Goal: Task Accomplishment & Management: Manage account settings

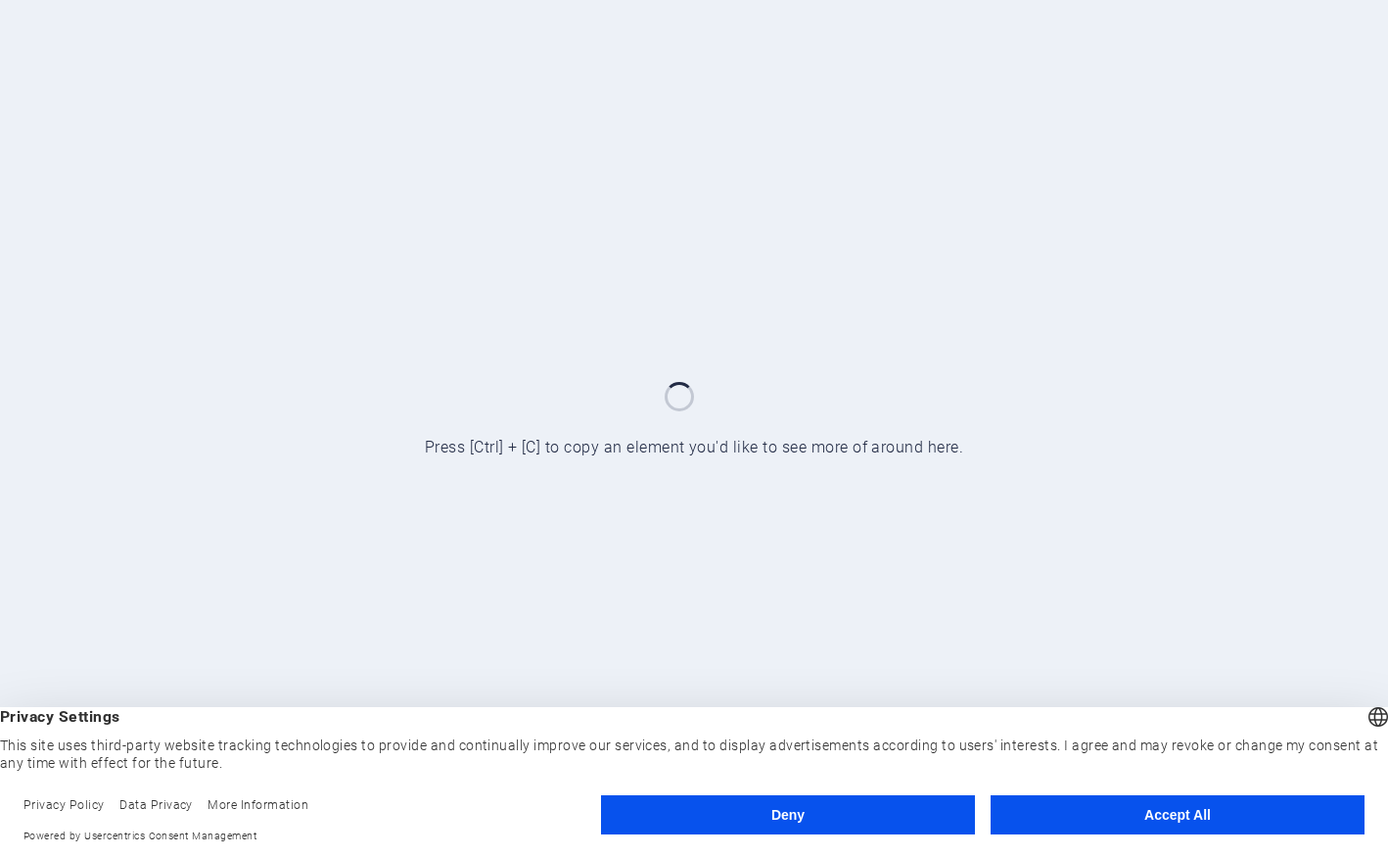
click at [1164, 812] on button "Accept All" at bounding box center [1178, 814] width 374 height 39
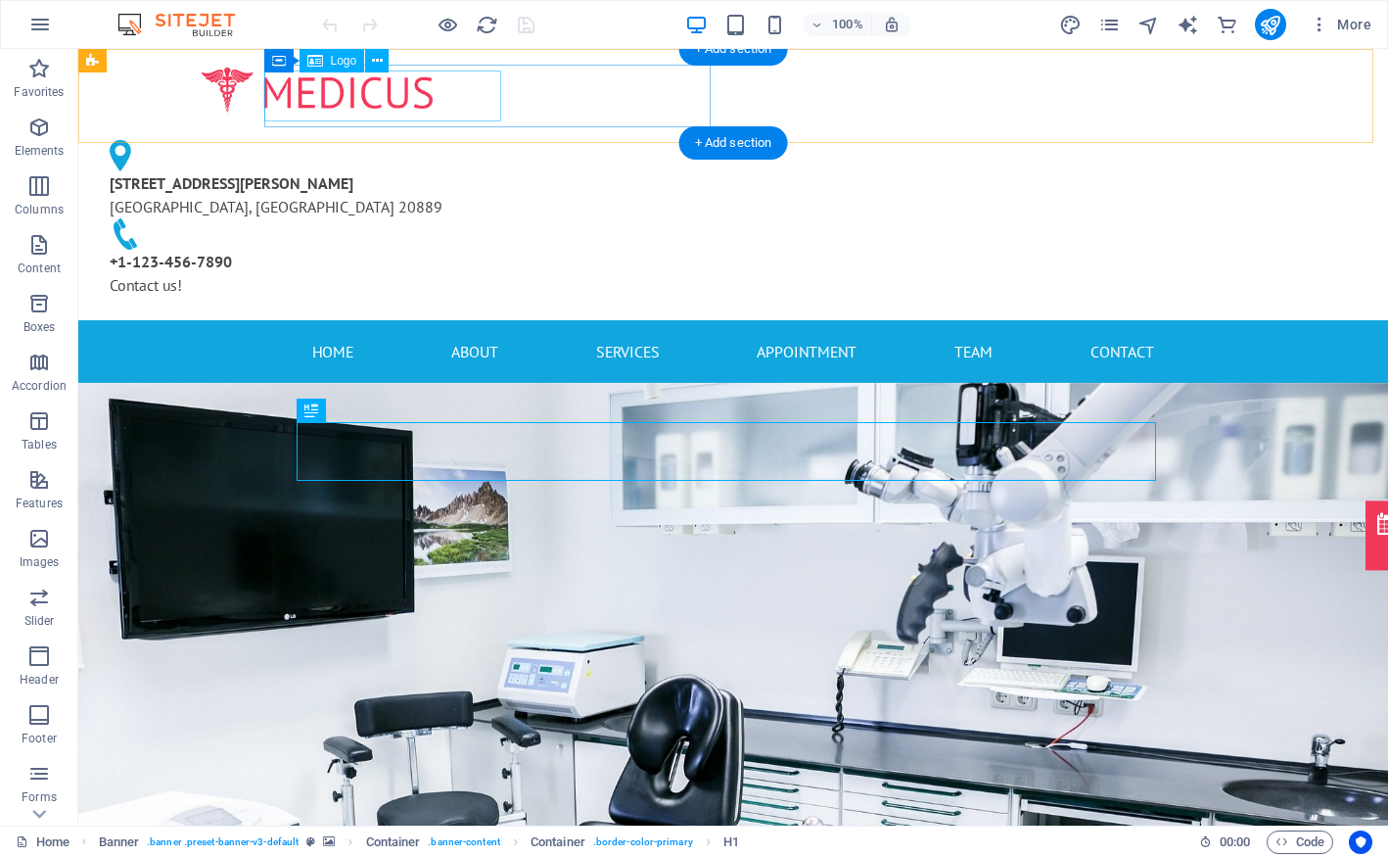
click at [416, 95] on div at bounding box center [317, 91] width 446 height 52
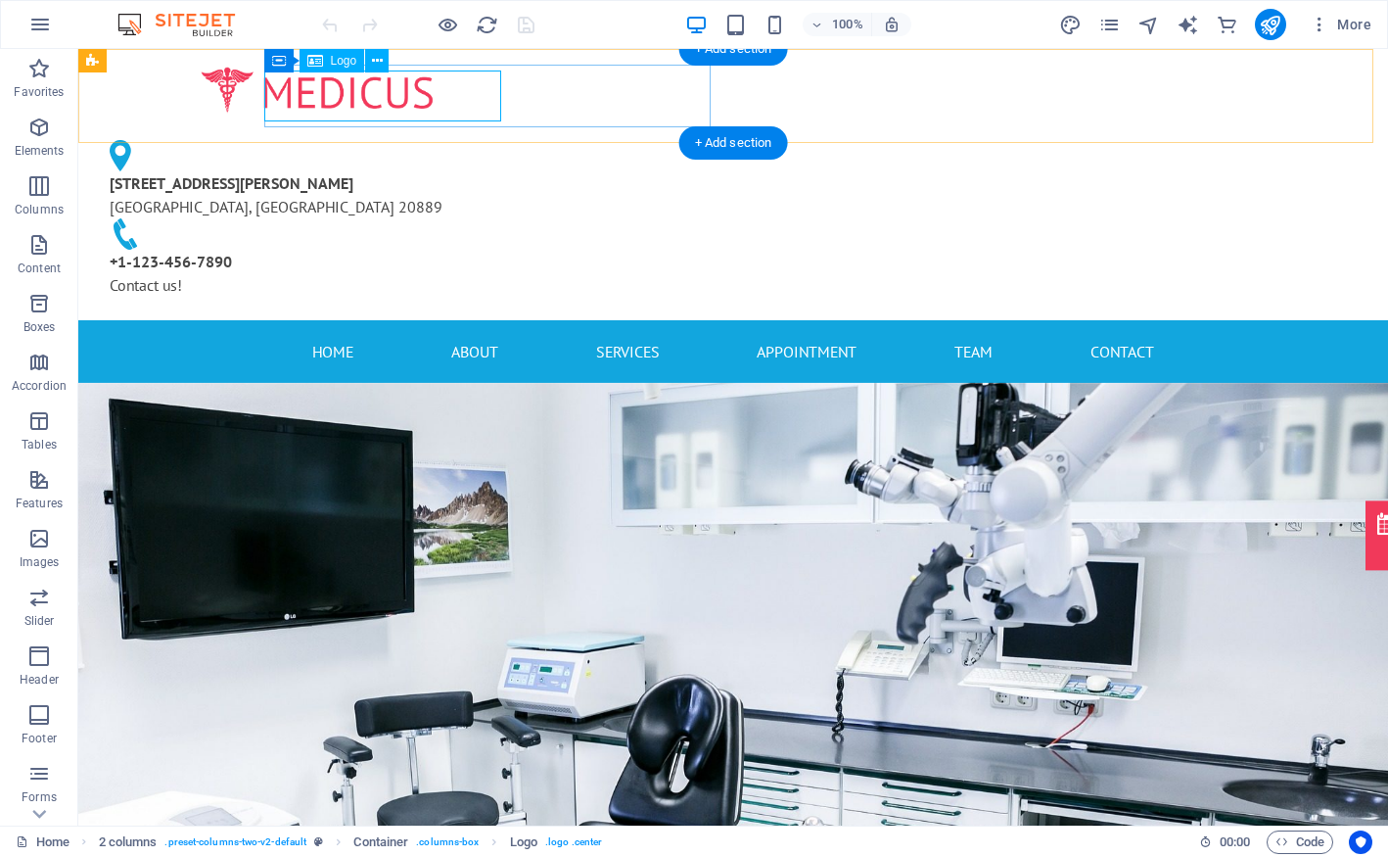
click at [446, 85] on div at bounding box center [317, 91] width 446 height 52
select select "px"
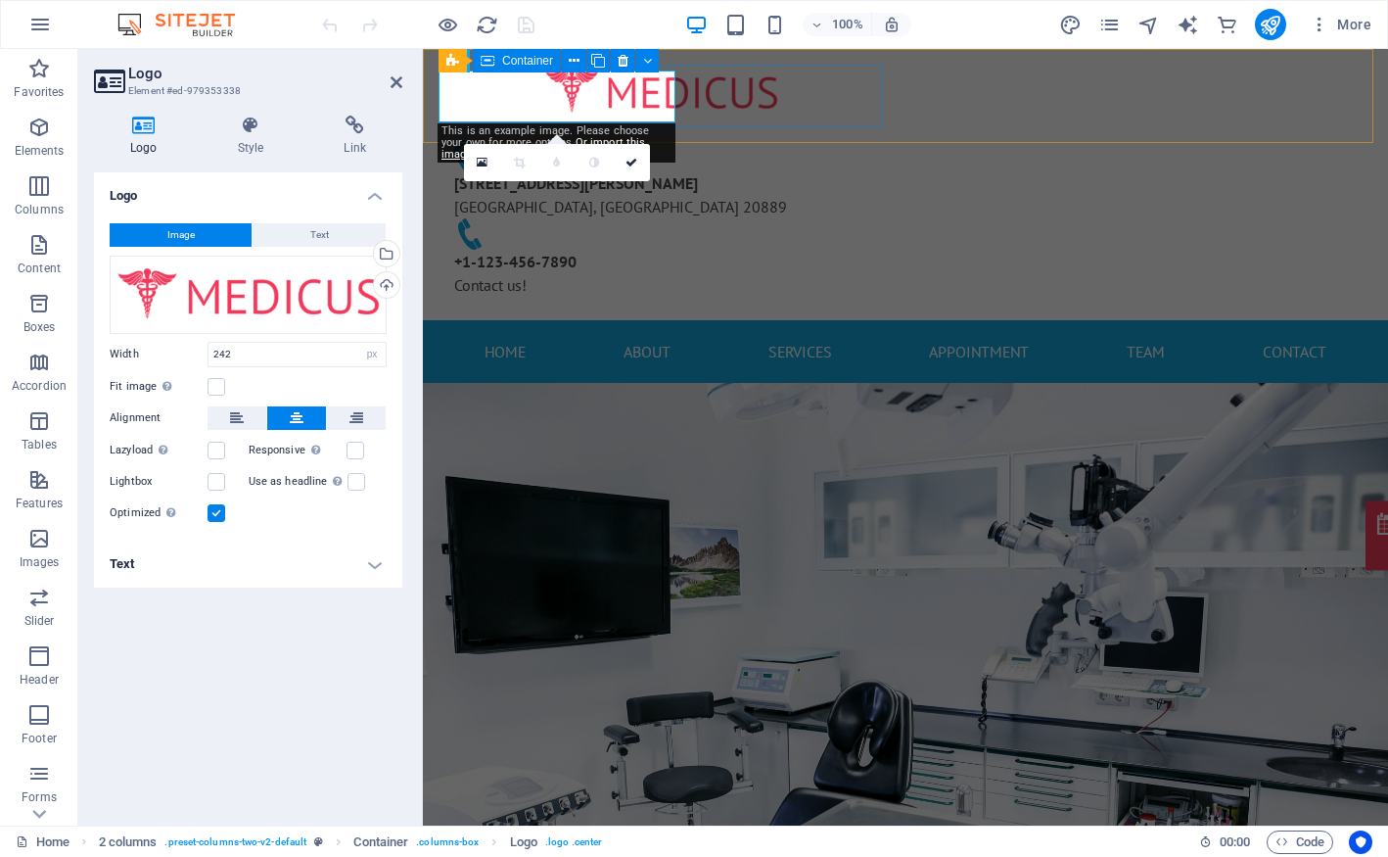
click at [809, 85] on div at bounding box center [662, 91] width 446 height 52
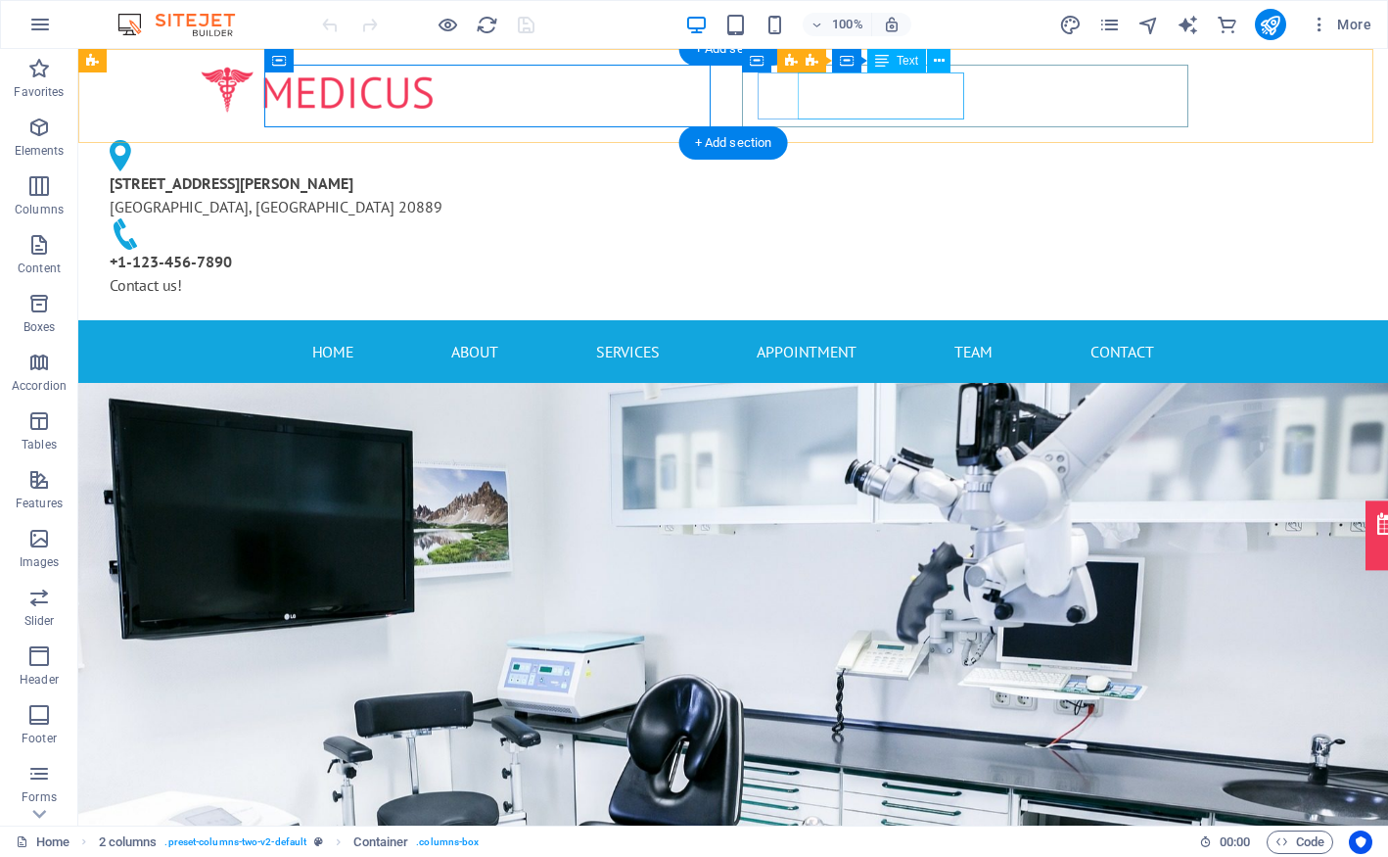
click at [509, 171] on div "4494 North Palmer Road Bethesda, MD 20889" at bounding box center [309, 194] width 399 height 47
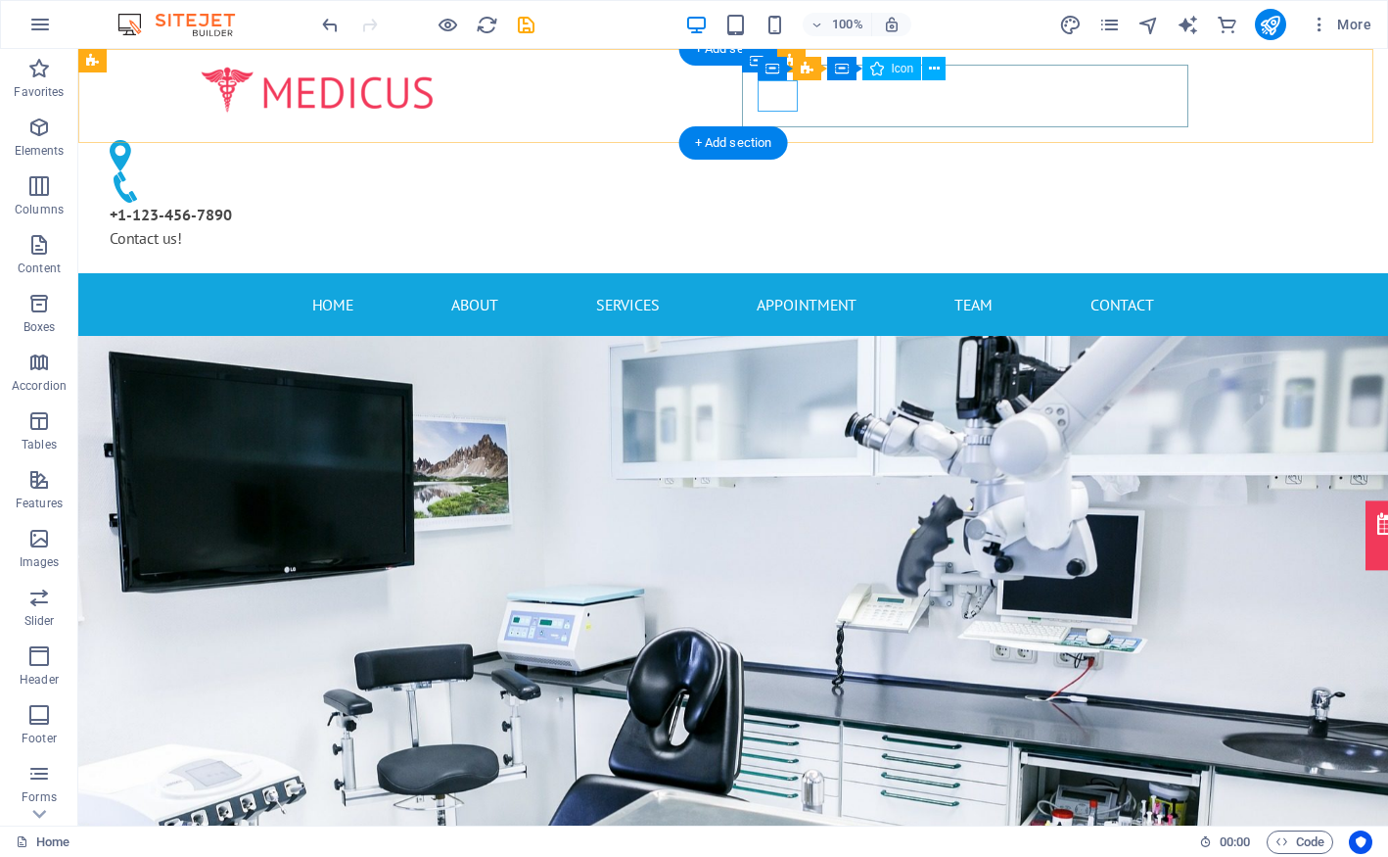
click at [509, 140] on figure at bounding box center [309, 155] width 399 height 31
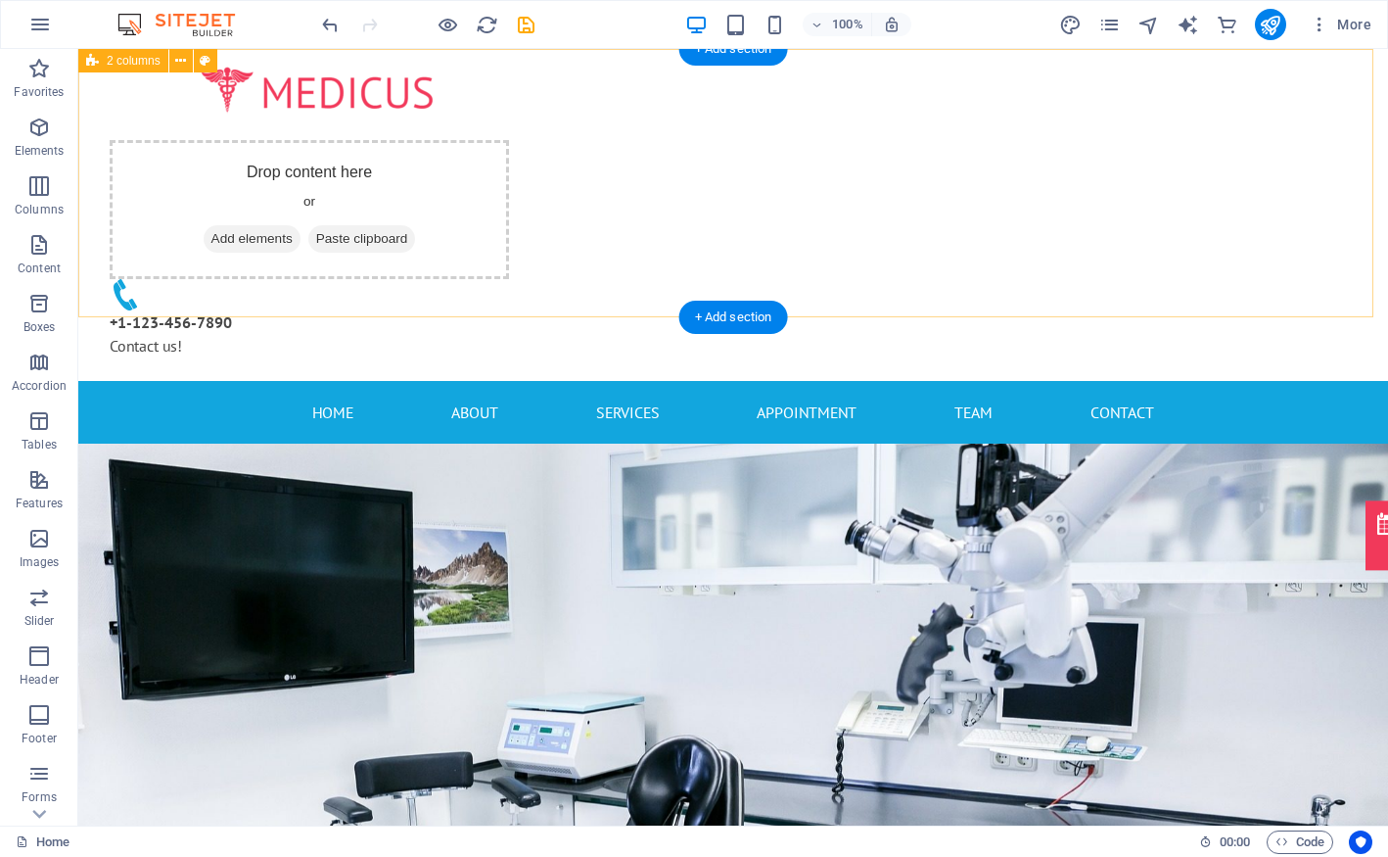
click at [1353, 201] on div "Drop content here or Add elements Paste clipboard +1-123-456-7890 Contact us!" at bounding box center [733, 215] width 1310 height 332
click at [1286, 210] on div "Drop content here or Add elements Paste clipboard +1-123-456-7890 Contact us!" at bounding box center [733, 215] width 1310 height 332
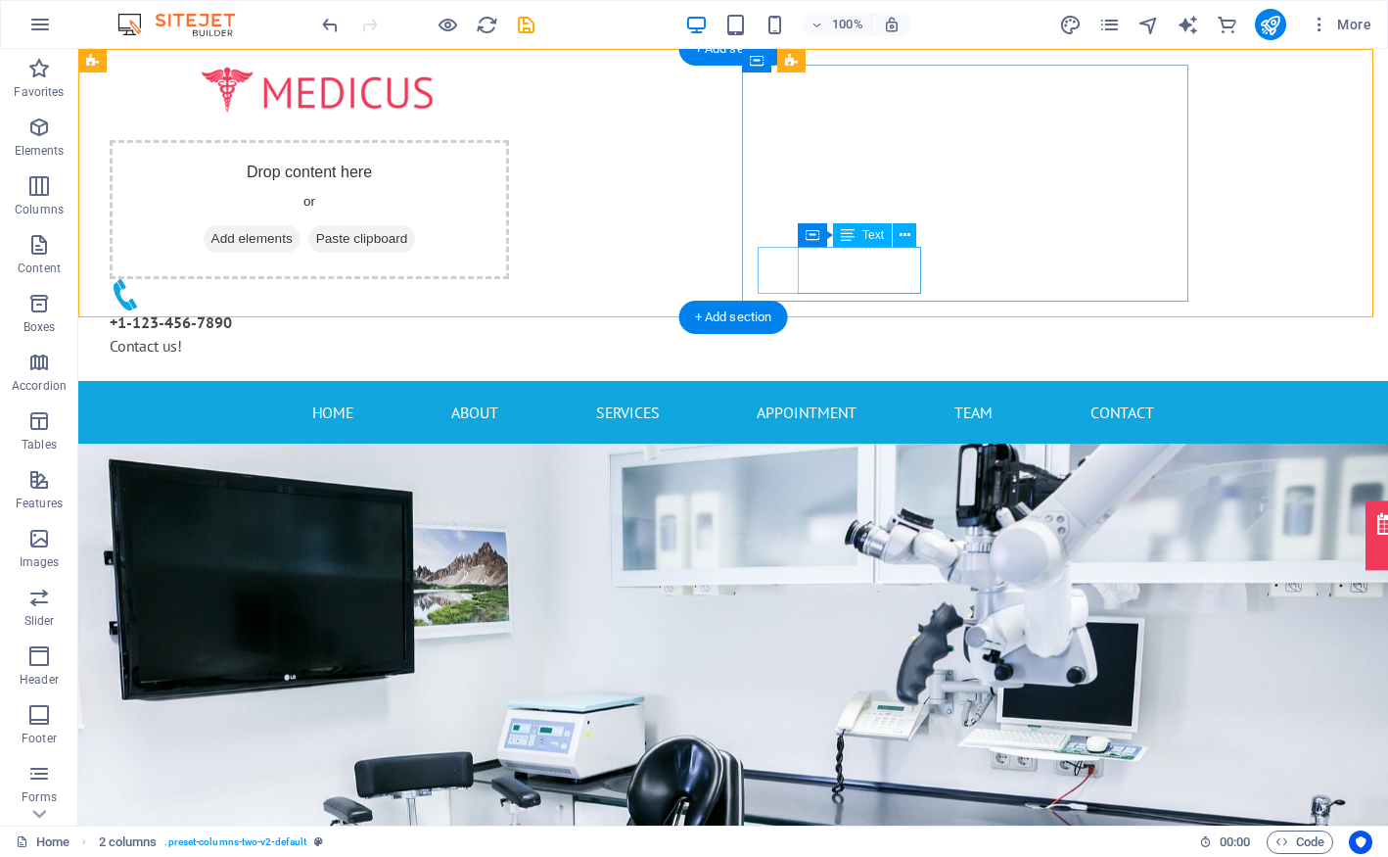
click at [525, 310] on div "+1-123-456-7890 Contact us!" at bounding box center [317, 333] width 415 height 47
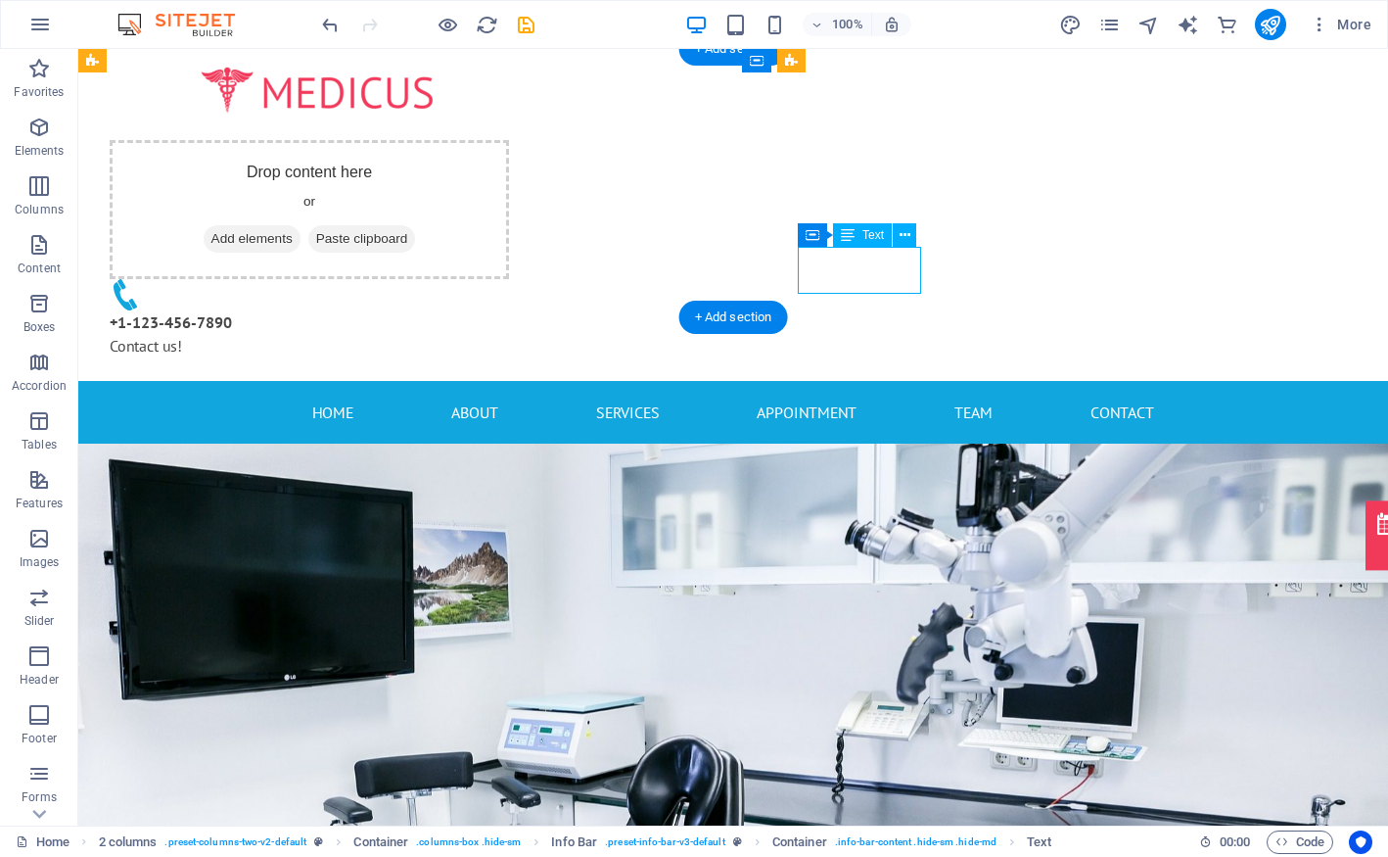
click at [525, 310] on div "+1-123-456-7890 Contact us!" at bounding box center [317, 333] width 415 height 47
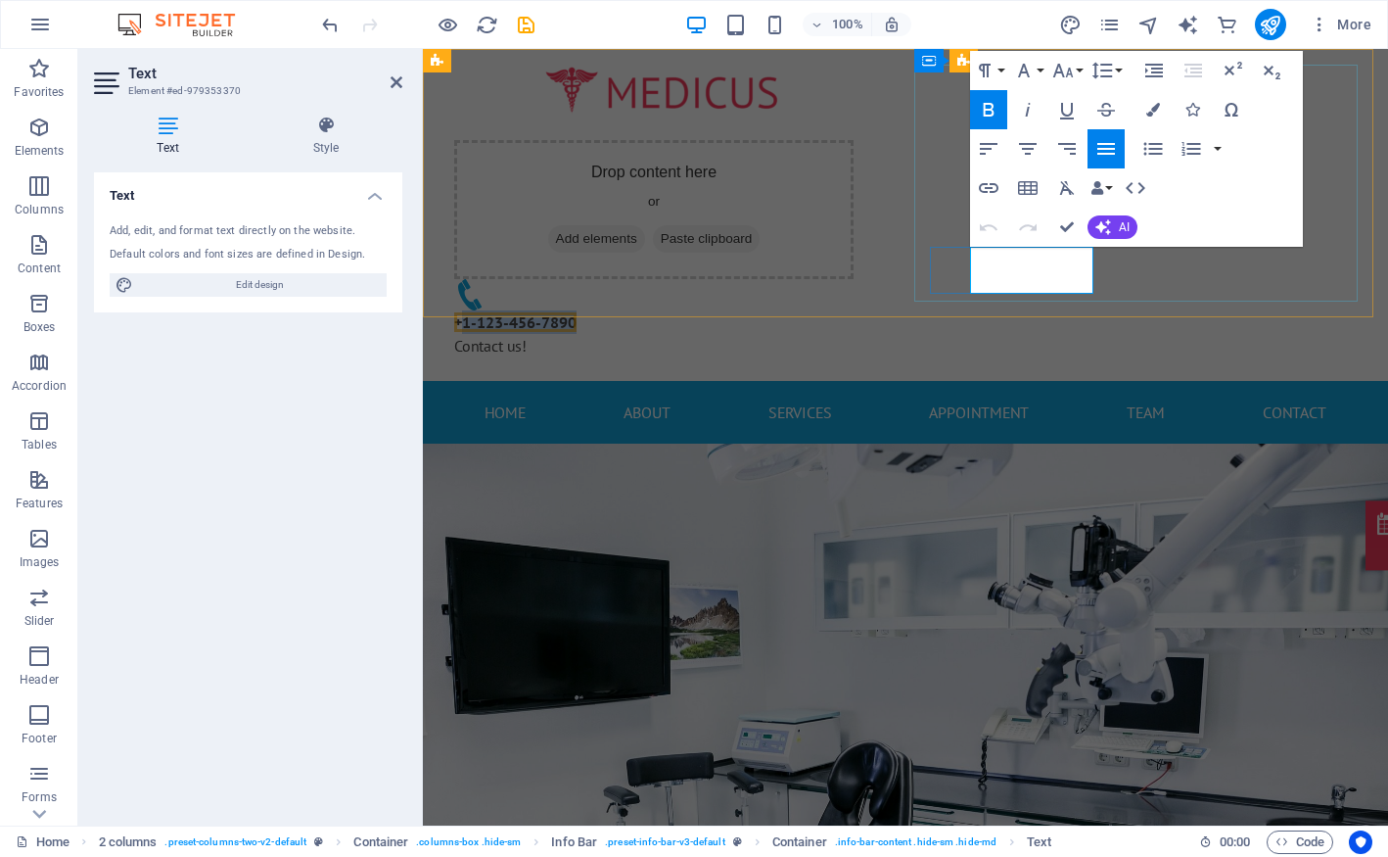
drag, startPoint x: 976, startPoint y: 254, endPoint x: 1092, endPoint y: 256, distance: 115.5
click at [577, 312] on span "+1-123-456-7890" at bounding box center [515, 322] width 122 height 20
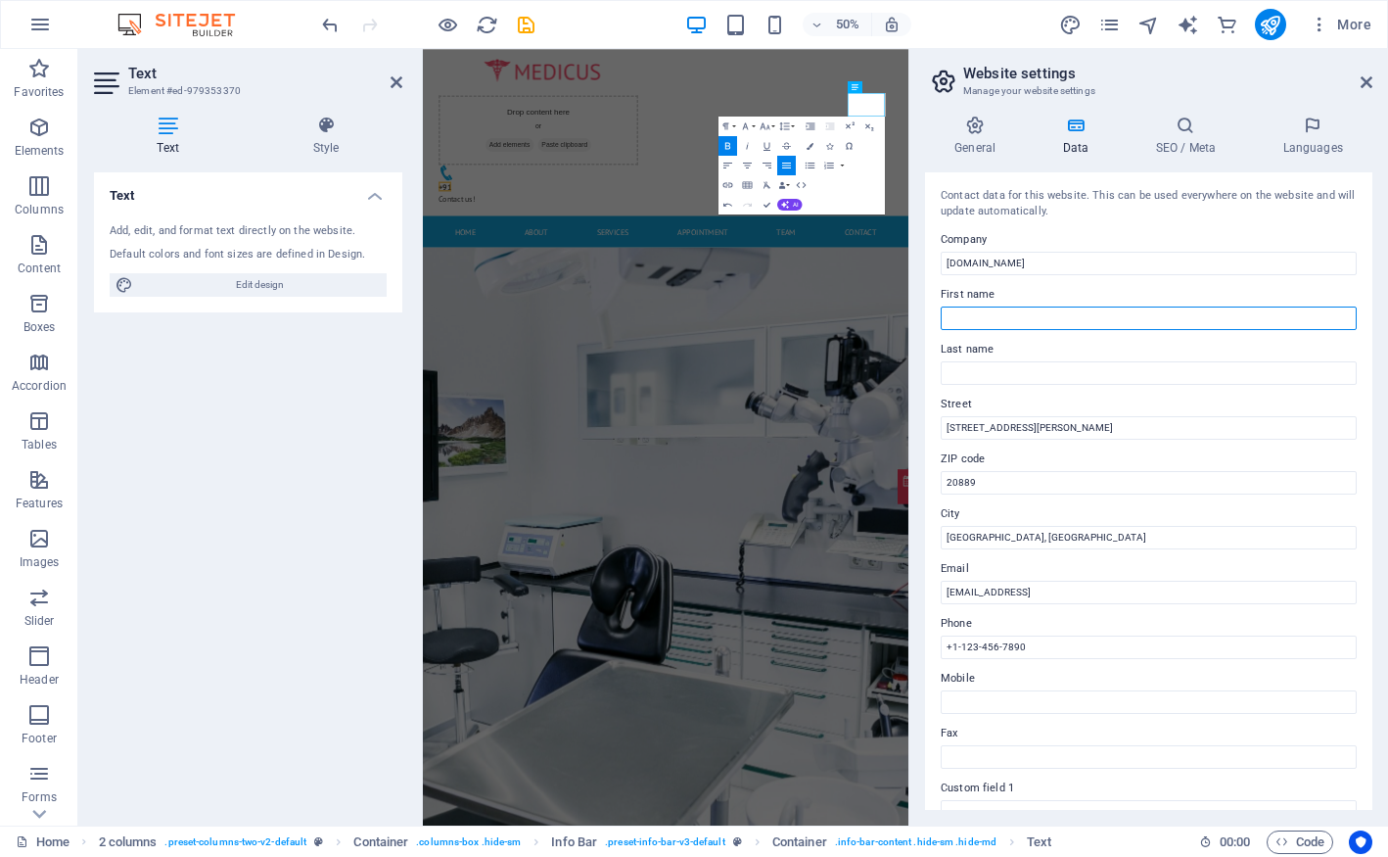
click at [991, 314] on input "First name" at bounding box center [1149, 317] width 416 height 23
type input "M"
type input "Dr. Milind"
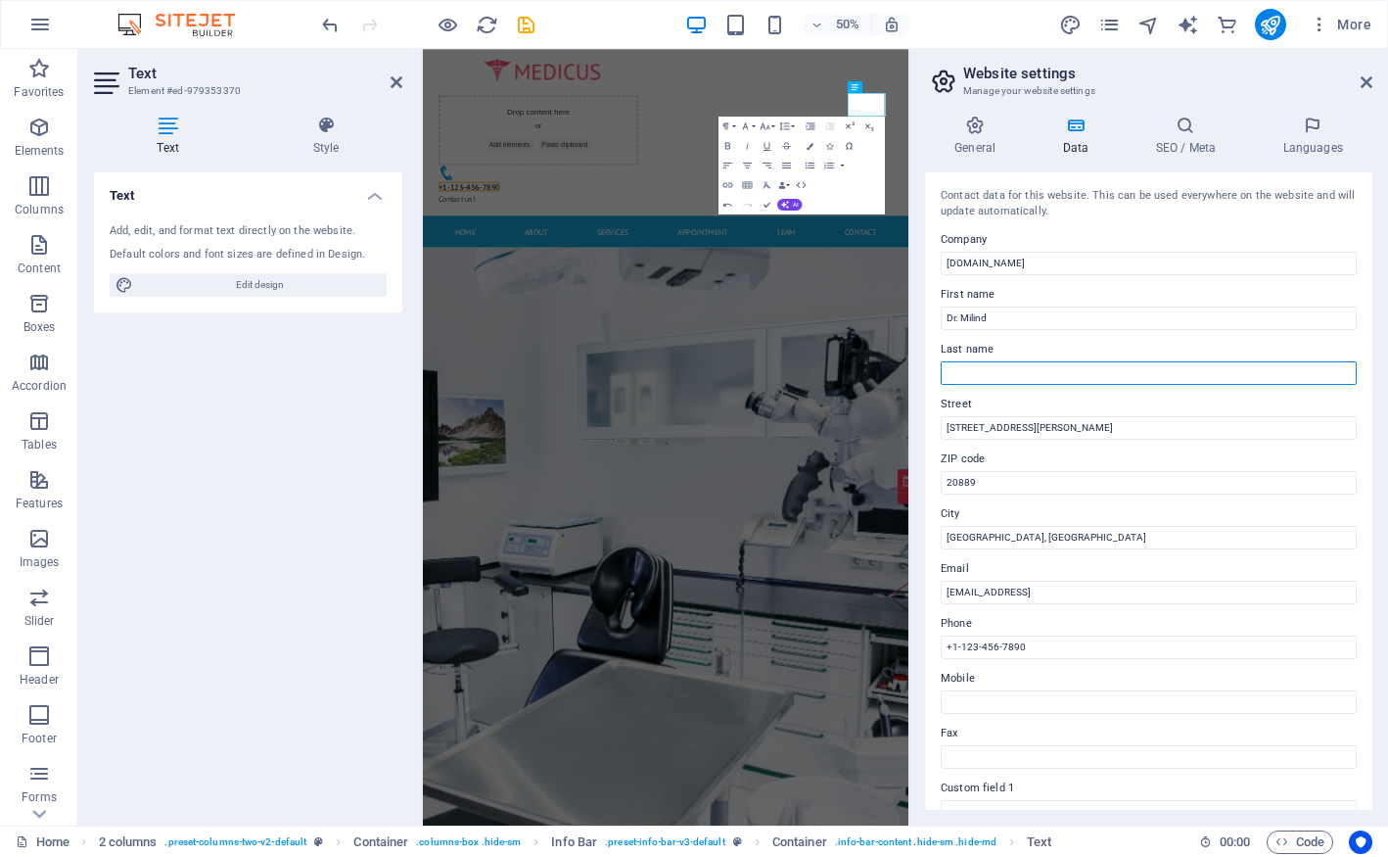
click at [1055, 375] on input "Last name" at bounding box center [1149, 372] width 416 height 23
type input "Gajewar"
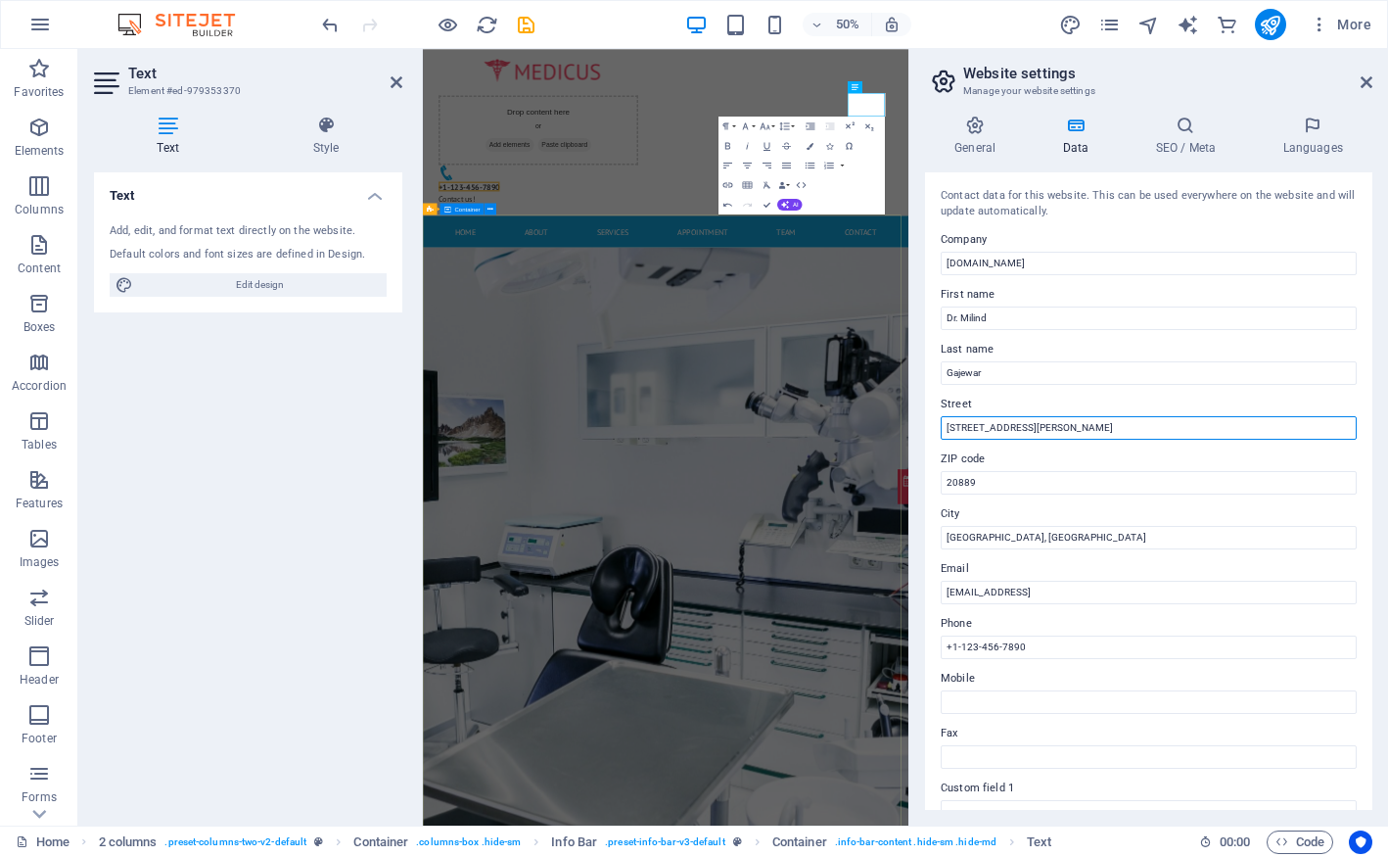
drag, startPoint x: 1499, startPoint y: 472, endPoint x: 1044, endPoint y: 820, distance: 573.3
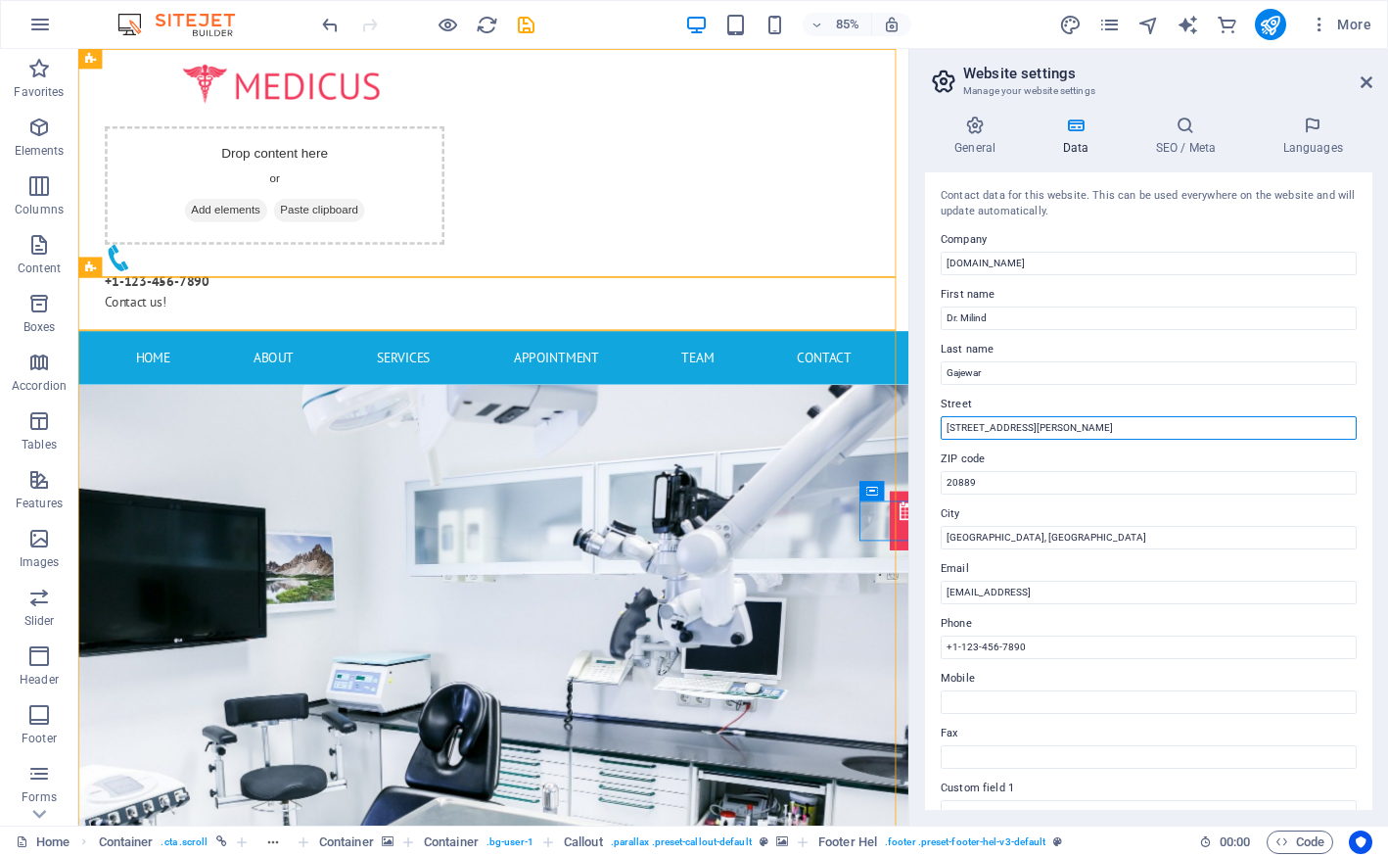
click at [1069, 421] on input "[STREET_ADDRESS][PERSON_NAME]" at bounding box center [1149, 427] width 416 height 23
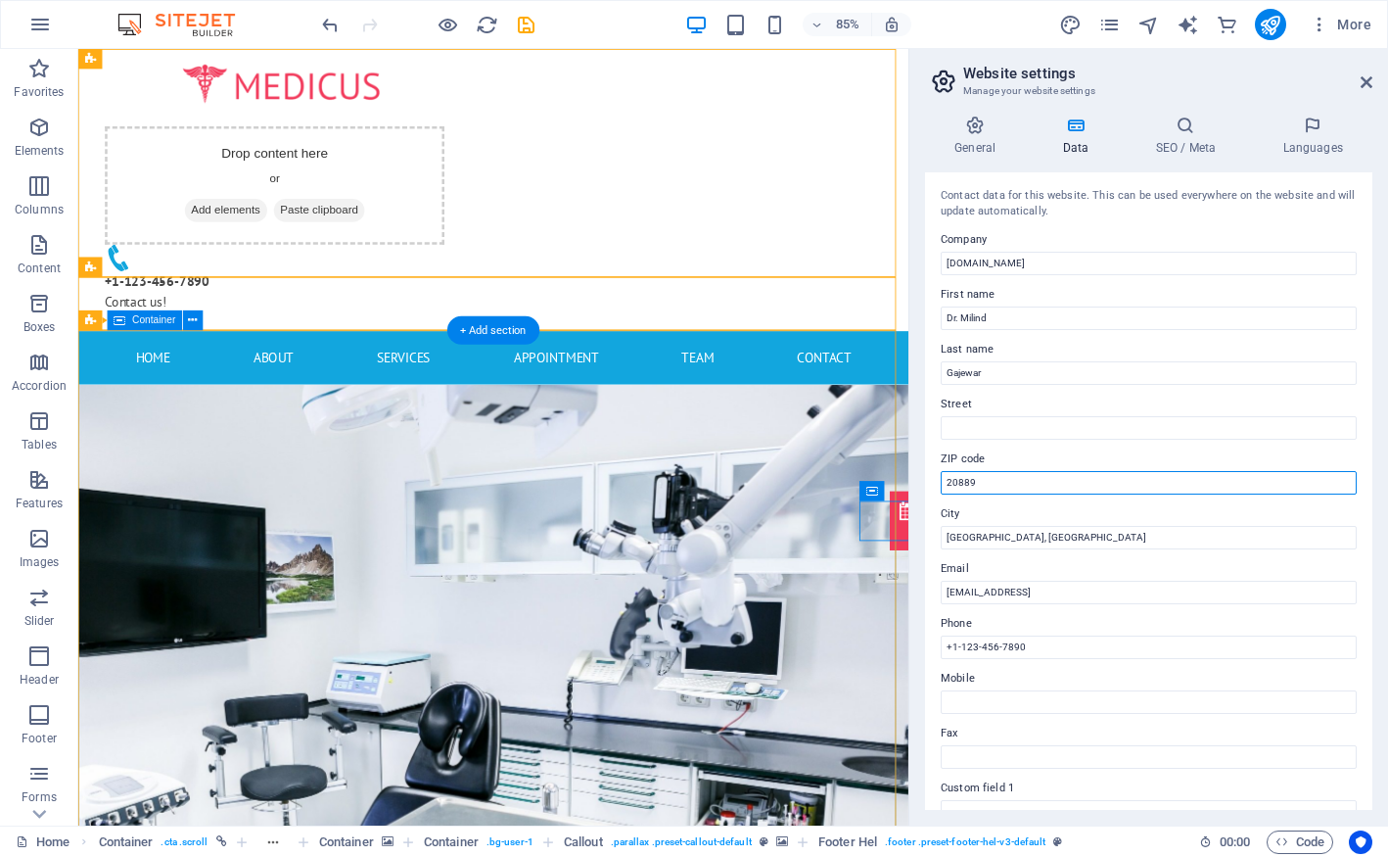
drag, startPoint x: 1083, startPoint y: 523, endPoint x: 978, endPoint y: 548, distance: 107.8
click at [968, 477] on input "20889" at bounding box center [1149, 482] width 416 height 23
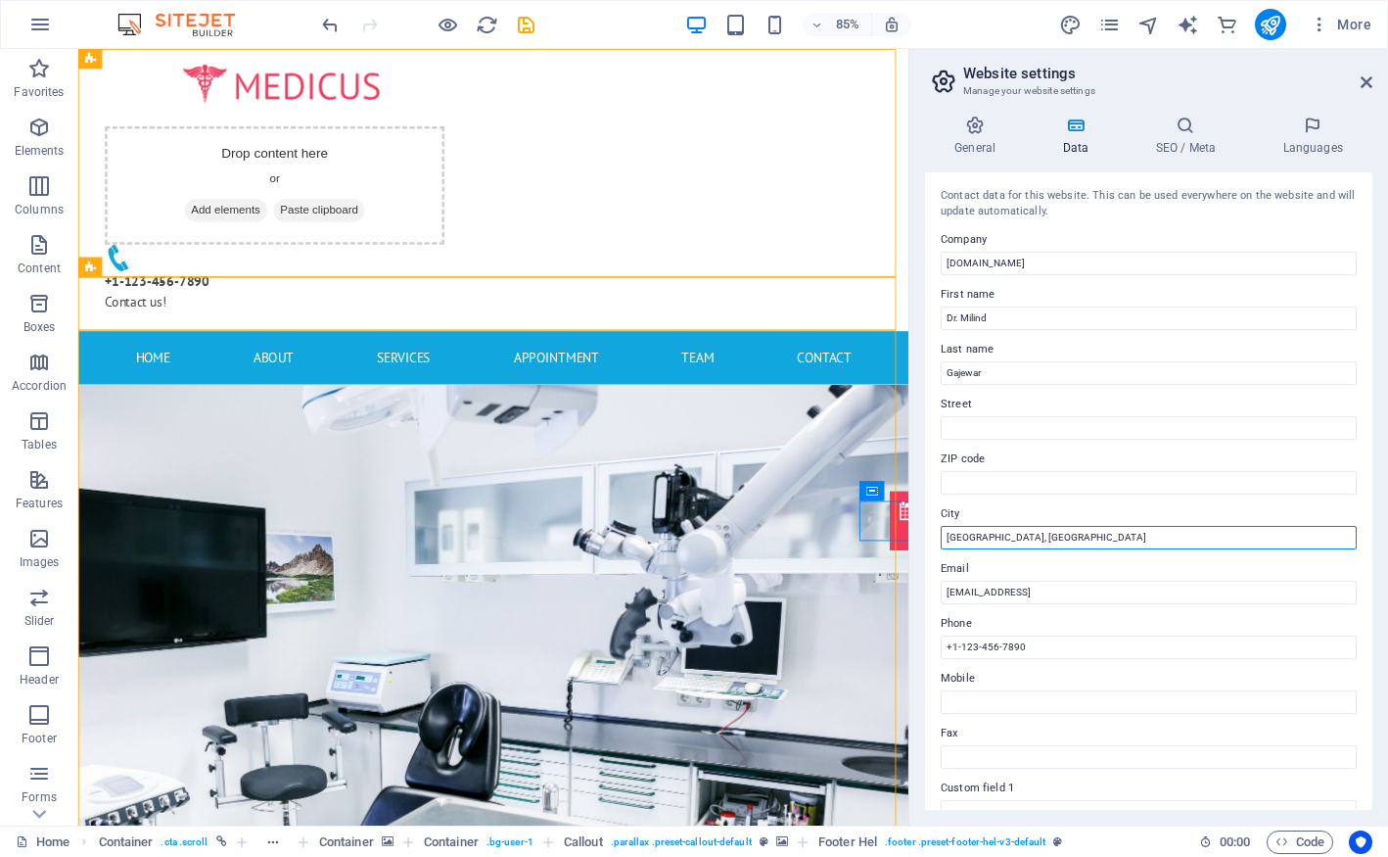
click at [1018, 534] on input "Bethesda, MD" at bounding box center [1149, 537] width 416 height 23
type input "M"
type input "Pune"
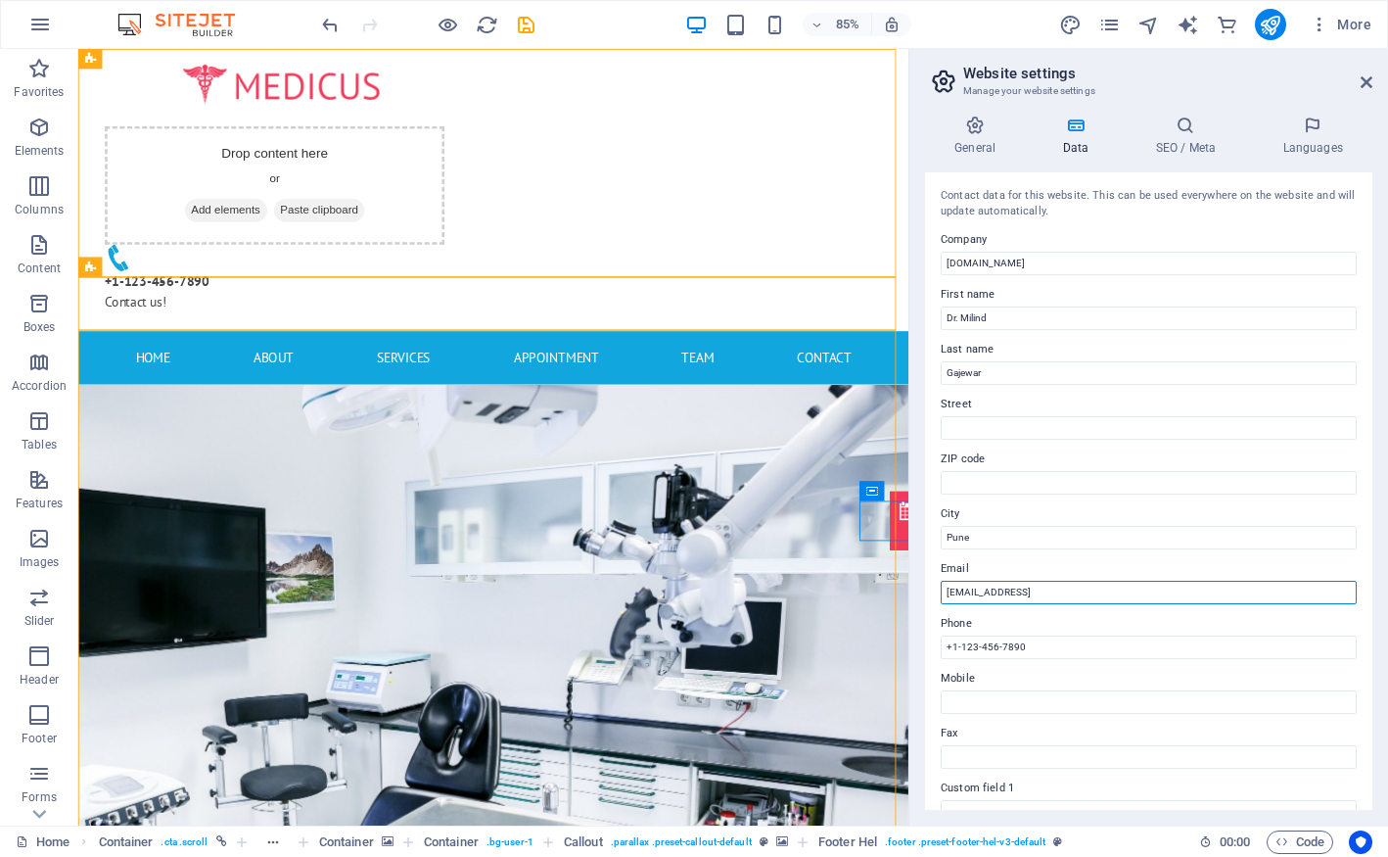
click at [1187, 590] on input "0d7f53e0d5a65f5864b95d40589cbe@cpanel.local" at bounding box center [1149, 592] width 416 height 23
type input "[EMAIL_ADDRESS][DOMAIN_NAME]"
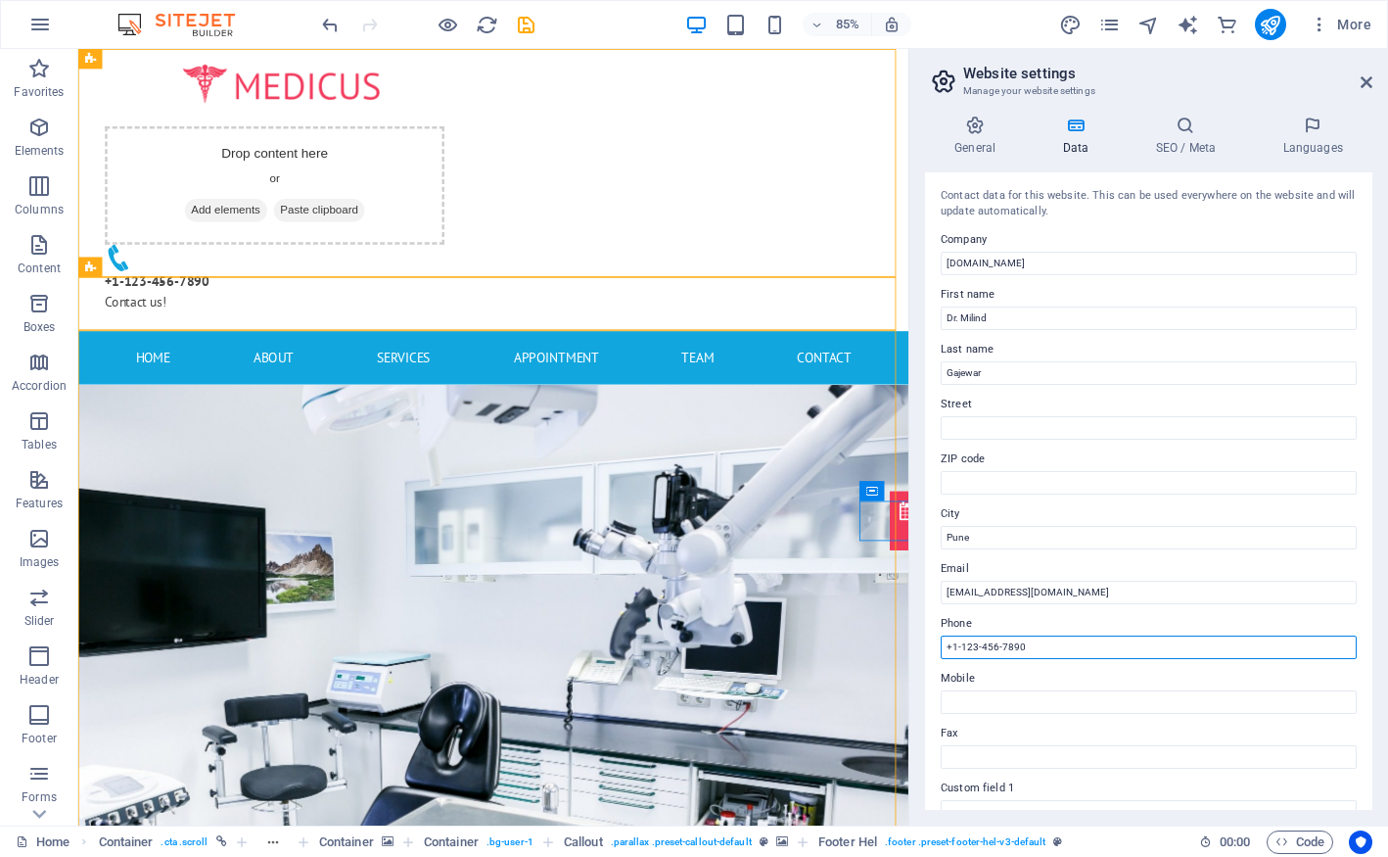
click at [980, 642] on input "+1-123-456-7890" at bounding box center [1149, 646] width 416 height 23
drag, startPoint x: 954, startPoint y: 642, endPoint x: 1089, endPoint y: 654, distance: 135.6
click at [1089, 654] on input "+1-123-456-7890" at bounding box center [1149, 646] width 416 height 23
type input "+"
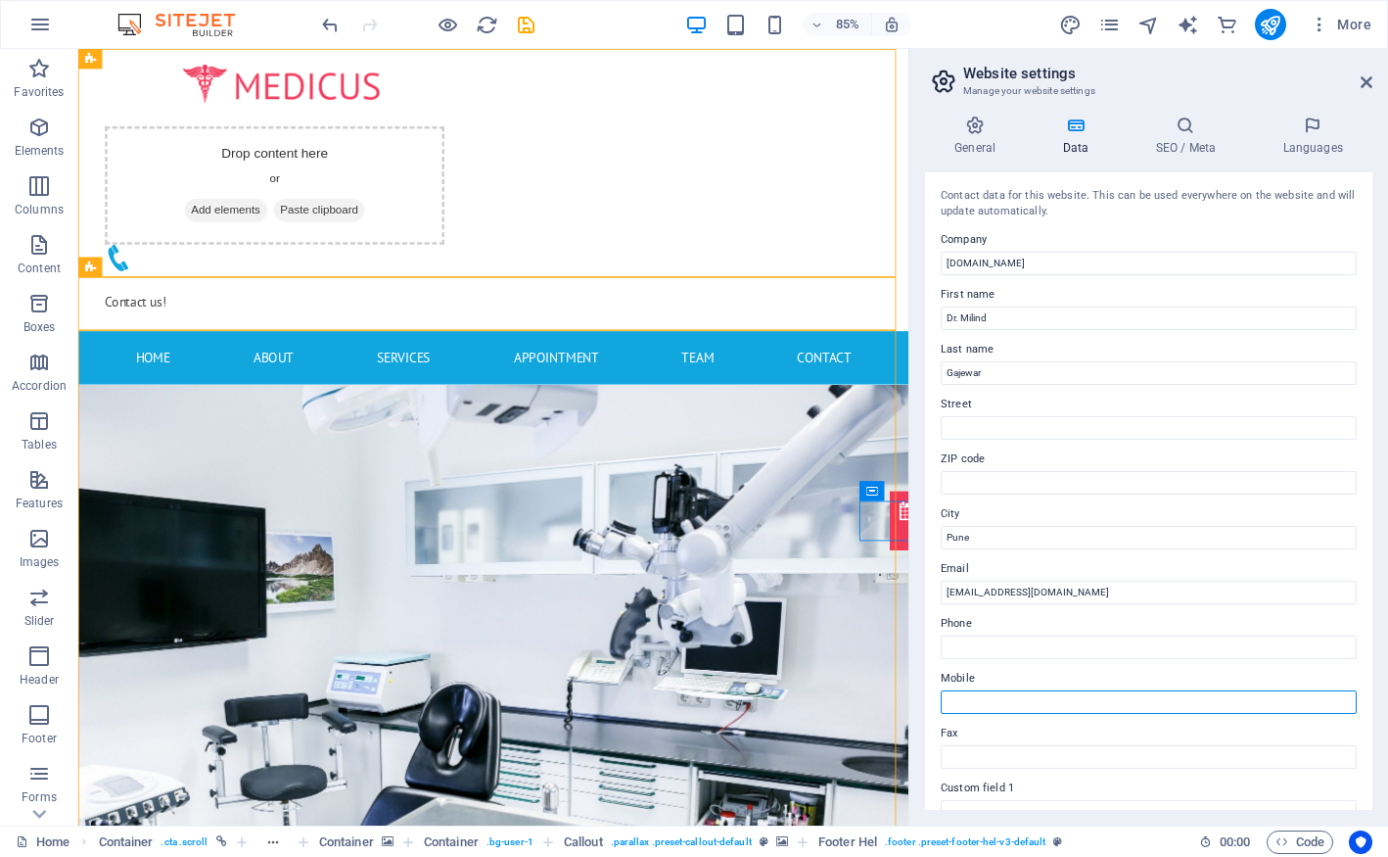
click at [1022, 691] on input "Mobile" at bounding box center [1149, 701] width 416 height 23
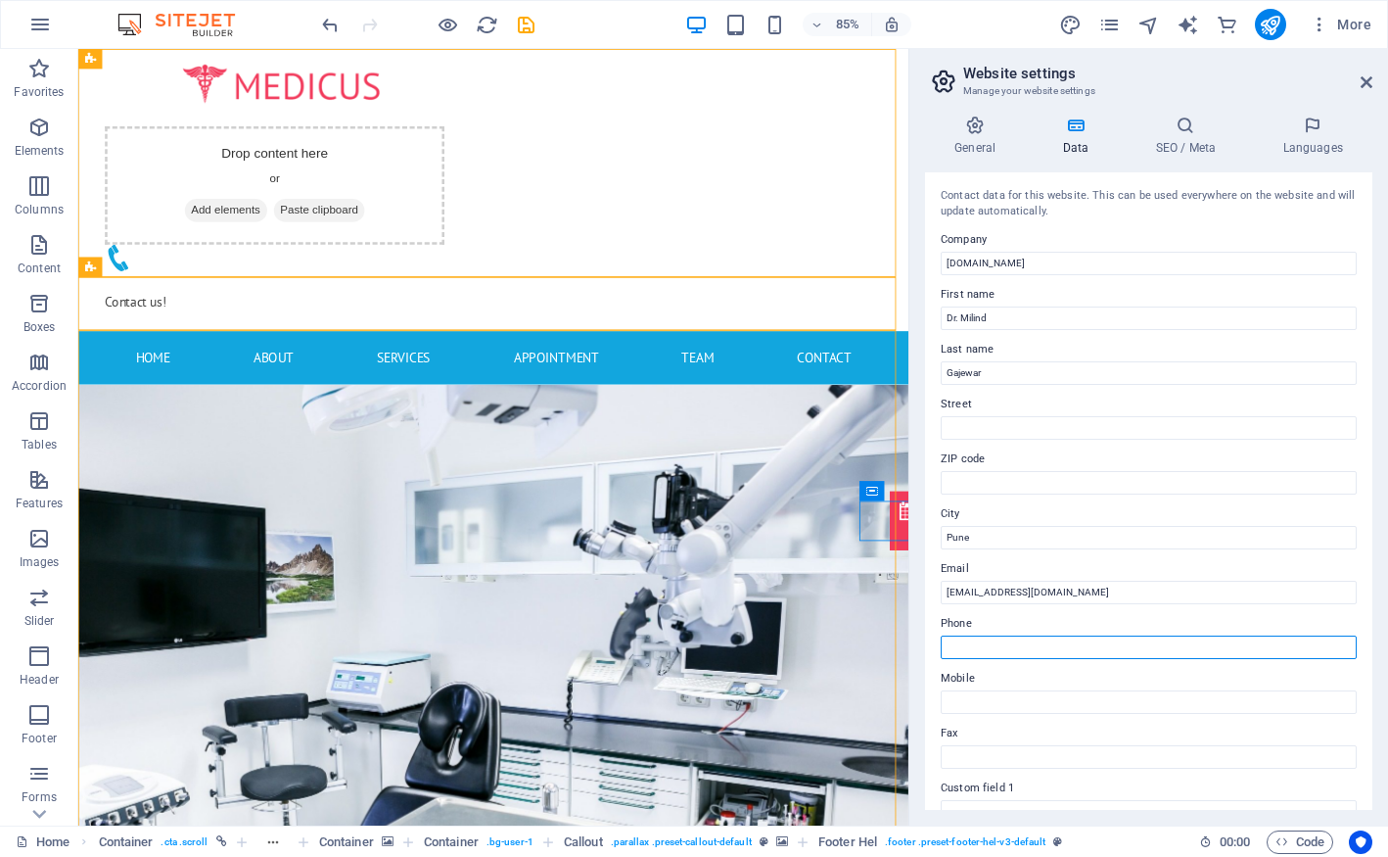
click at [992, 636] on input "Phone" at bounding box center [1149, 646] width 416 height 23
type input "[PHONE_NUMBER]"
click at [1195, 142] on h4 "SEO / Meta" at bounding box center [1189, 136] width 127 height 41
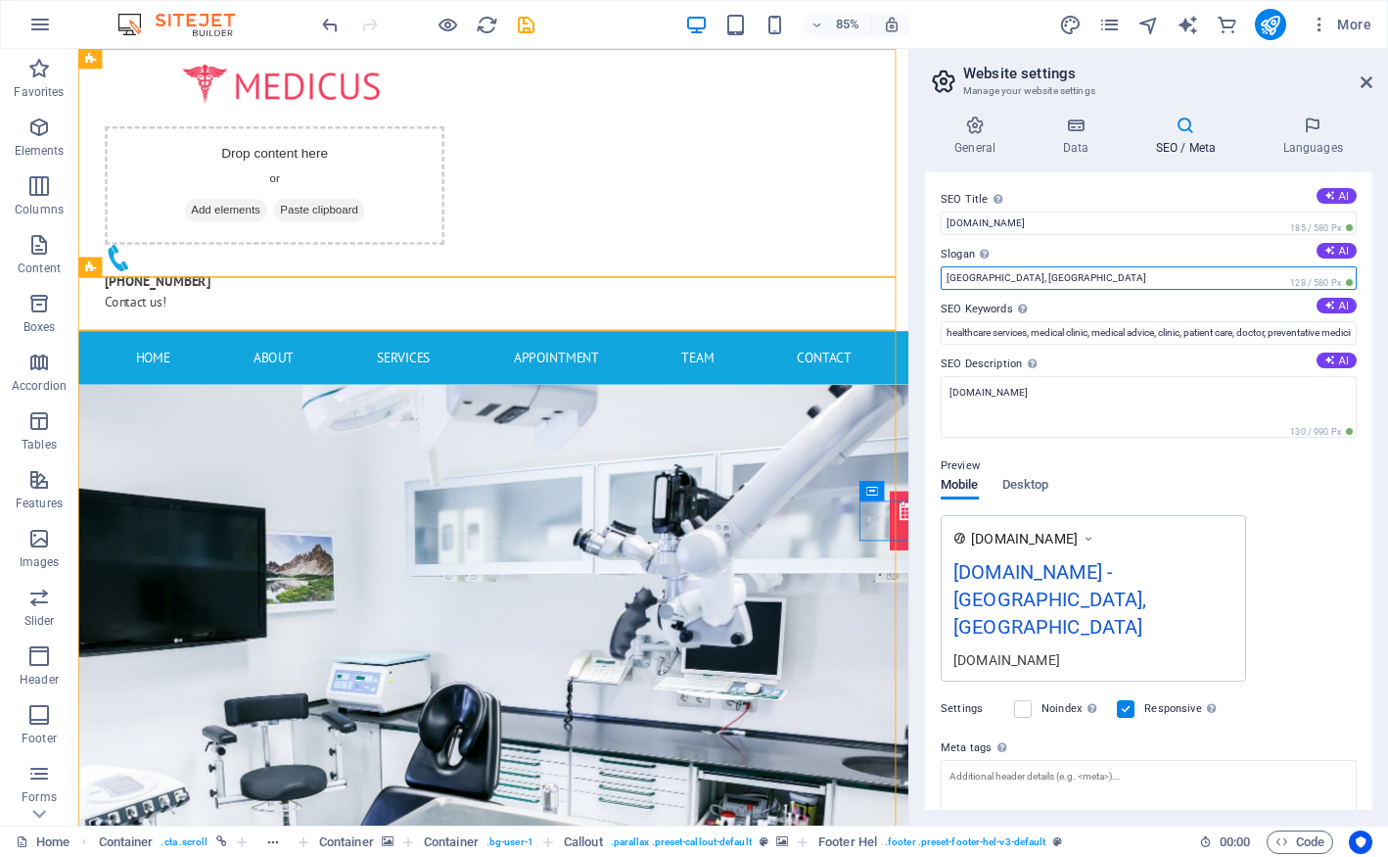
drag, startPoint x: 1013, startPoint y: 271, endPoint x: 942, endPoint y: 277, distance: 71.7
click at [942, 277] on input "Bethesda, MD" at bounding box center [1149, 277] width 416 height 23
type input "Best Orthopedic in Pune"
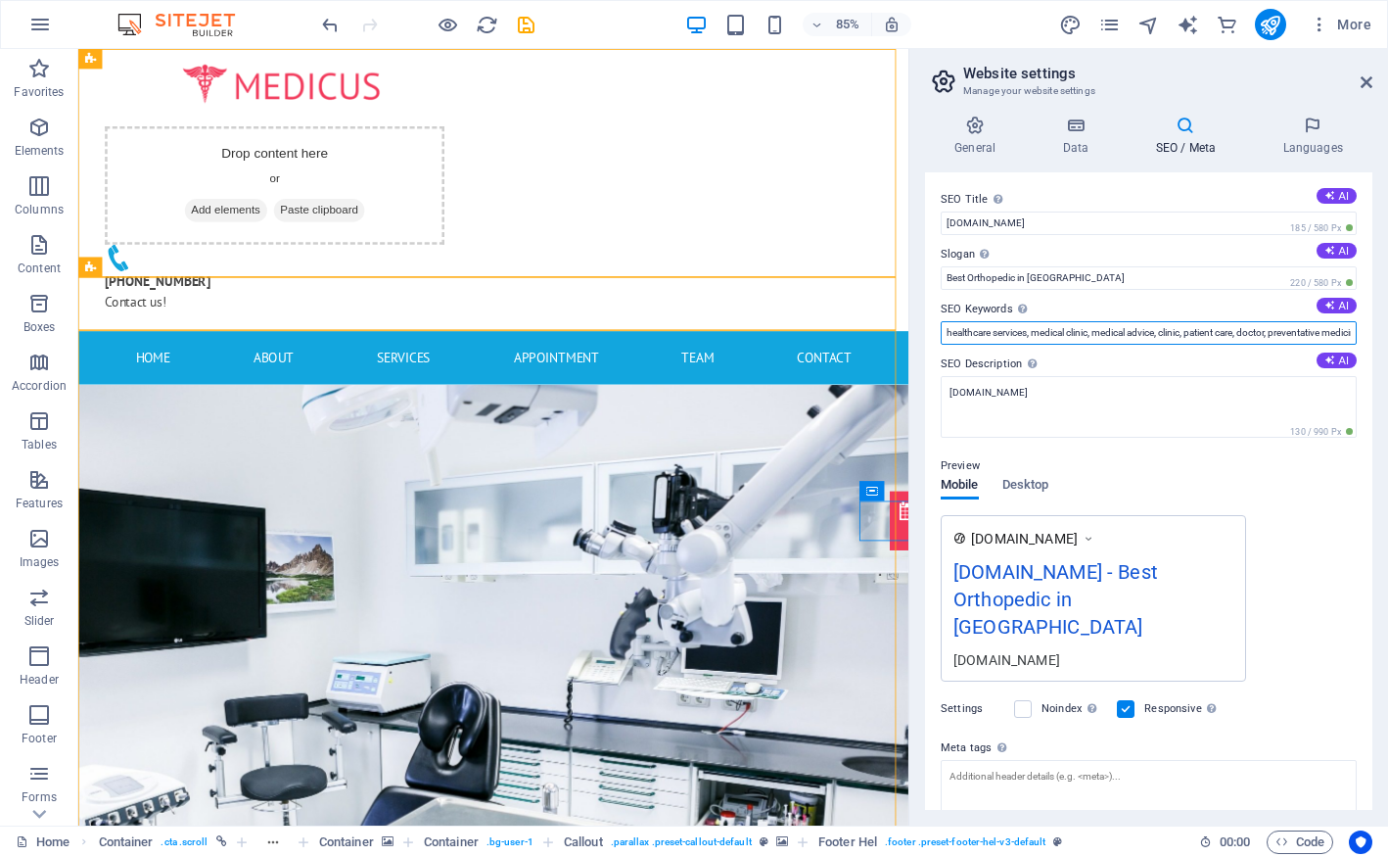
click at [1015, 332] on input "healthcare services, medical clinic, medical advice, clinic, patient care, doct…" at bounding box center [1149, 332] width 416 height 23
type input "Best Orthopedic in Pune, Foot and Ancle Specialist in Pune, Dr. Milind Gajewar"
click at [1142, 389] on textarea "[DOMAIN_NAME]" at bounding box center [1149, 407] width 416 height 62
click at [1102, 469] on div "Preview" at bounding box center [1149, 465] width 416 height 23
click at [1021, 480] on span "Desktop" at bounding box center [1025, 486] width 47 height 27
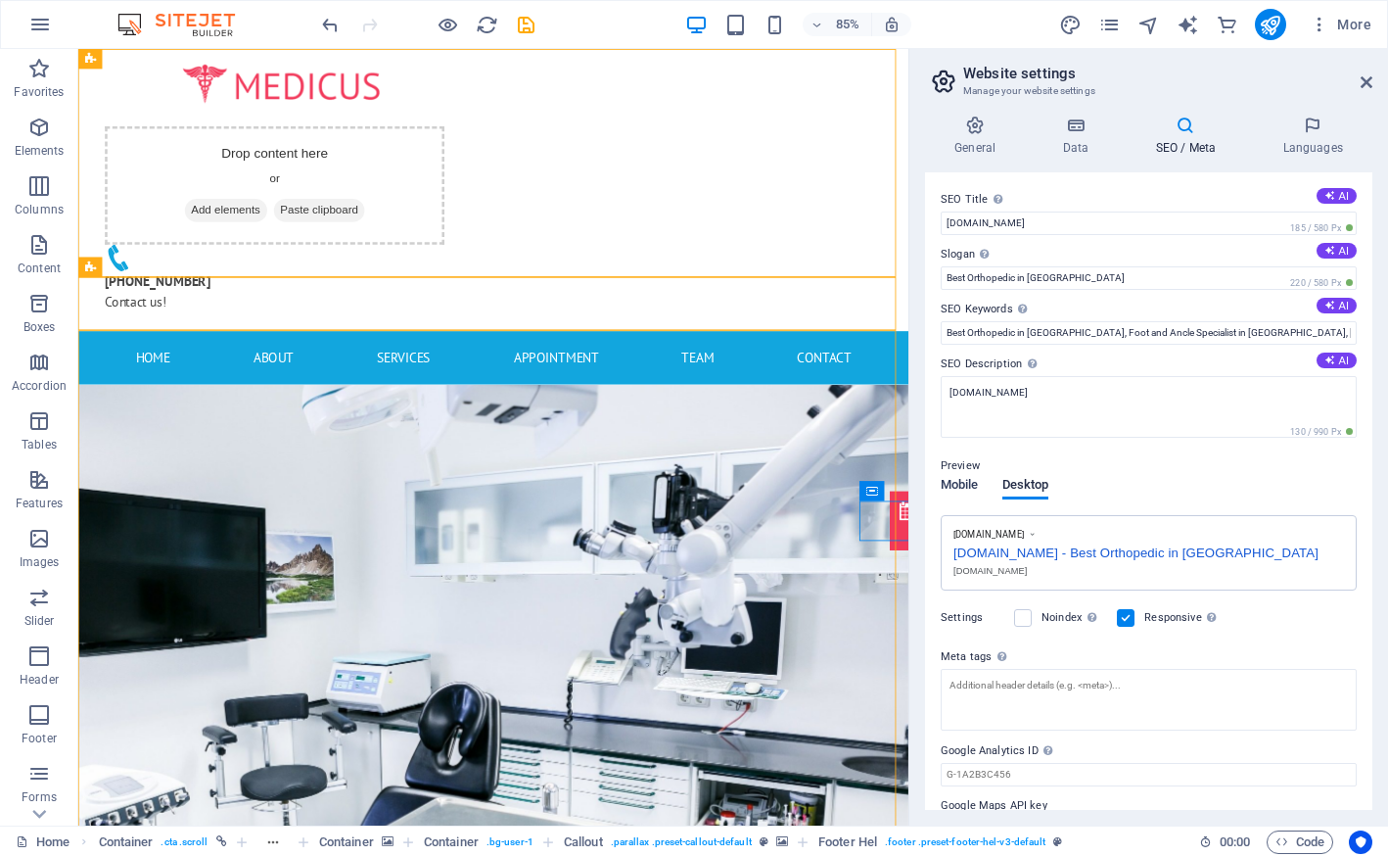
click at [960, 482] on span "Mobile" at bounding box center [960, 486] width 38 height 27
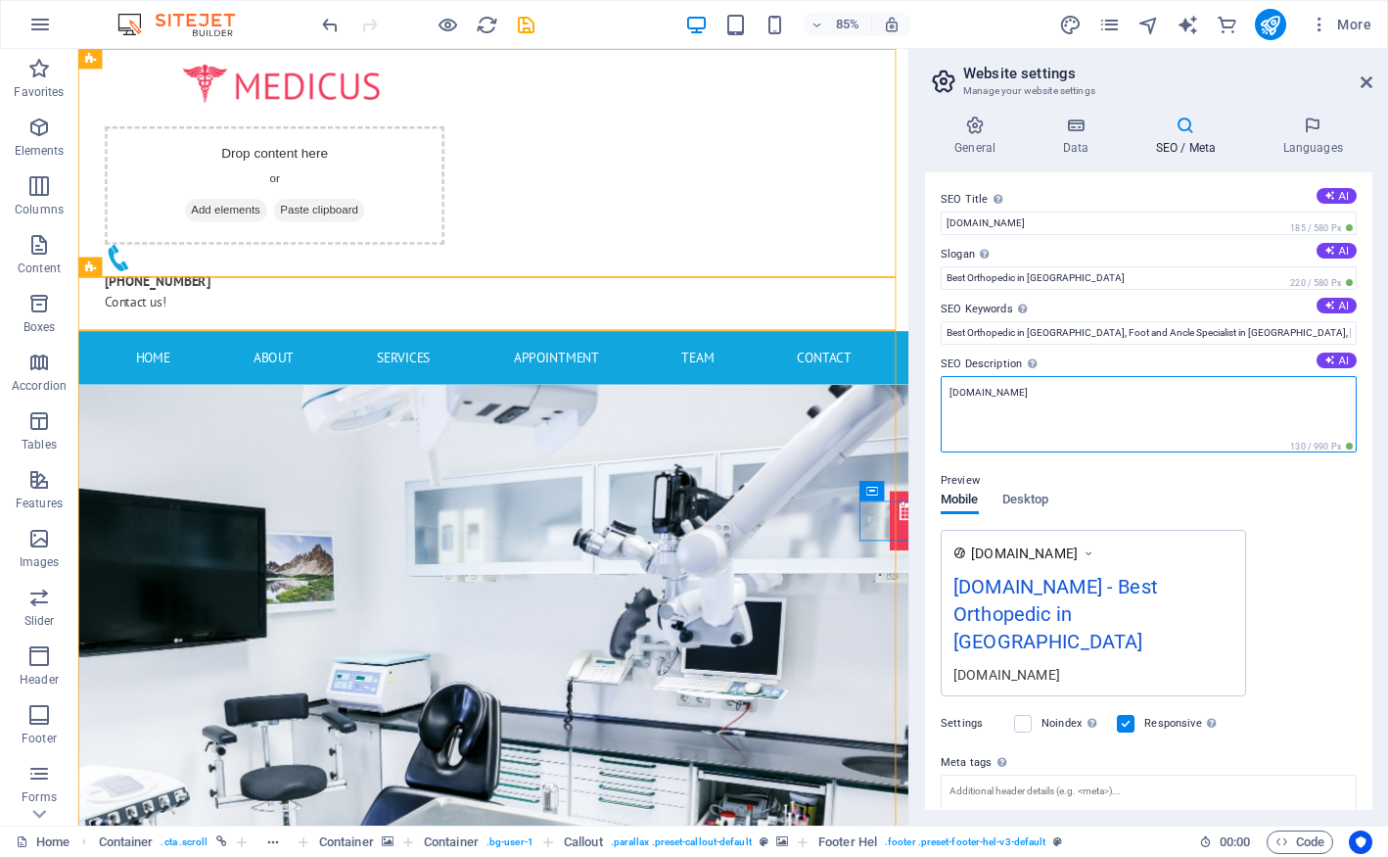
drag, startPoint x: 1047, startPoint y: 393, endPoint x: 923, endPoint y: 381, distance: 124.9
click at [923, 381] on div "General Data SEO / Meta Languages Website name drmilindgajewar.com Logo Drag fi…" at bounding box center [1148, 462] width 479 height 725
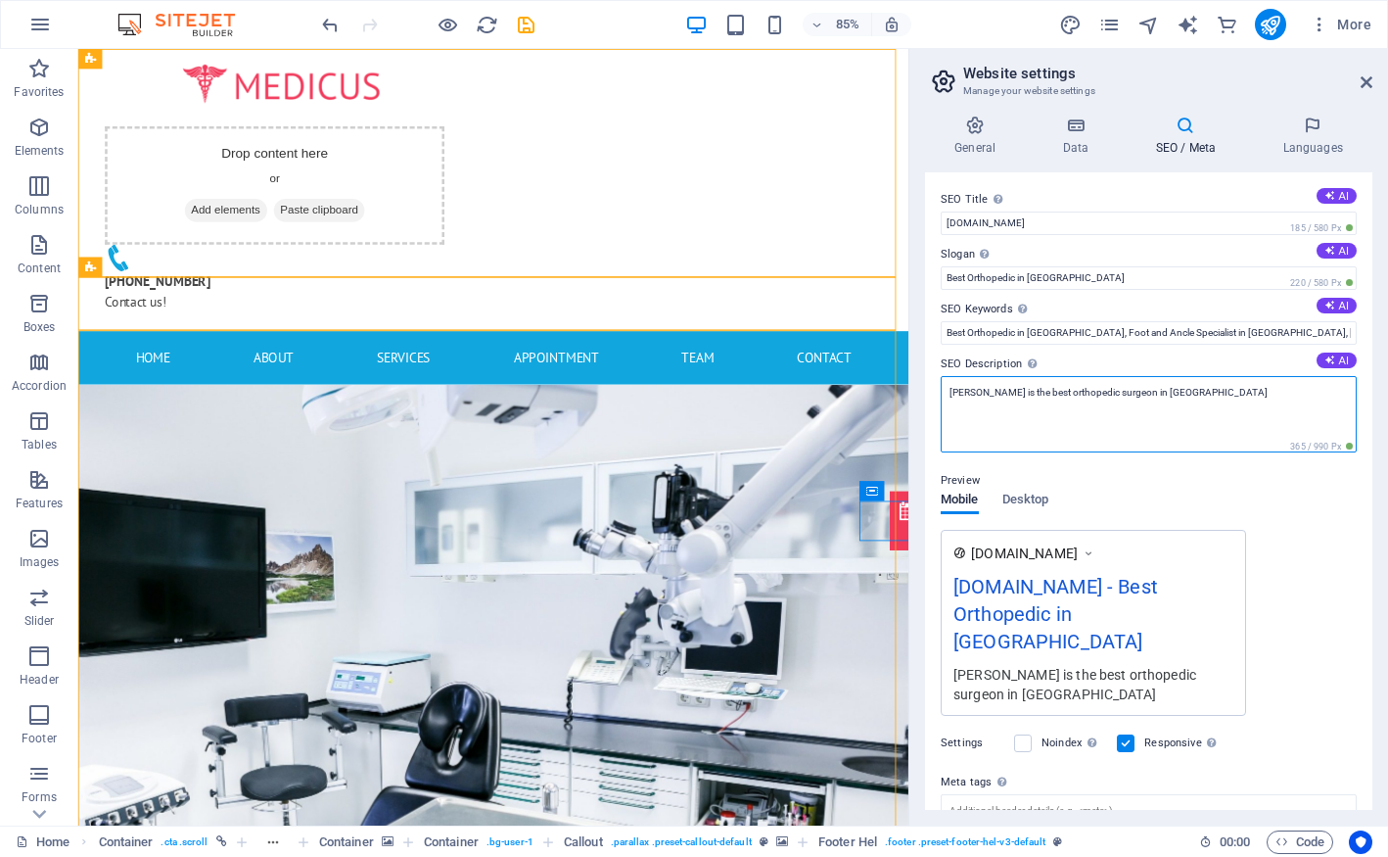
type textarea "Dr. Milind Gajewar is the best orthopedic surgeon in Pune"
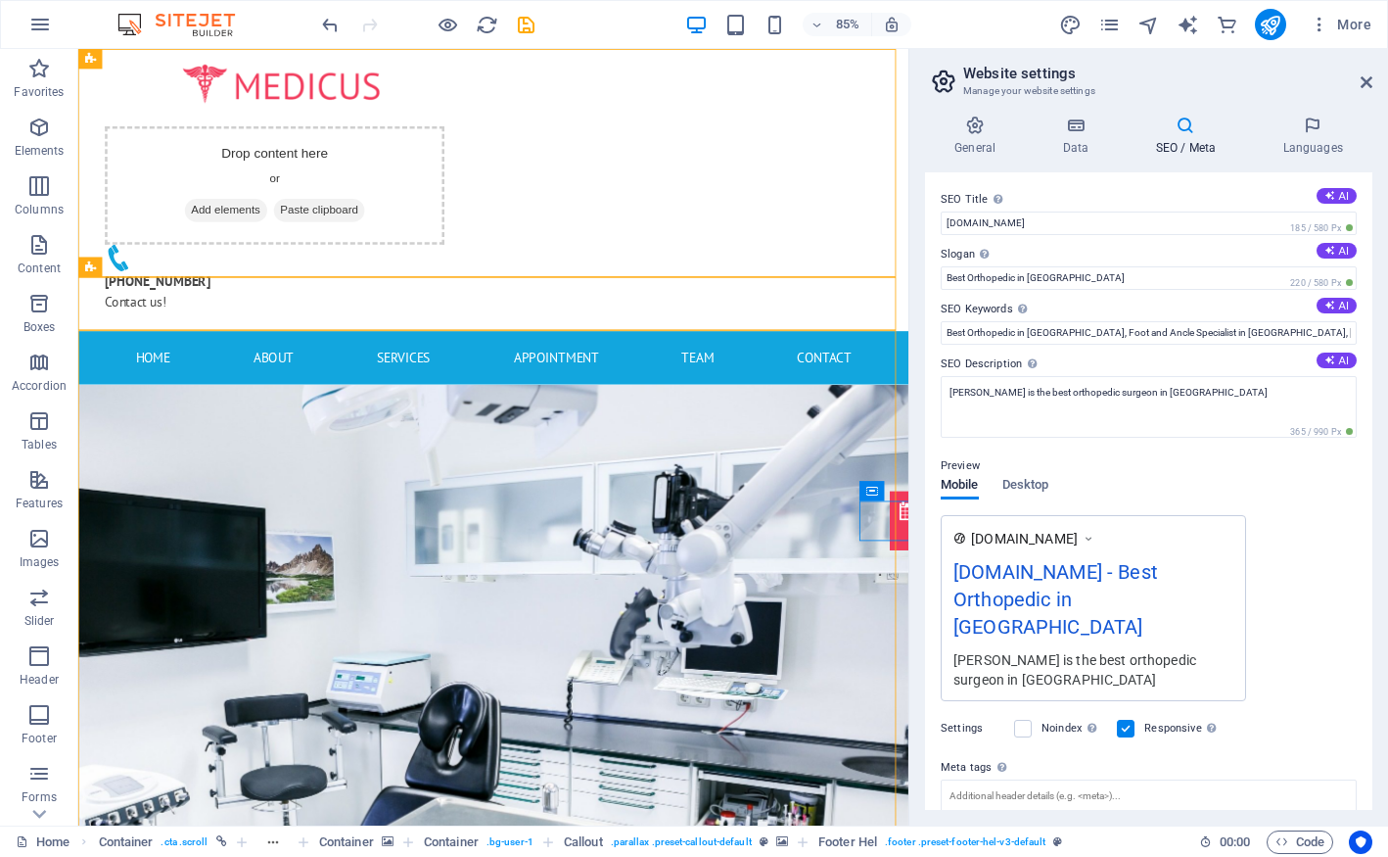
click at [1108, 490] on div "Preview Mobile Desktop www.example.com drmilindgajewar.com - Best Orthopedic in…" at bounding box center [1149, 570] width 416 height 262
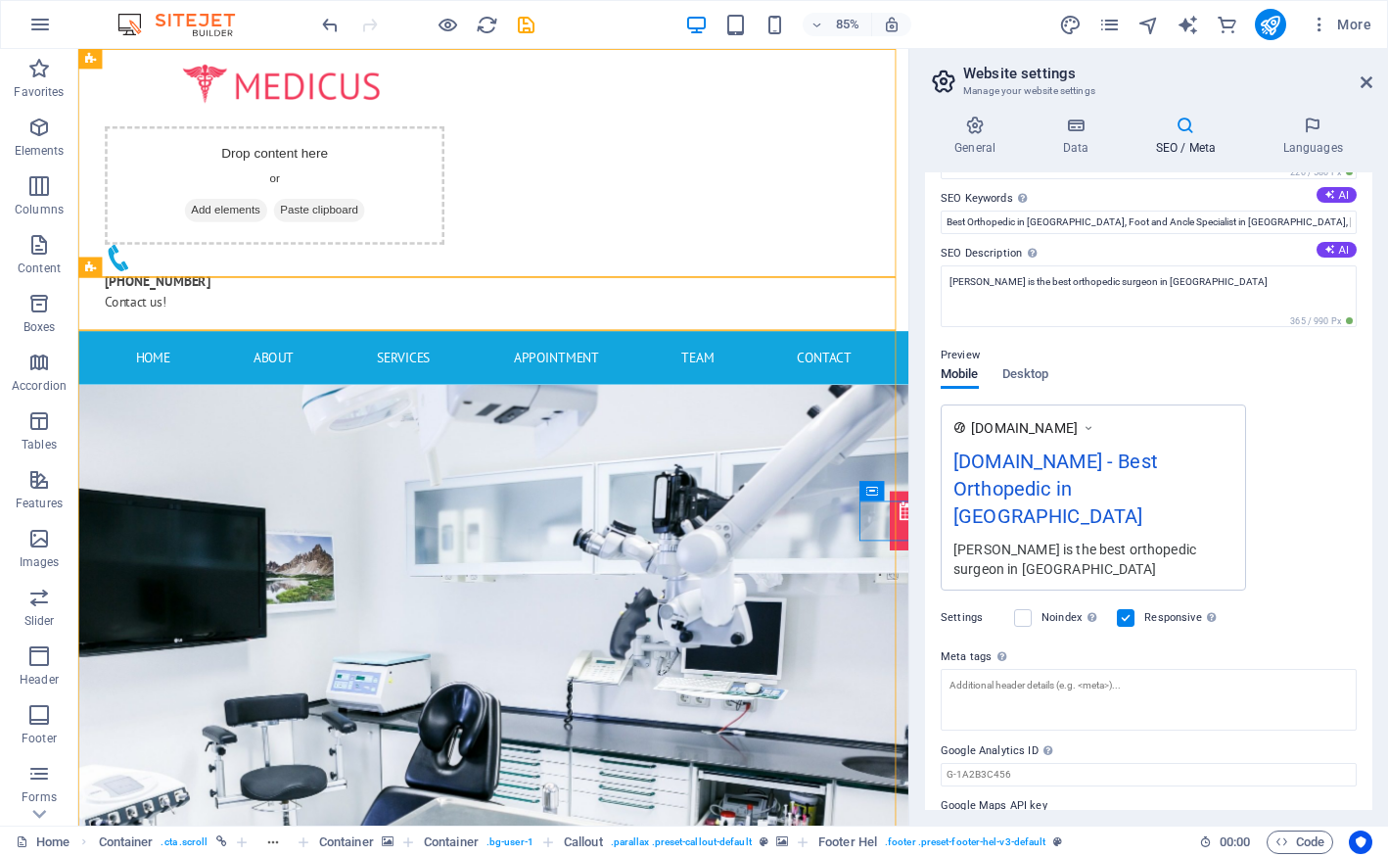
scroll to position [130, 0]
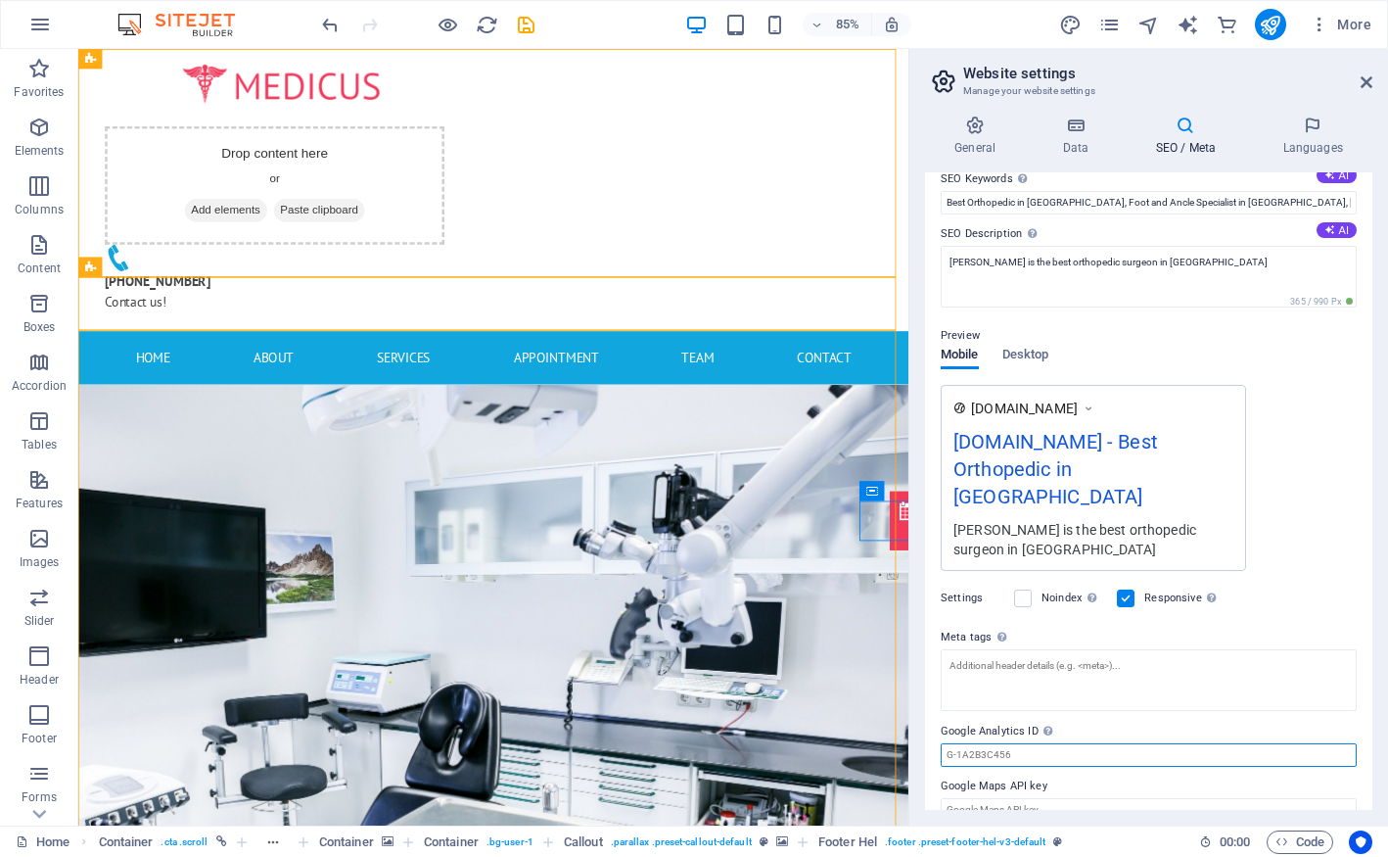
click at [1062, 743] on input "Google Analytics ID Please only add the Google Analytics ID. We automatically i…" at bounding box center [1149, 754] width 416 height 23
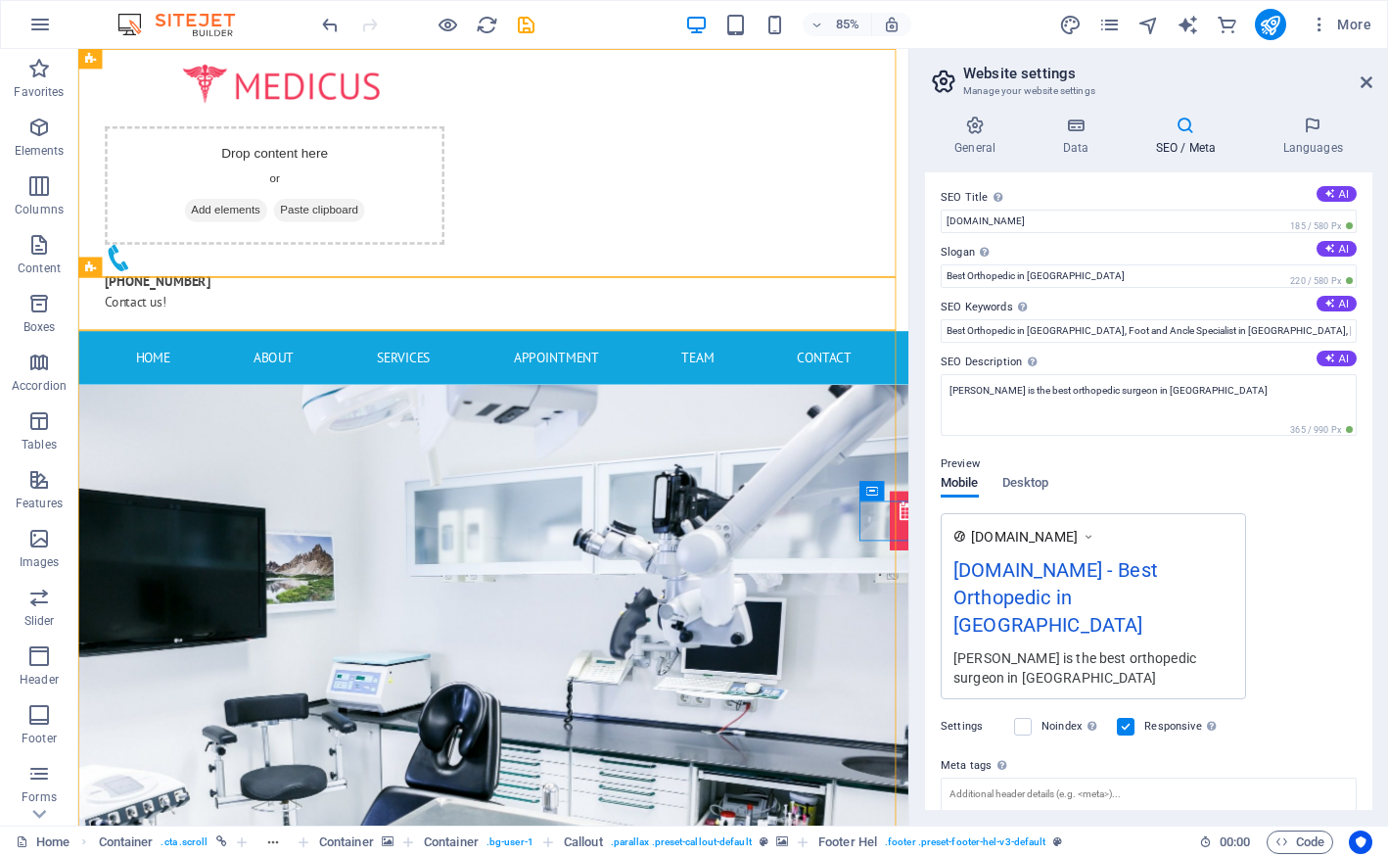
scroll to position [0, 0]
click at [1312, 140] on h4 "Languages" at bounding box center [1312, 136] width 119 height 41
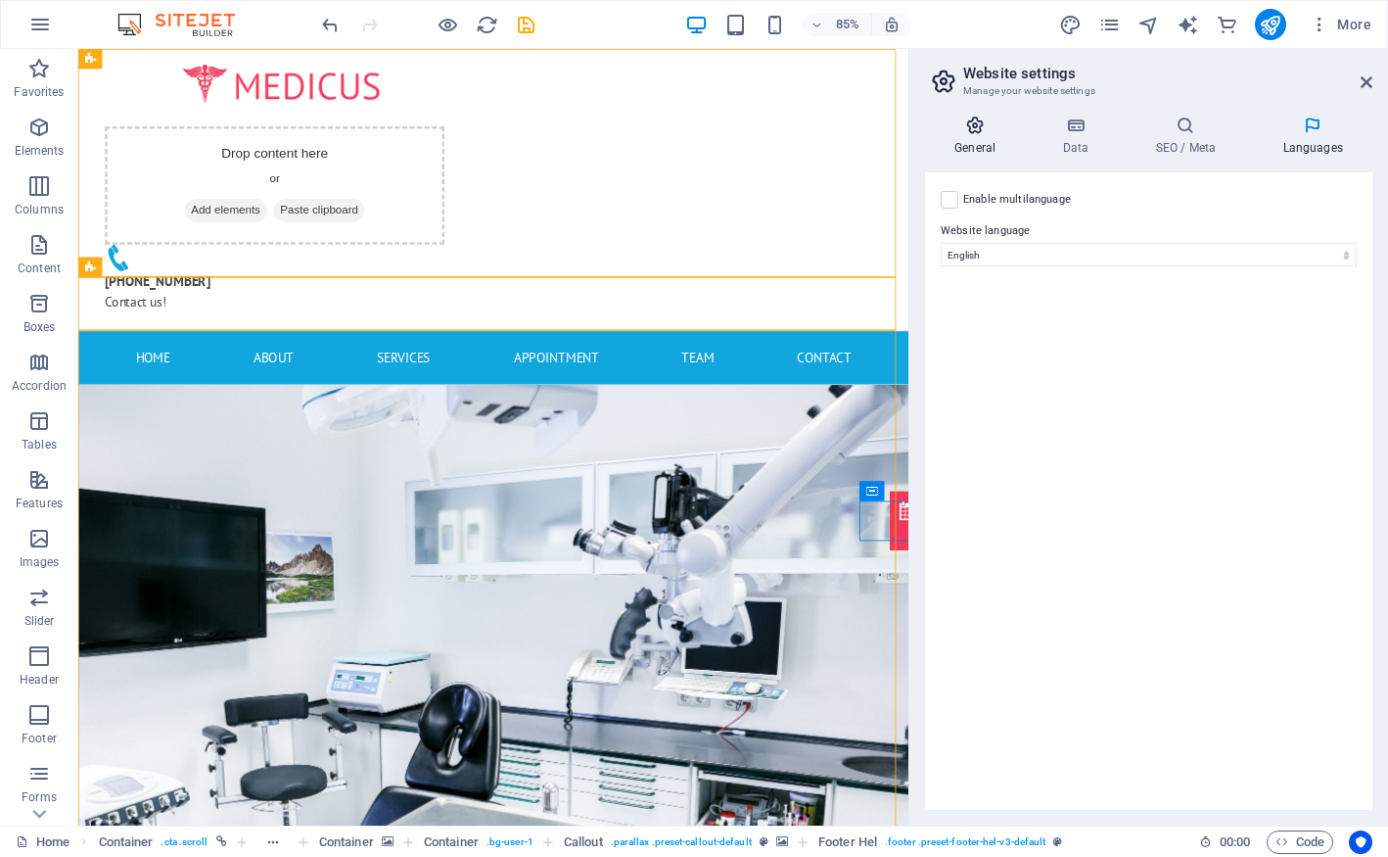
click at [981, 145] on h4 "General" at bounding box center [979, 136] width 108 height 41
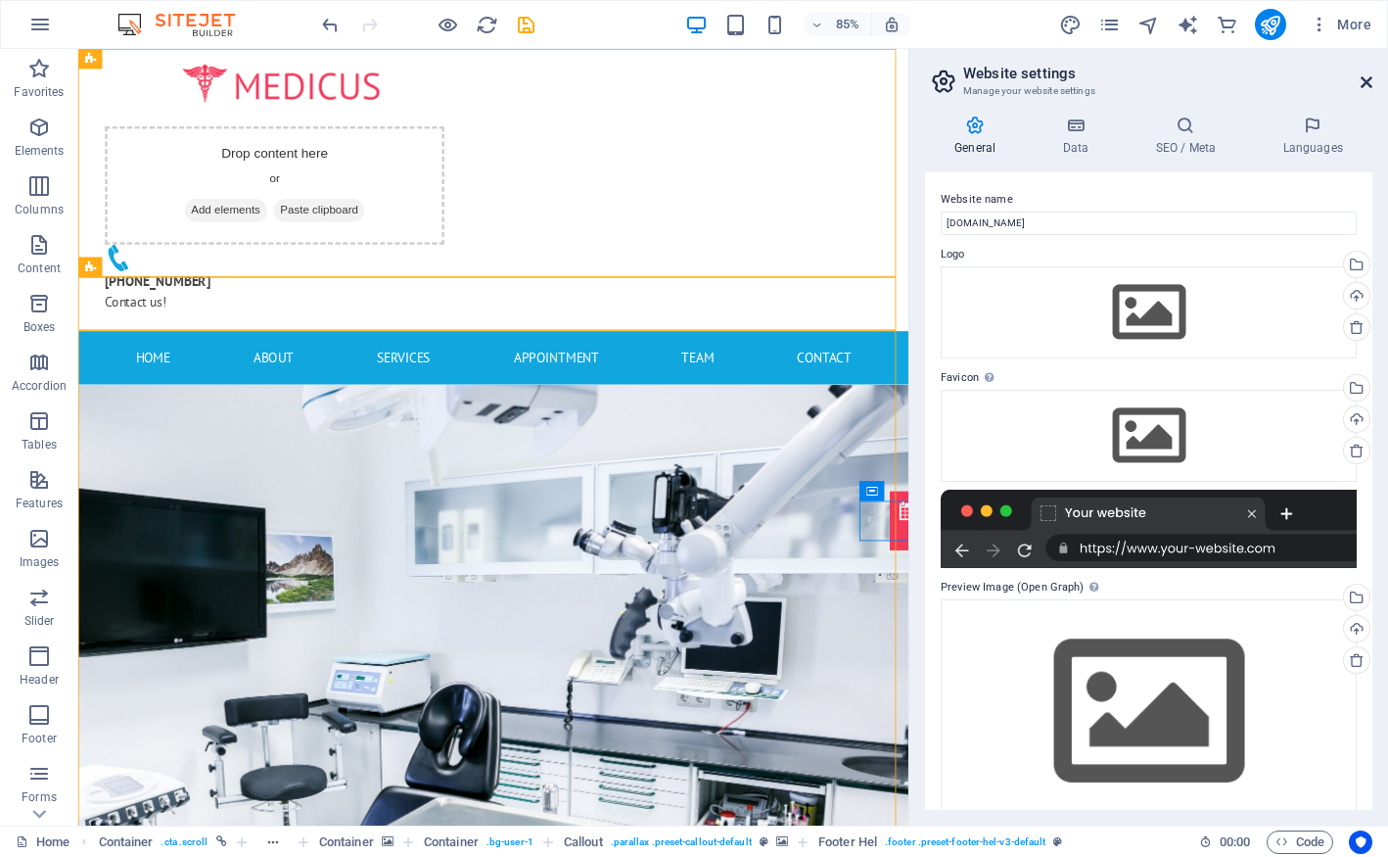
click at [1370, 86] on icon at bounding box center [1367, 82] width 12 height 16
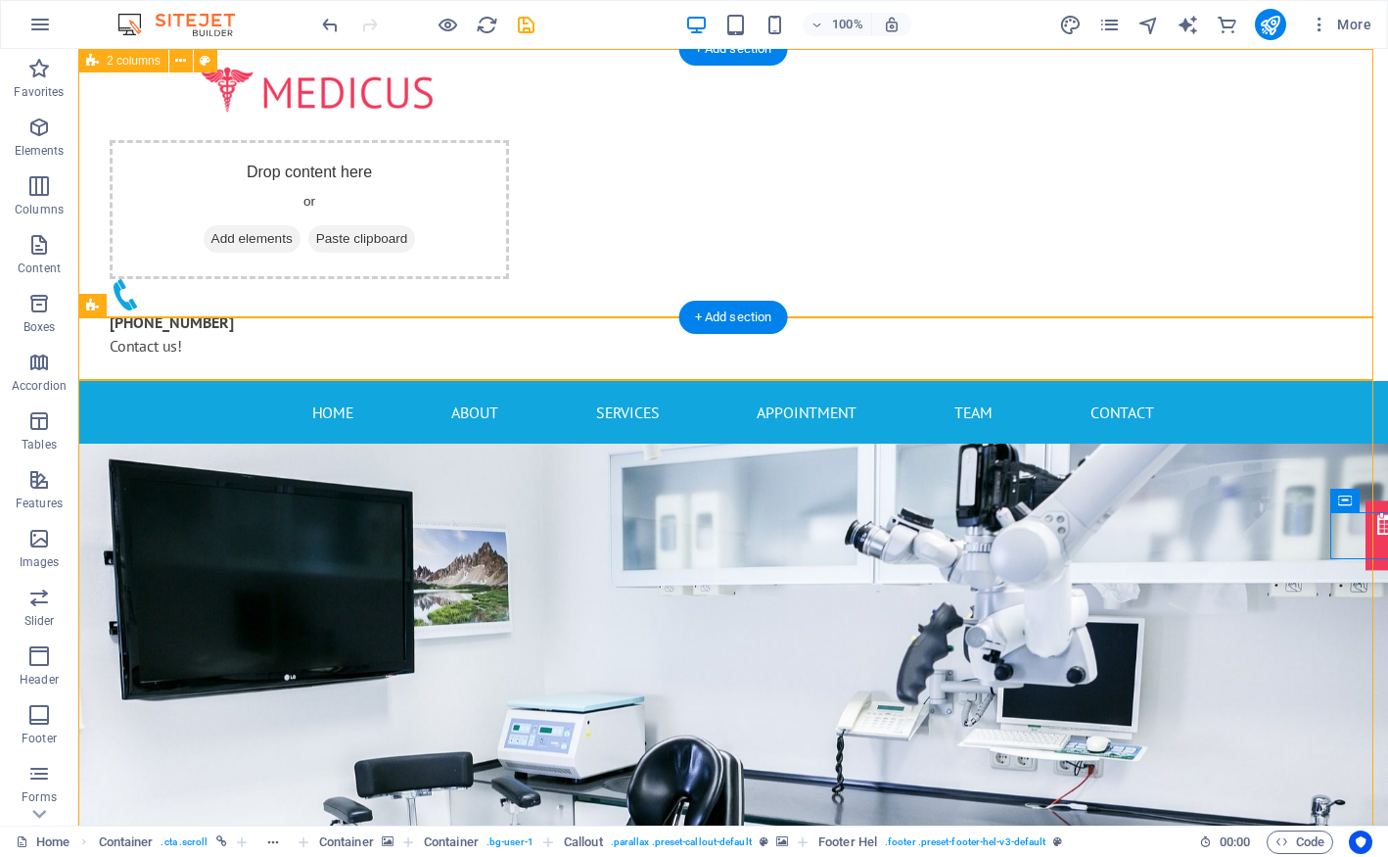
click at [1263, 265] on div "Drop content here or Add elements Paste clipboard +91 8881188874 Contact us!" at bounding box center [733, 215] width 1310 height 332
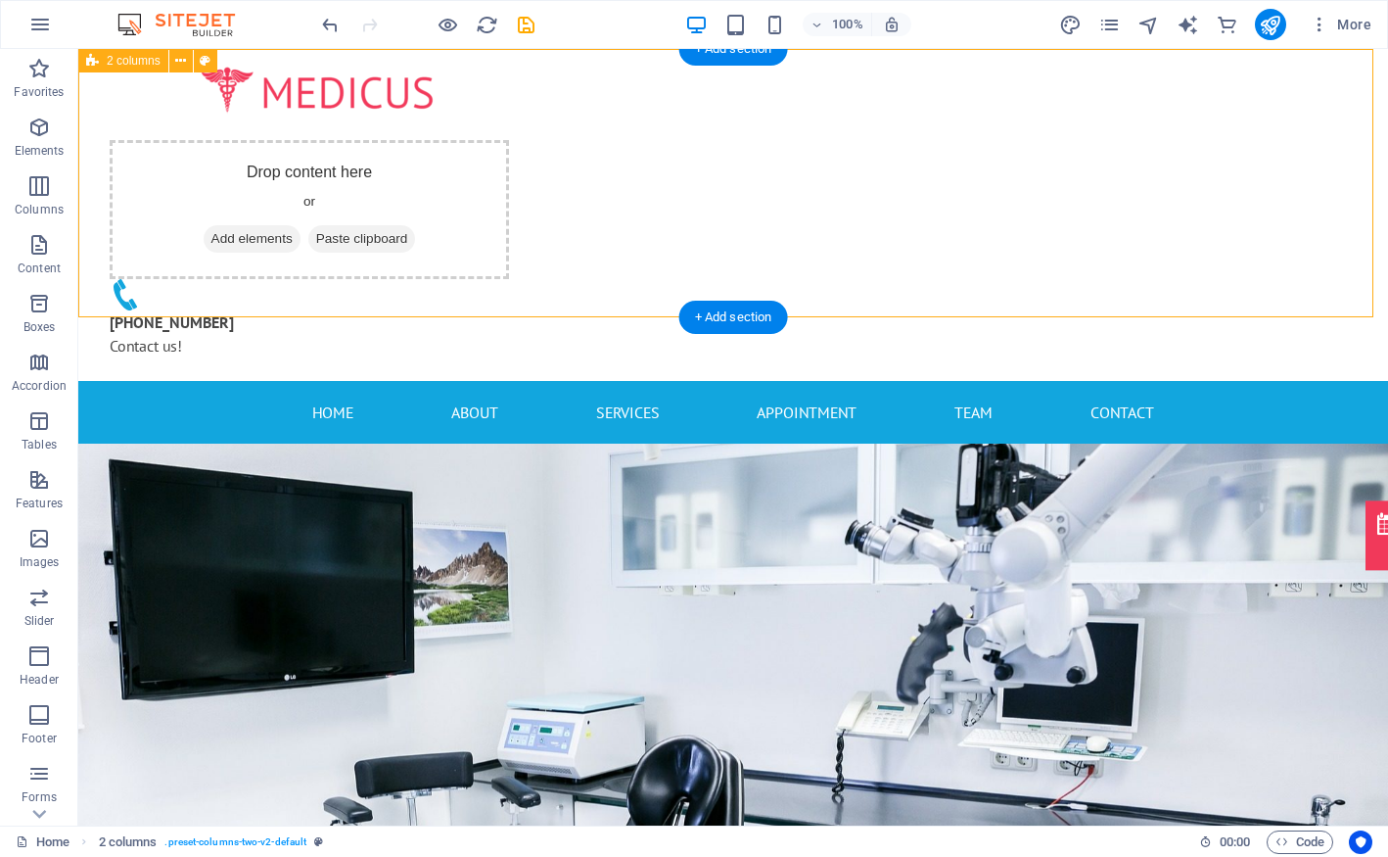
click at [1245, 245] on div "Drop content here or Add elements Paste clipboard +91 8881188874 Contact us!" at bounding box center [733, 215] width 1310 height 332
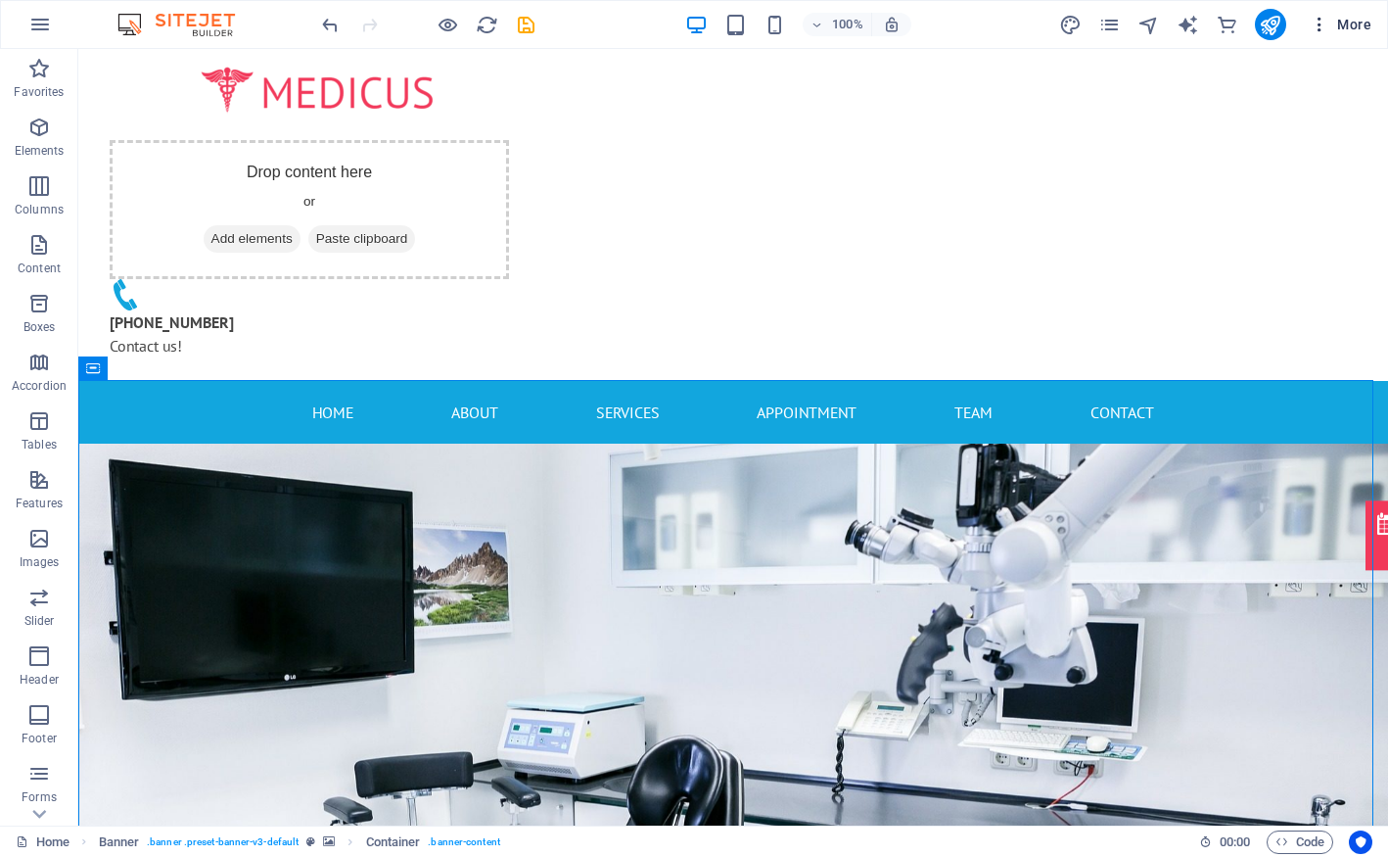
click at [1316, 29] on icon "button" at bounding box center [1320, 25] width 20 height 20
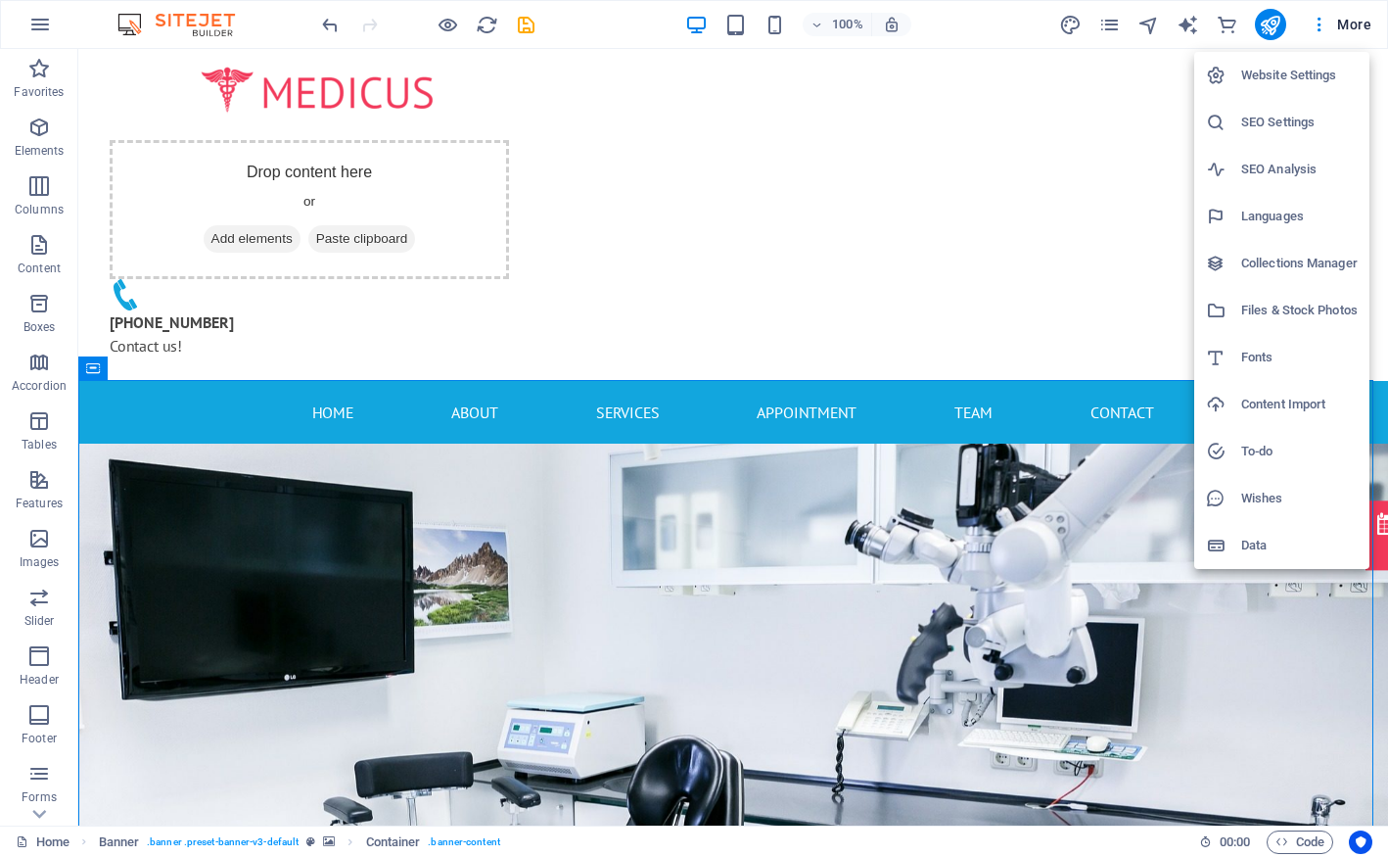
click at [528, 25] on div at bounding box center [694, 428] width 1388 height 857
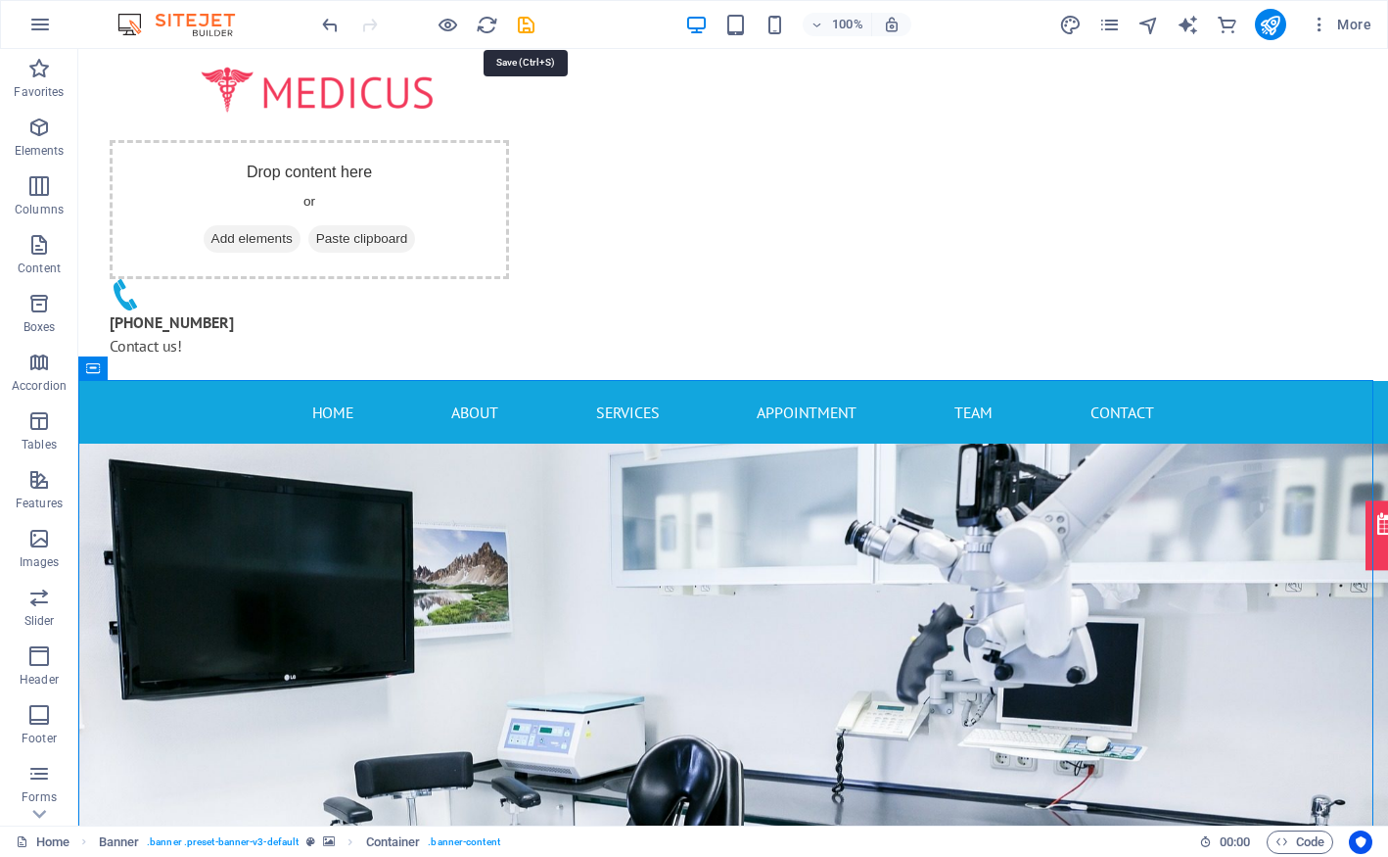
click at [528, 25] on icon "save" at bounding box center [526, 25] width 23 height 23
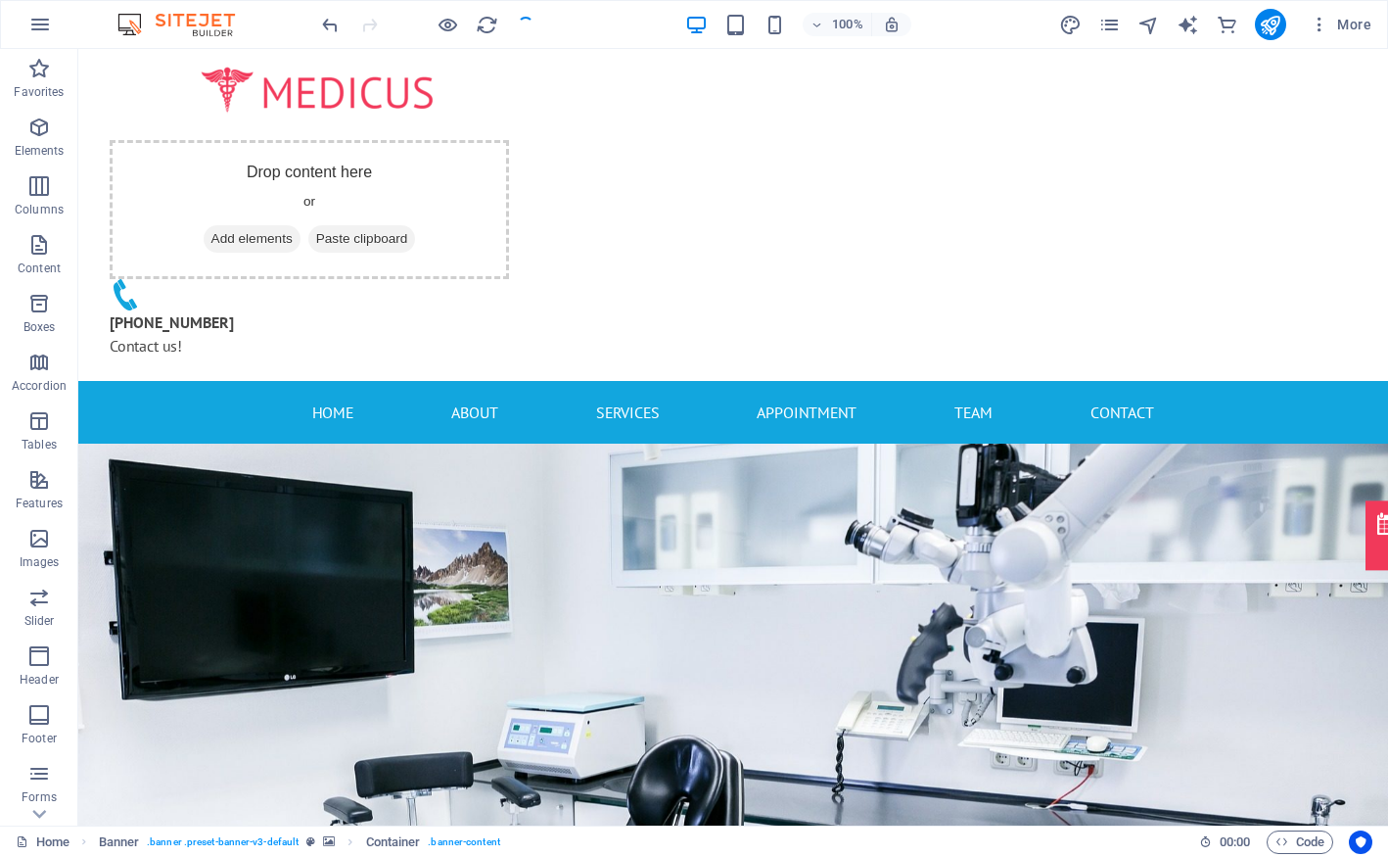
checkbox input "false"
click at [43, 19] on icon "button" at bounding box center [39, 24] width 23 height 23
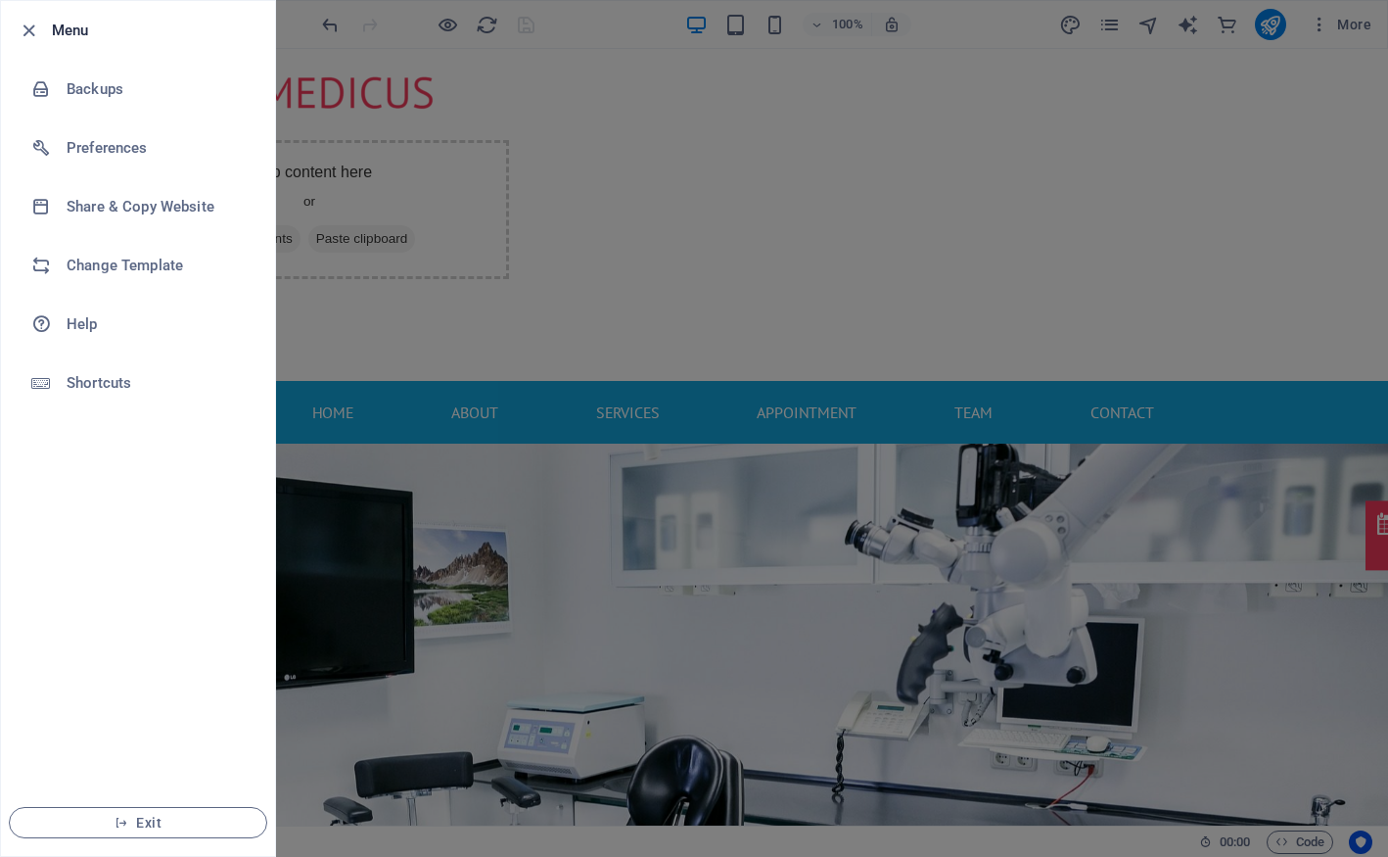
click at [1014, 26] on div at bounding box center [694, 428] width 1388 height 857
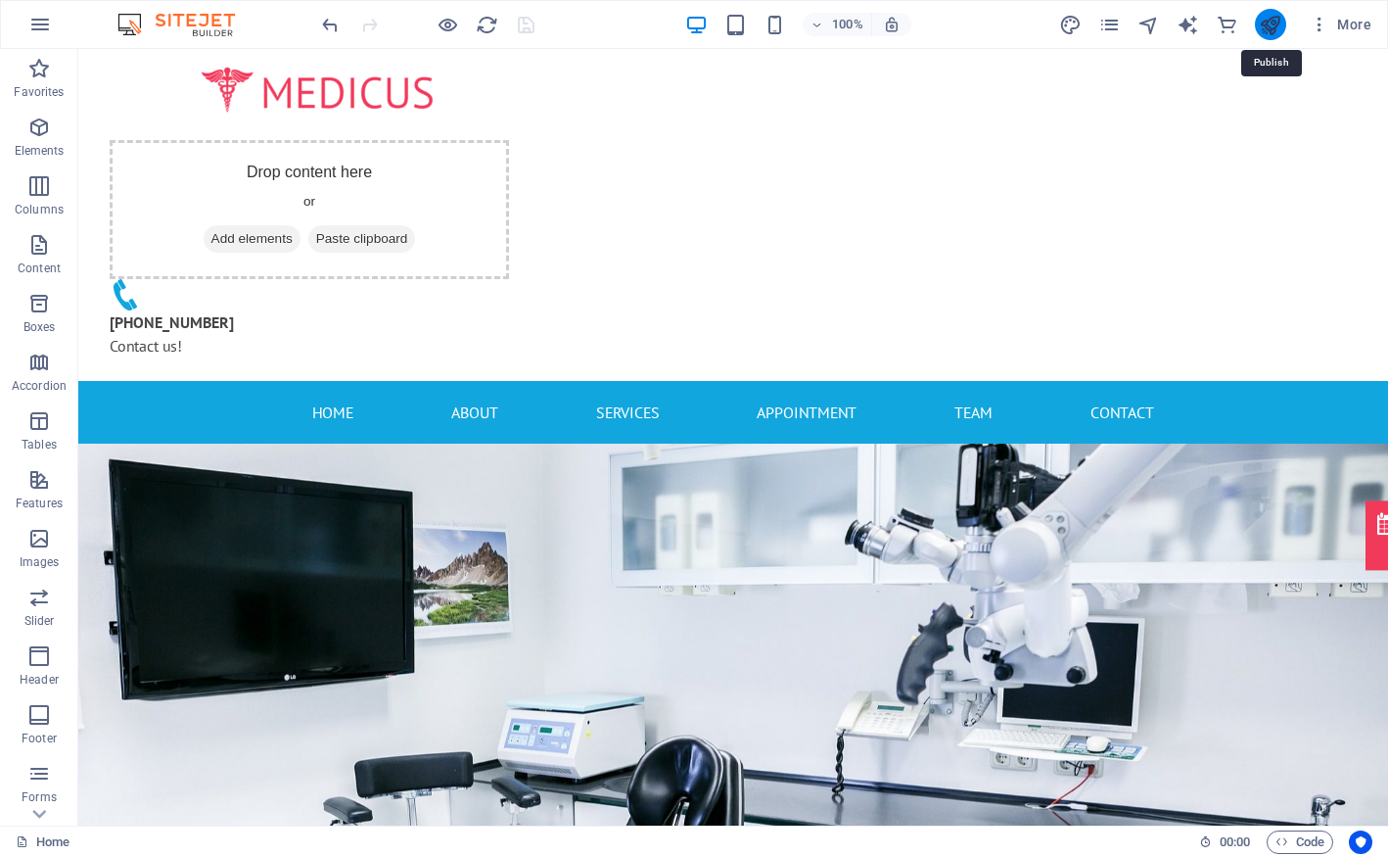
click at [1281, 23] on icon "publish" at bounding box center [1270, 25] width 23 height 23
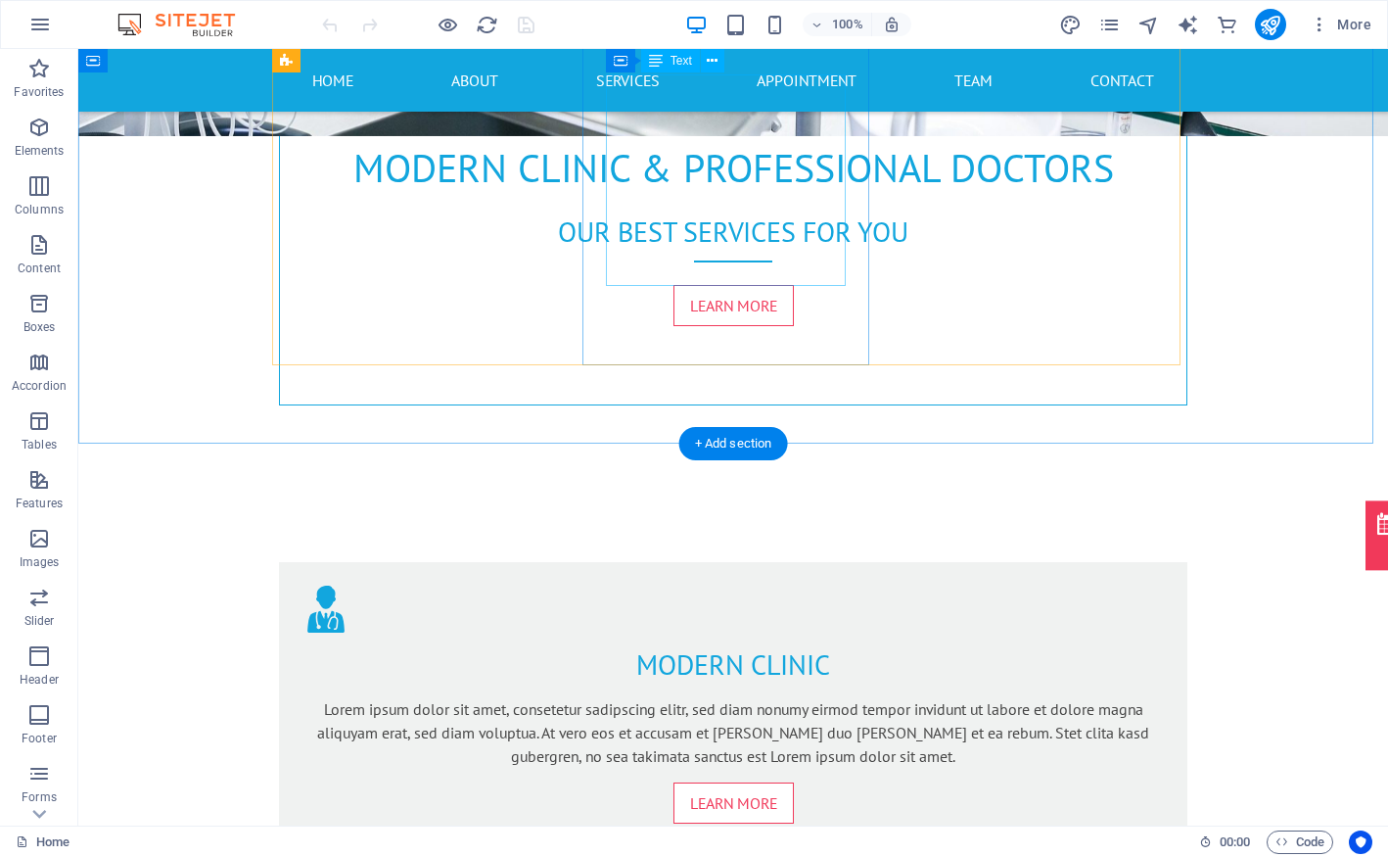
scroll to position [1077, 0]
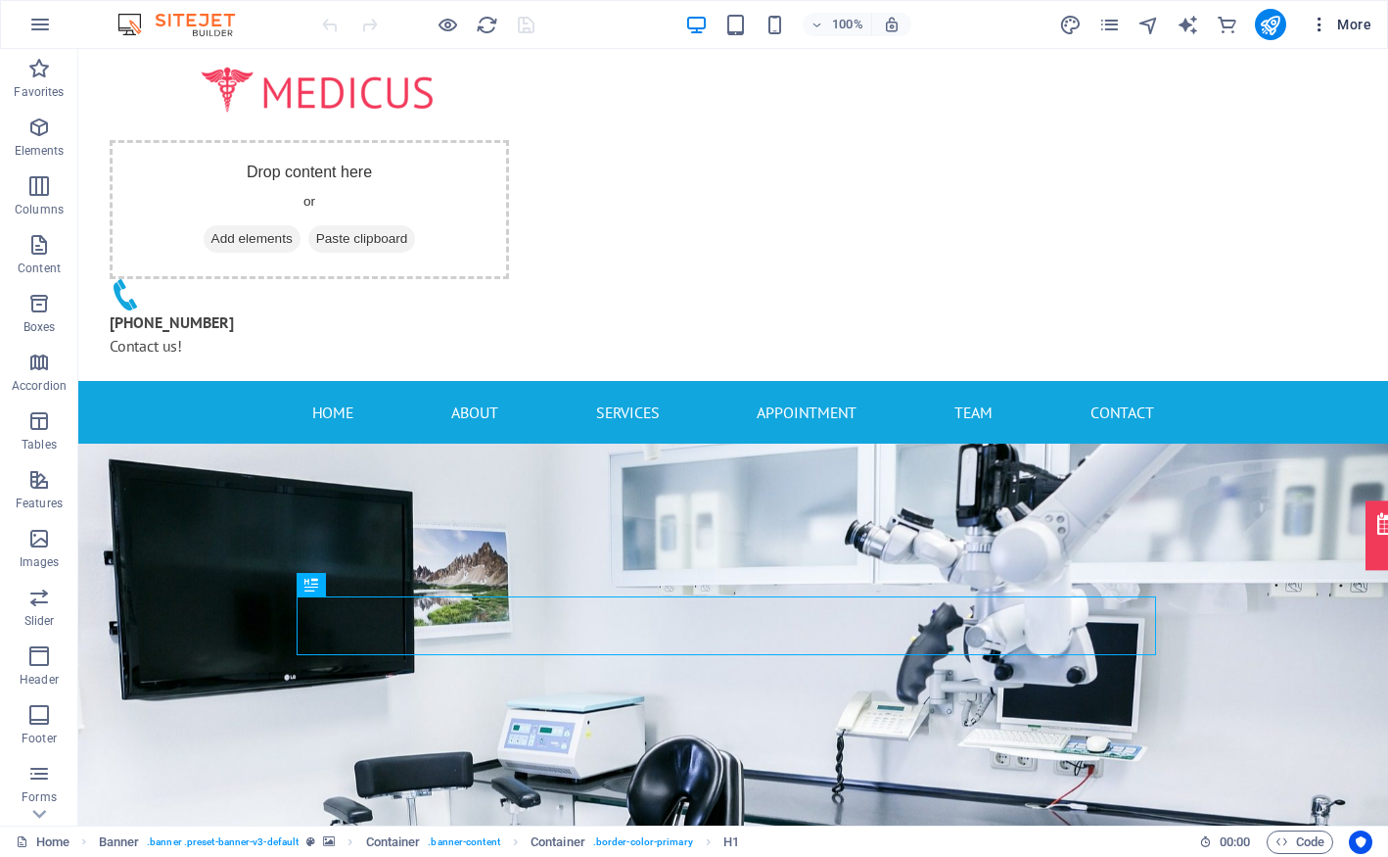
click at [1313, 25] on icon "button" at bounding box center [1320, 25] width 20 height 20
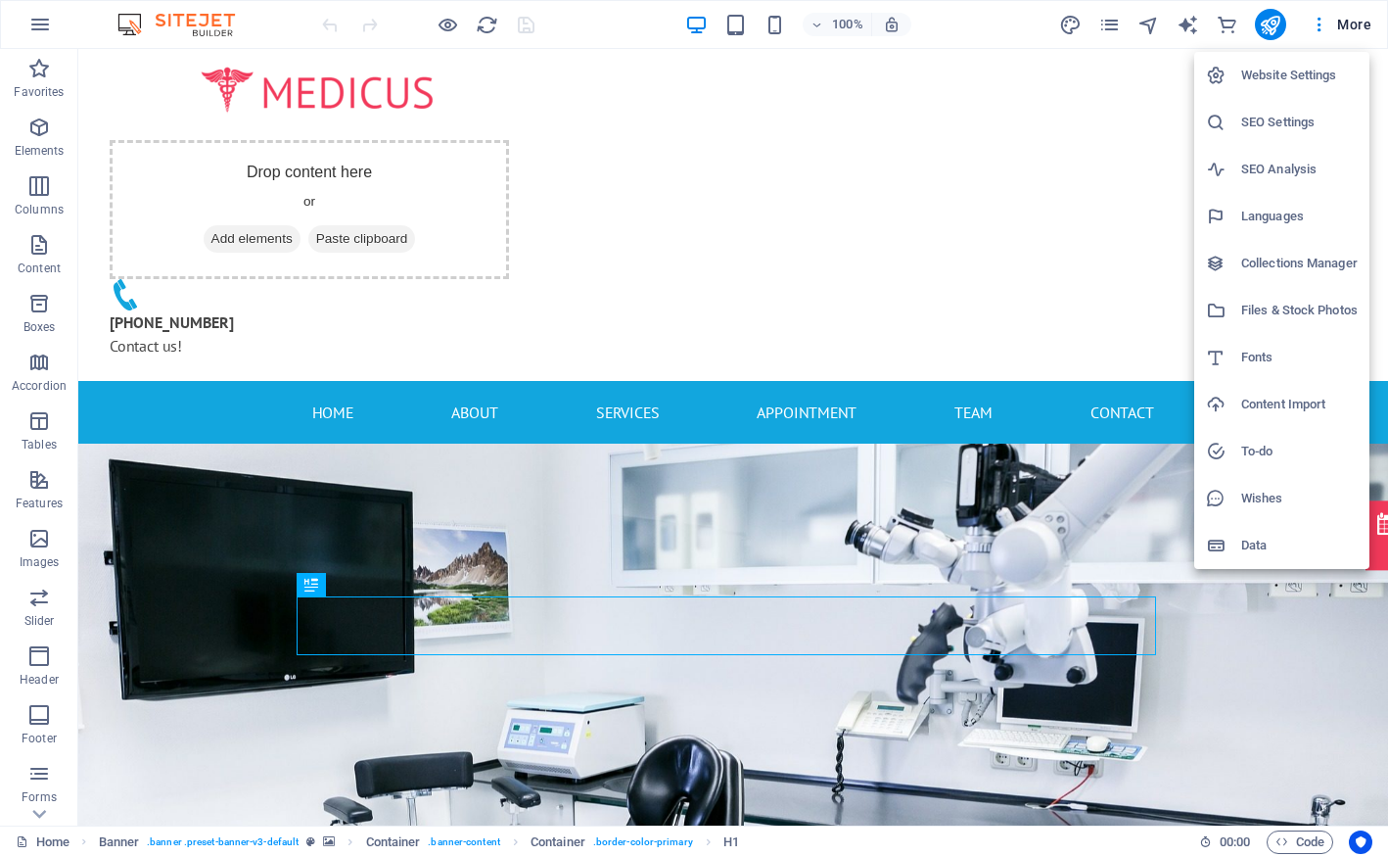
click at [1096, 146] on div at bounding box center [694, 428] width 1388 height 857
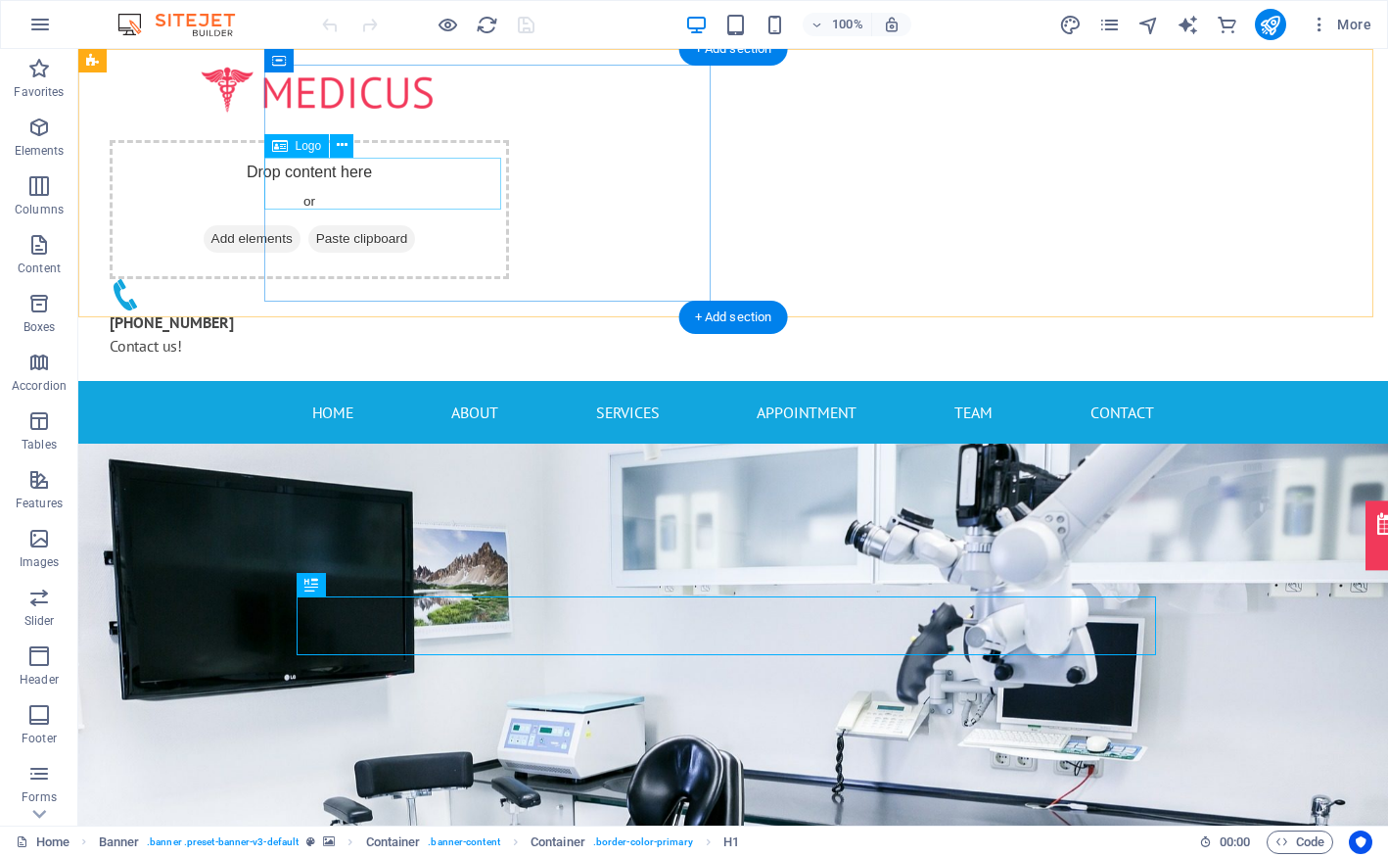
click at [356, 116] on div at bounding box center [317, 91] width 446 height 52
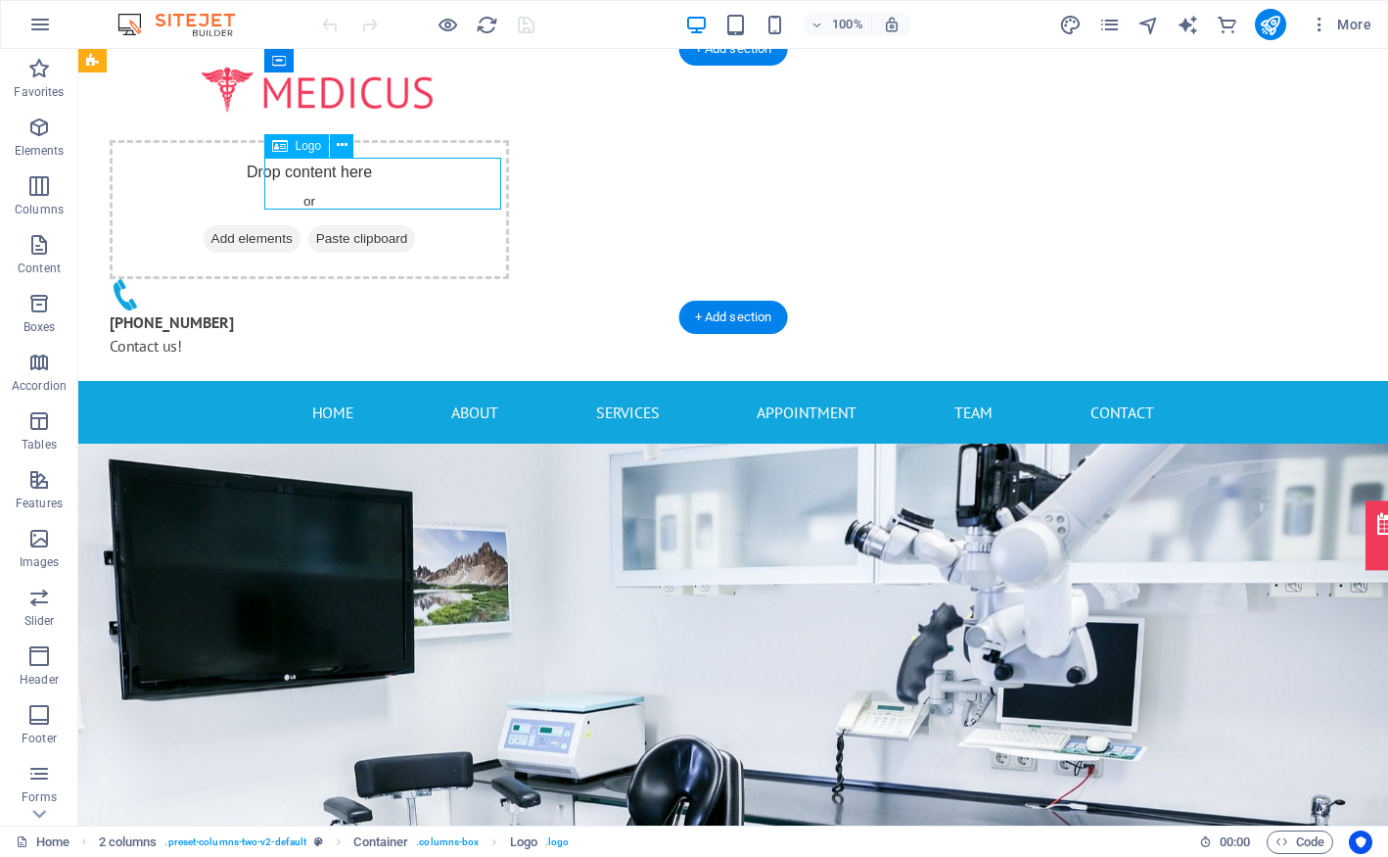
click at [356, 116] on div at bounding box center [317, 91] width 446 height 52
select select "px"
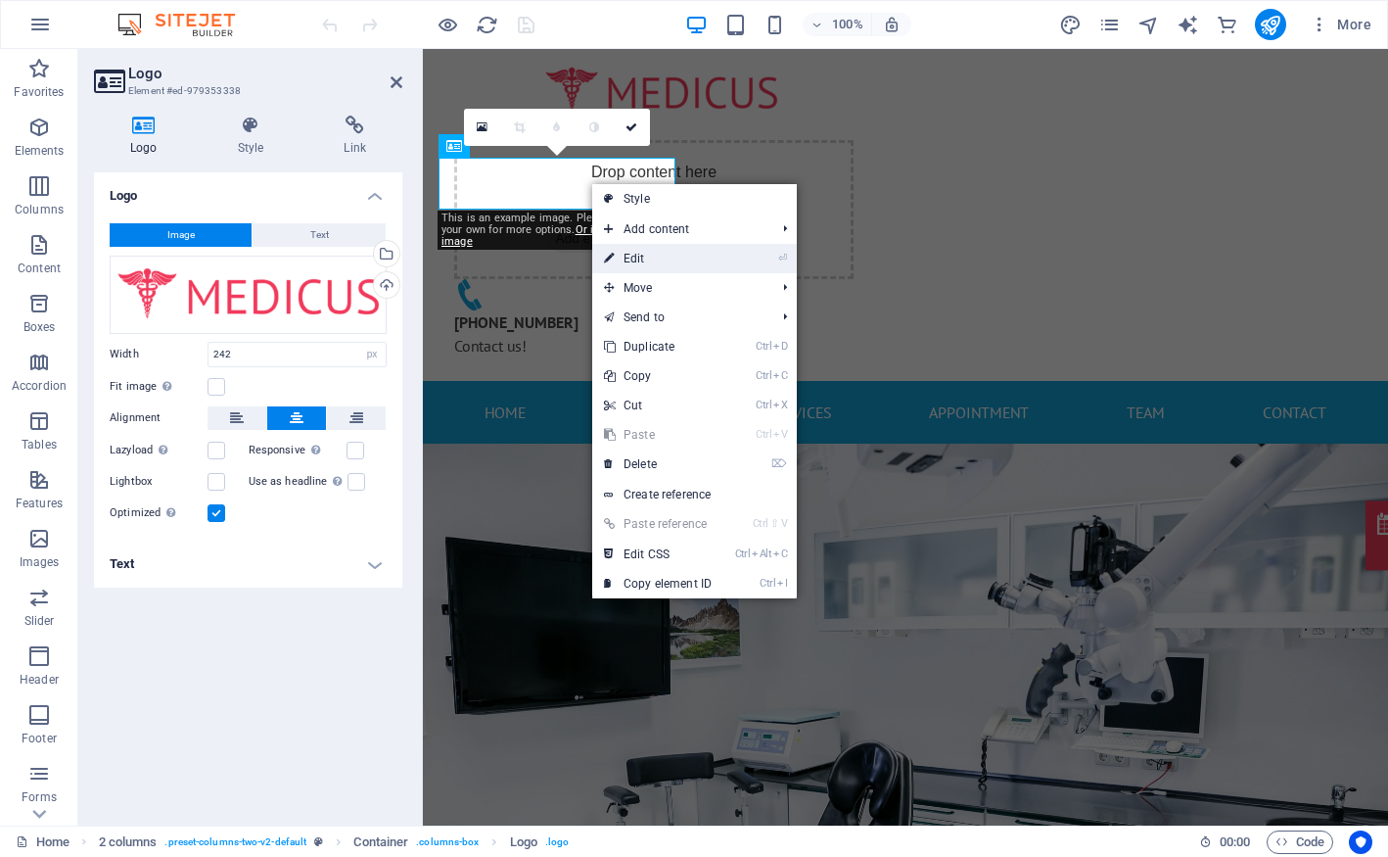
click at [665, 259] on link "⏎ Edit" at bounding box center [657, 258] width 131 height 29
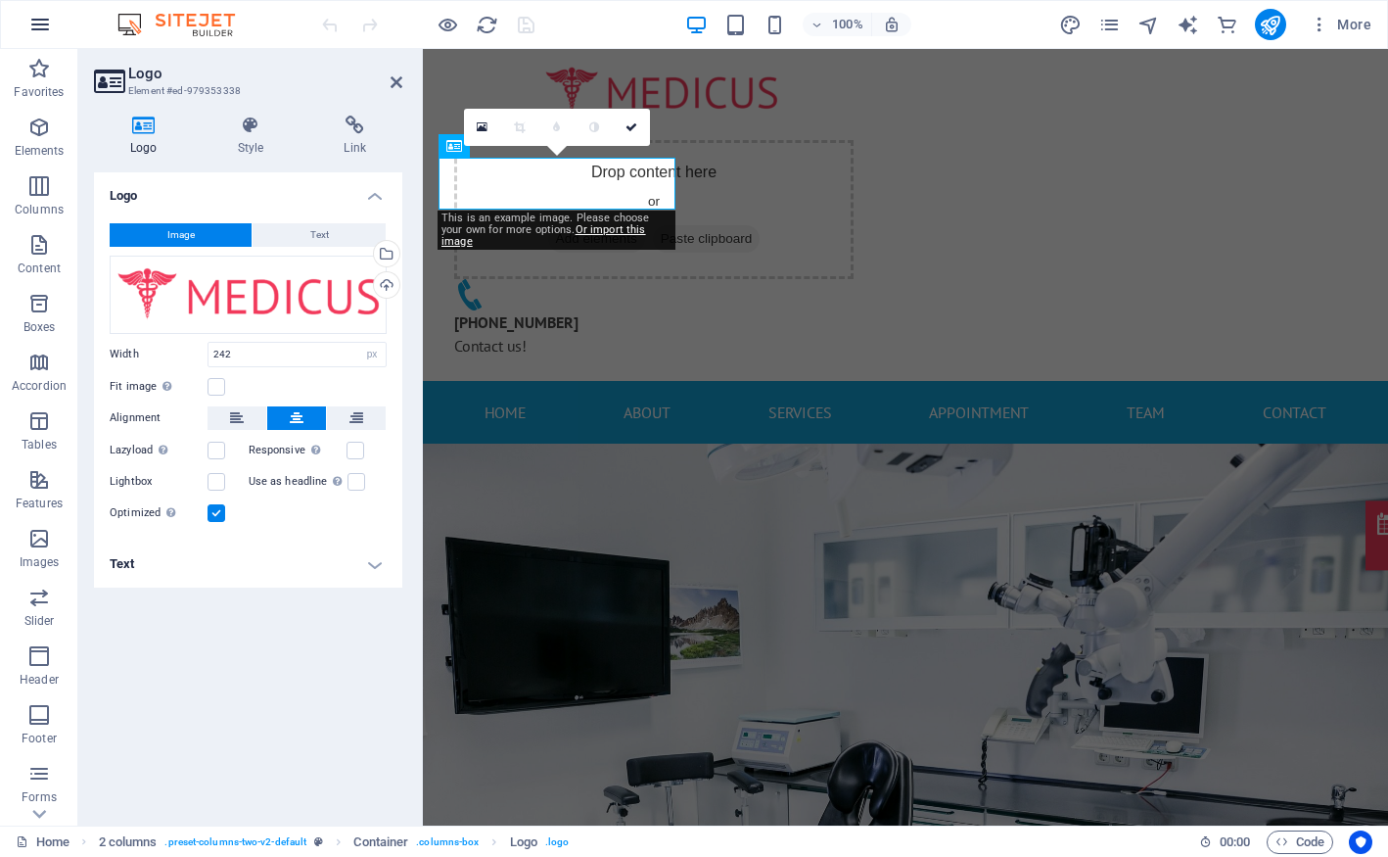
click at [36, 23] on icon "button" at bounding box center [39, 24] width 23 height 23
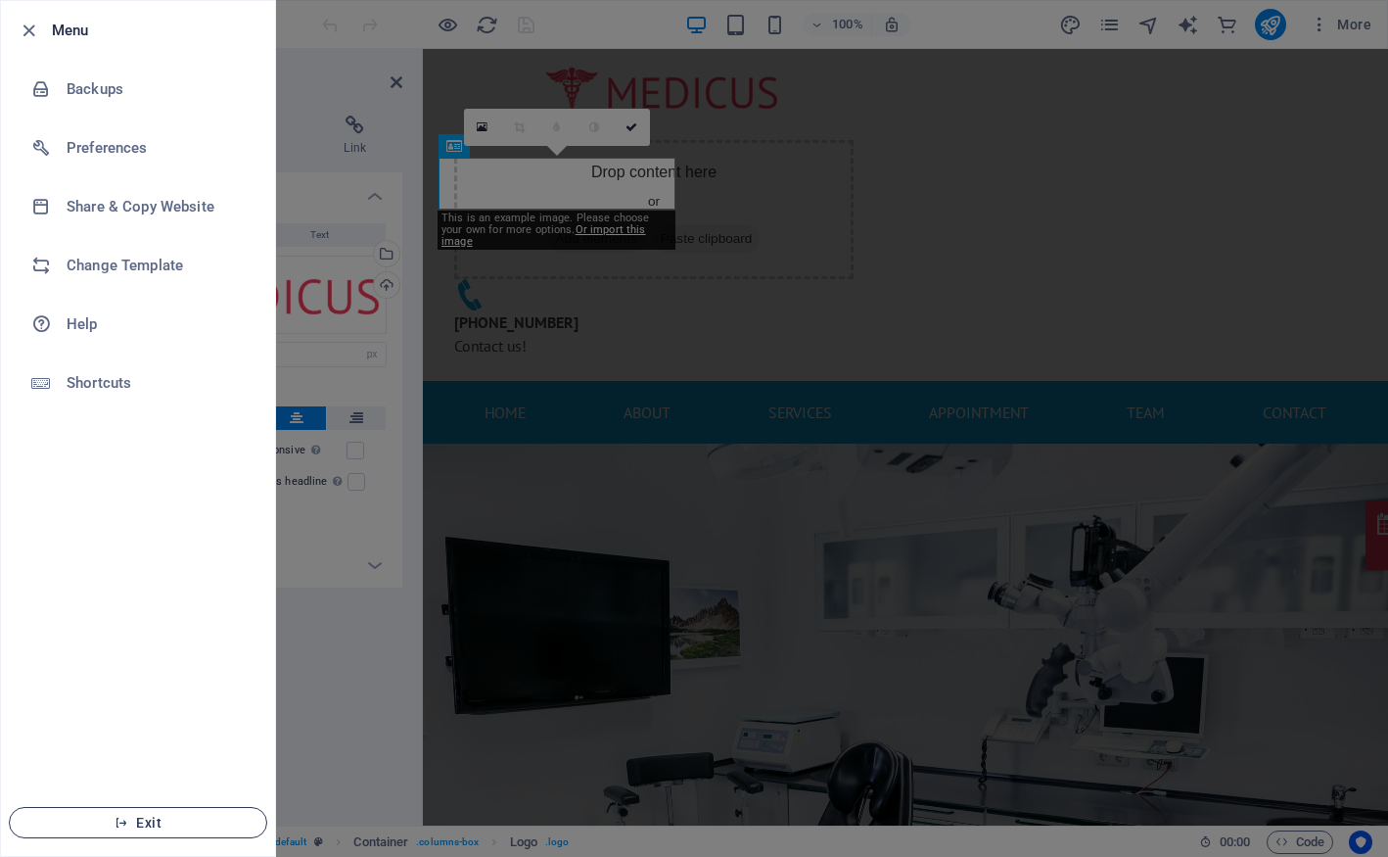
click at [109, 823] on span "Exit" at bounding box center [137, 822] width 225 height 16
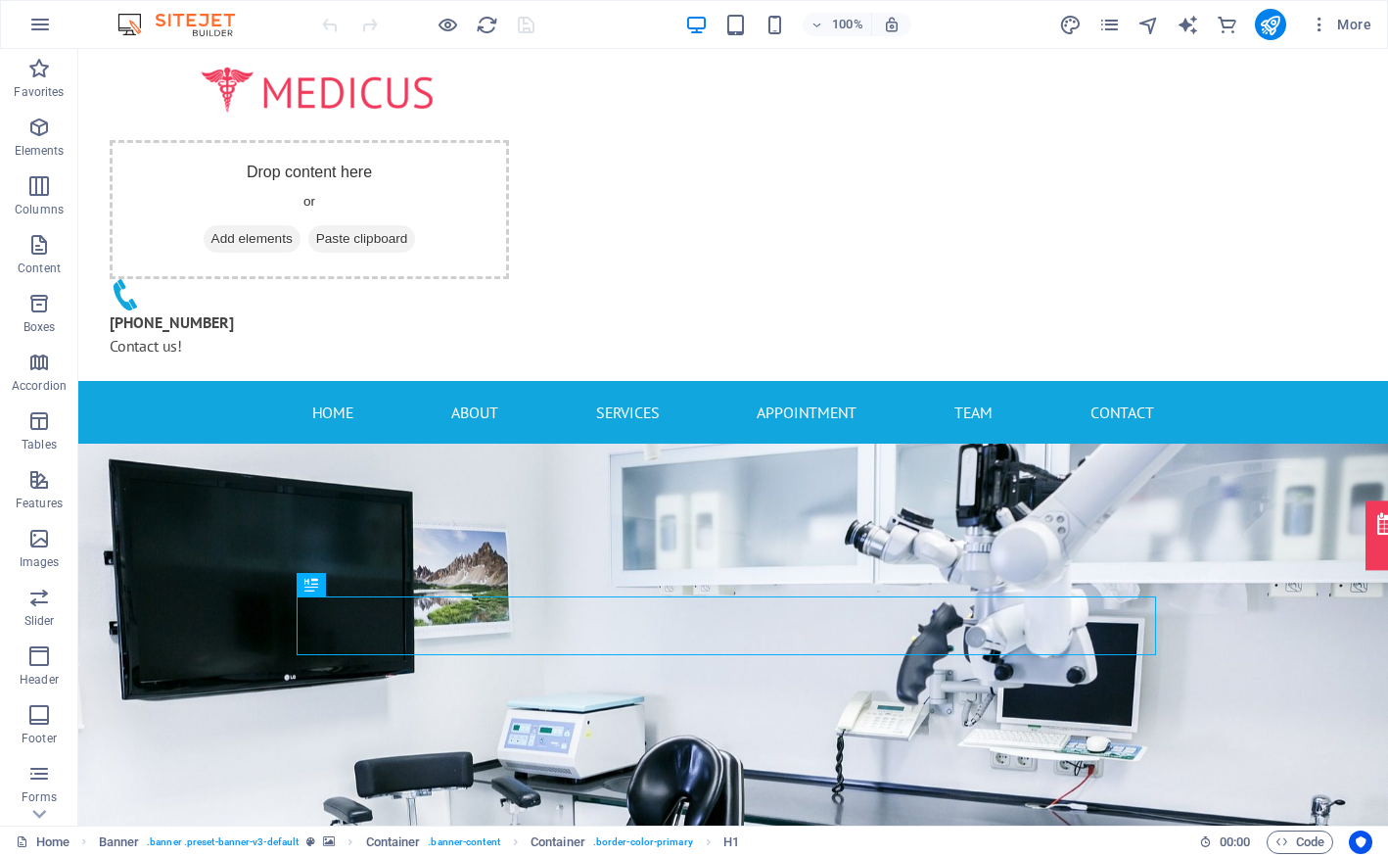
click at [215, 22] on img at bounding box center [186, 24] width 147 height 23
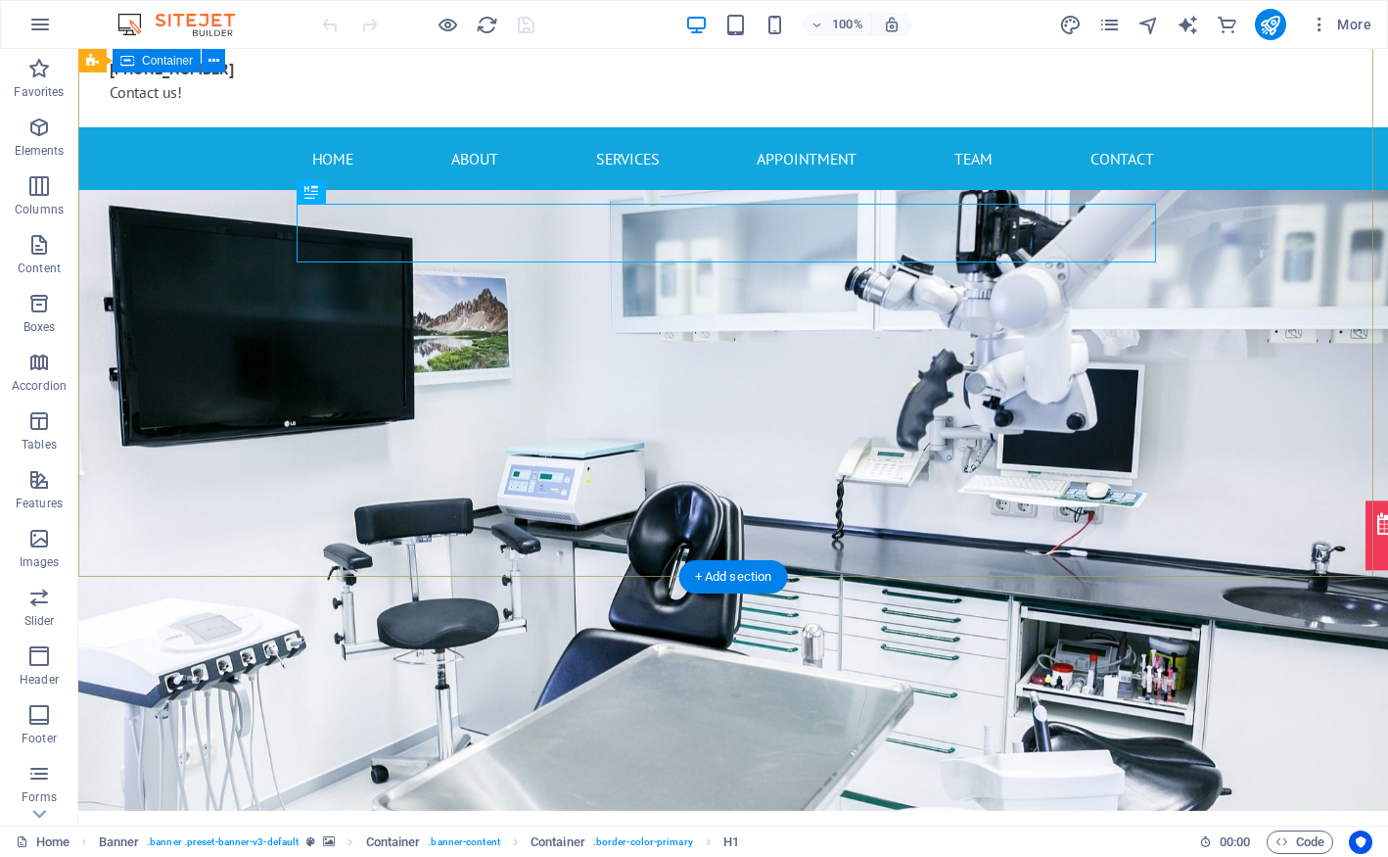
scroll to position [98, 0]
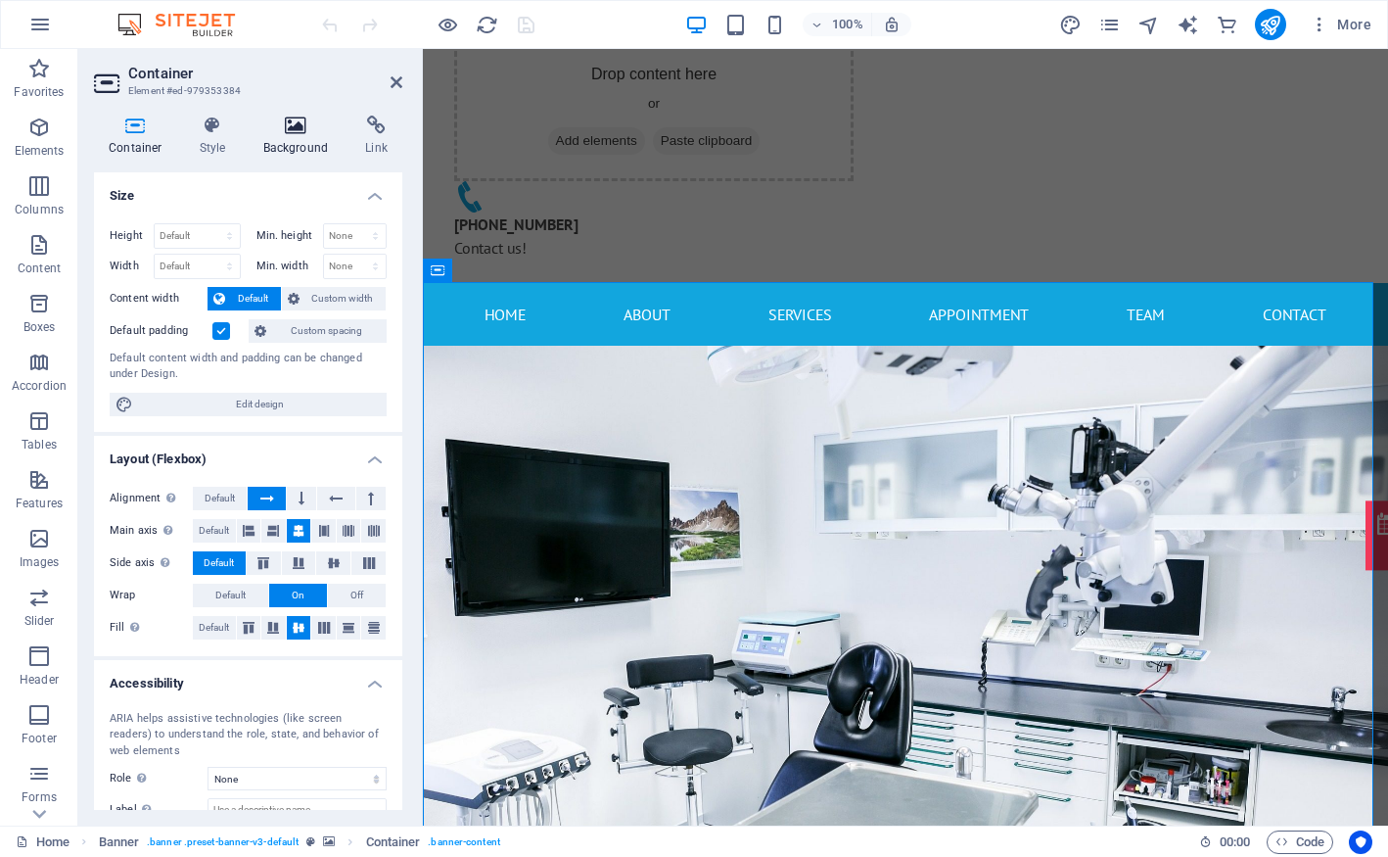
click at [299, 140] on h4 "Background" at bounding box center [300, 136] width 103 height 41
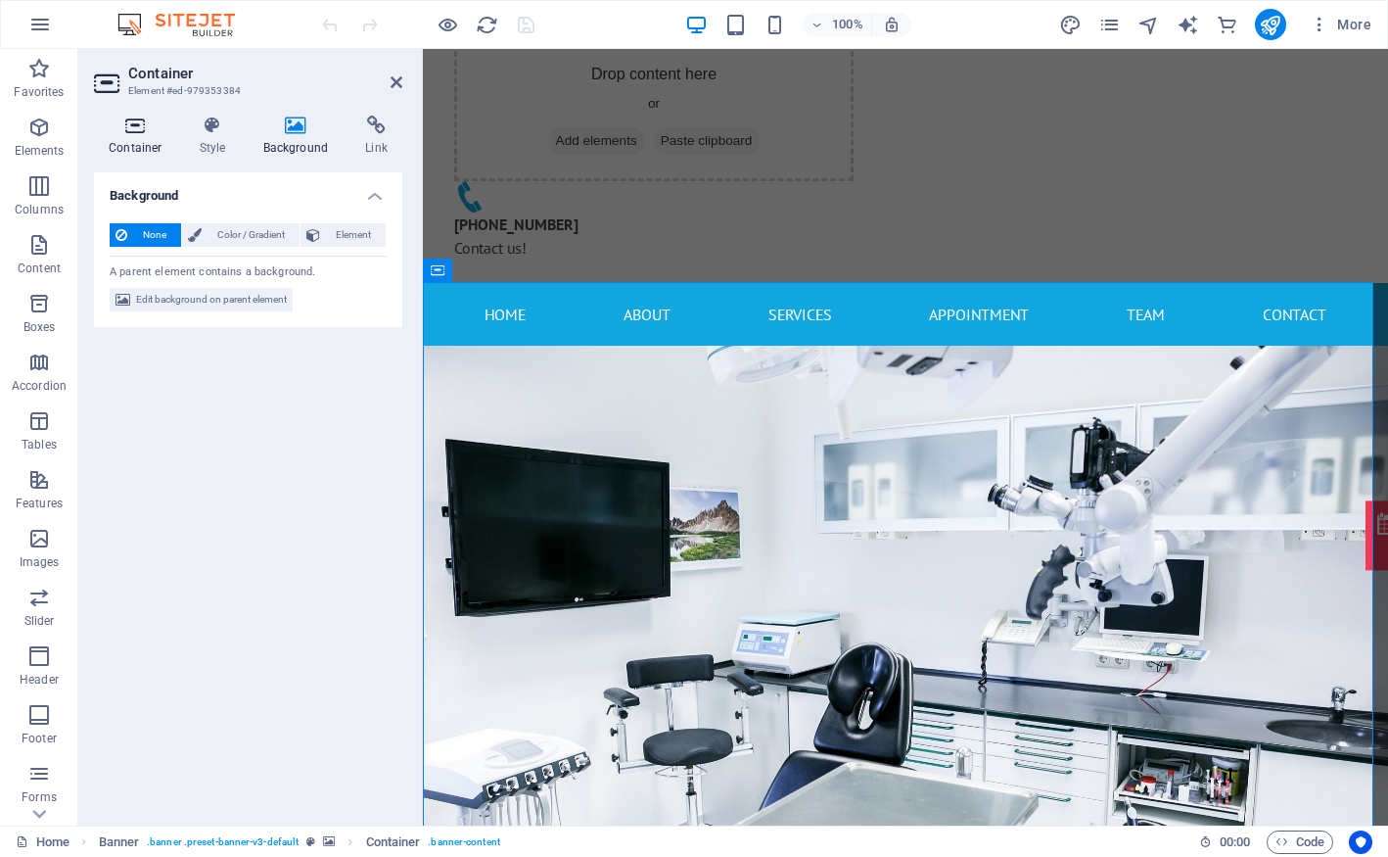
click at [133, 141] on h4 "Container" at bounding box center [139, 136] width 91 height 41
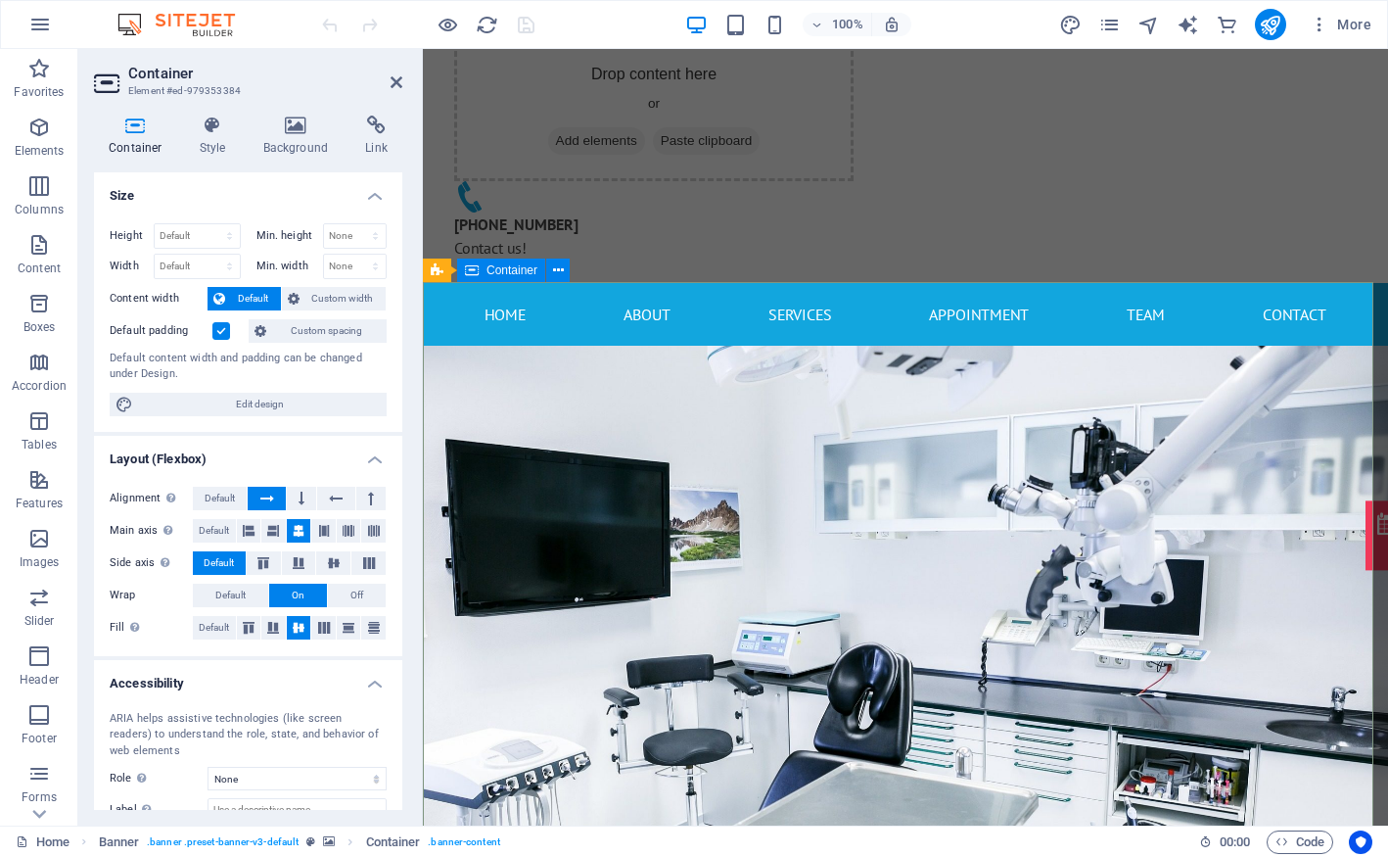
click at [559, 275] on icon at bounding box center [558, 270] width 11 height 21
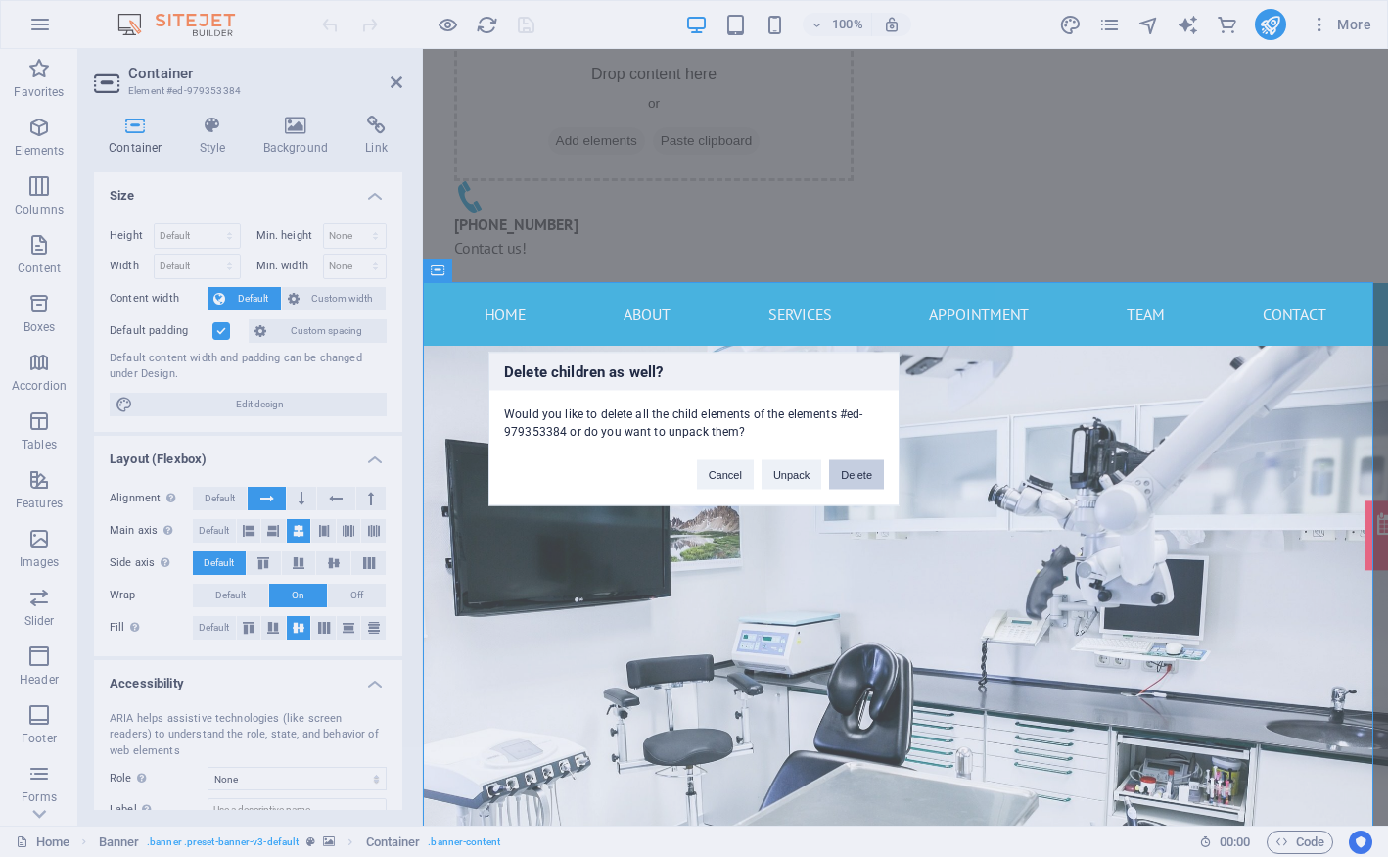
drag, startPoint x: 848, startPoint y: 479, endPoint x: 768, endPoint y: 427, distance: 95.6
click at [848, 479] on button "Delete" at bounding box center [856, 473] width 55 height 29
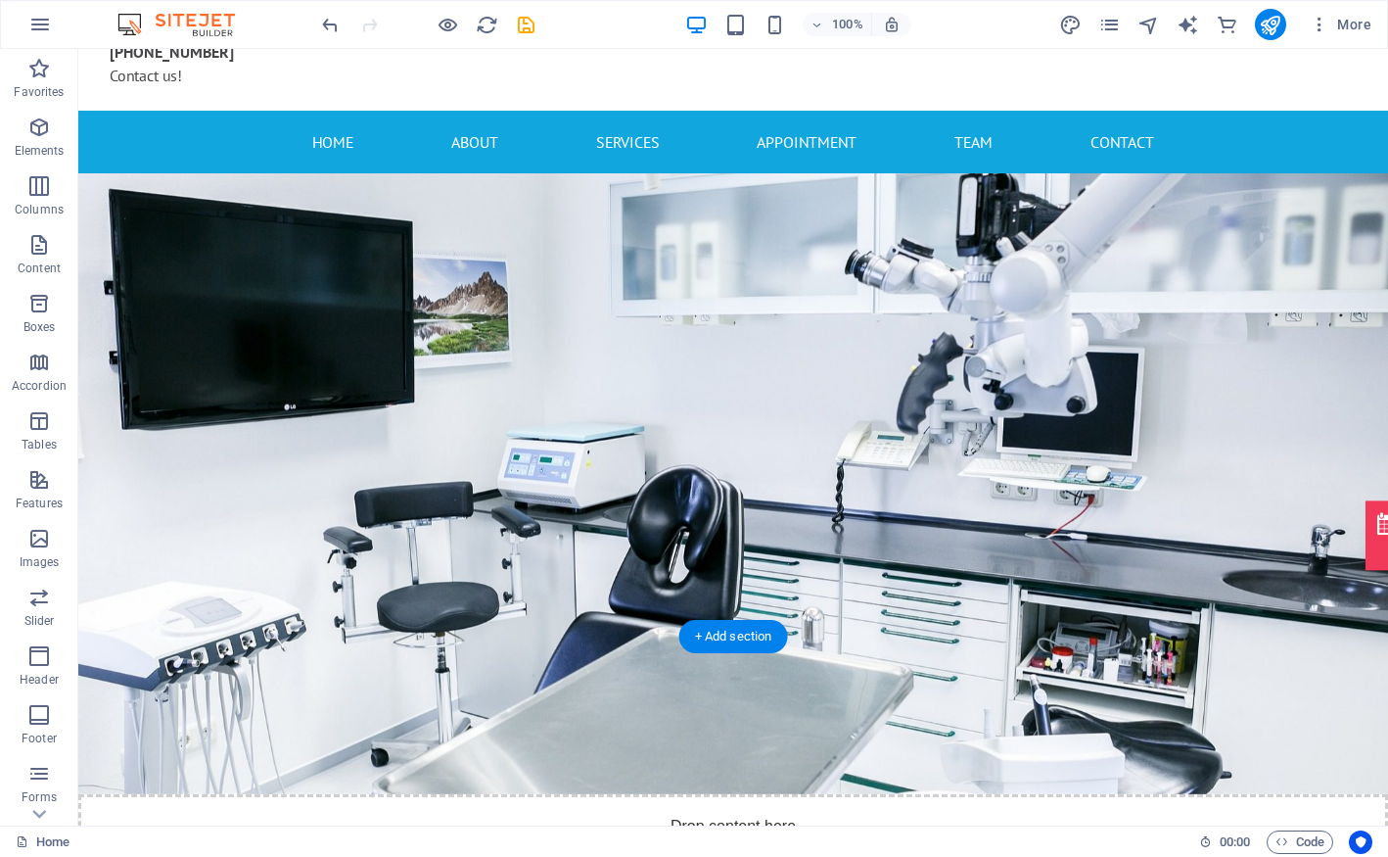
scroll to position [196, 0]
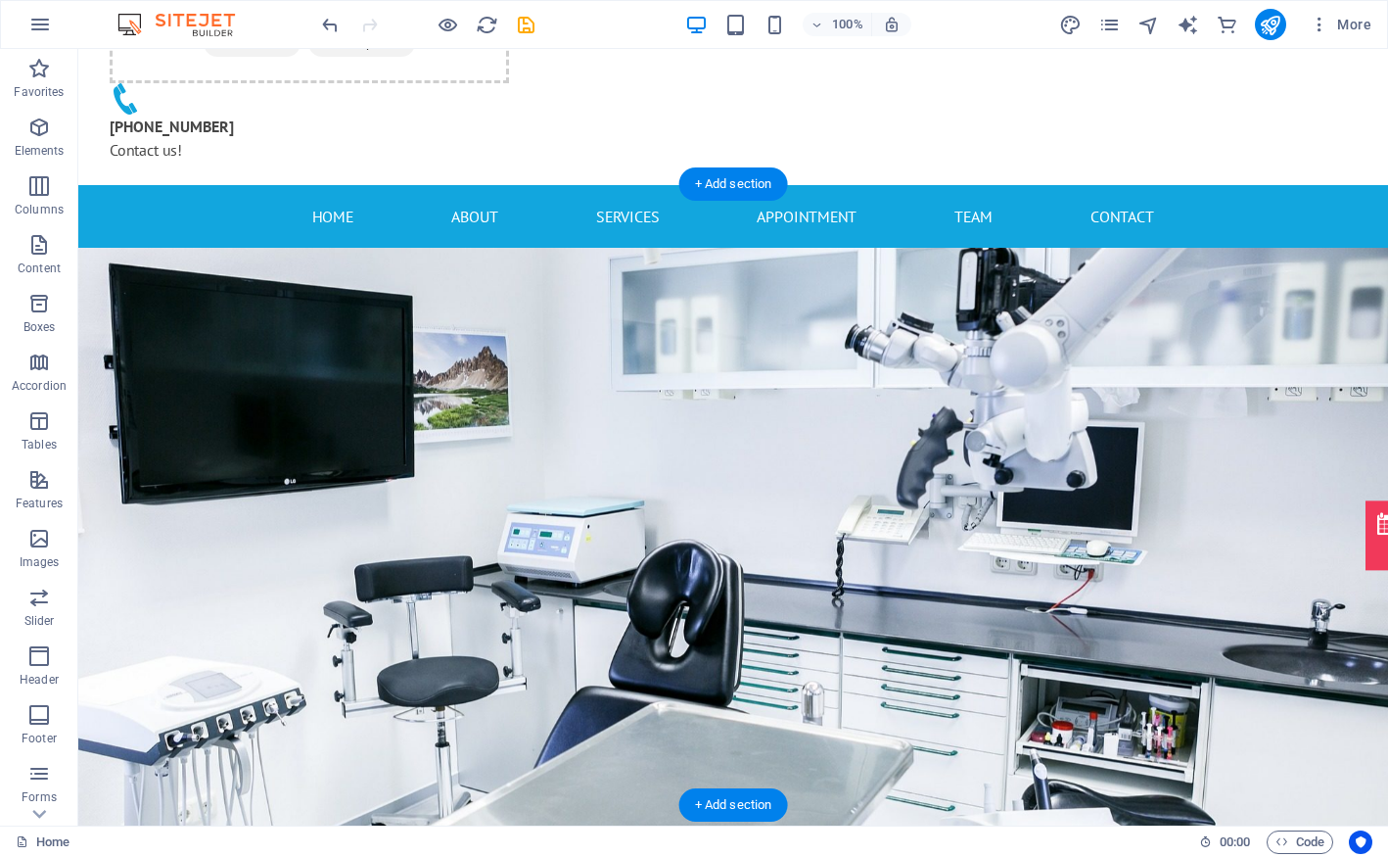
click at [789, 549] on figure at bounding box center [733, 558] width 1310 height 621
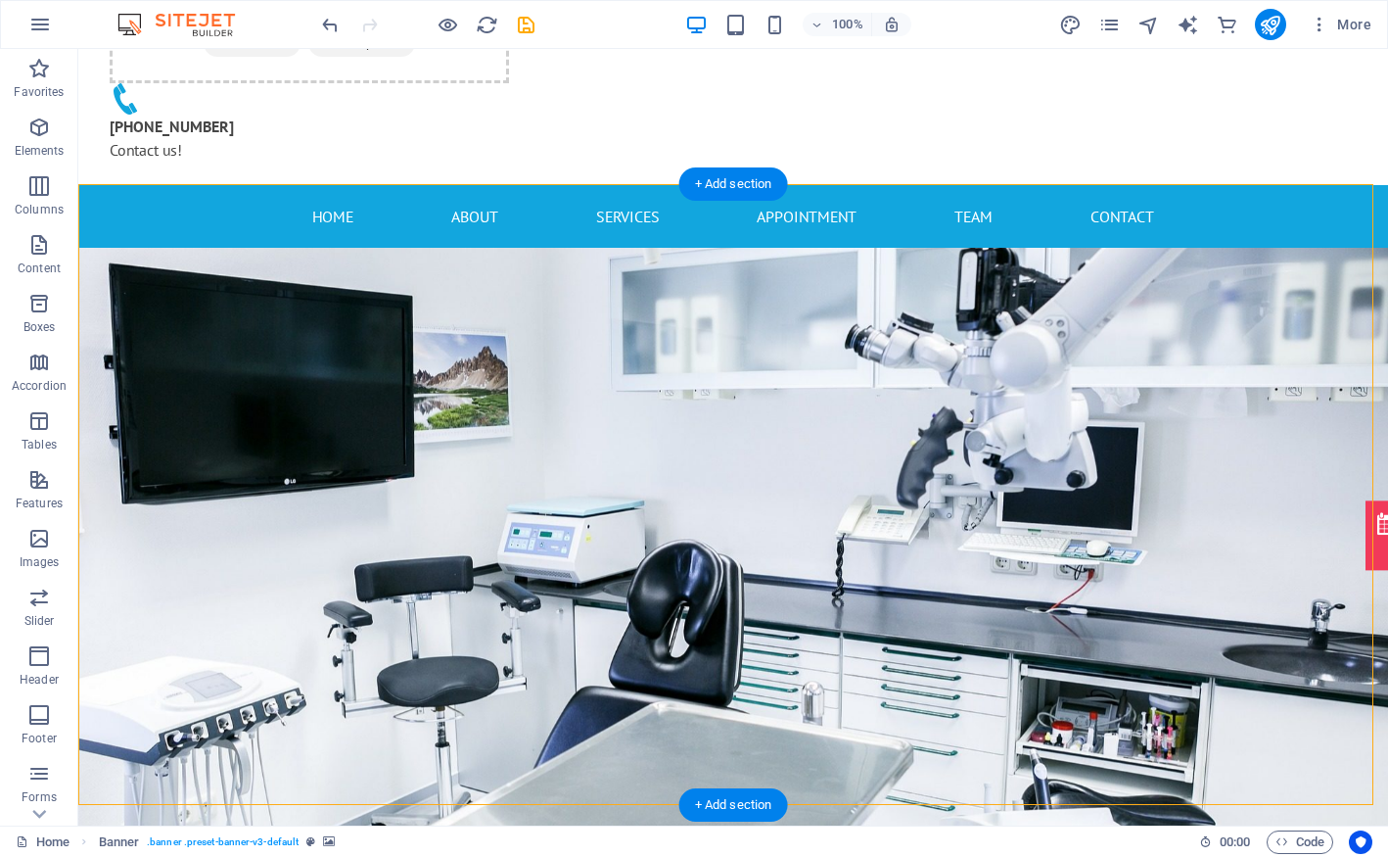
click at [593, 412] on figure at bounding box center [733, 558] width 1310 height 621
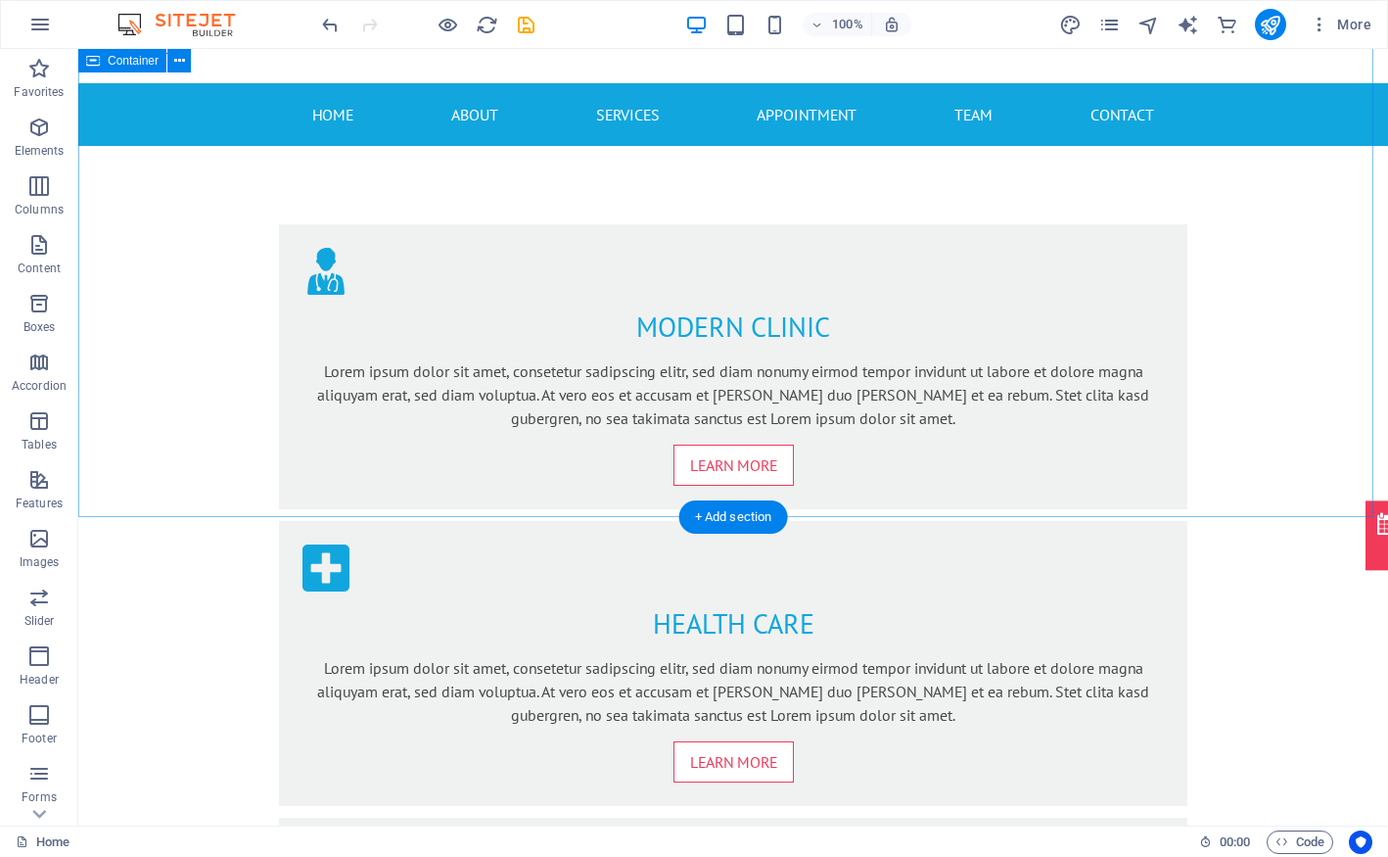
scroll to position [0, 0]
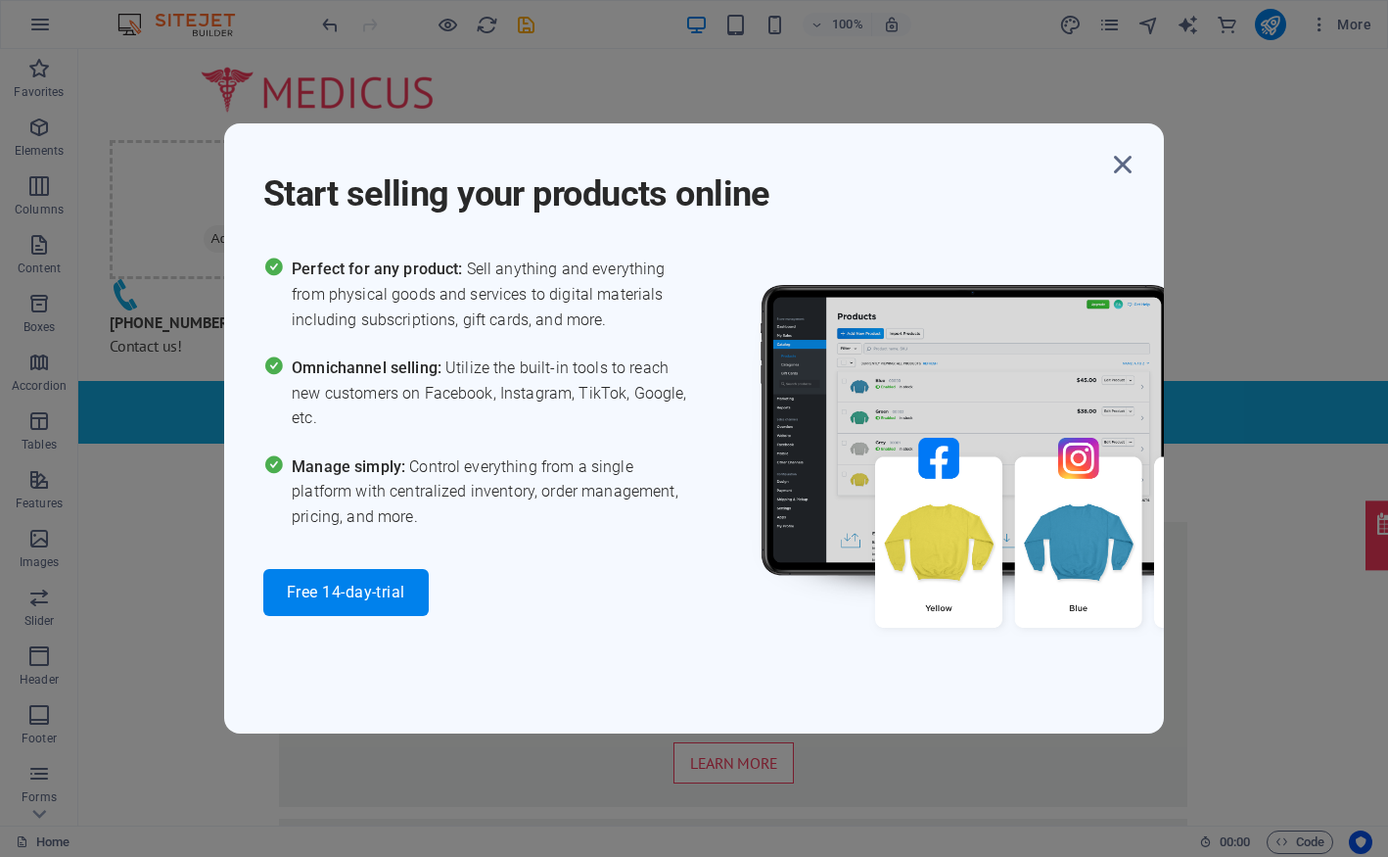
drag, startPoint x: 1132, startPoint y: 159, endPoint x: 881, endPoint y: 45, distance: 275.1
click at [1130, 160] on icon "button" at bounding box center [1122, 164] width 35 height 35
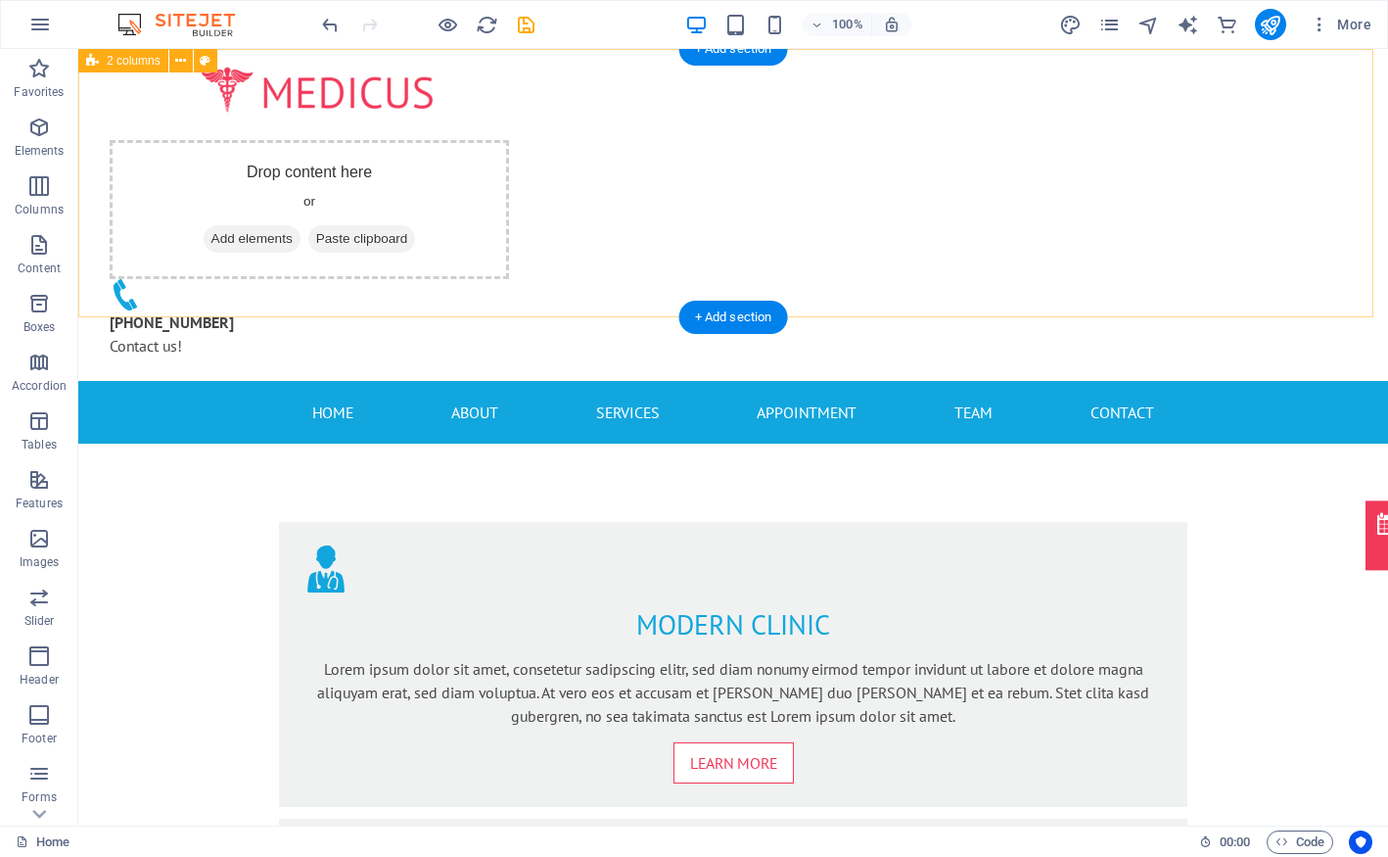
click at [1284, 236] on div "Drop content here or Add elements Paste clipboard +91 8881188874 Contact us!" at bounding box center [733, 215] width 1310 height 332
click at [122, 64] on span "2 columns" at bounding box center [134, 61] width 54 height 12
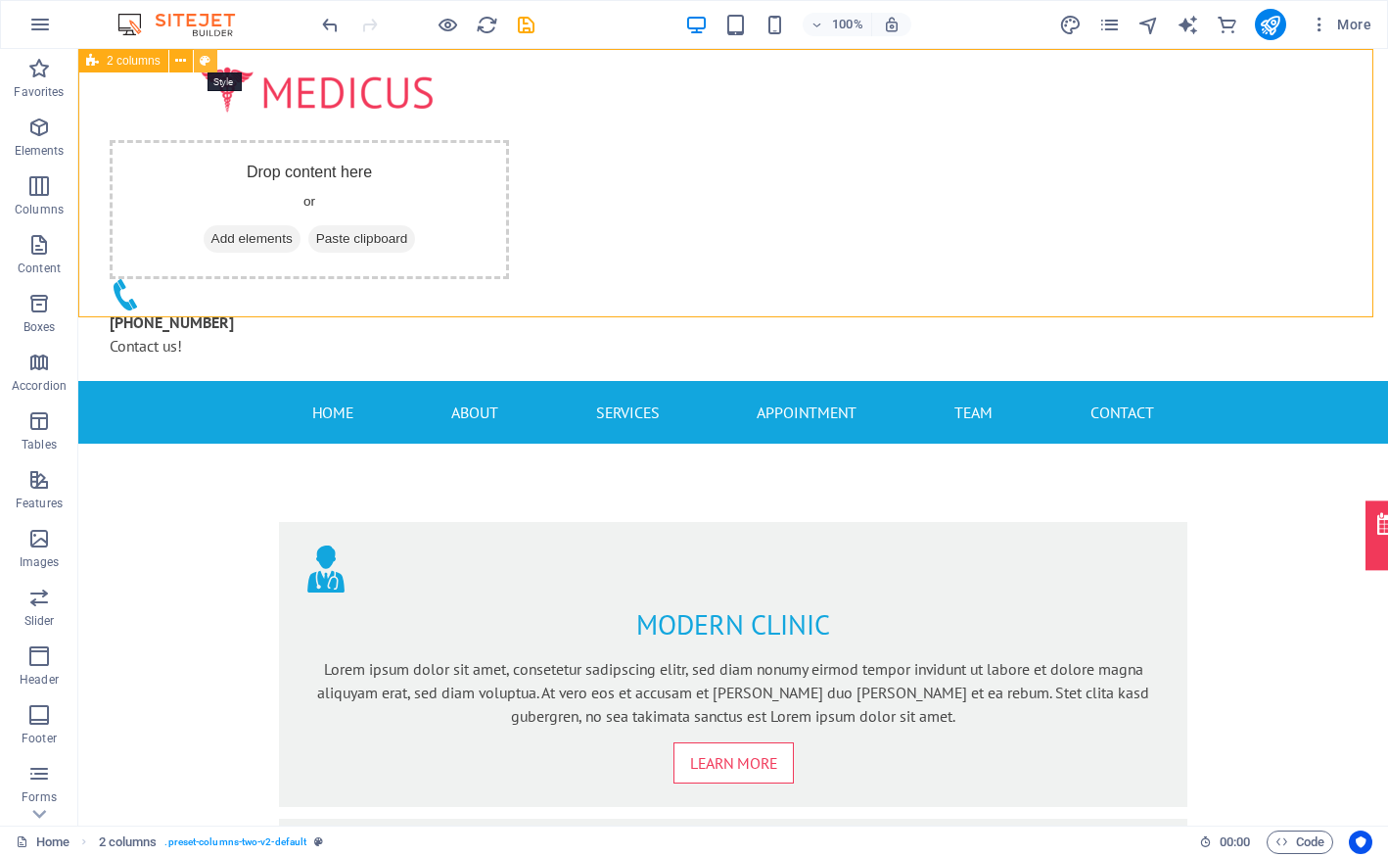
click at [209, 57] on icon at bounding box center [205, 61] width 11 height 21
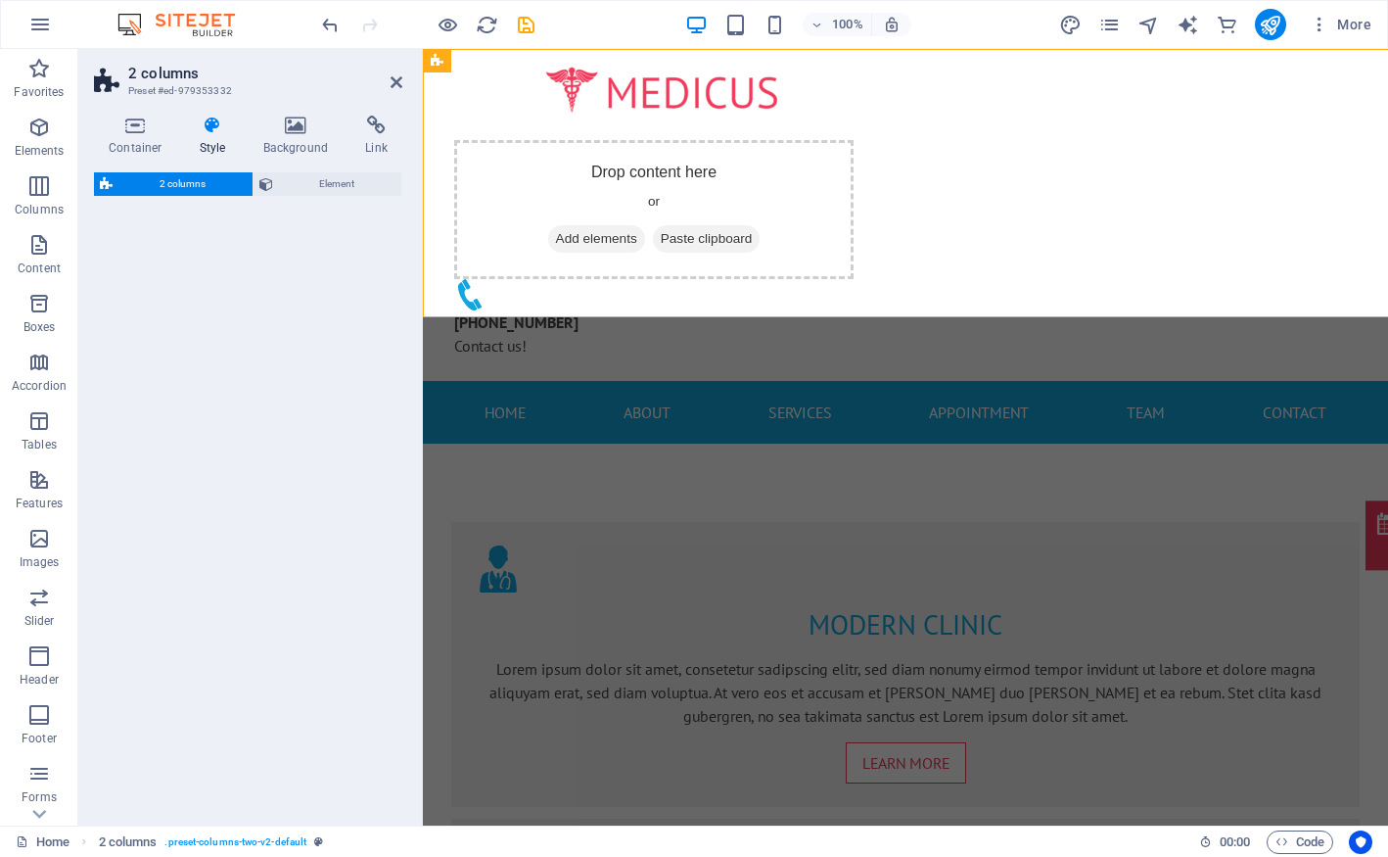
select select "rem"
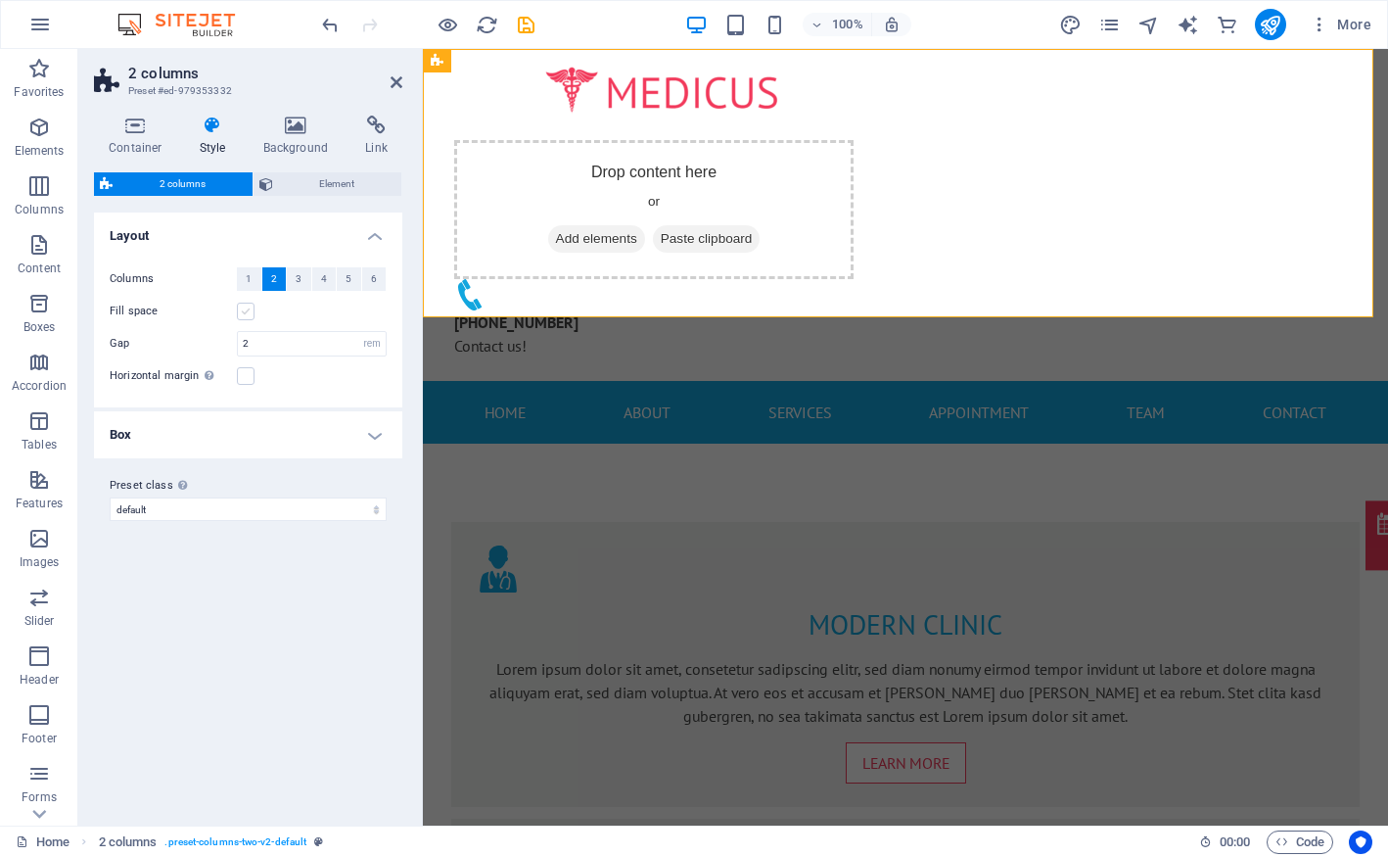
click at [247, 311] on label at bounding box center [246, 311] width 18 height 18
click at [0, 0] on input "Fill space" at bounding box center [0, 0] width 0 height 0
click at [247, 311] on label at bounding box center [246, 311] width 18 height 18
click at [0, 0] on input "Fill space" at bounding box center [0, 0] width 0 height 0
click at [298, 139] on h4 "Background" at bounding box center [300, 136] width 103 height 41
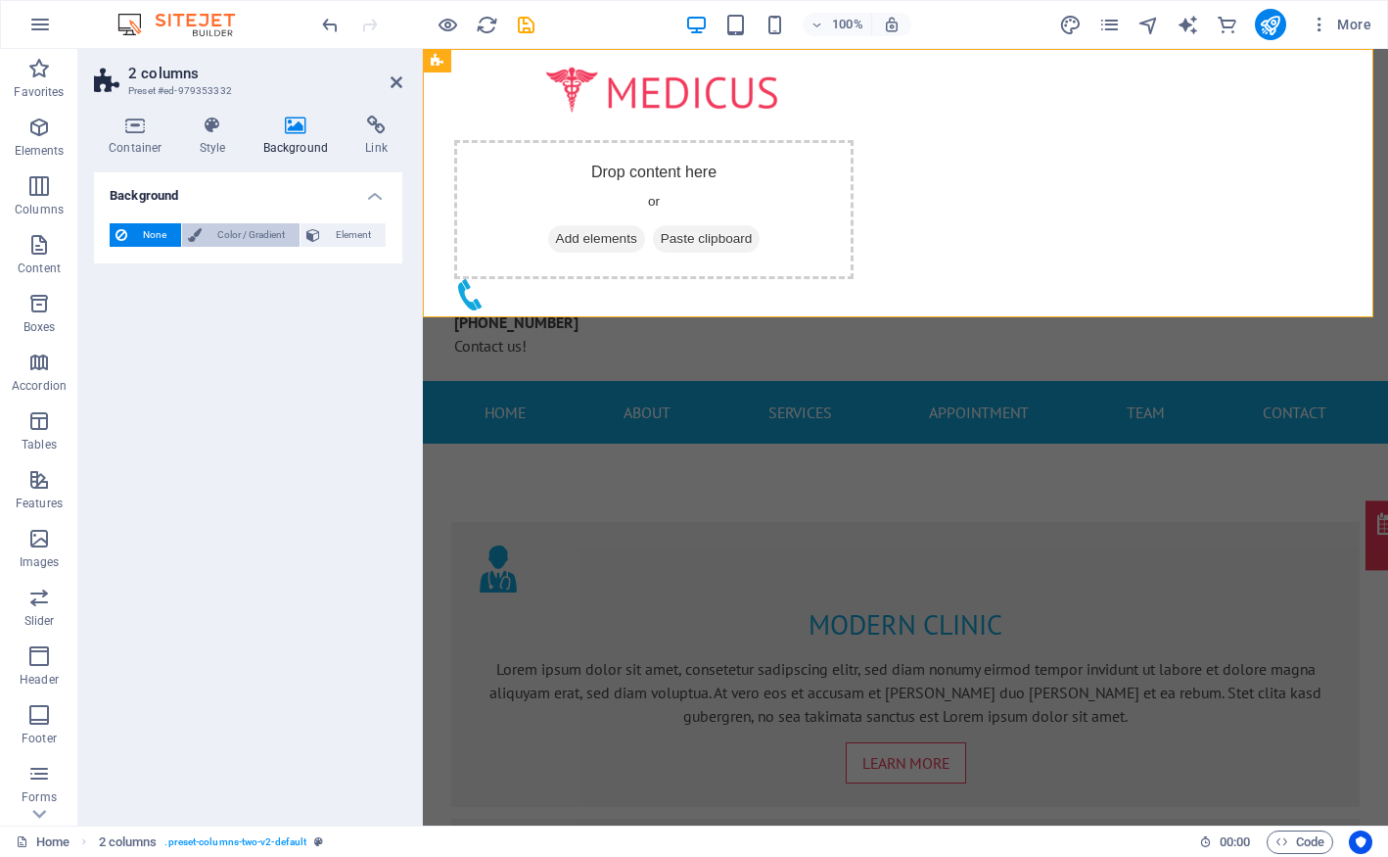
click at [247, 240] on span "Color / Gradient" at bounding box center [251, 234] width 86 height 23
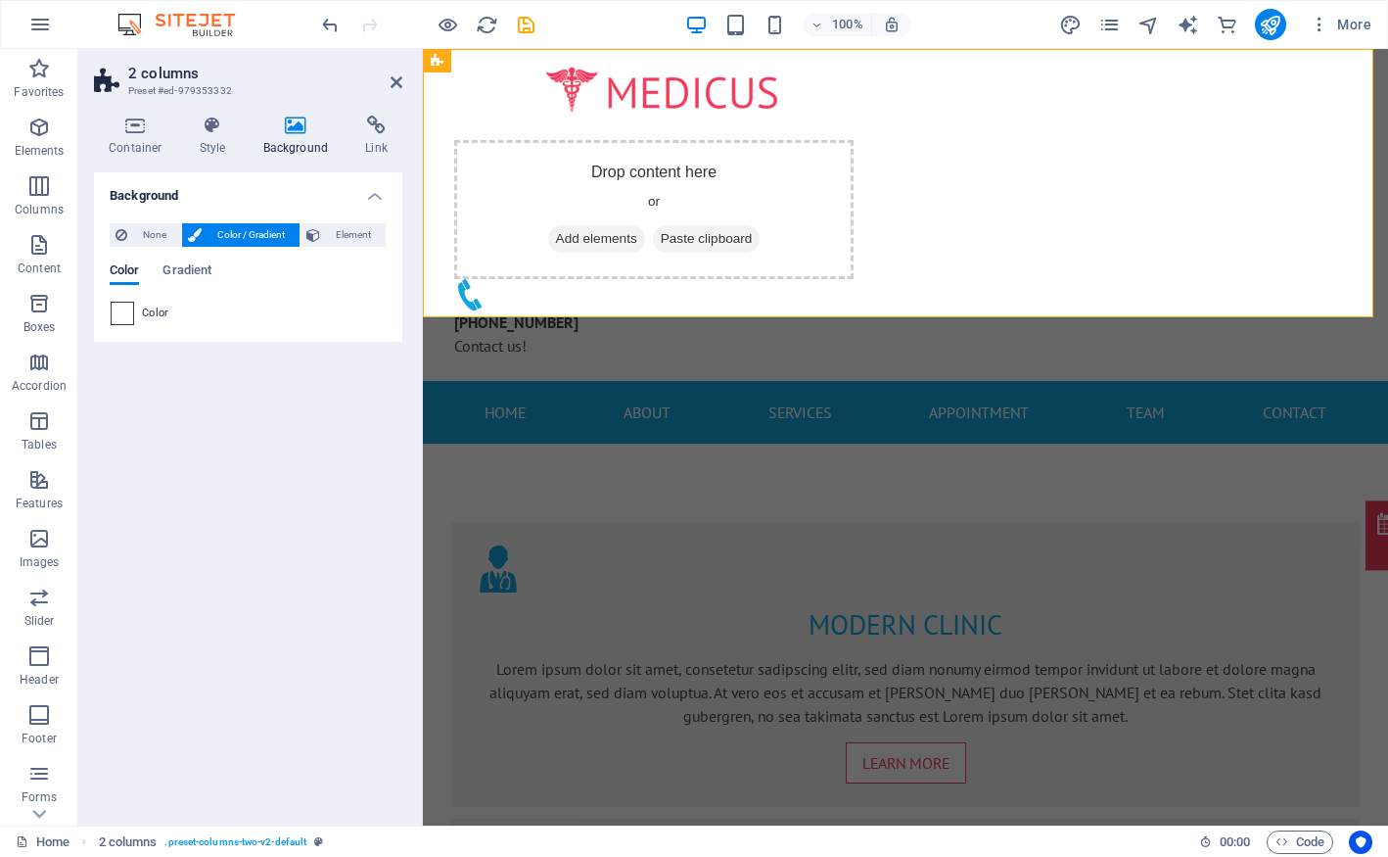
click at [122, 312] on span at bounding box center [123, 313] width 22 height 22
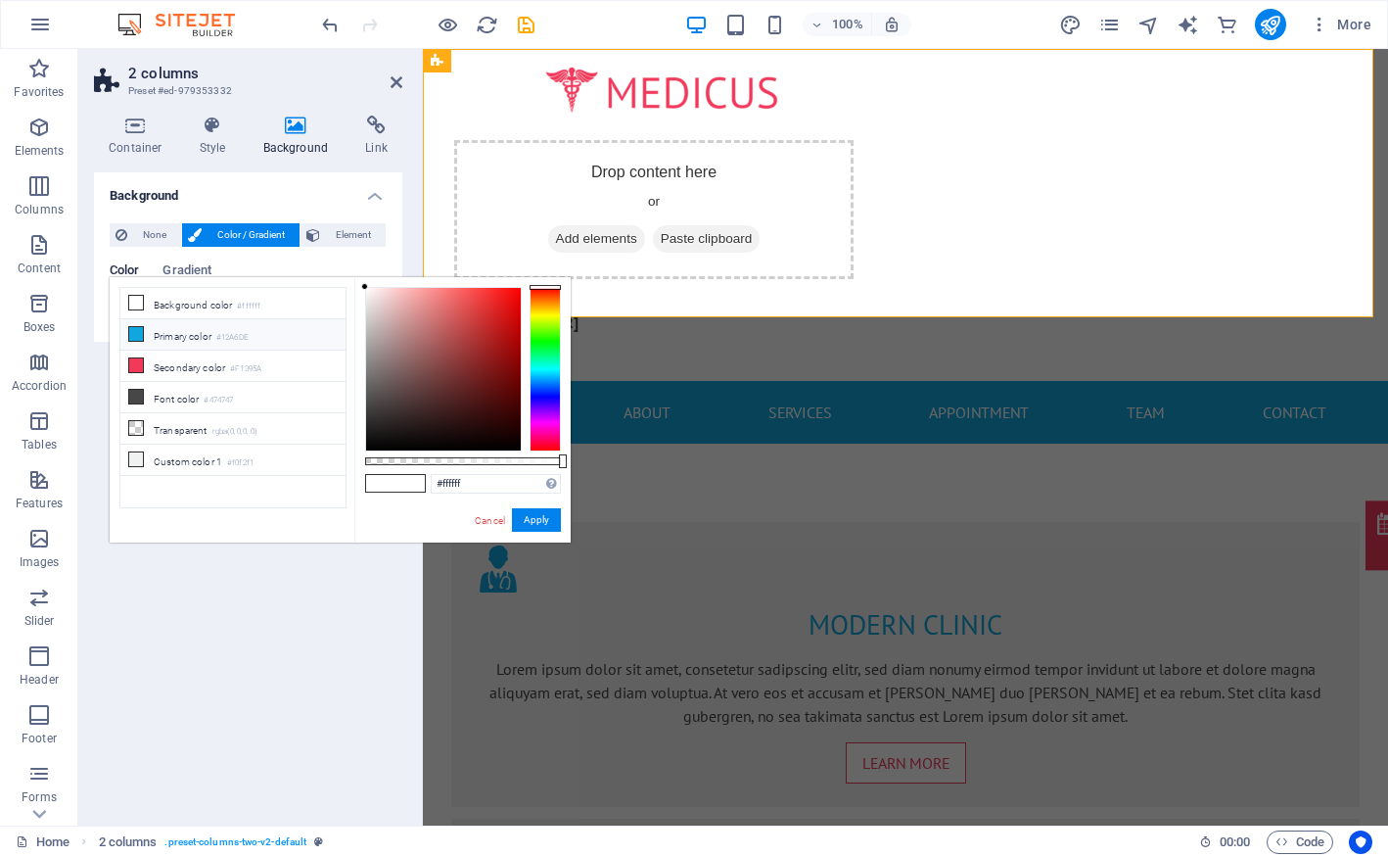
click at [132, 335] on icon at bounding box center [136, 334] width 14 height 14
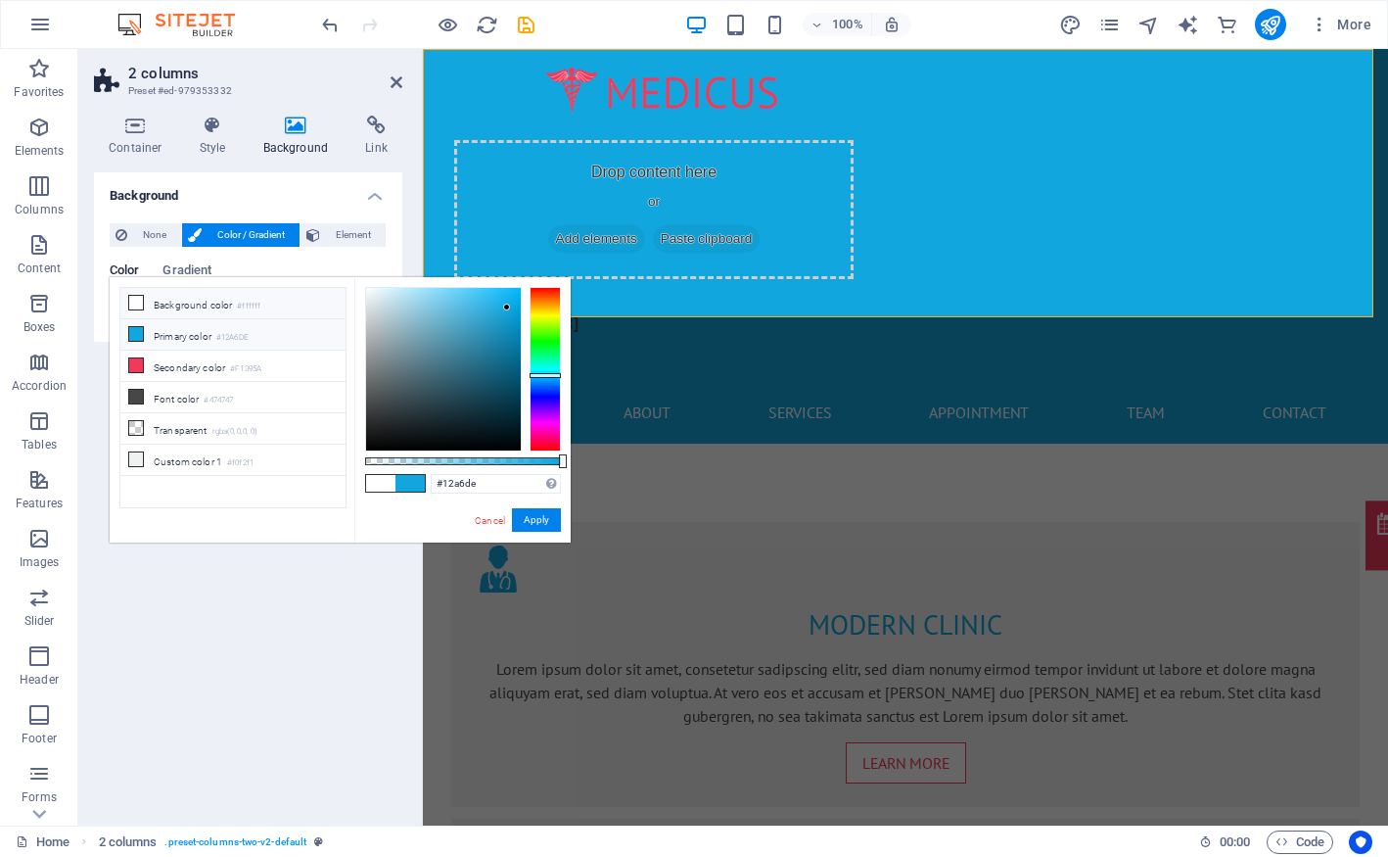
click at [187, 307] on li "Background color #ffffff" at bounding box center [232, 303] width 225 height 31
type input "#ffffff"
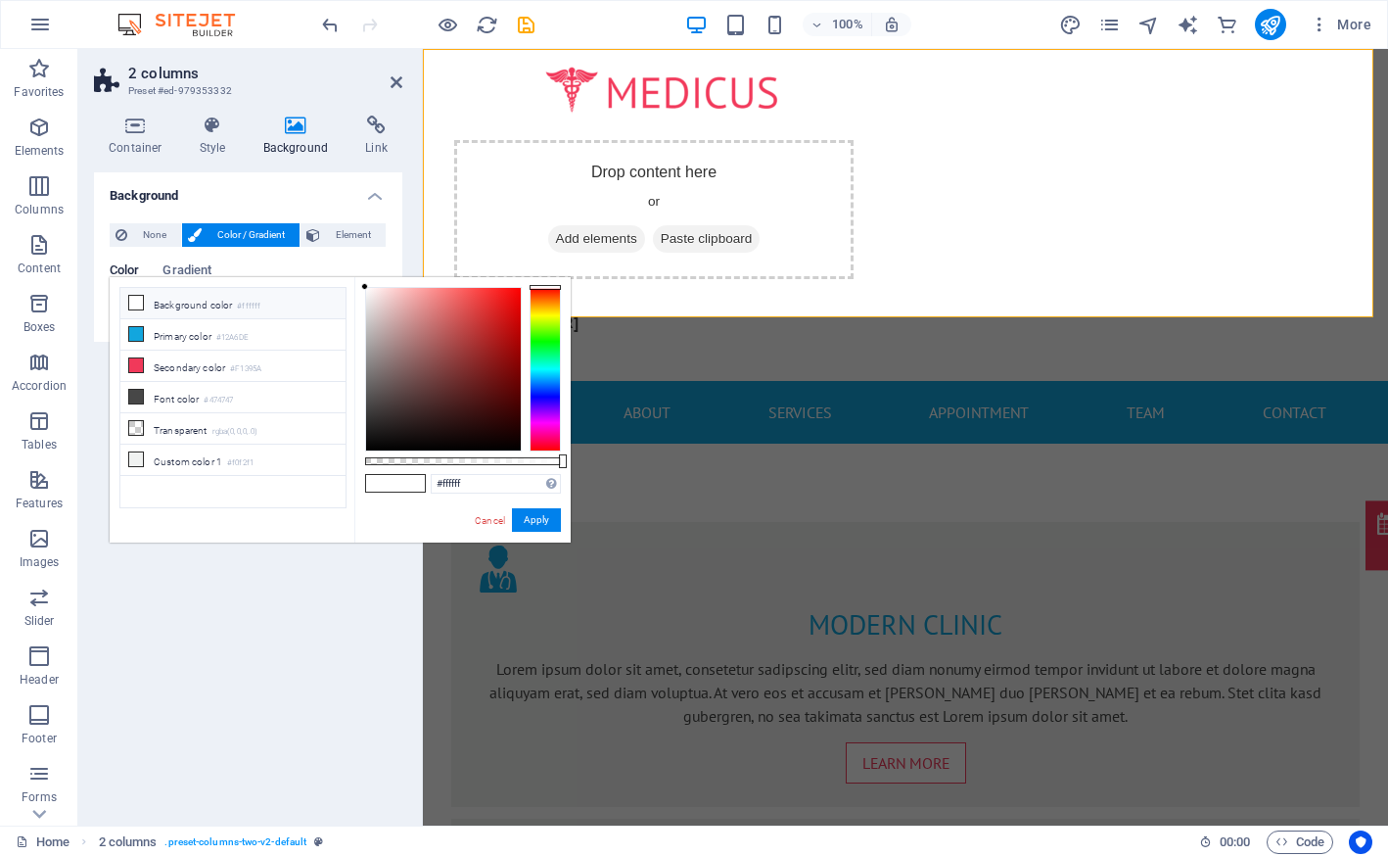
click at [215, 197] on h4 "Background" at bounding box center [248, 189] width 308 height 35
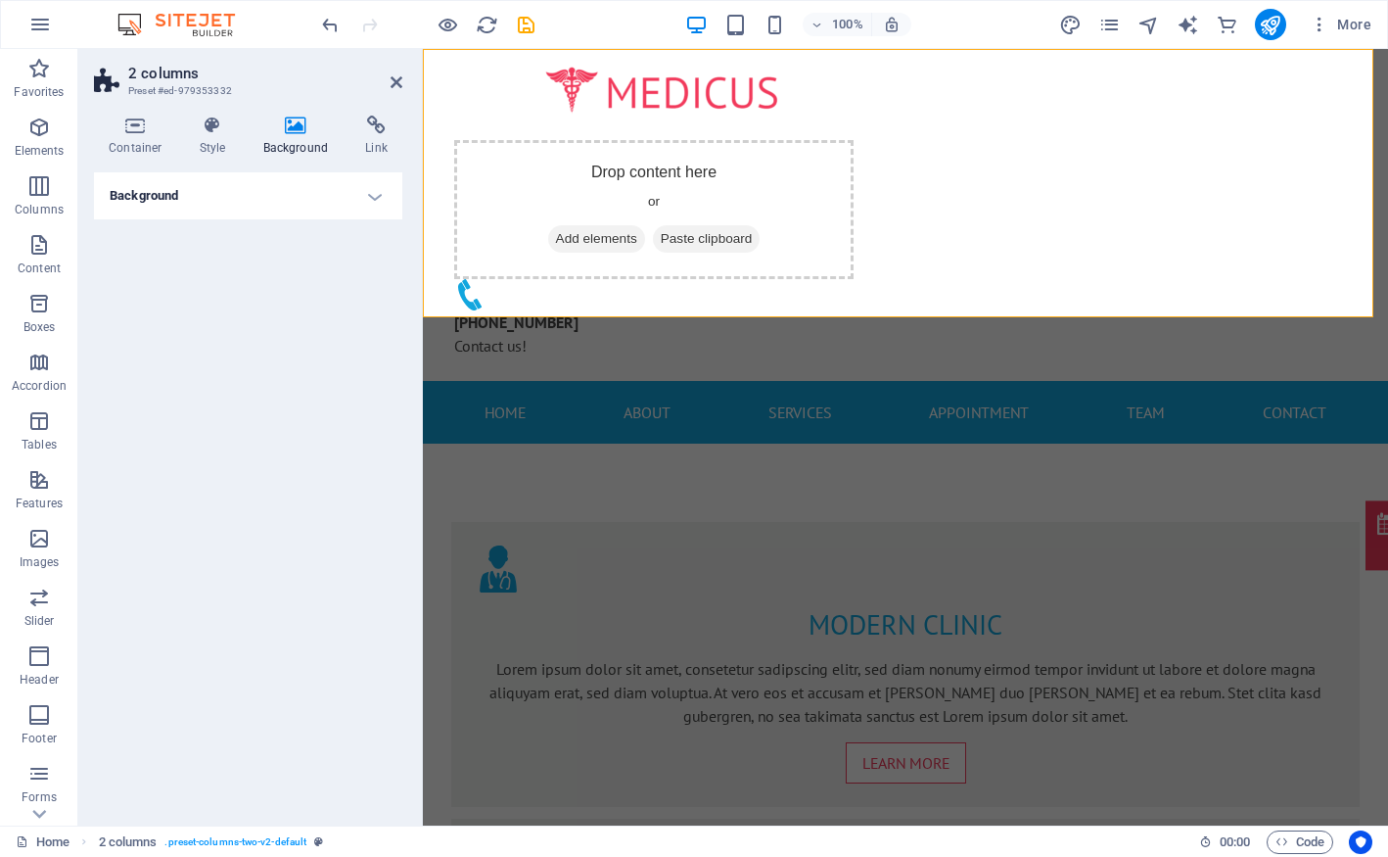
click at [293, 127] on icon at bounding box center [296, 126] width 95 height 20
click at [334, 185] on h4 "Background" at bounding box center [248, 195] width 308 height 47
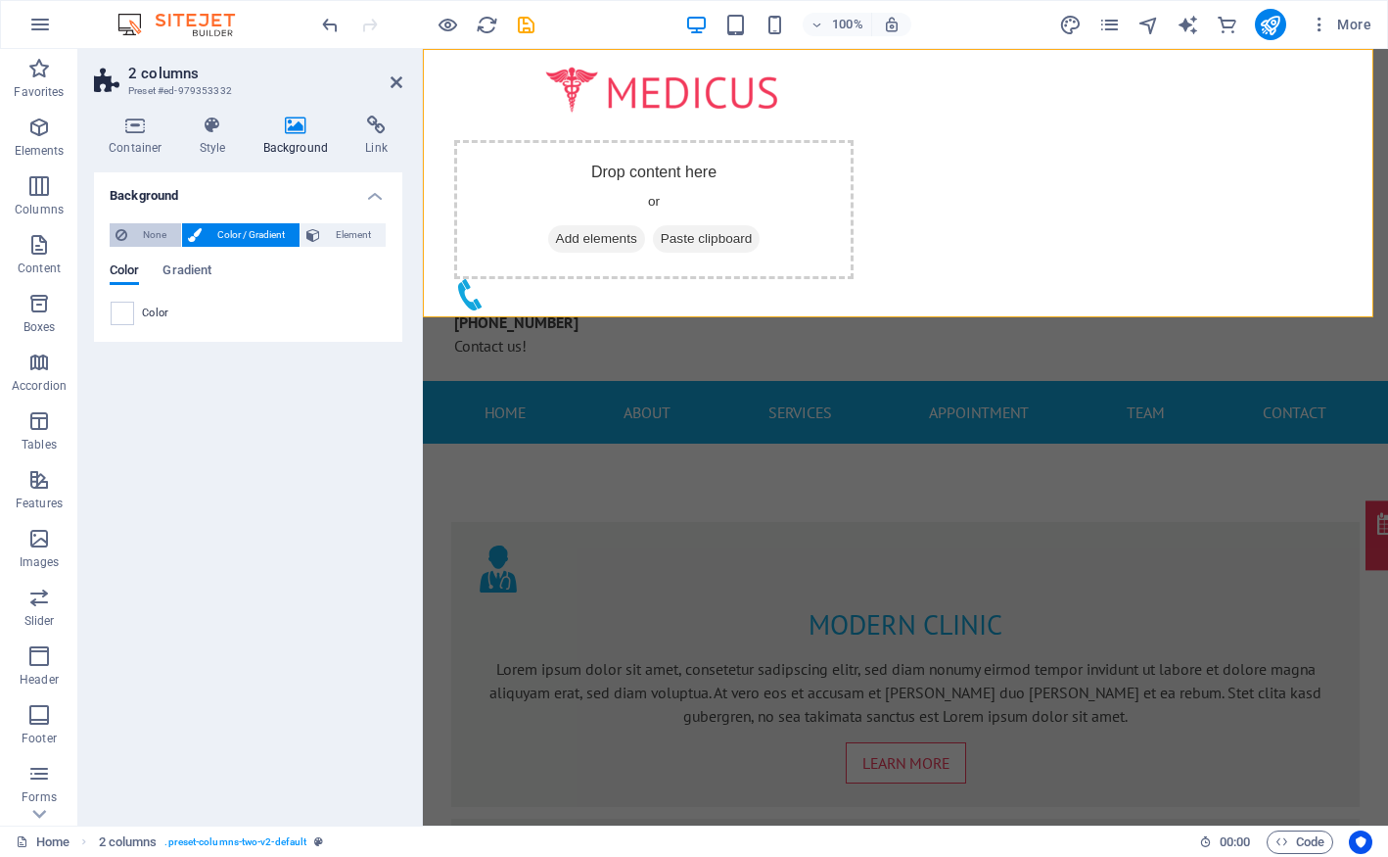
click at [135, 241] on span "None" at bounding box center [154, 234] width 42 height 23
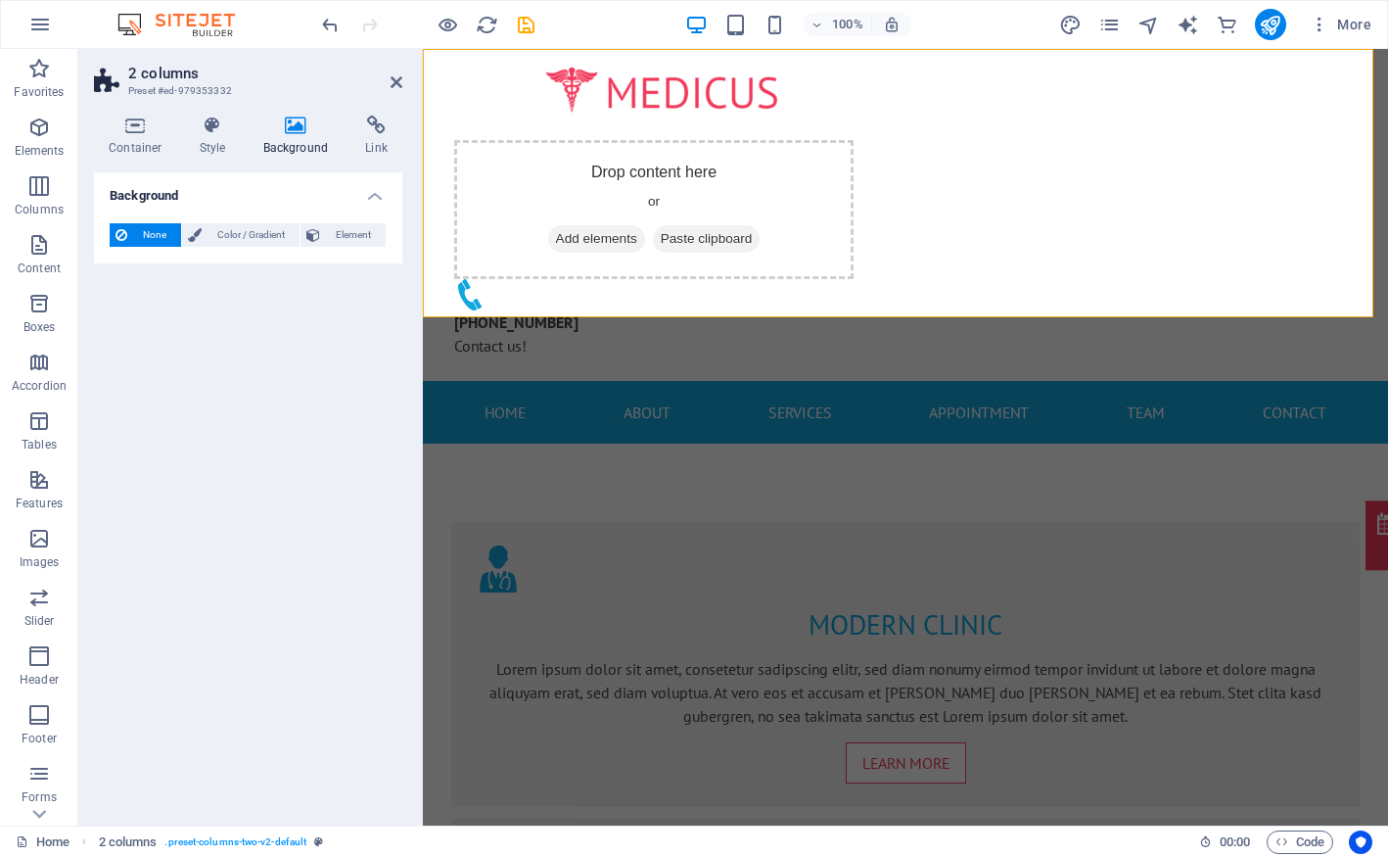
click at [344, 419] on div "Background None Color / Gradient Element Stretch background to full-width Color…" at bounding box center [248, 490] width 308 height 637
click at [609, 116] on div at bounding box center [662, 91] width 446 height 52
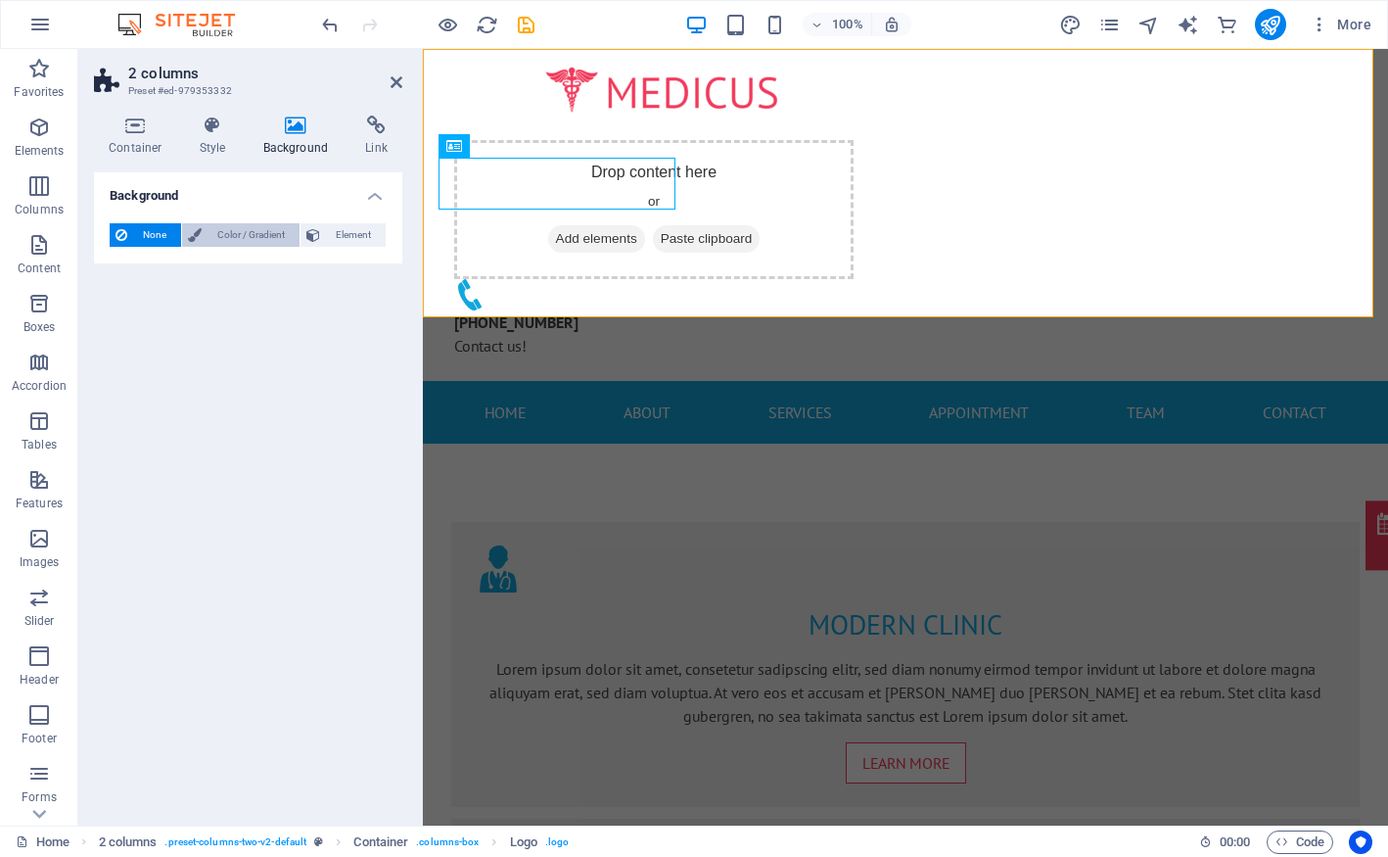
click at [249, 237] on span "Color / Gradient" at bounding box center [251, 234] width 86 height 23
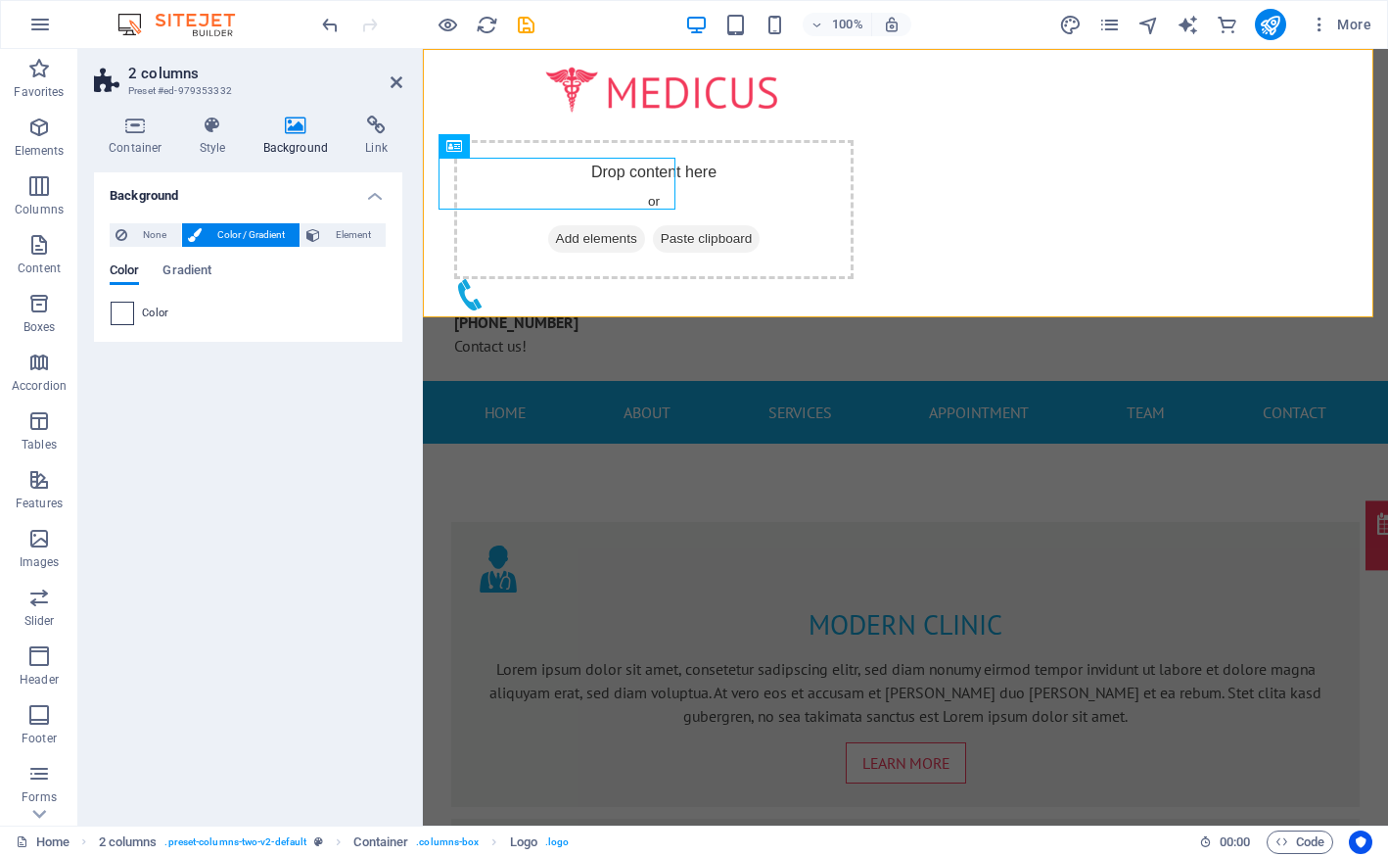
click at [127, 315] on span at bounding box center [123, 313] width 22 height 22
click at [161, 314] on span "Color" at bounding box center [155, 313] width 27 height 16
click at [126, 314] on span at bounding box center [123, 313] width 22 height 22
click at [202, 272] on span "Gradient" at bounding box center [187, 271] width 49 height 27
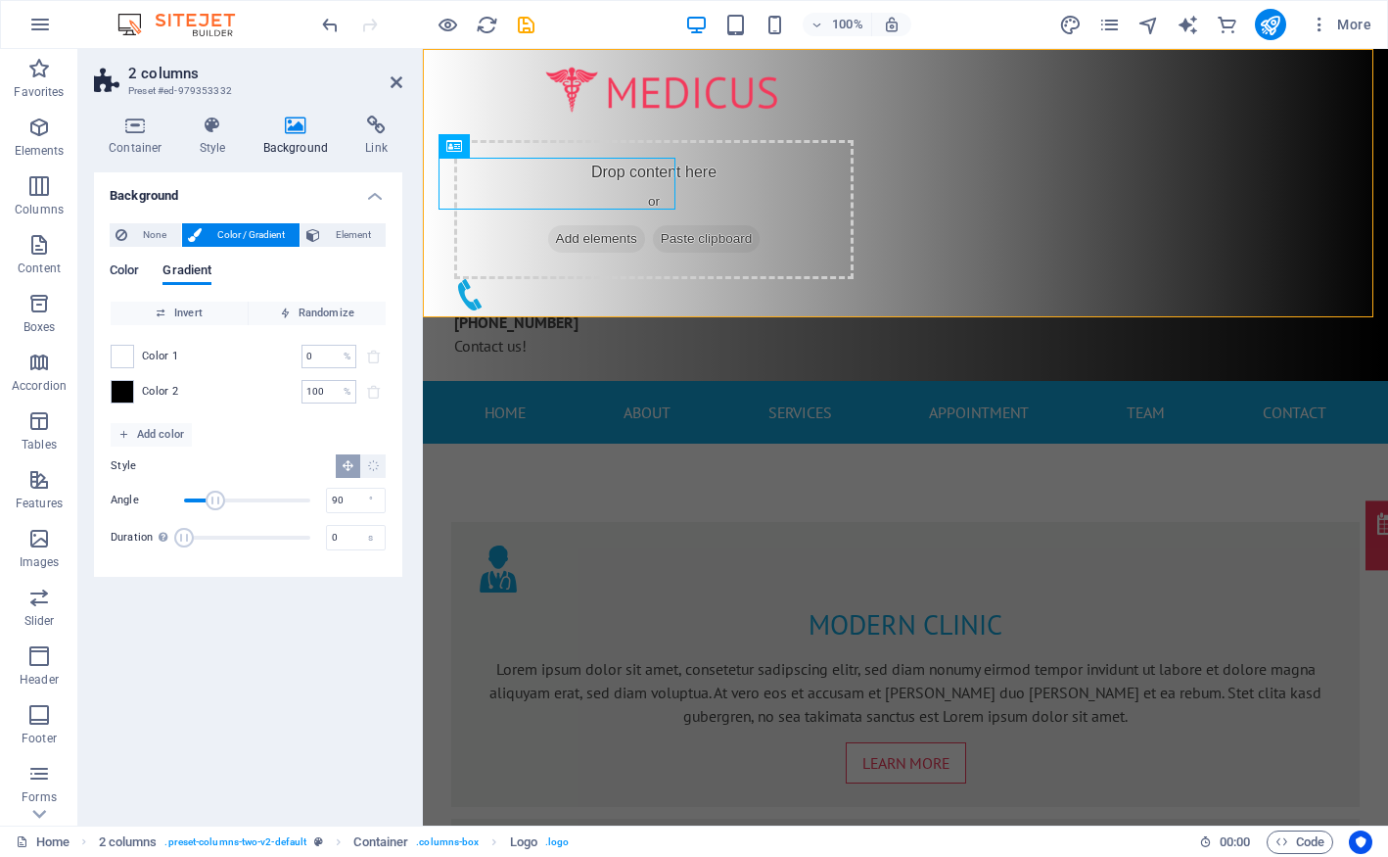
click at [139, 275] on span "Color" at bounding box center [124, 271] width 29 height 27
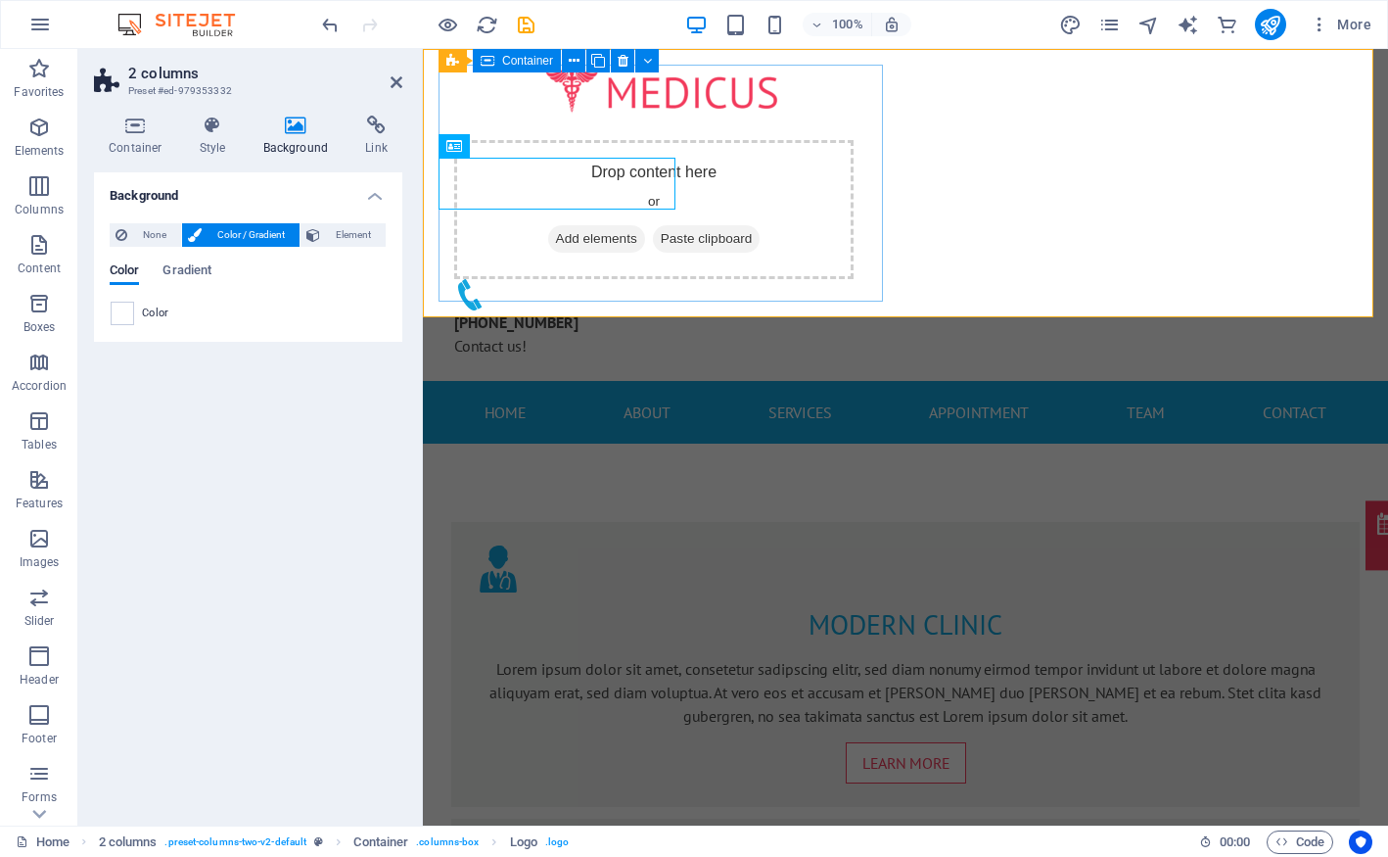
click at [806, 116] on div at bounding box center [662, 91] width 446 height 52
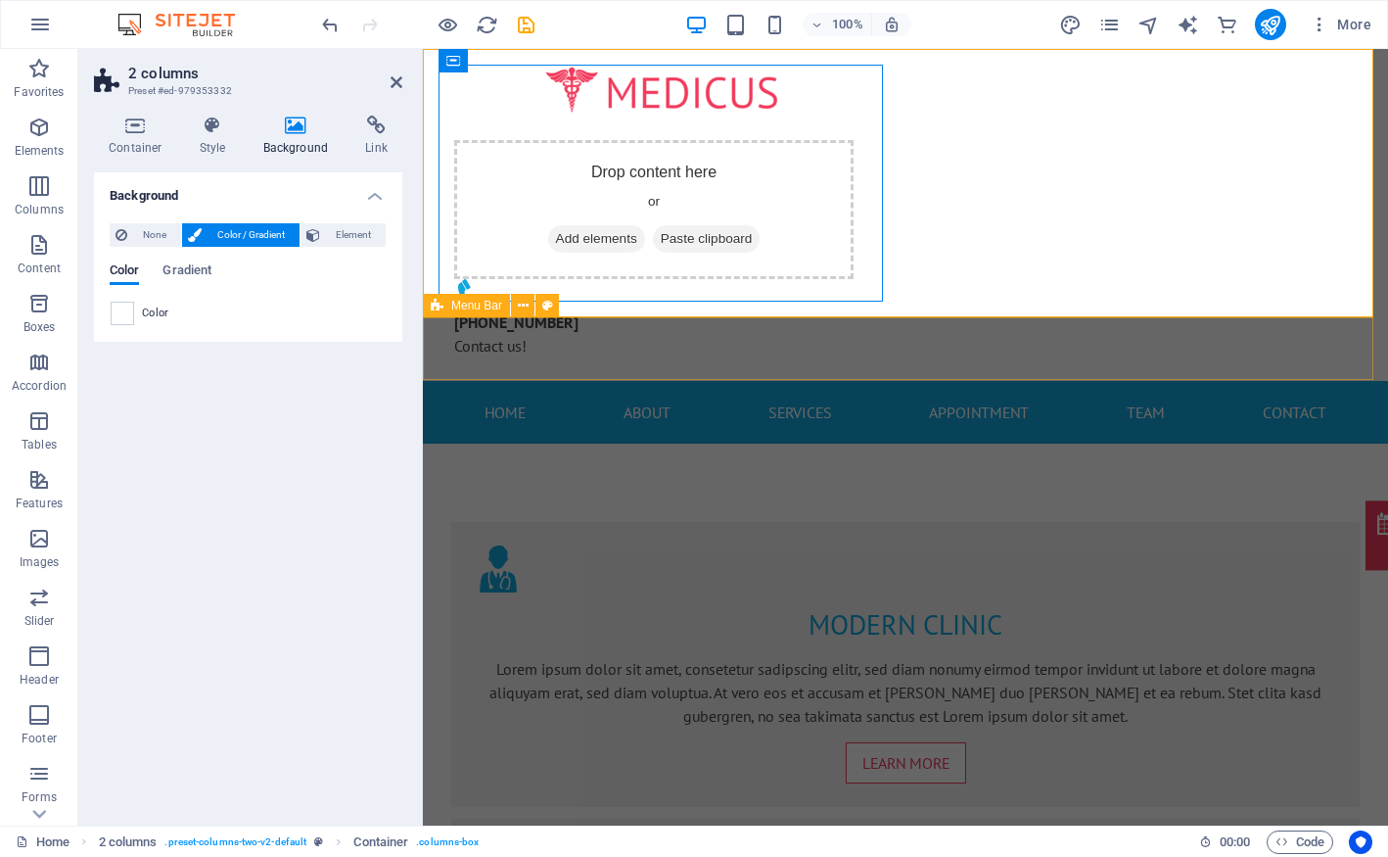
click at [595, 381] on div "Home About Services Appointment Team Contact Menu" at bounding box center [905, 412] width 965 height 63
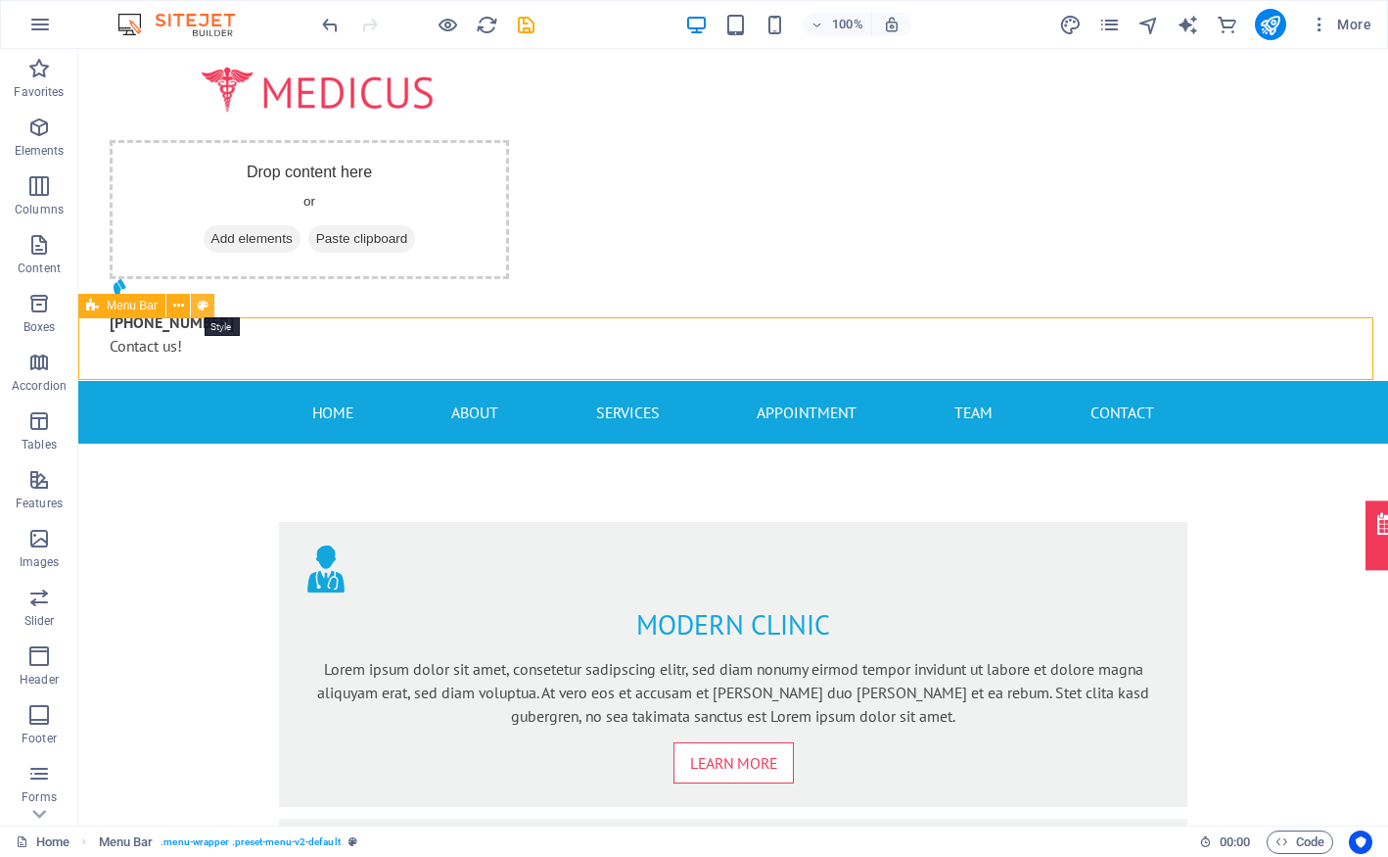
click at [196, 306] on button at bounding box center [202, 305] width 23 height 23
select select "rem"
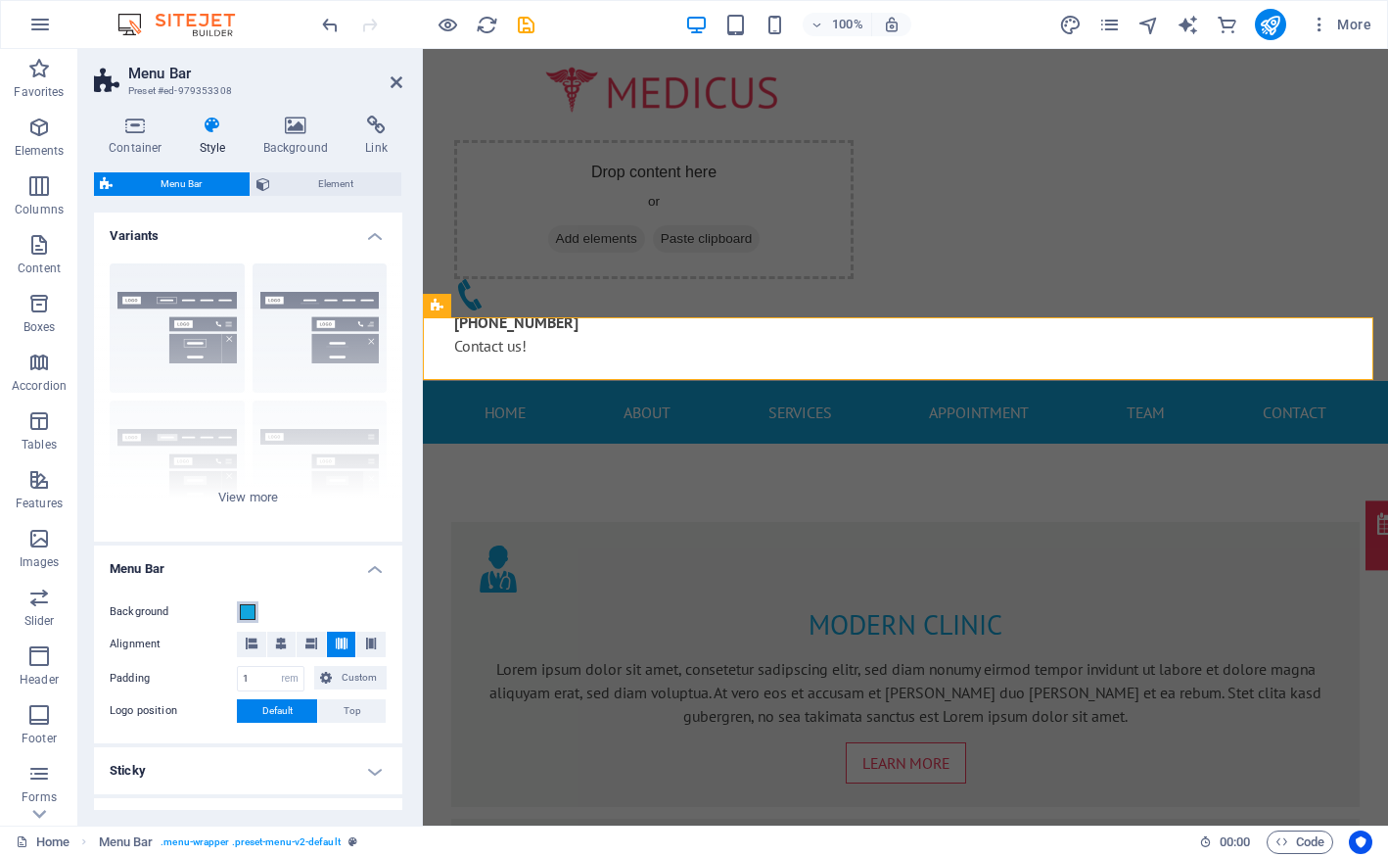
click at [254, 609] on span at bounding box center [248, 612] width 16 height 16
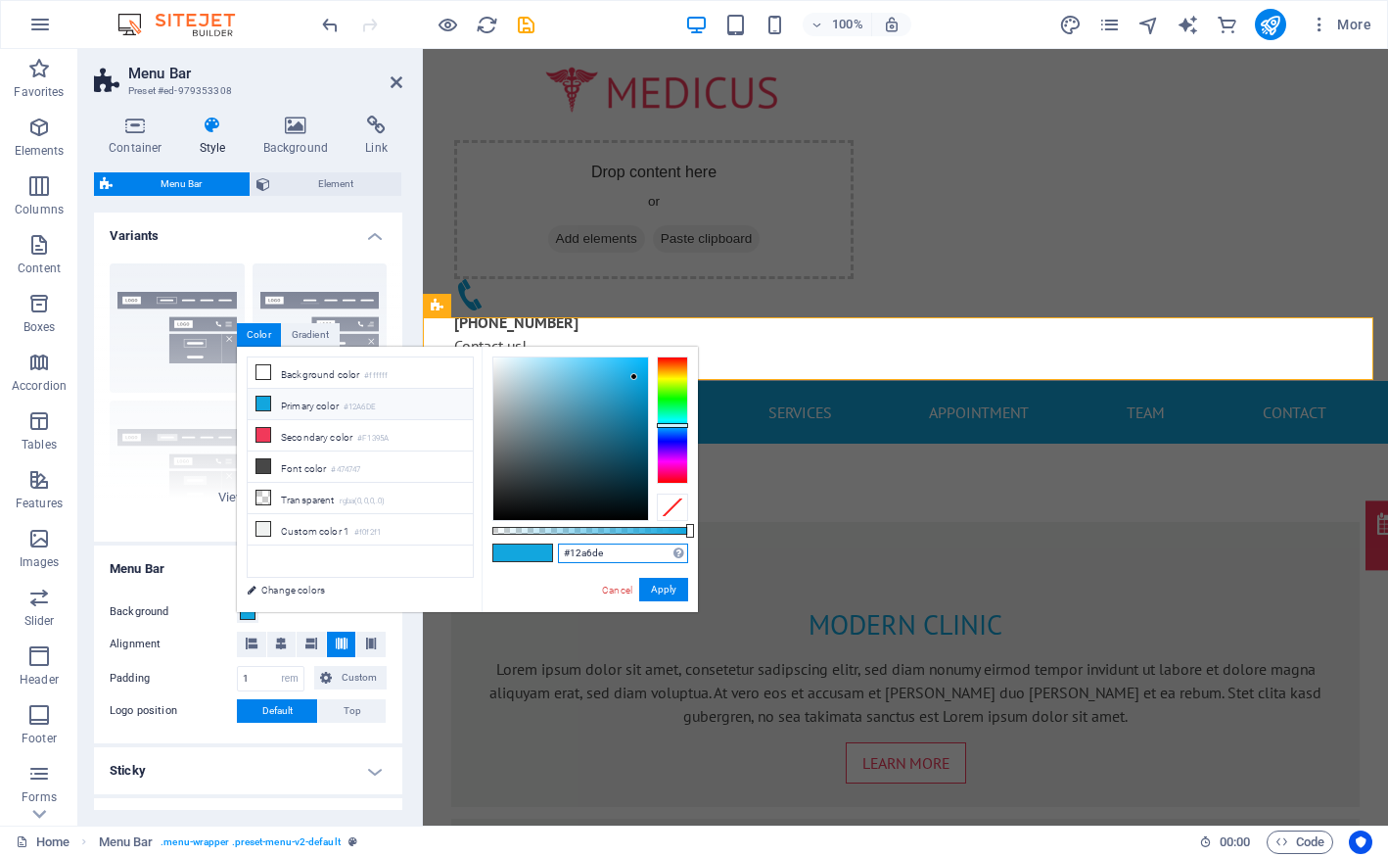
click at [622, 554] on input "#12a6de" at bounding box center [623, 553] width 130 height 20
drag, startPoint x: 1231, startPoint y: 238, endPoint x: 1216, endPoint y: 237, distance: 14.7
click at [885, 238] on div "Drop content here or Add elements Paste clipboard +91 8881188874 Contact us!" at bounding box center [662, 248] width 446 height 233
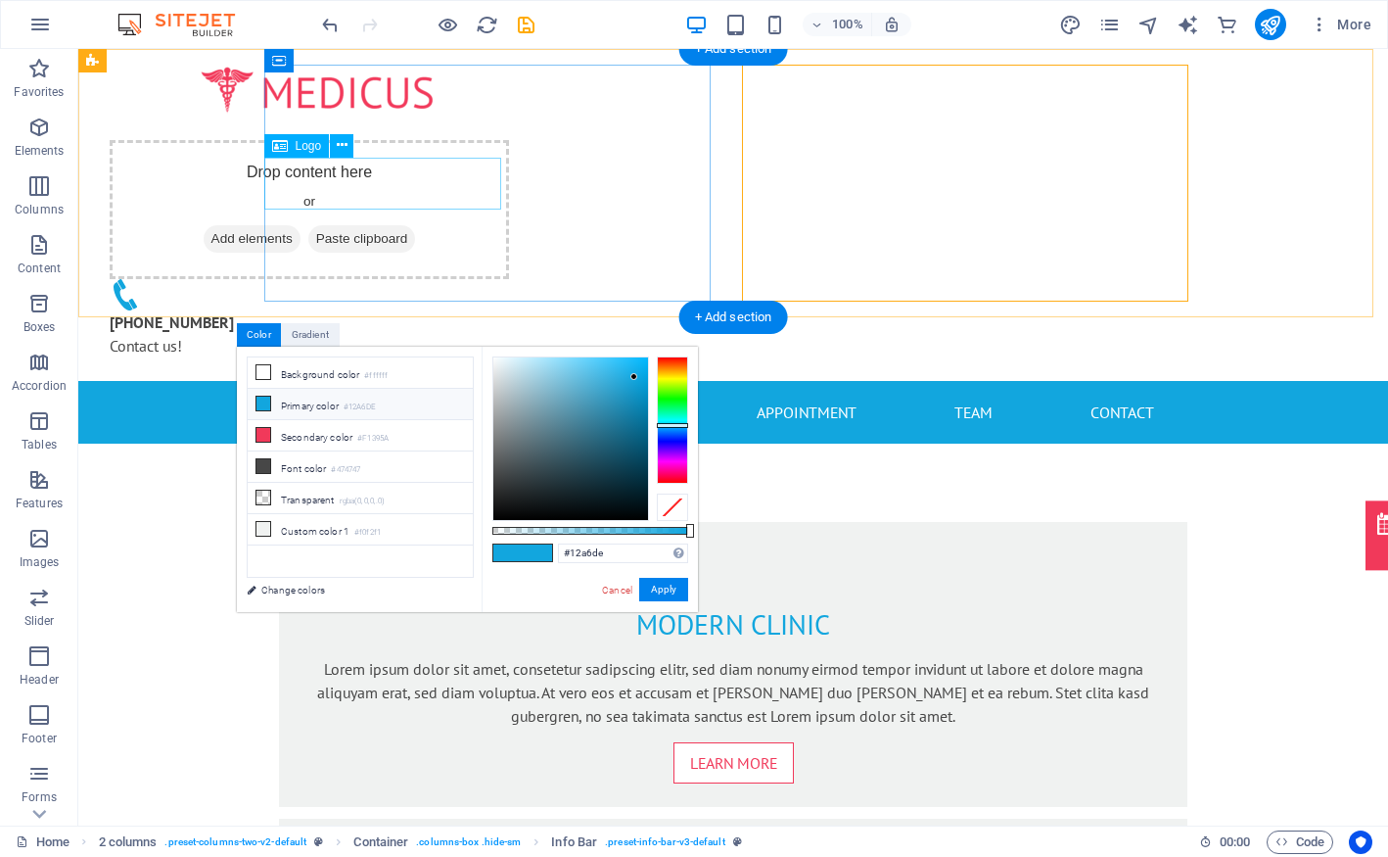
click at [436, 116] on div at bounding box center [317, 91] width 446 height 52
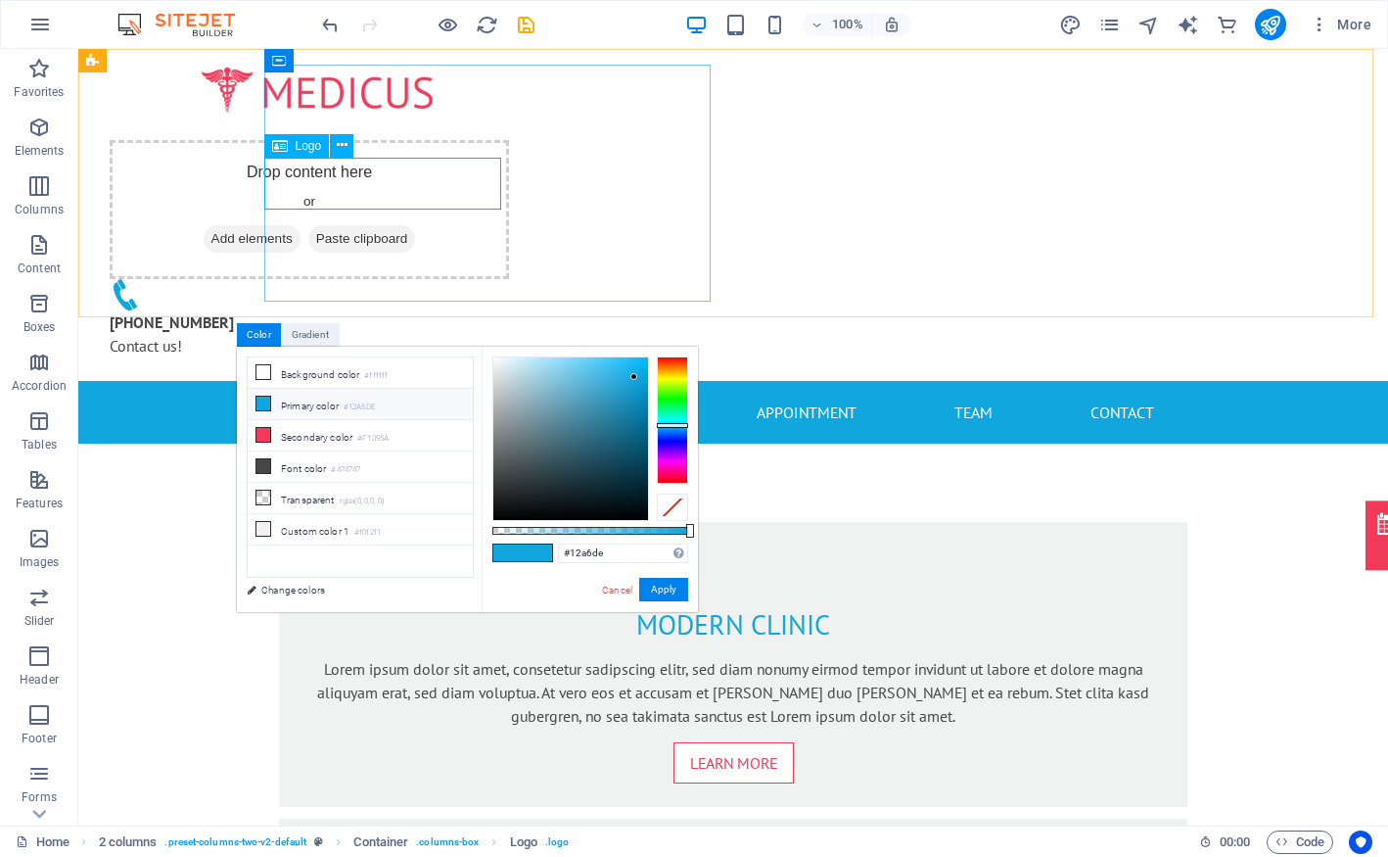
click at [299, 149] on span "Logo" at bounding box center [309, 146] width 26 height 12
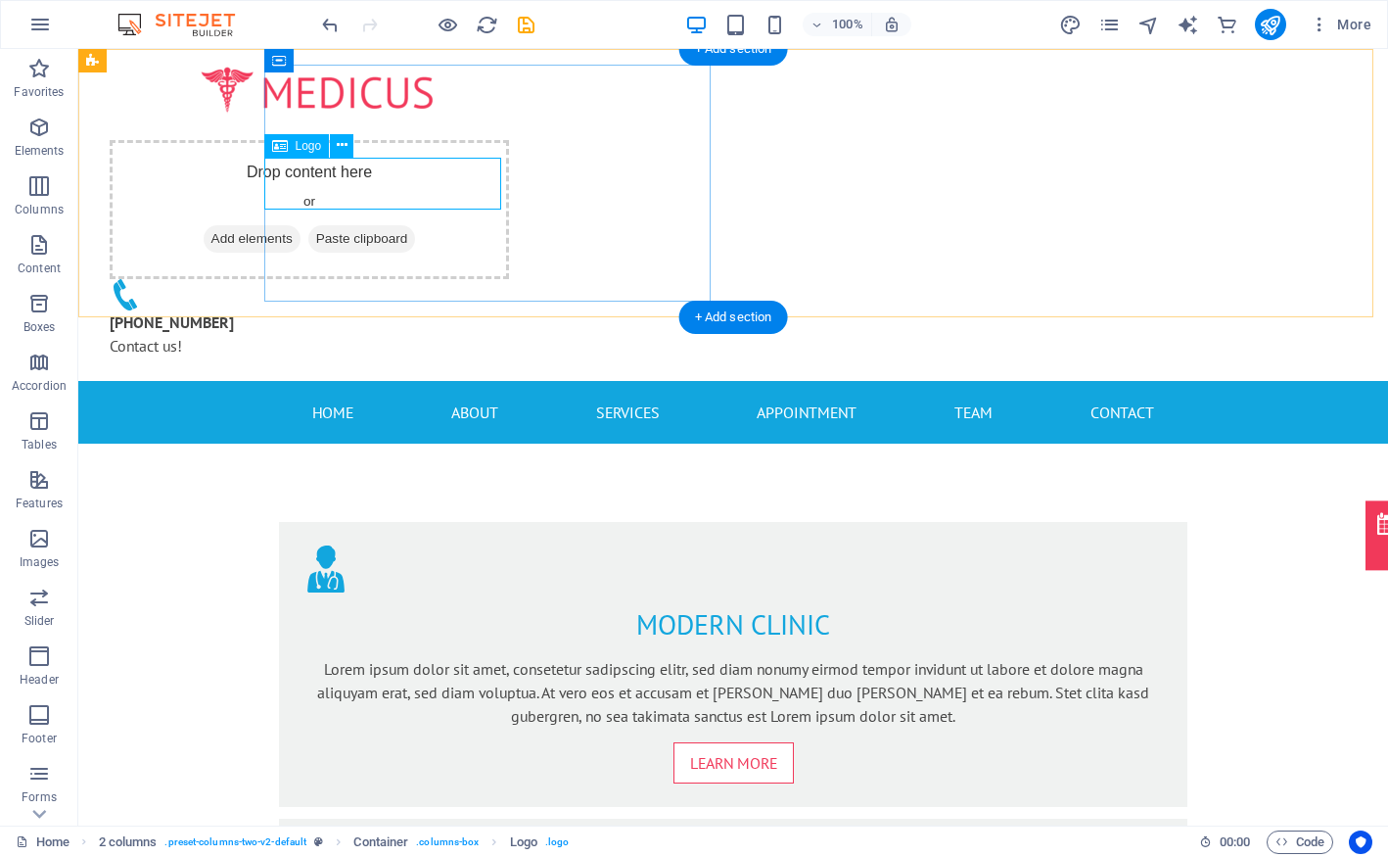
click at [326, 116] on div at bounding box center [317, 91] width 446 height 52
select select "px"
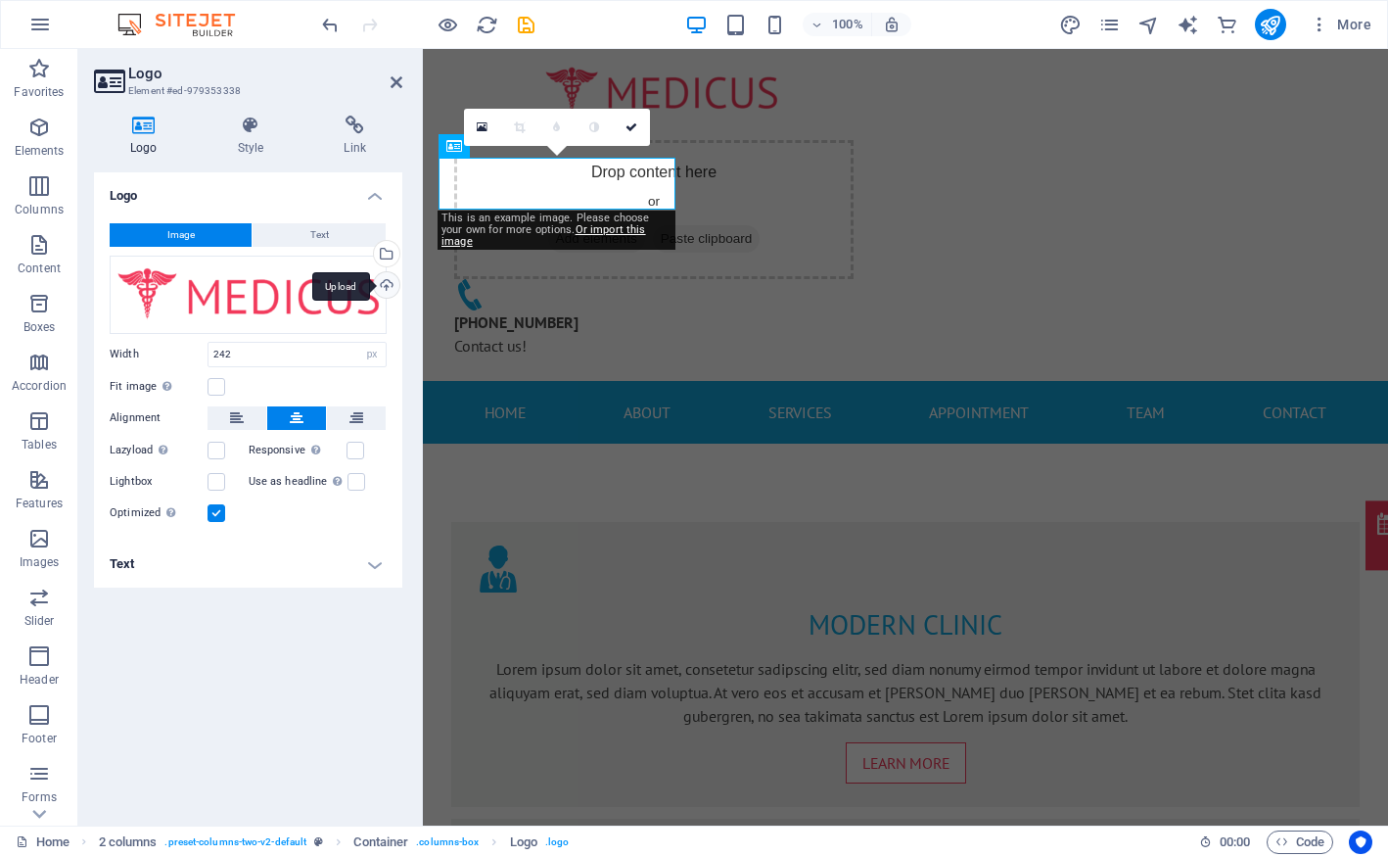
click at [391, 286] on div "Upload" at bounding box center [384, 286] width 29 height 29
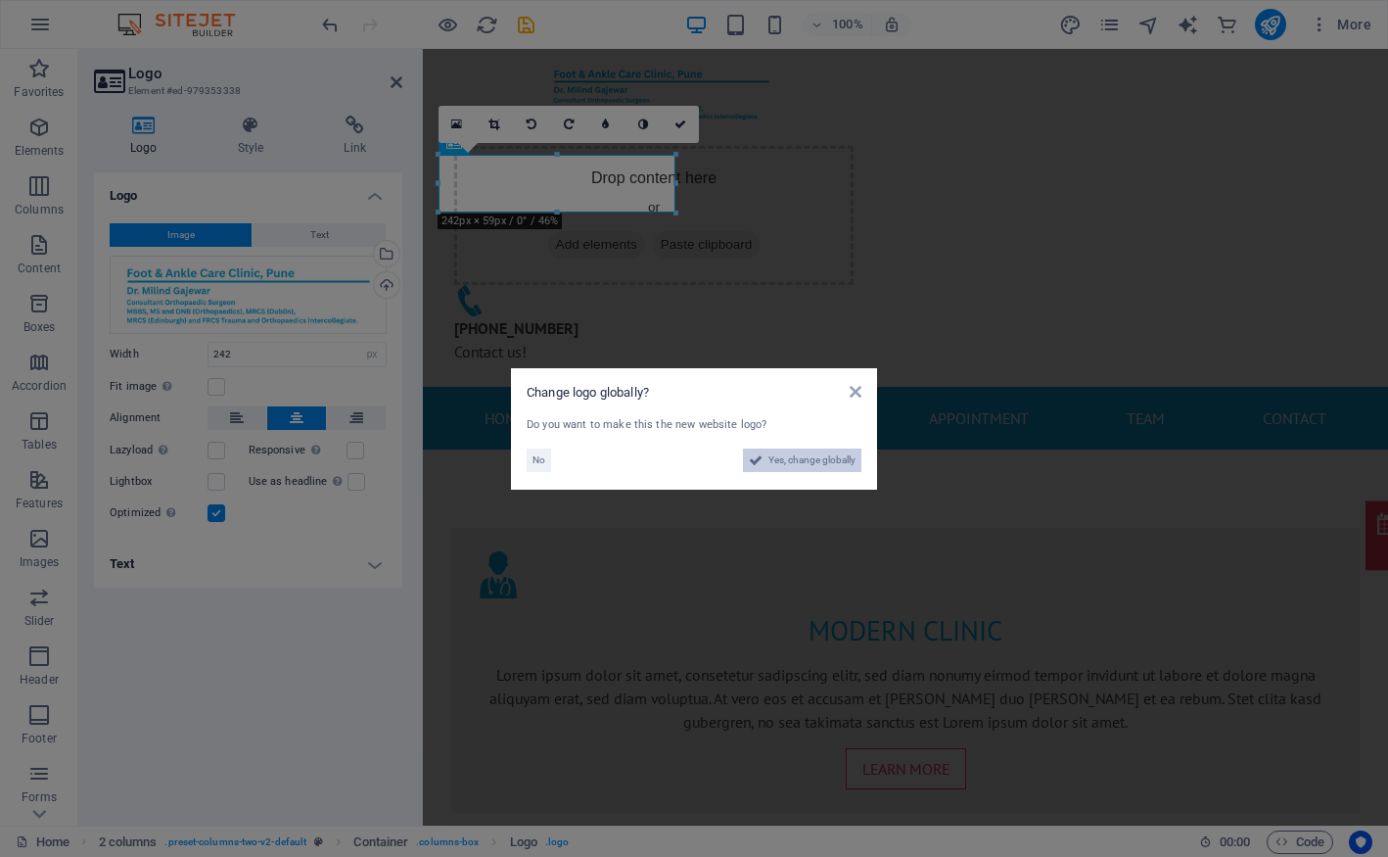
click at [801, 466] on span "Yes, change globally" at bounding box center [811, 459] width 87 height 23
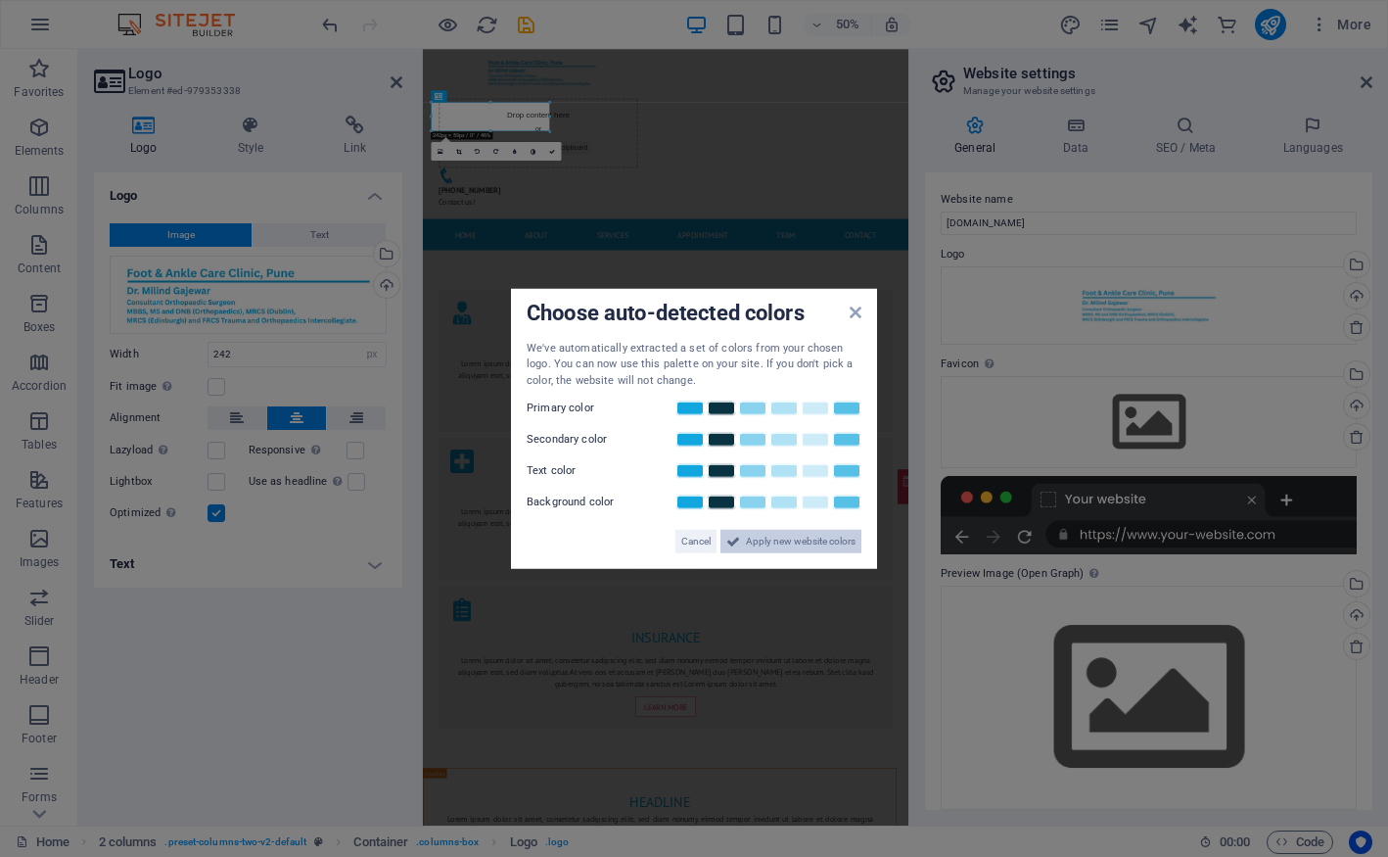
click at [802, 545] on span "Apply new website colors" at bounding box center [801, 541] width 110 height 23
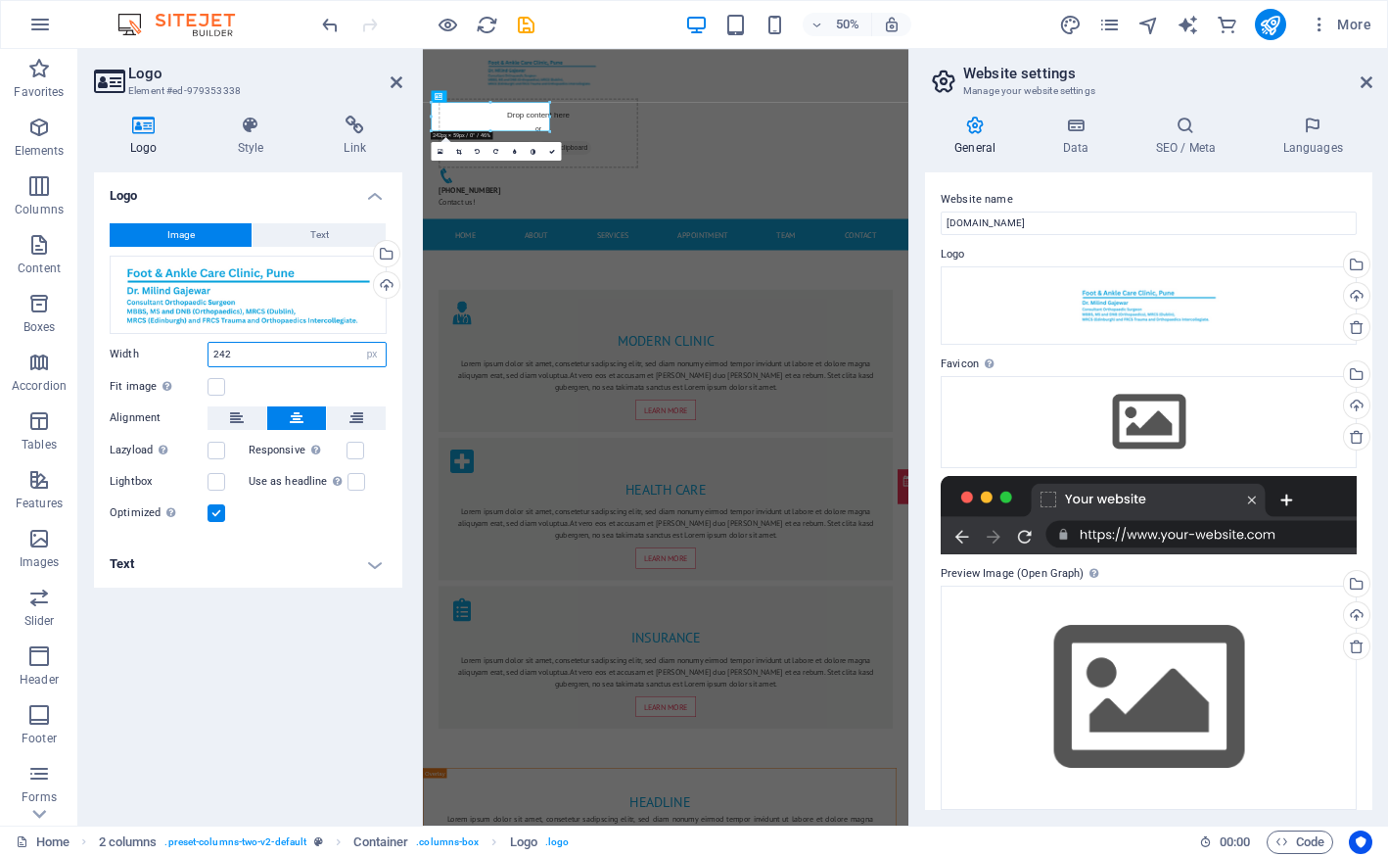
drag, startPoint x: 266, startPoint y: 349, endPoint x: 205, endPoint y: 349, distance: 61.7
click at [205, 349] on div "Width 242 Default auto px rem % em vh vw" at bounding box center [248, 354] width 277 height 25
click at [244, 360] on input "242" at bounding box center [297, 354] width 177 height 23
drag, startPoint x: 256, startPoint y: 352, endPoint x: 169, endPoint y: 332, distance: 89.5
click at [169, 333] on div "Image Text Drag files here, click to choose files or select files from Files or…" at bounding box center [248, 374] width 308 height 333
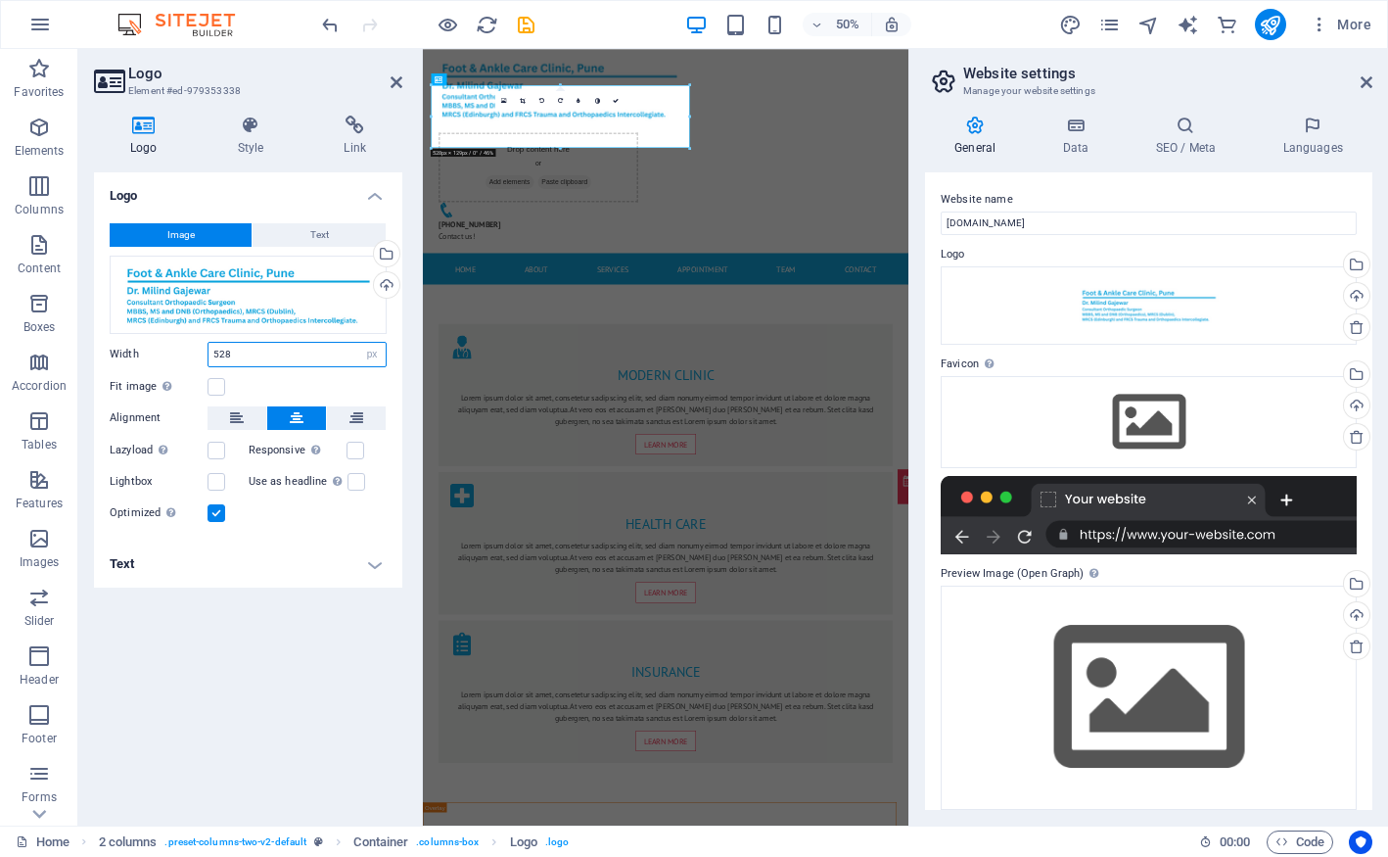
type input "528"
click at [308, 382] on div "Fit image Automatically fit image to a fixed width and height" at bounding box center [248, 386] width 277 height 23
click at [220, 416] on button at bounding box center [237, 417] width 59 height 23
click at [292, 379] on div "Fit image Automatically fit image to a fixed width and height" at bounding box center [248, 386] width 277 height 23
click at [302, 232] on button "Text" at bounding box center [319, 234] width 133 height 23
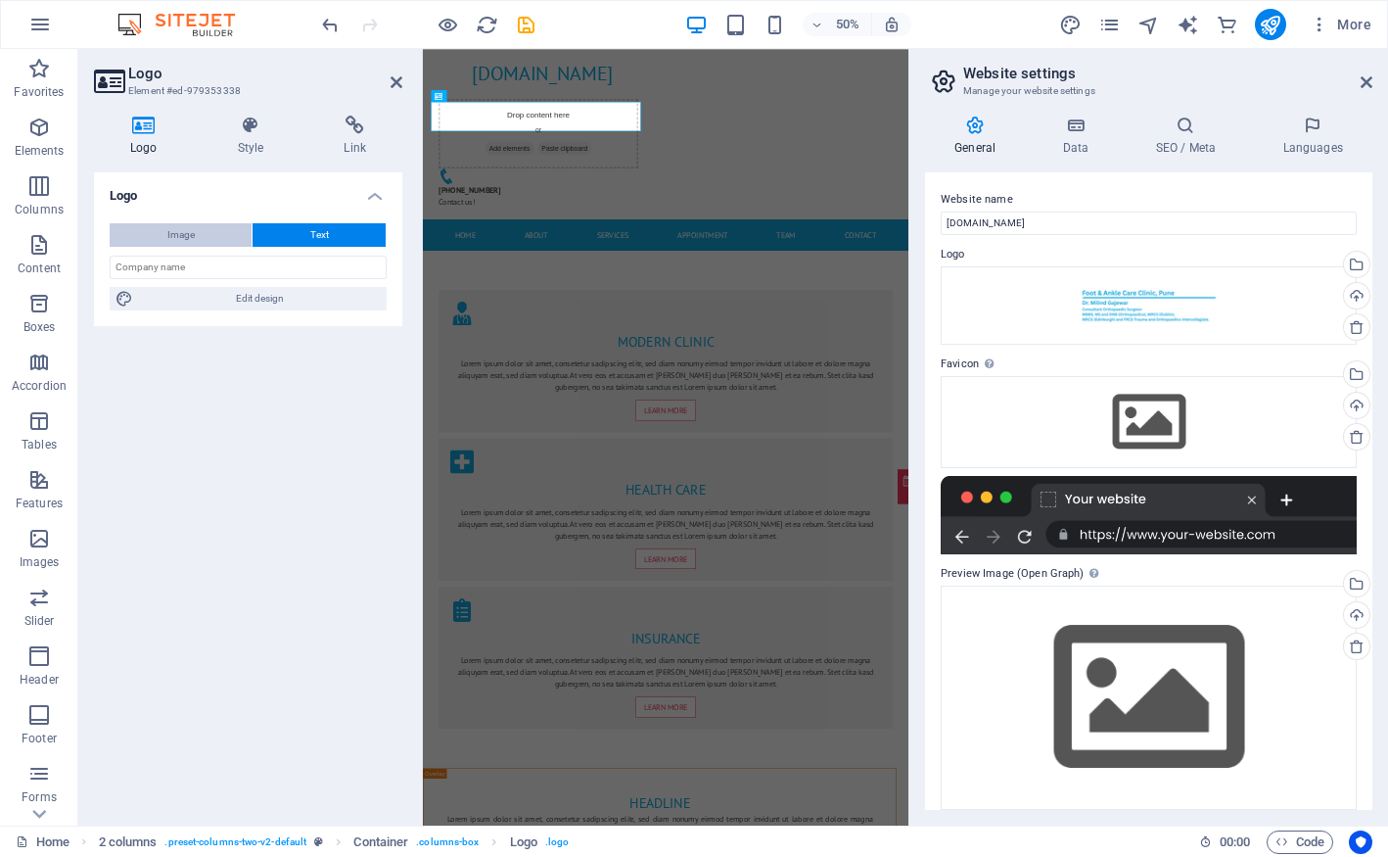
click at [195, 234] on button "Image" at bounding box center [181, 234] width 142 height 23
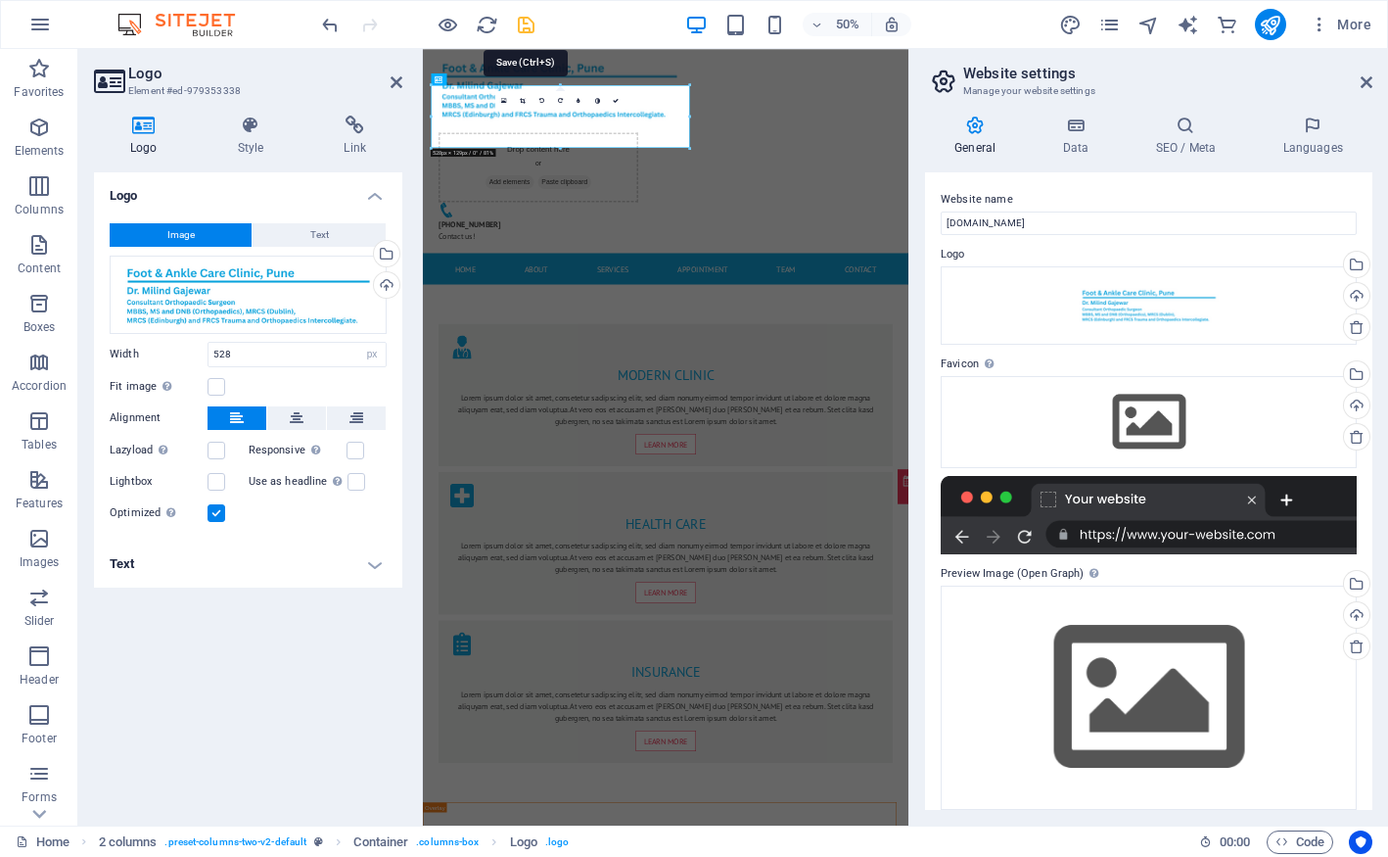
click at [526, 26] on icon "save" at bounding box center [526, 25] width 23 height 23
checkbox input "false"
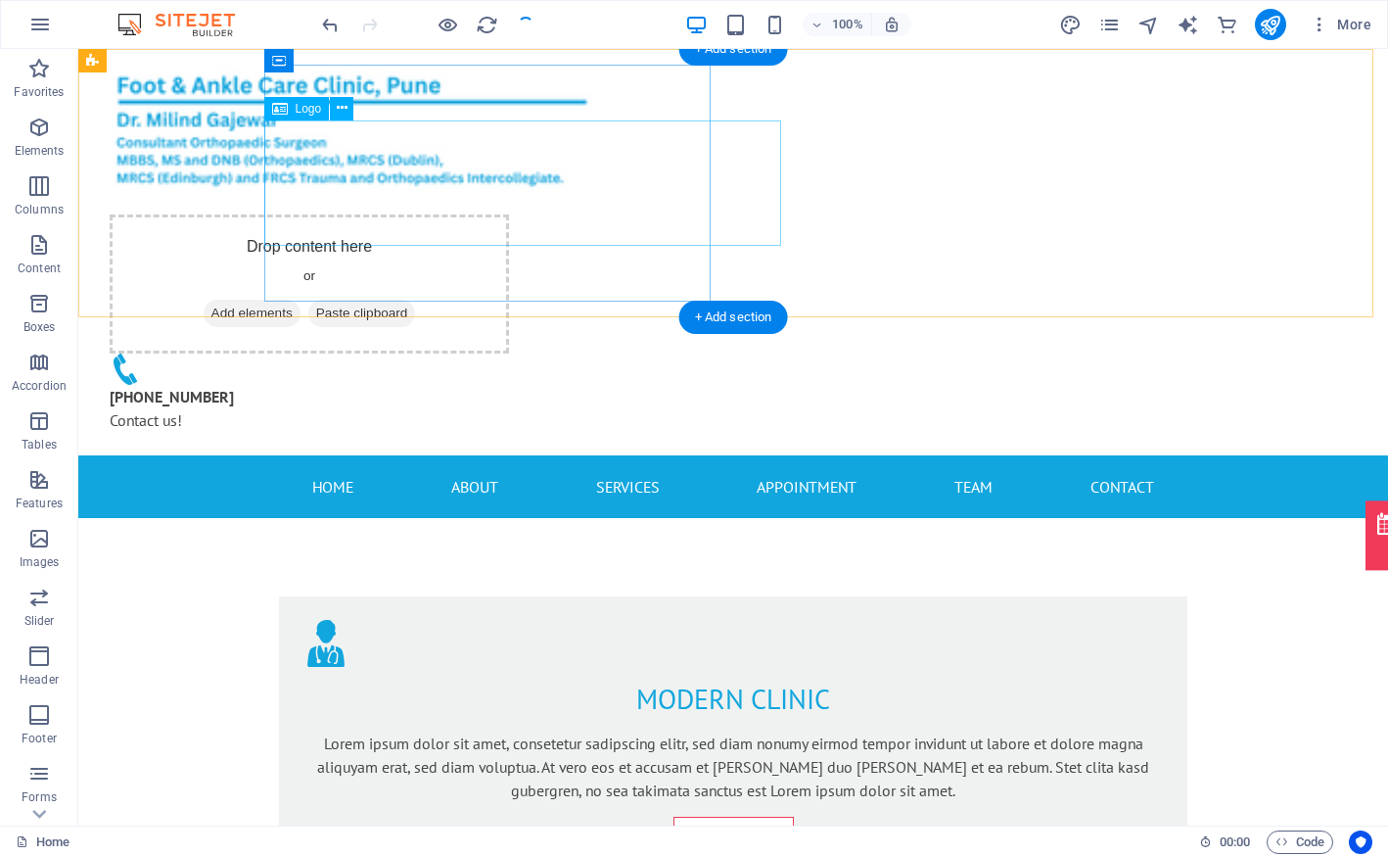
click at [374, 191] on div at bounding box center [317, 128] width 446 height 126
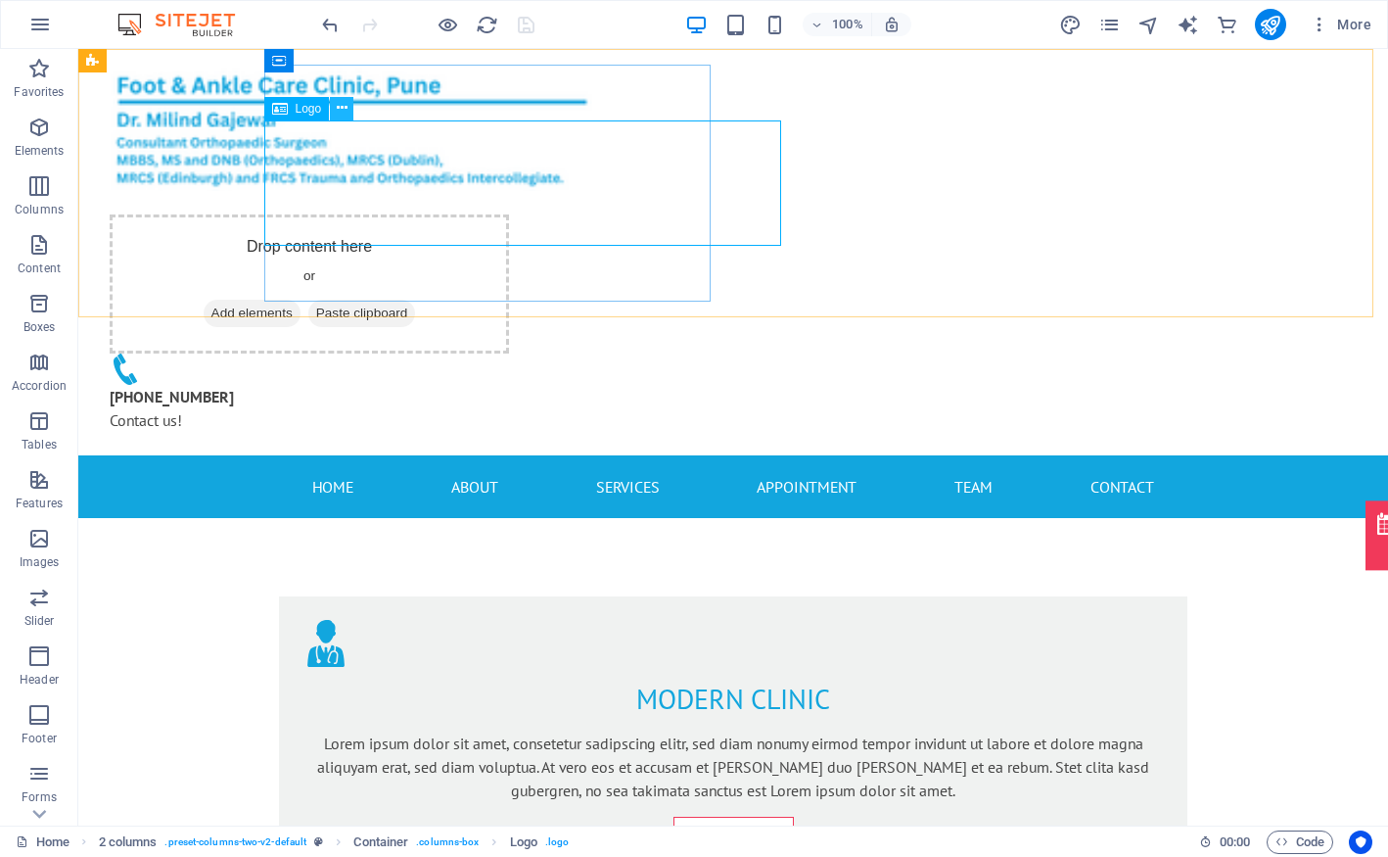
click at [333, 112] on button at bounding box center [341, 108] width 23 height 23
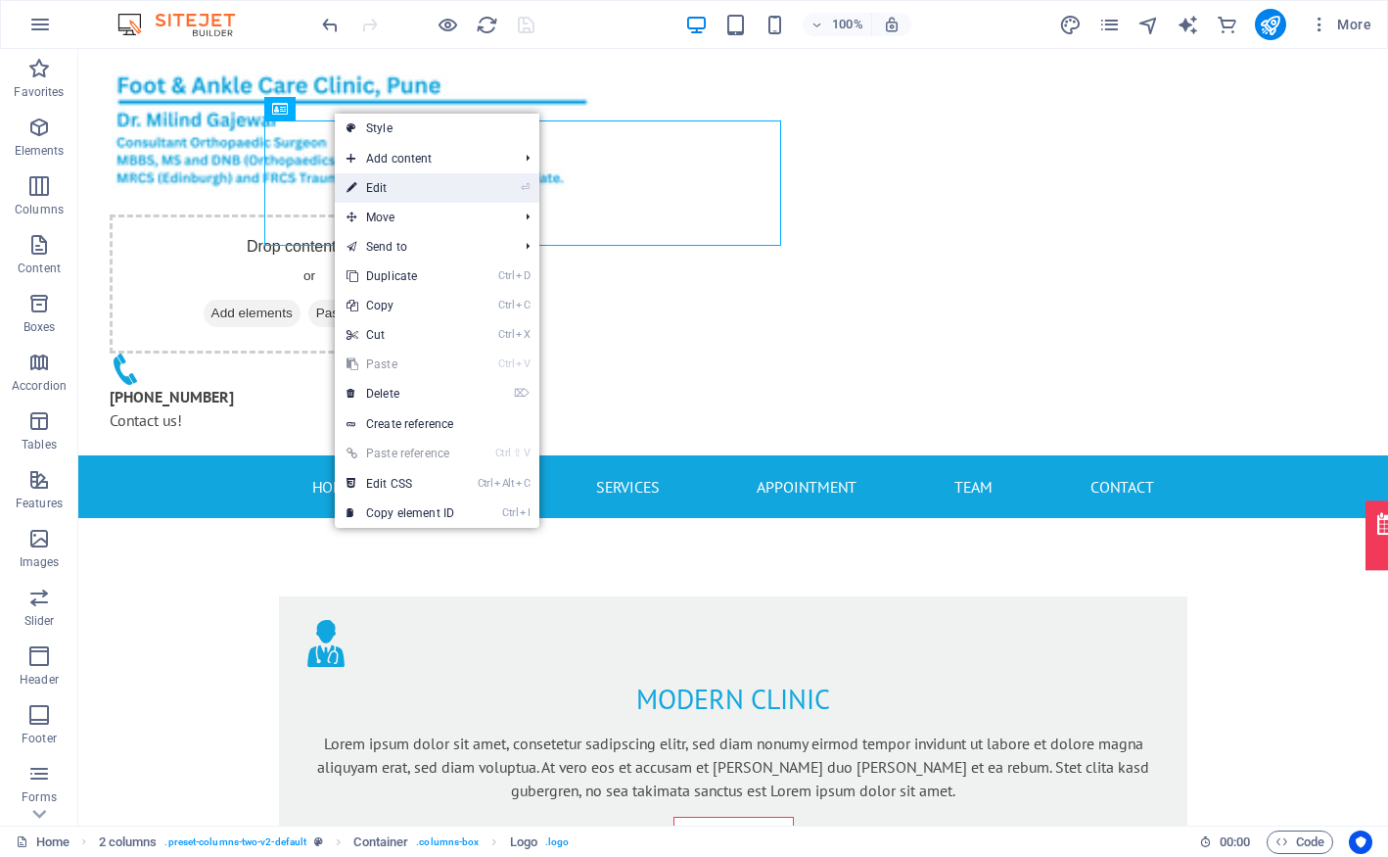
click at [382, 194] on link "⏎ Edit" at bounding box center [400, 187] width 131 height 29
select select "px"
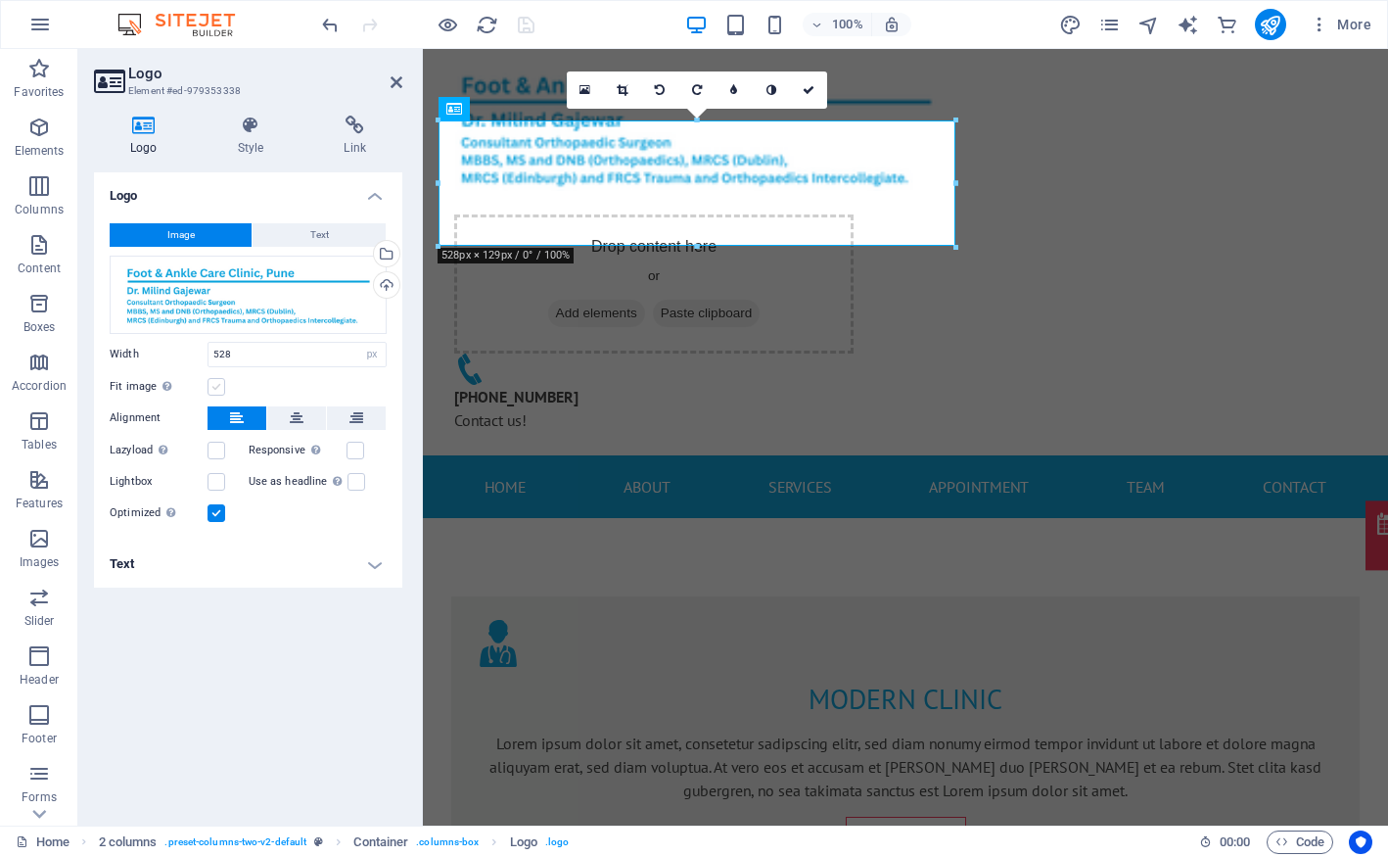
click at [220, 387] on label at bounding box center [217, 387] width 18 height 18
click at [0, 0] on input "Fit image Automatically fit image to a fixed width and height" at bounding box center [0, 0] width 0 height 0
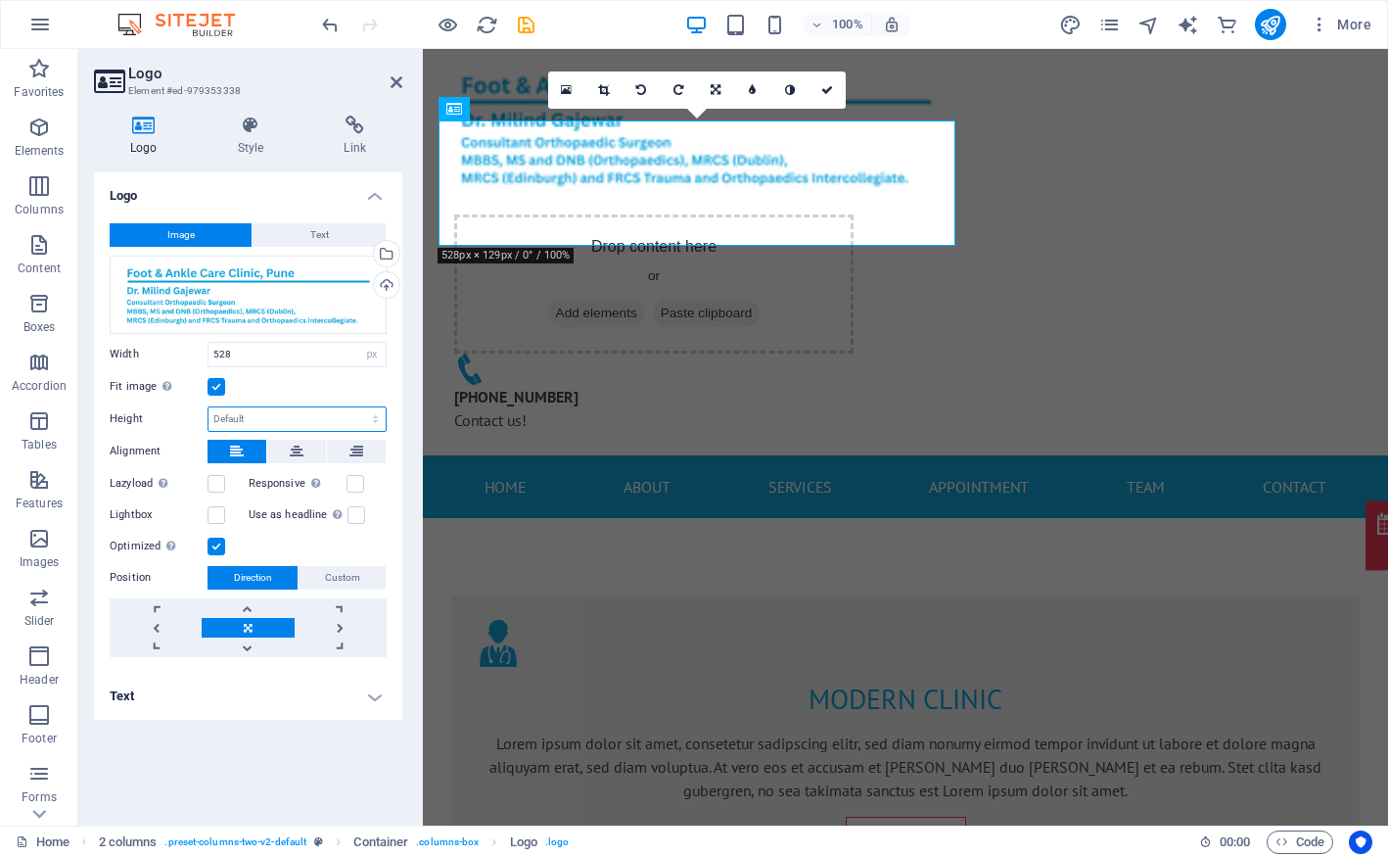
click at [249, 407] on select "Default auto px" at bounding box center [297, 418] width 177 height 23
click at [209, 407] on select "Default auto px" at bounding box center [297, 418] width 177 height 23
select select "DISABLED_OPTION_VALUE"
click at [351, 486] on label at bounding box center [356, 484] width 18 height 18
click at [0, 0] on input "Responsive Automatically load retina image and smartphone optimized sizes." at bounding box center [0, 0] width 0 height 0
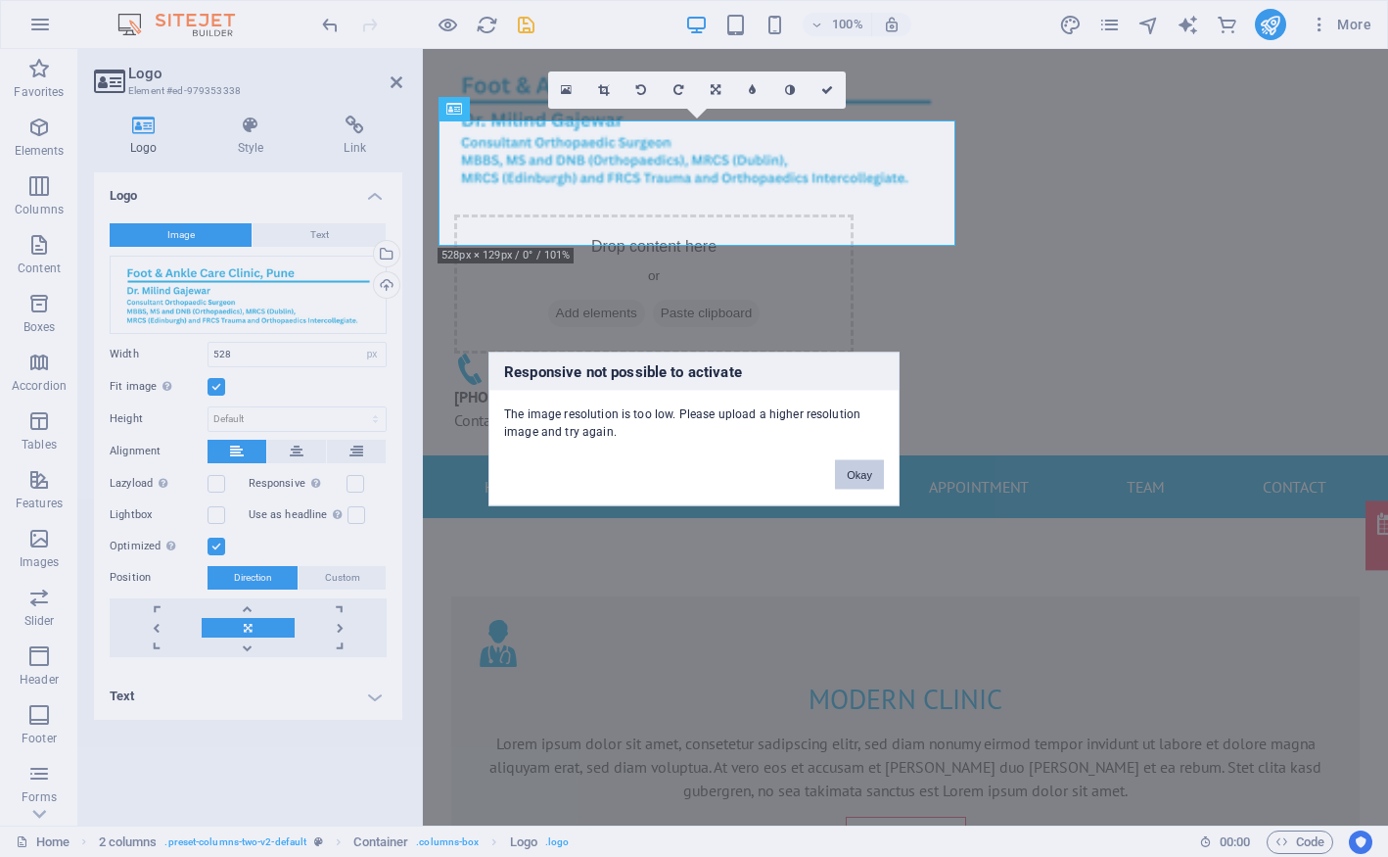
click at [840, 474] on button "Okay" at bounding box center [859, 473] width 49 height 29
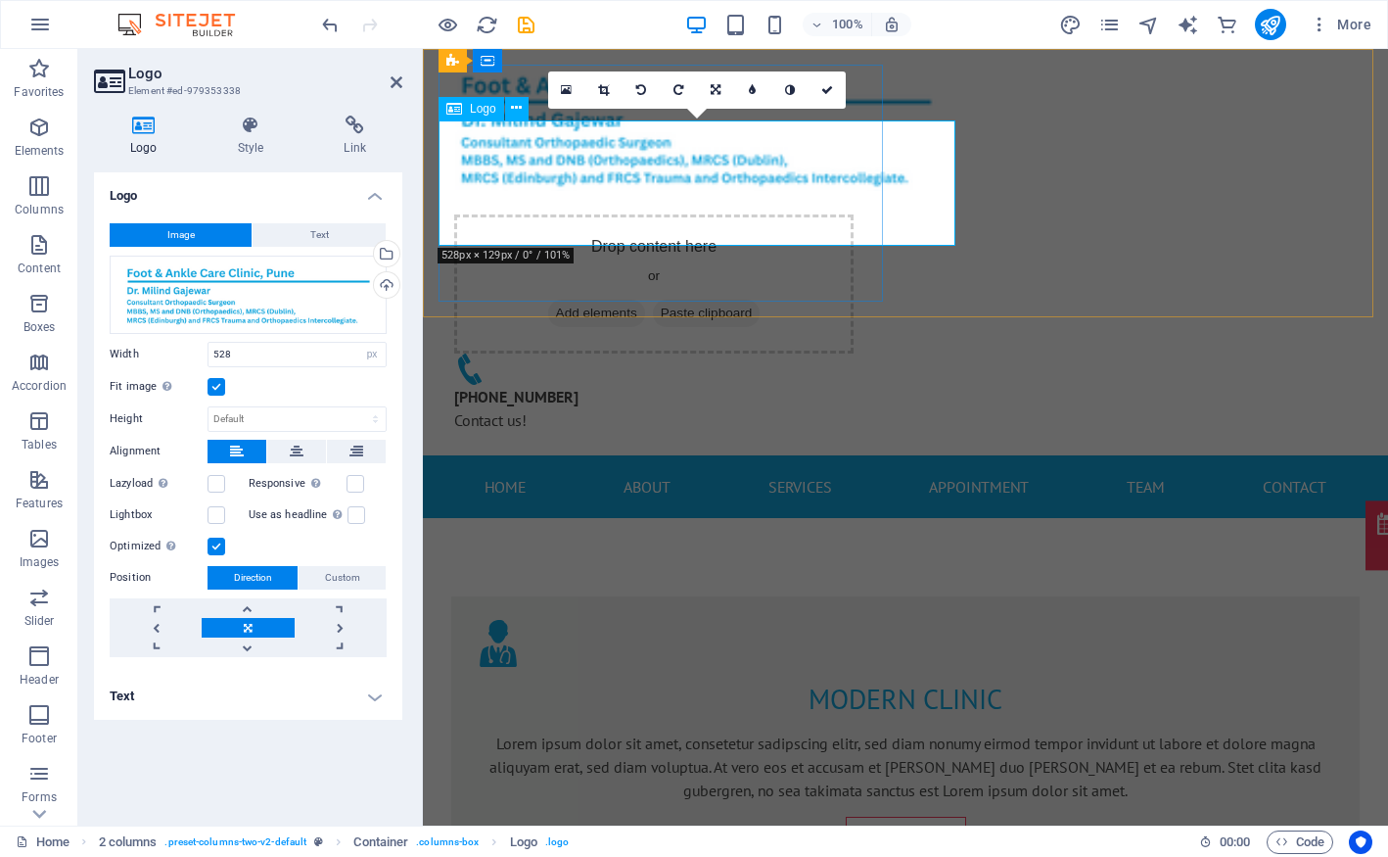
click at [600, 191] on div at bounding box center [662, 128] width 446 height 126
click at [174, 623] on link at bounding box center [156, 628] width 92 height 20
click at [280, 387] on div "Fit image Automatically fit image to a fixed width and height" at bounding box center [248, 386] width 277 height 23
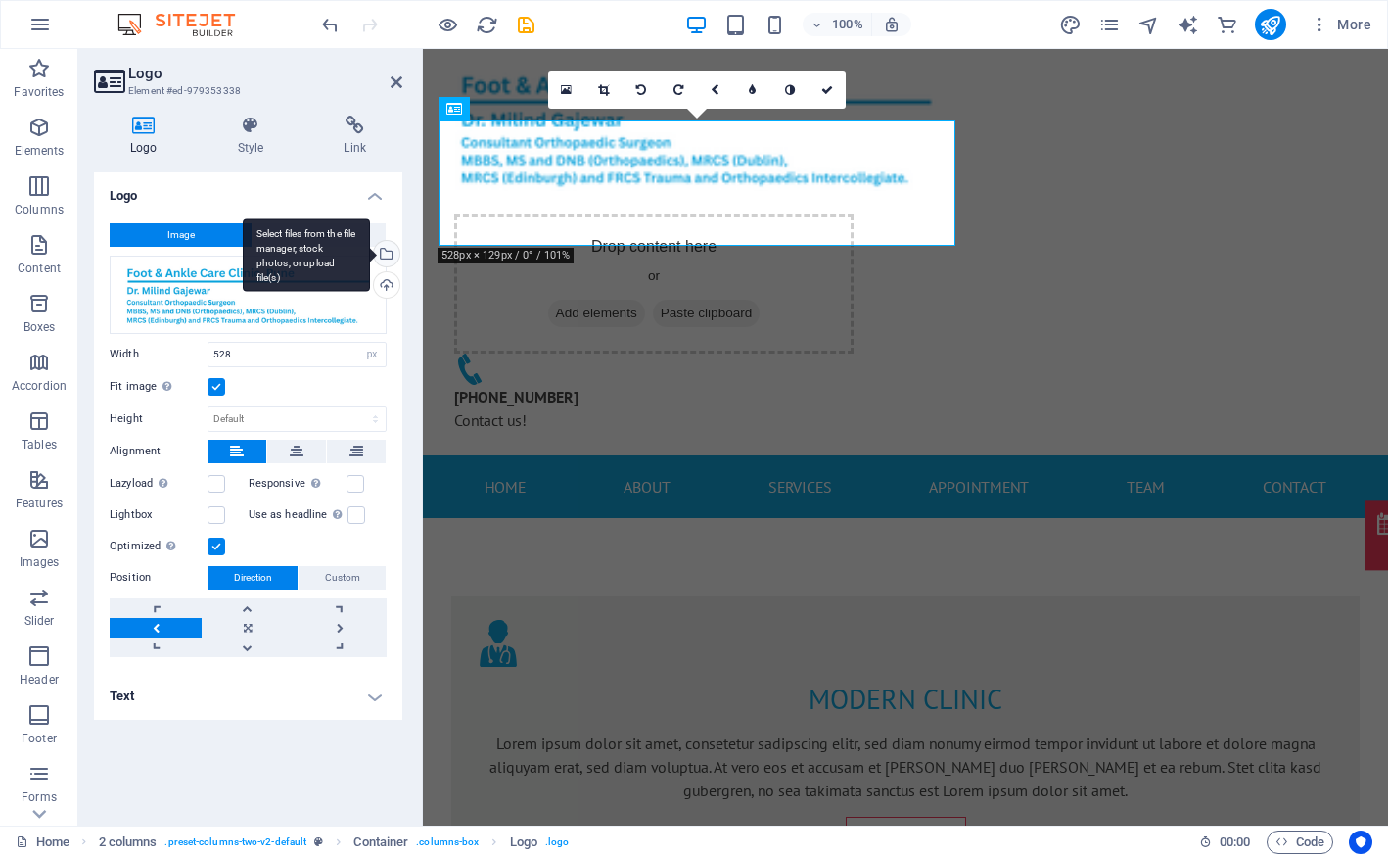
click at [393, 253] on div "Select files from the file manager, stock photos, or upload file(s)" at bounding box center [384, 255] width 29 height 29
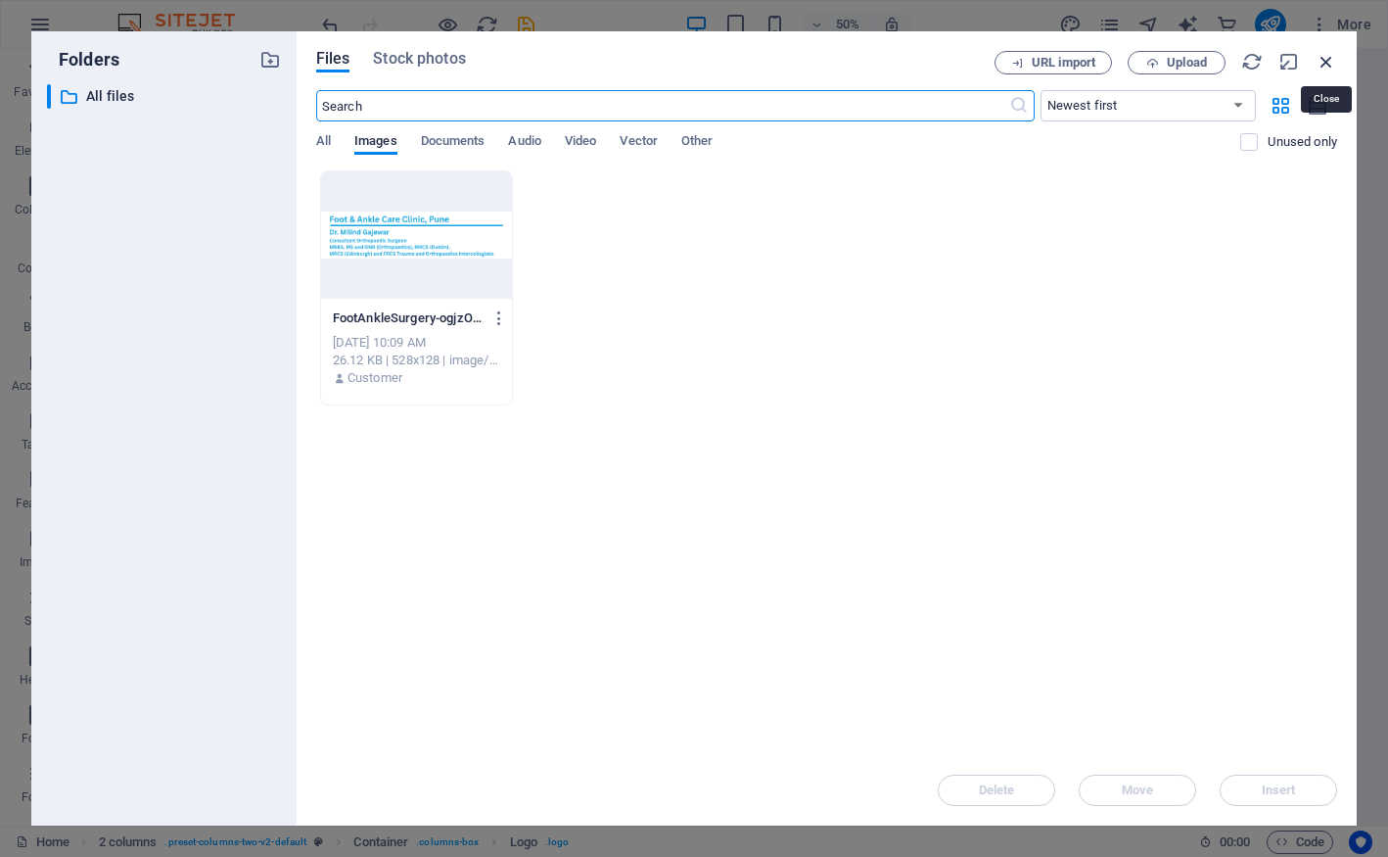
click at [1326, 60] on icon "button" at bounding box center [1327, 62] width 22 height 22
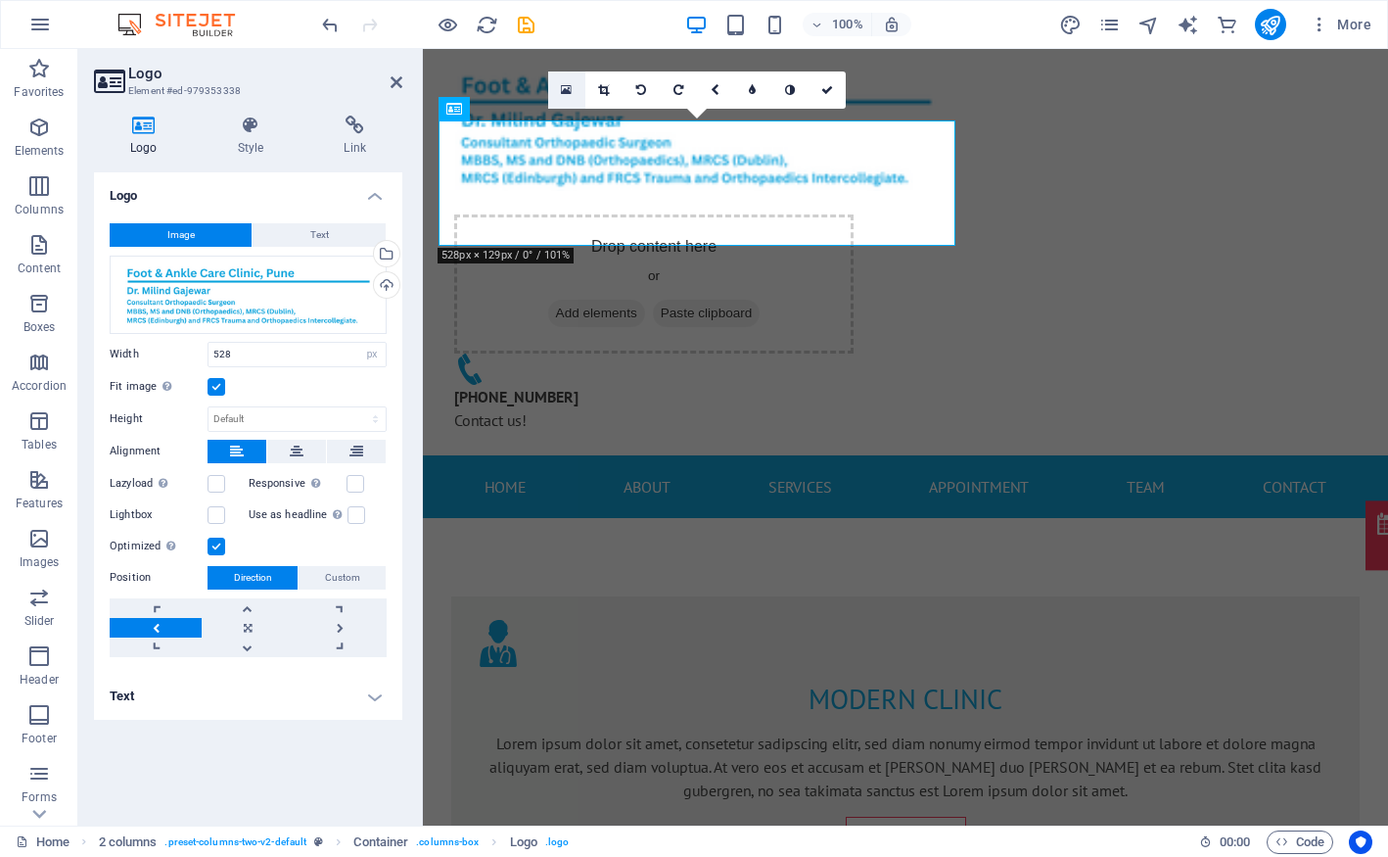
click at [570, 86] on icon at bounding box center [566, 90] width 11 height 14
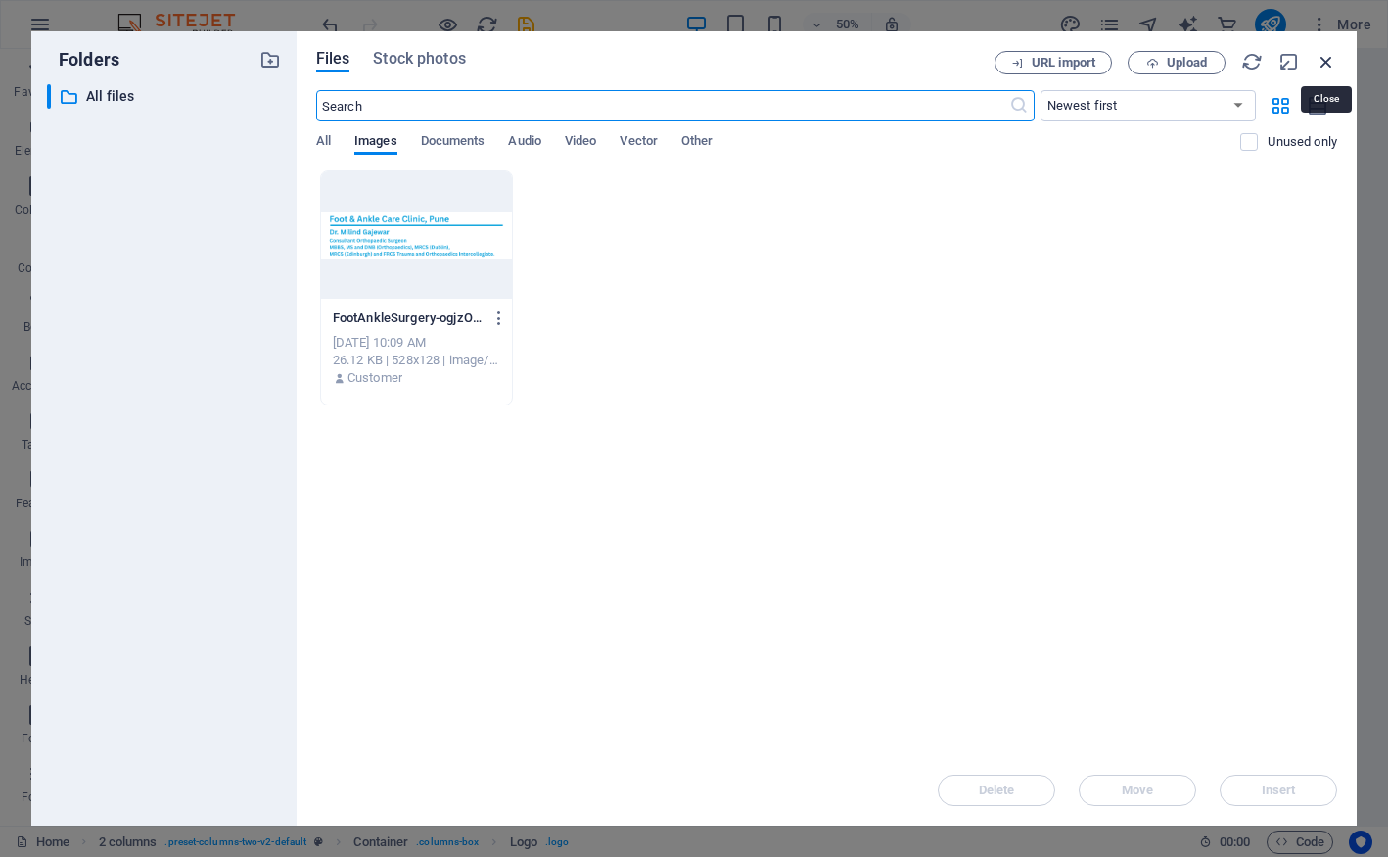
click at [1321, 52] on icon "button" at bounding box center [1327, 62] width 22 height 22
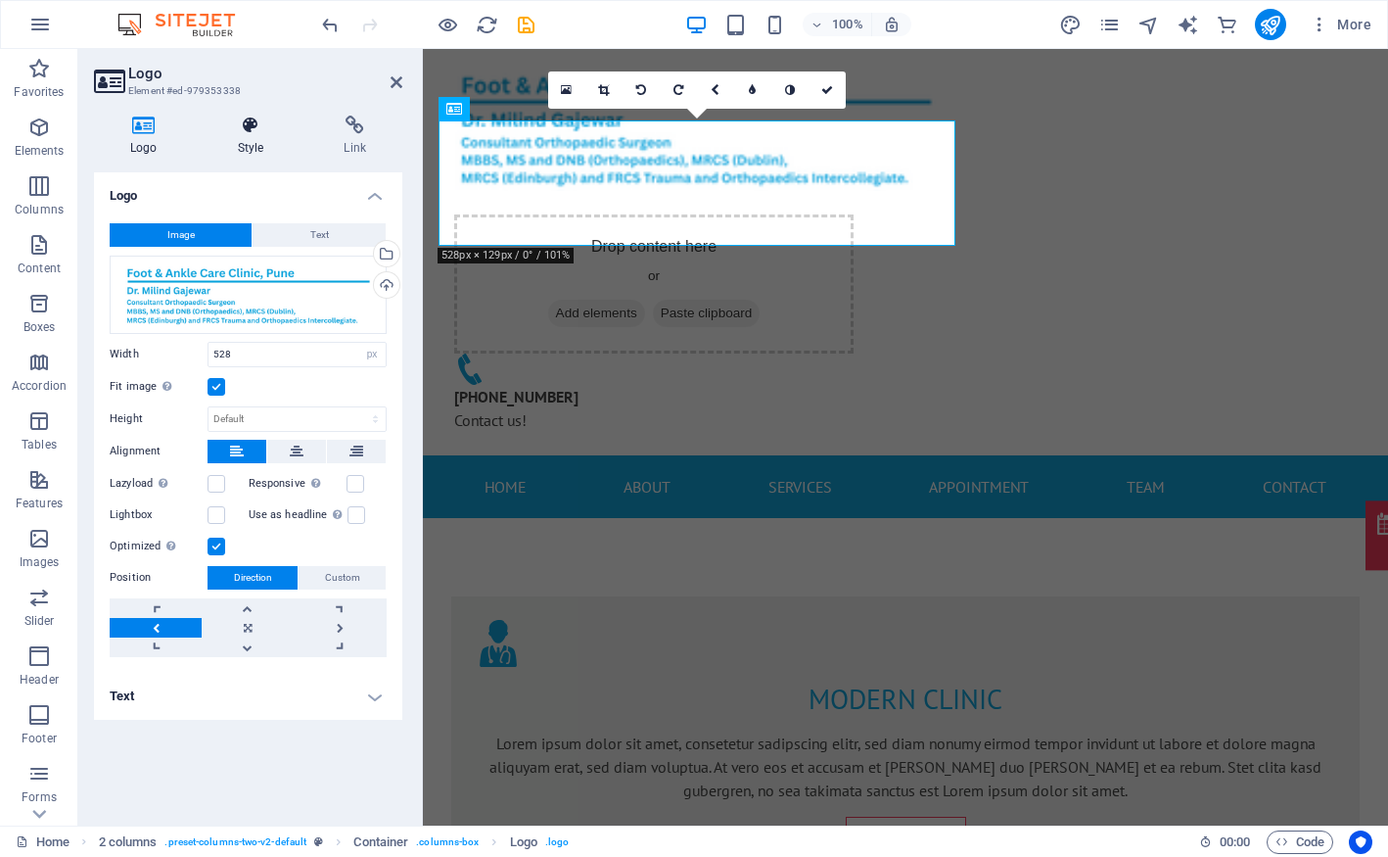
click at [265, 144] on h4 "Style" at bounding box center [255, 136] width 107 height 41
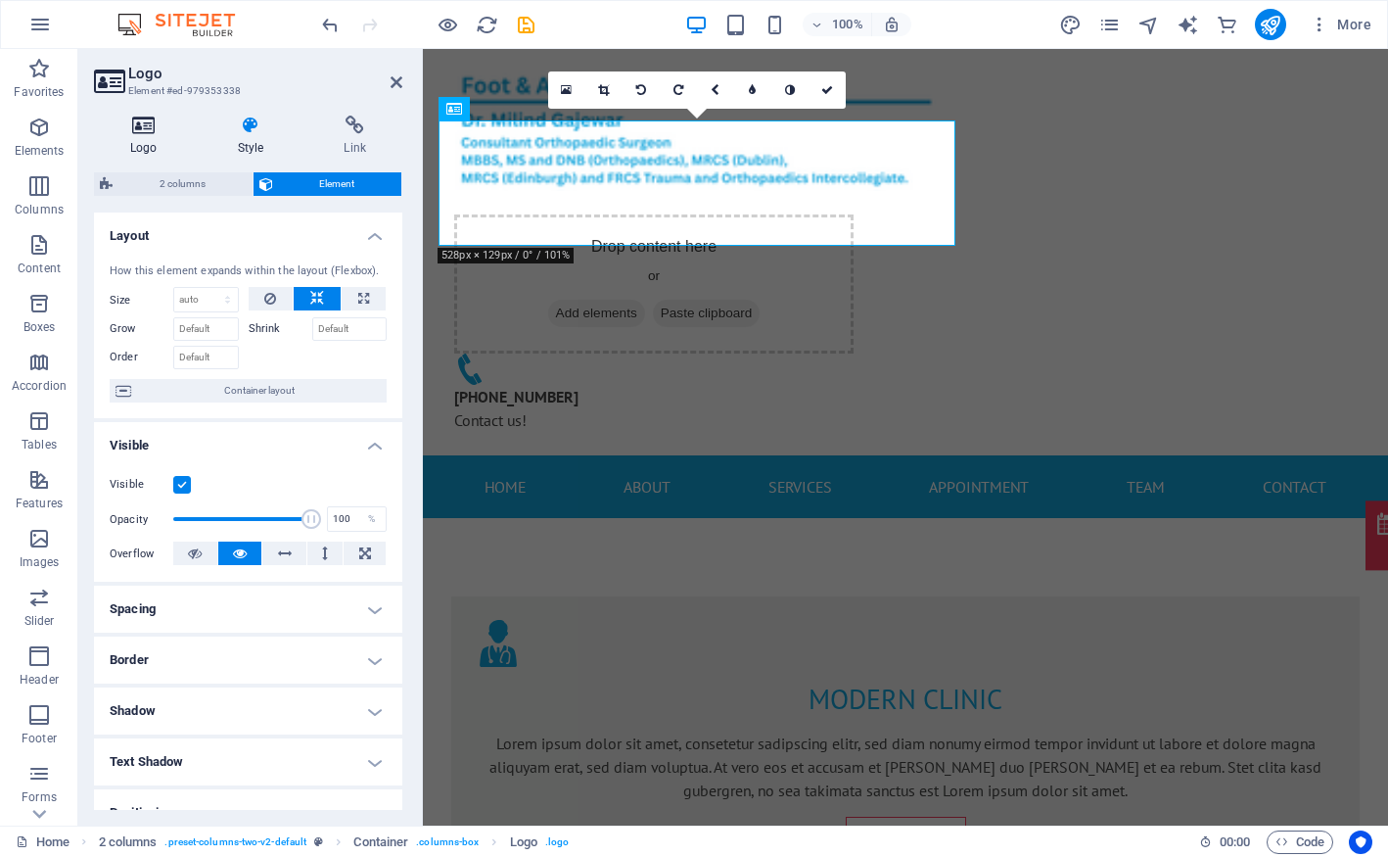
click at [152, 126] on icon at bounding box center [144, 126] width 100 height 20
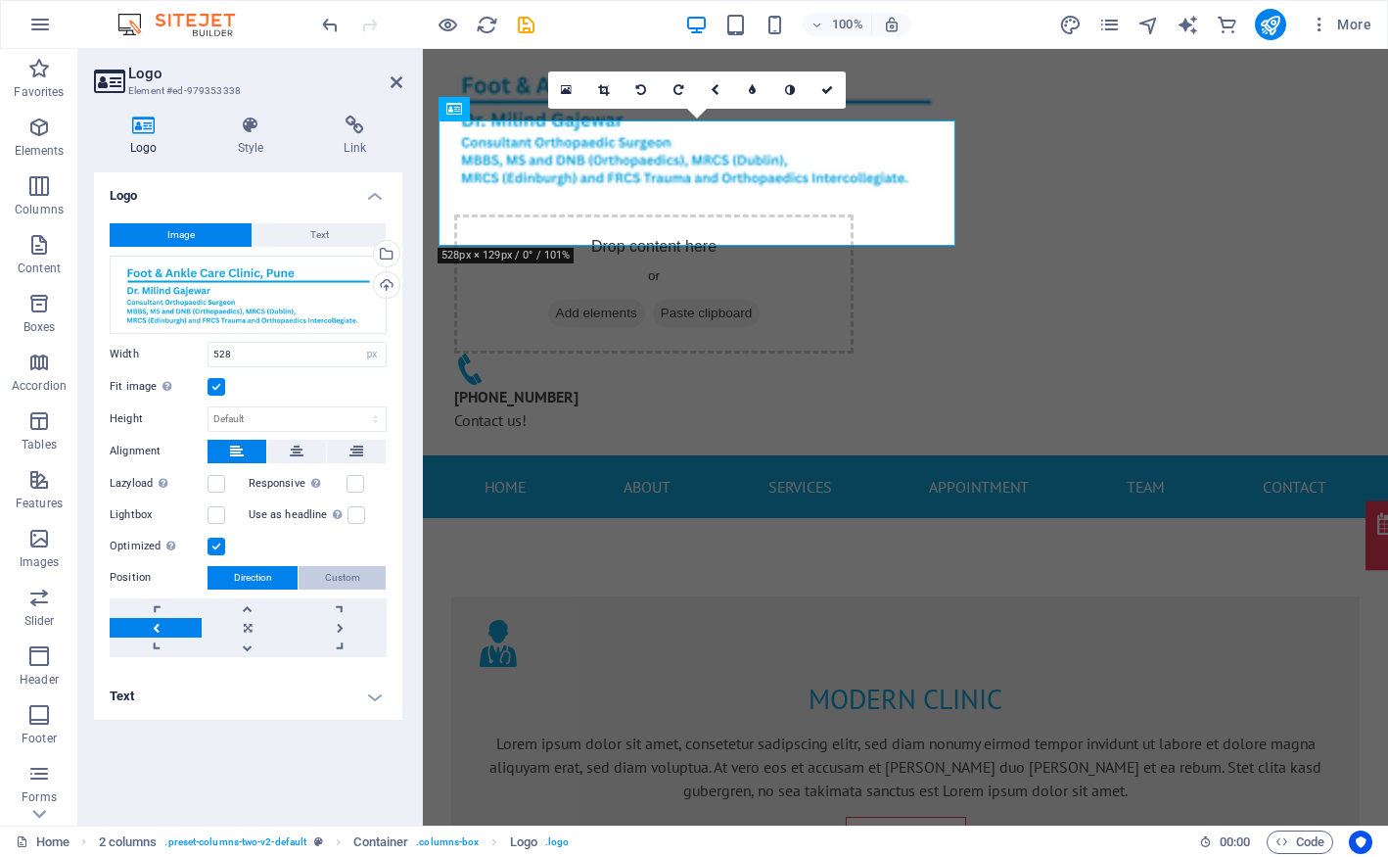
click at [348, 582] on span "Custom" at bounding box center [342, 577] width 35 height 23
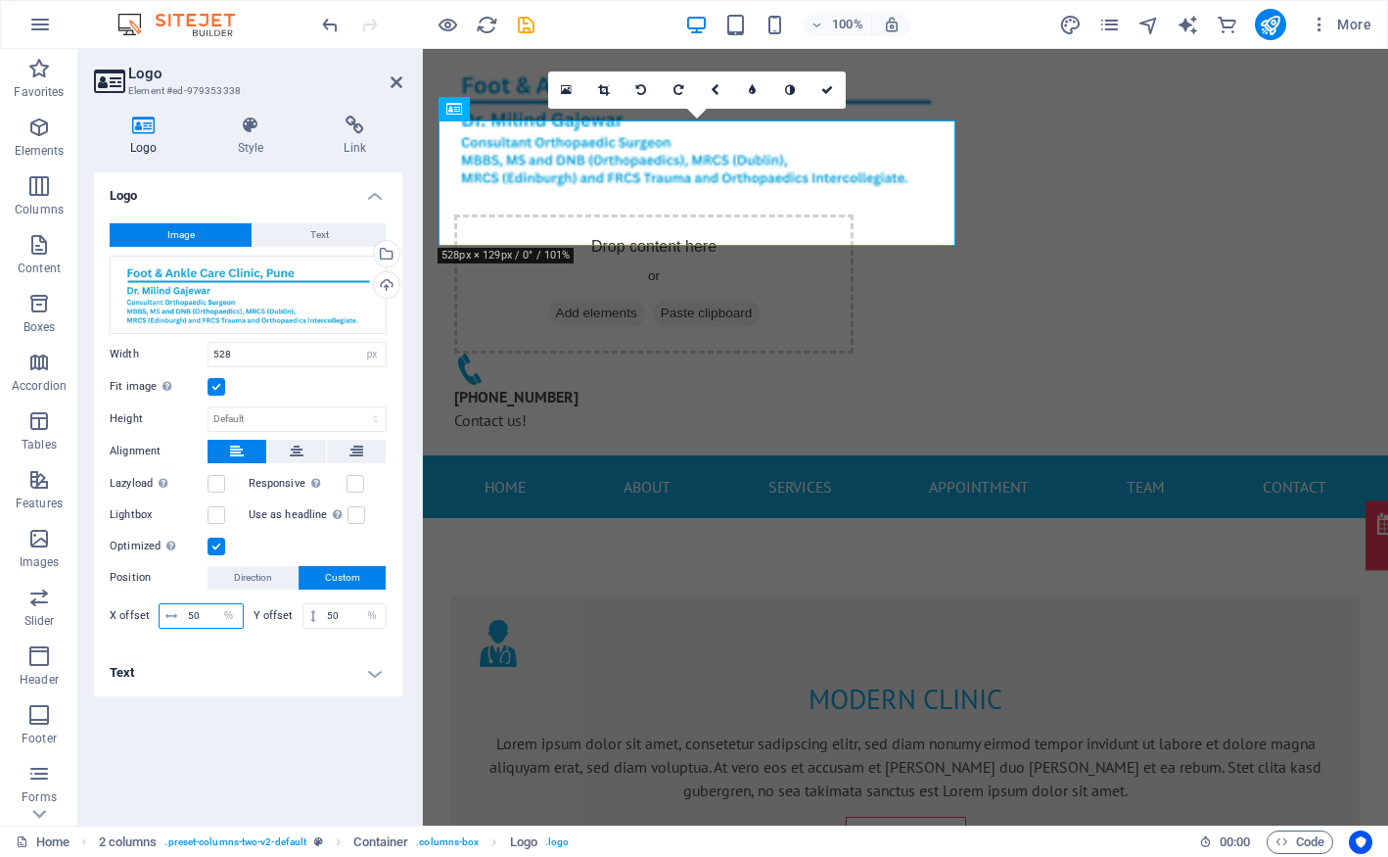
drag, startPoint x: 199, startPoint y: 615, endPoint x: 187, endPoint y: 612, distance: 12.1
click at [187, 612] on input "50" at bounding box center [213, 615] width 60 height 23
type input "100"
drag, startPoint x: 350, startPoint y: 615, endPoint x: 316, endPoint y: 610, distance: 34.6
click at [316, 610] on div "50 px rem % vh vw" at bounding box center [344, 615] width 85 height 25
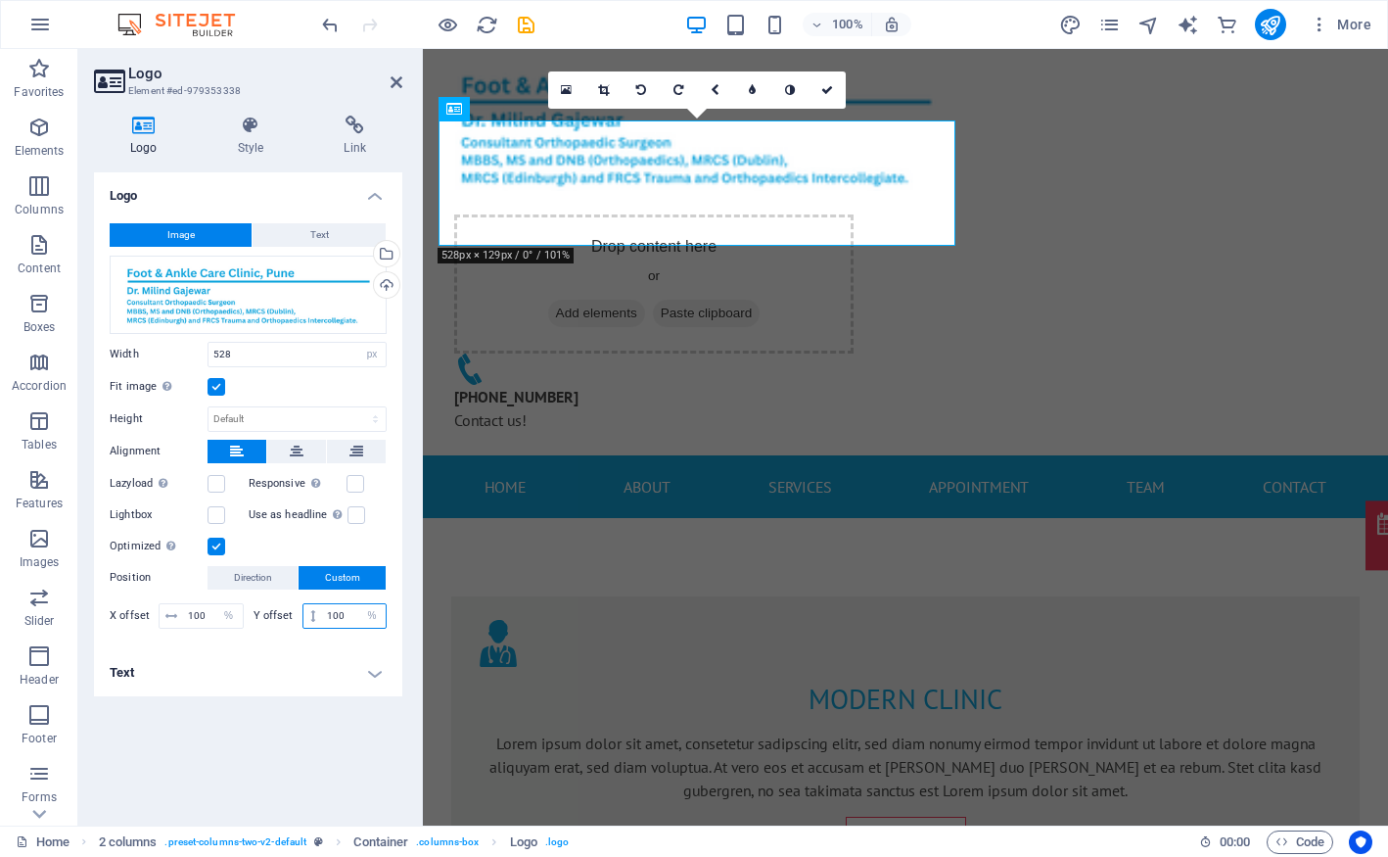
type input "100"
click at [289, 655] on h4 "Text" at bounding box center [248, 672] width 308 height 47
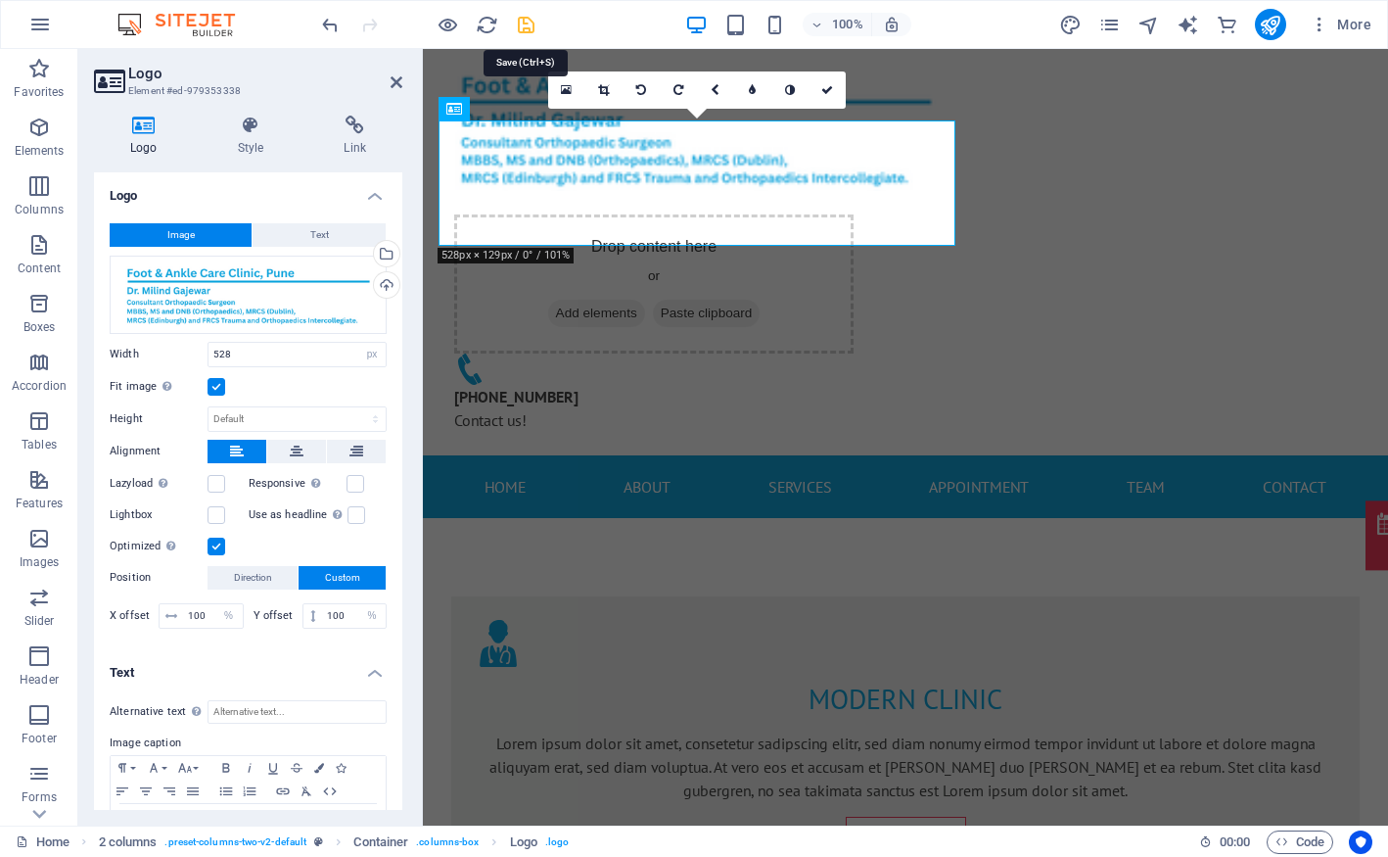
click at [520, 28] on icon "save" at bounding box center [526, 25] width 23 height 23
checkbox input "false"
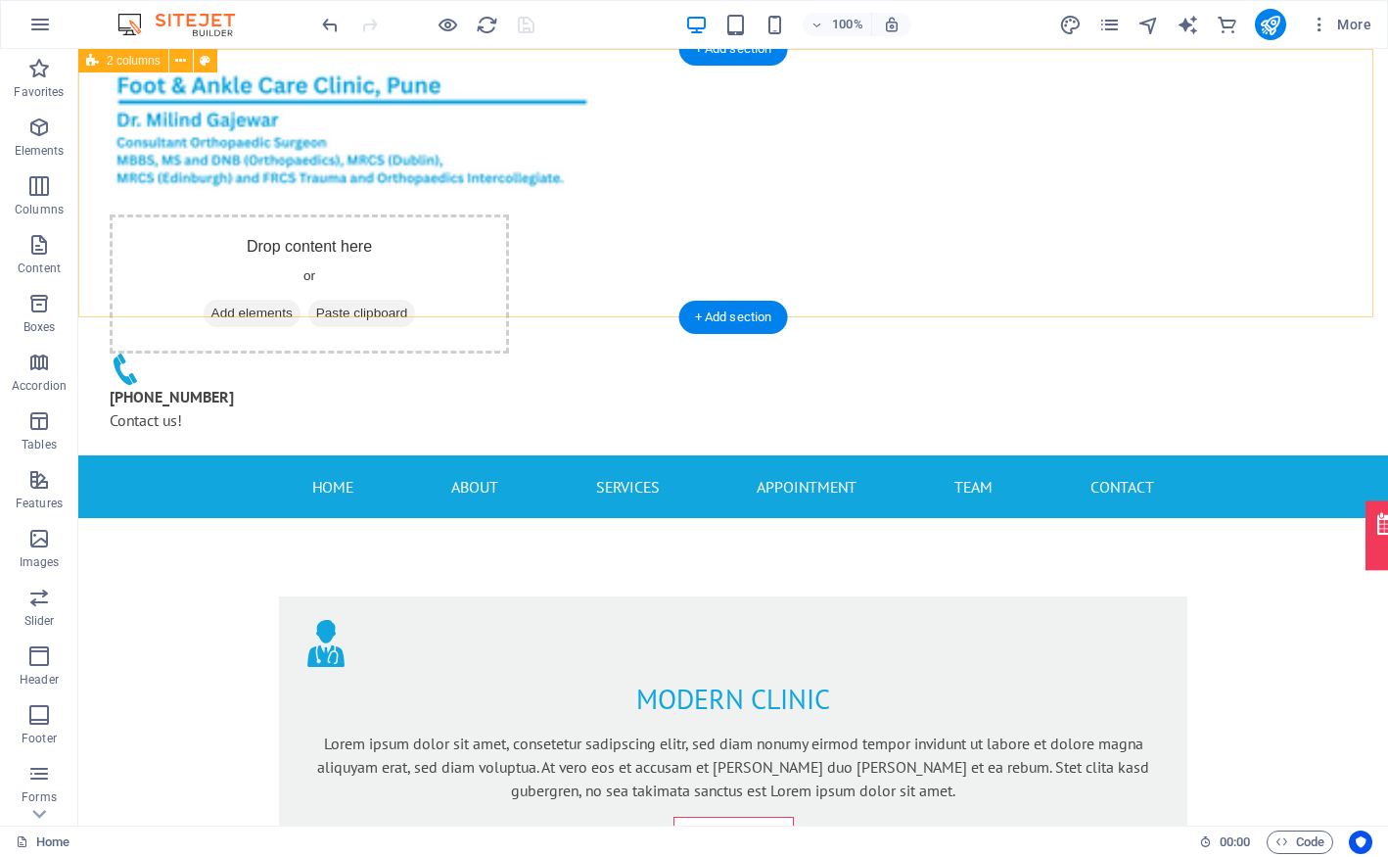
click at [1262, 210] on div "Drop content here or Add elements Paste clipboard +91 8881188874 Contact us!" at bounding box center [733, 252] width 1310 height 406
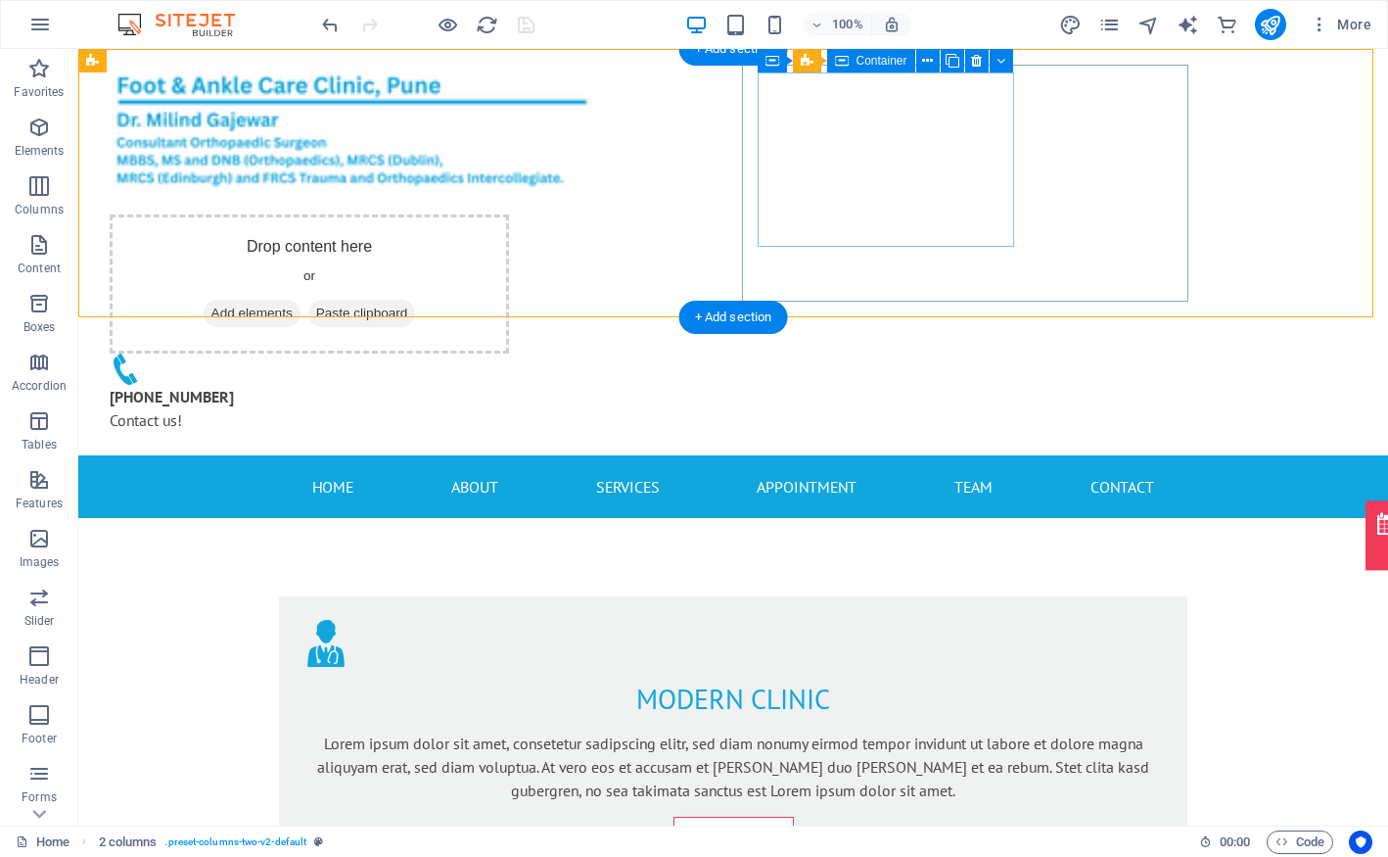
click at [509, 214] on div "Drop content here or Add elements Paste clipboard" at bounding box center [309, 283] width 399 height 139
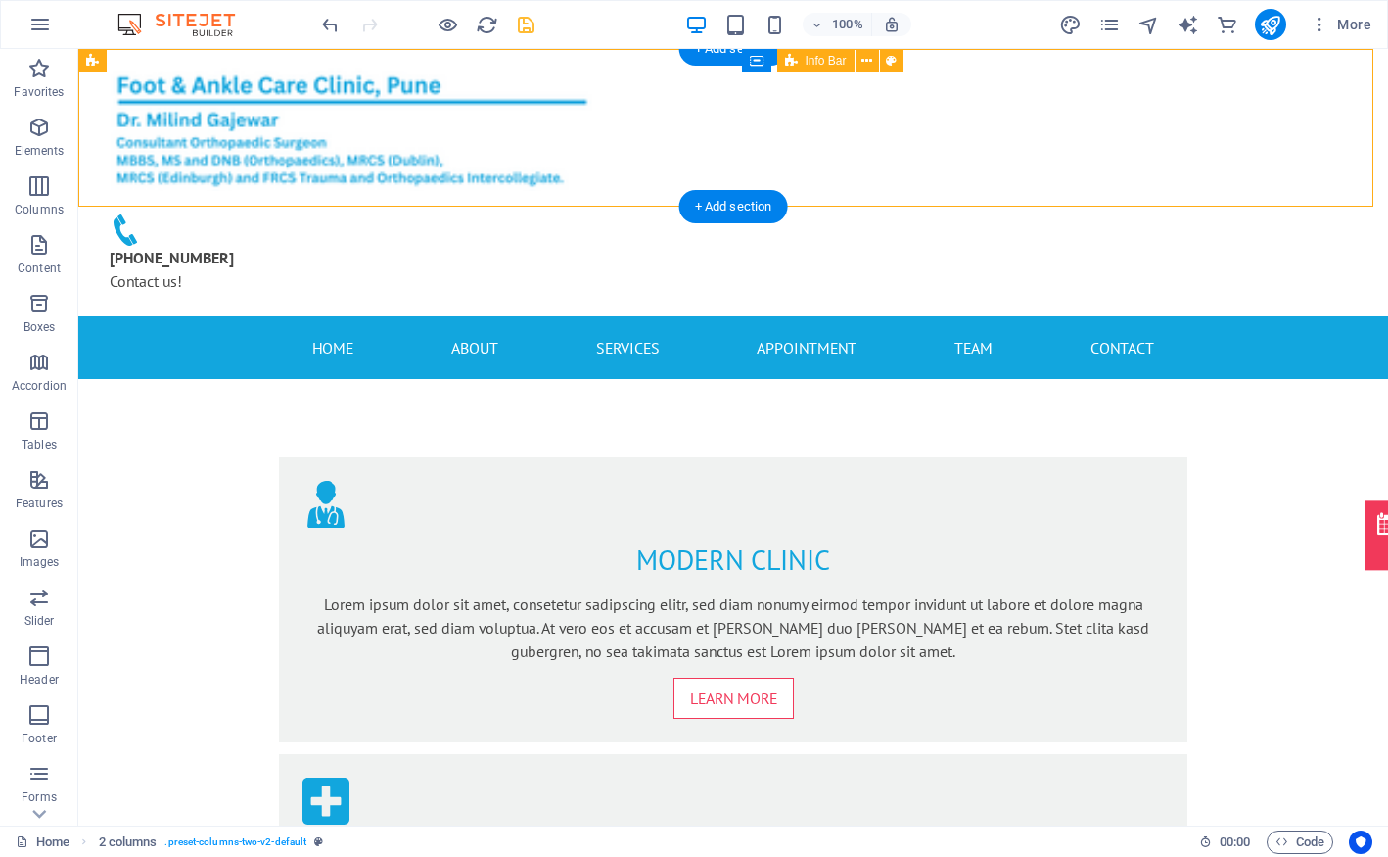
drag, startPoint x: 926, startPoint y: 108, endPoint x: 1056, endPoint y: 113, distance: 130.3
click at [540, 207] on div "+91 8881188874 Contact us!" at bounding box center [317, 254] width 446 height 94
click at [525, 246] on div "+91 8881188874 Contact us!" at bounding box center [317, 269] width 415 height 47
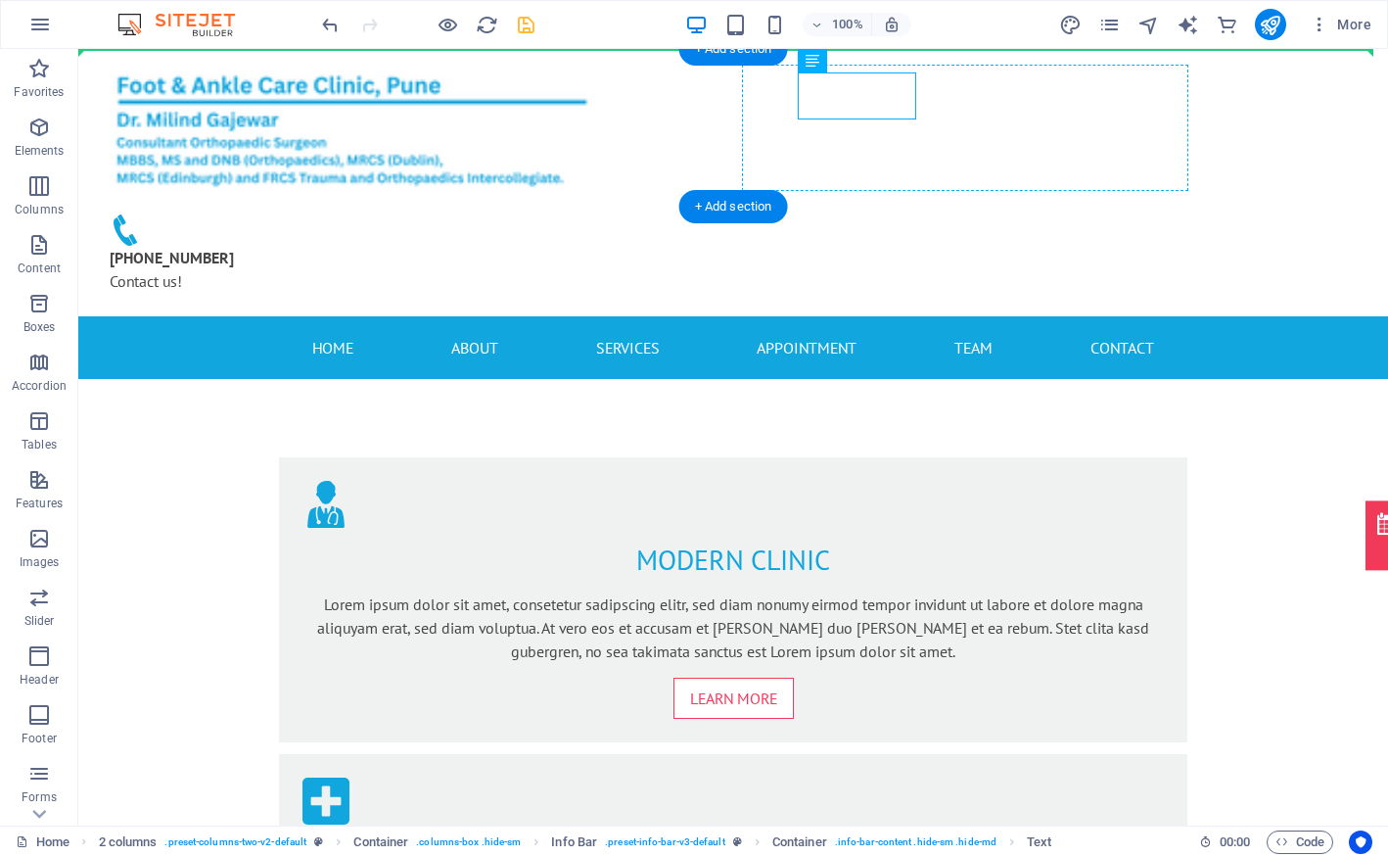
drag, startPoint x: 858, startPoint y: 93, endPoint x: 992, endPoint y: 113, distance: 135.5
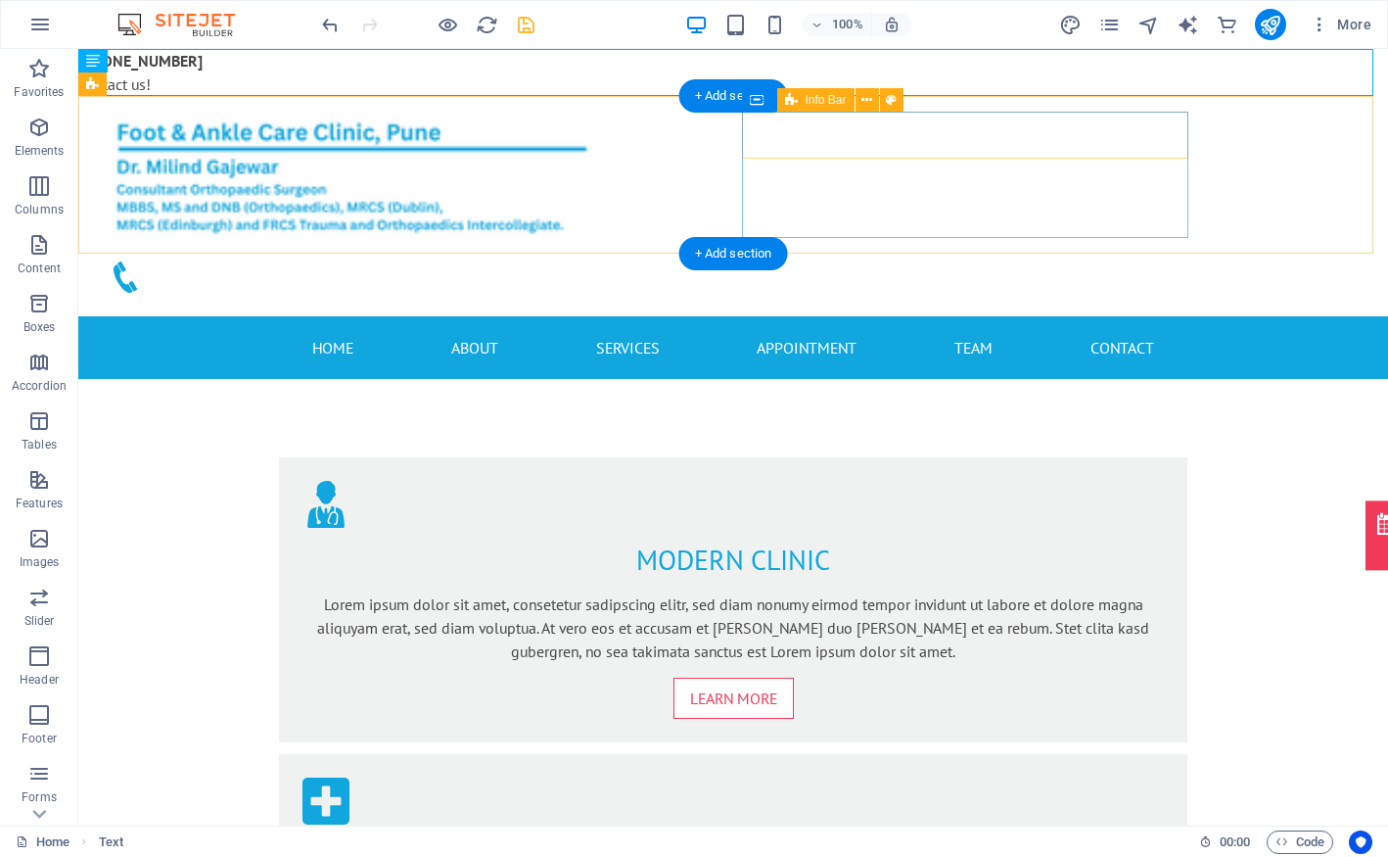
click at [540, 254] on div at bounding box center [317, 277] width 446 height 47
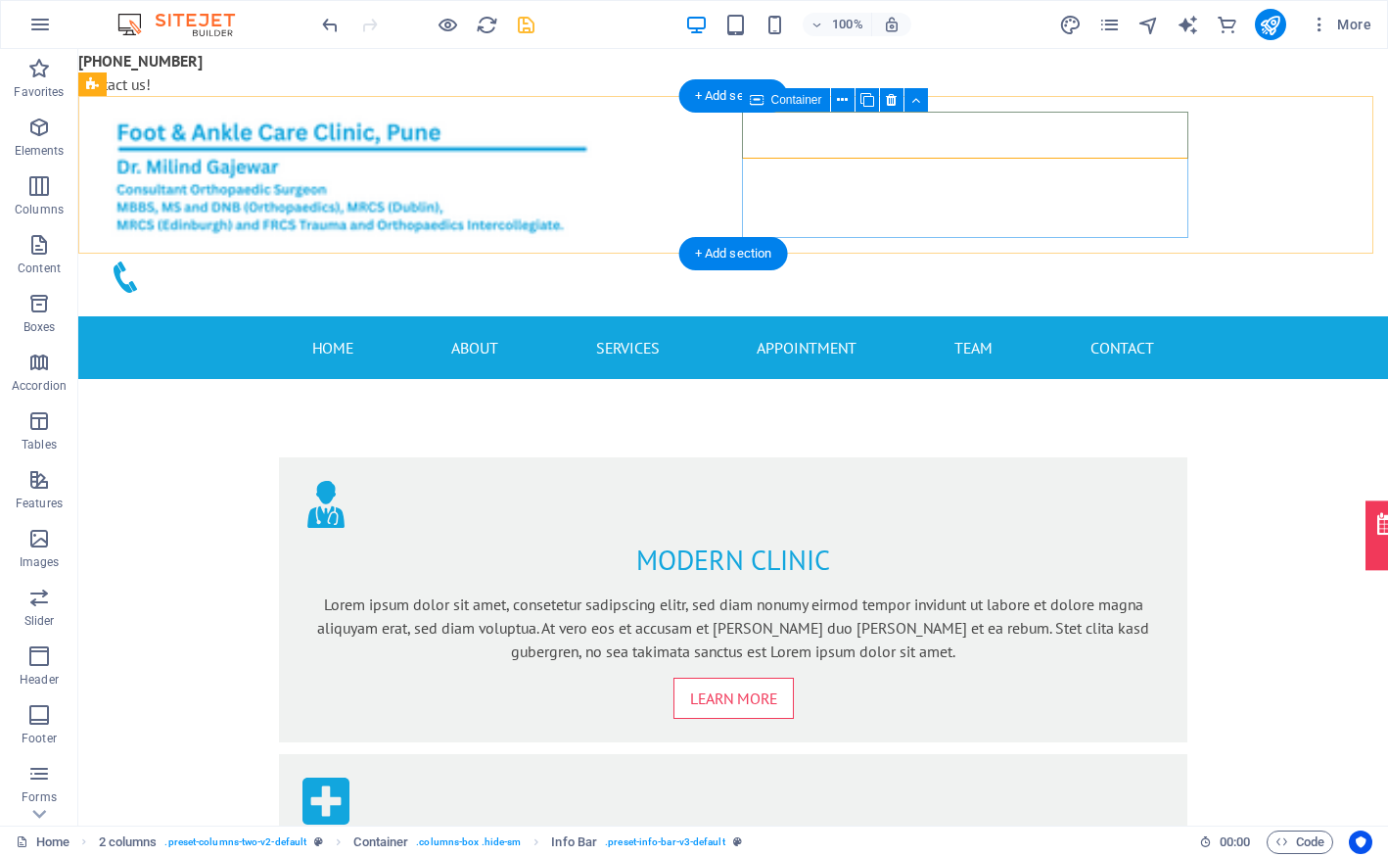
click at [540, 254] on div at bounding box center [317, 277] width 446 height 47
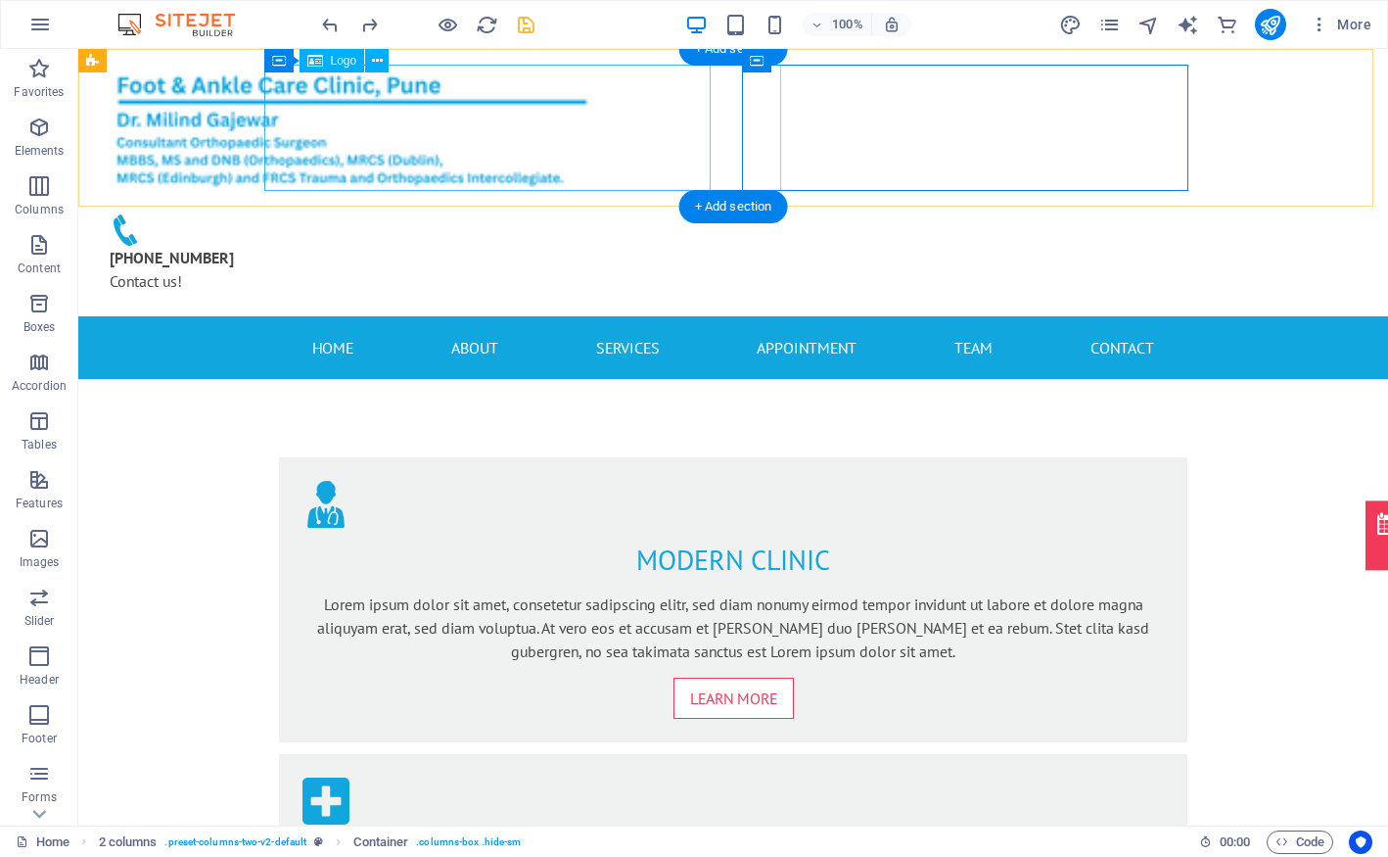
click at [418, 108] on div at bounding box center [317, 128] width 446 height 126
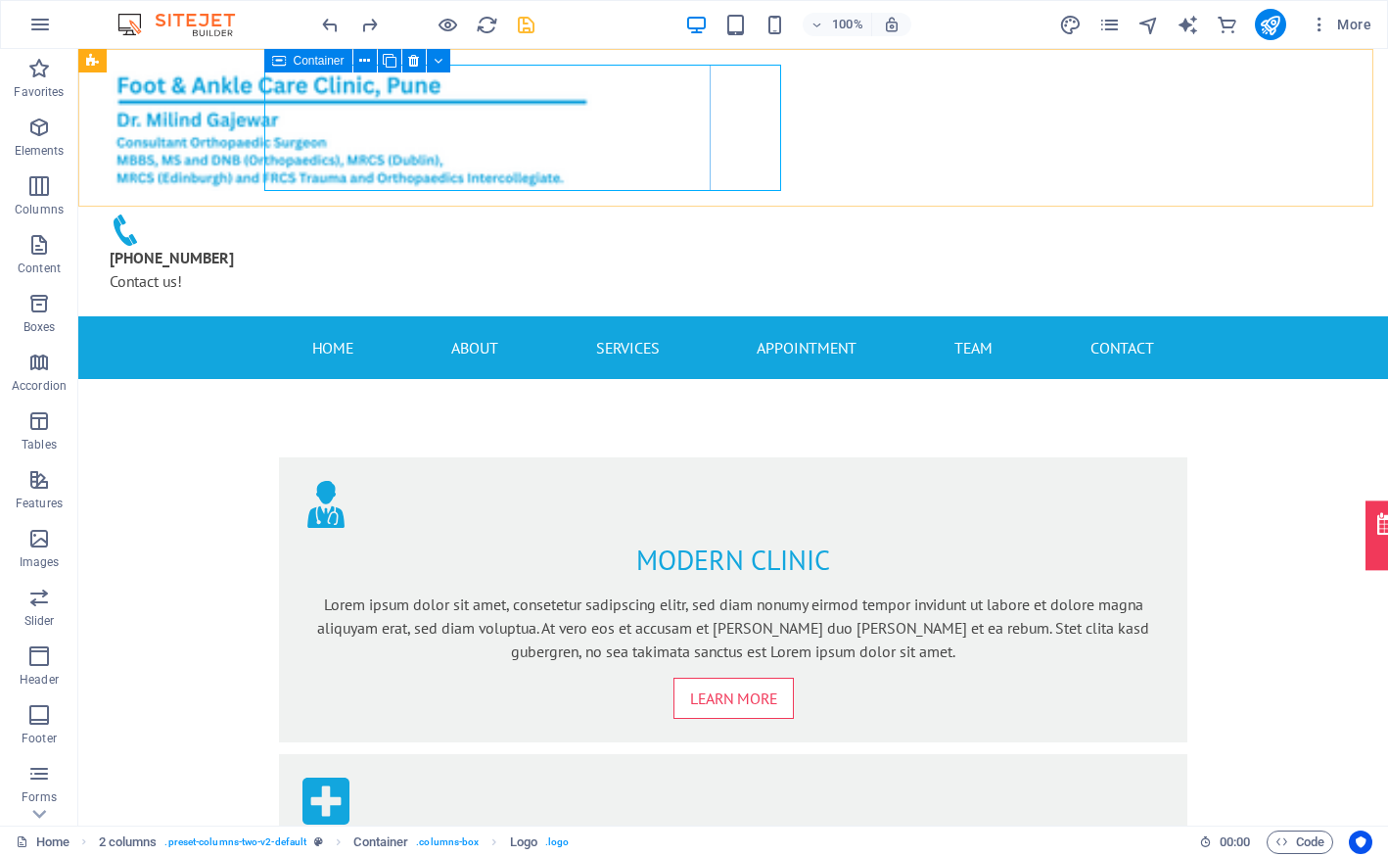
click at [300, 56] on span "Container" at bounding box center [319, 61] width 51 height 12
click at [369, 62] on icon at bounding box center [364, 61] width 11 height 21
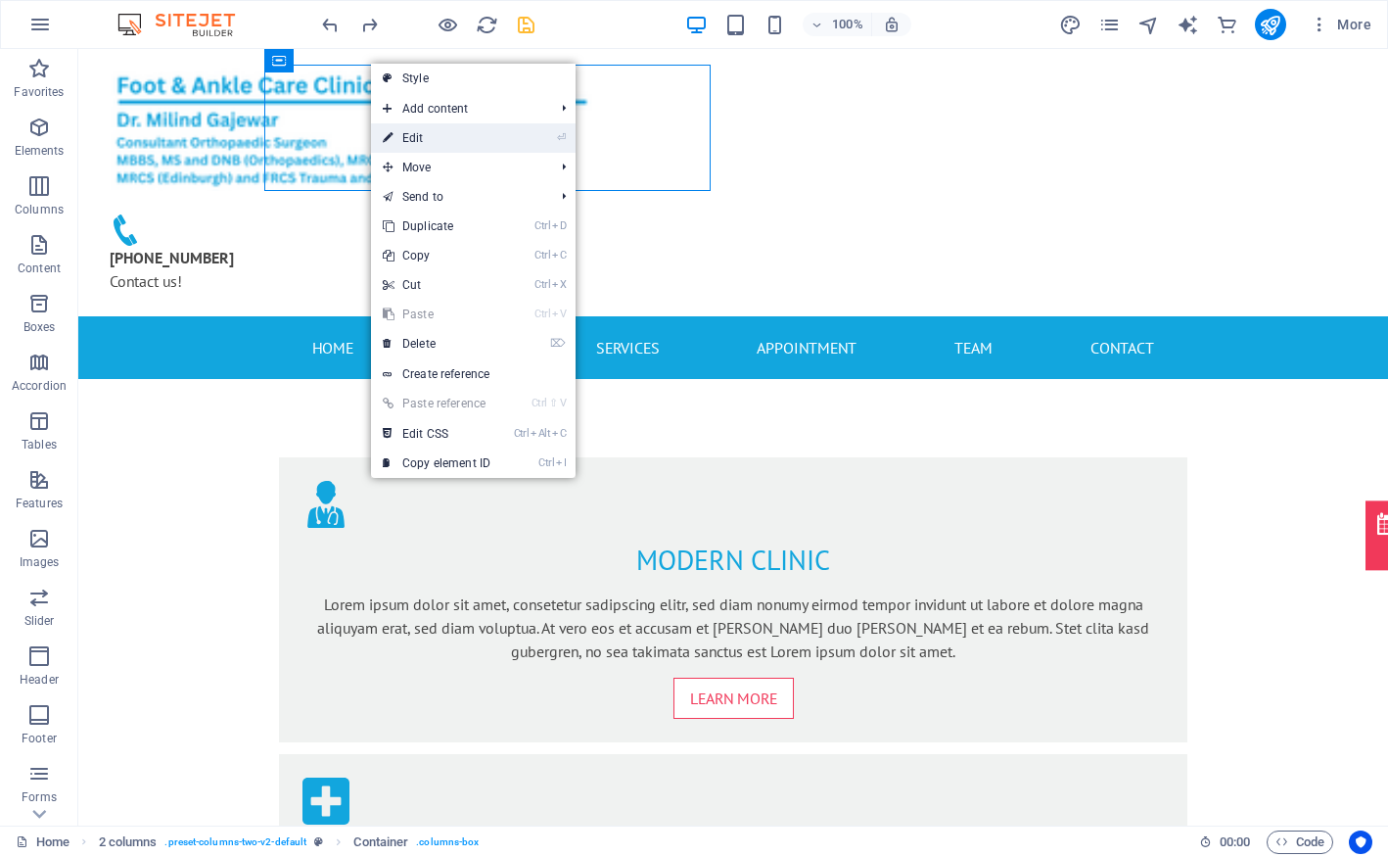
click at [449, 135] on link "⏎ Edit" at bounding box center [436, 137] width 131 height 29
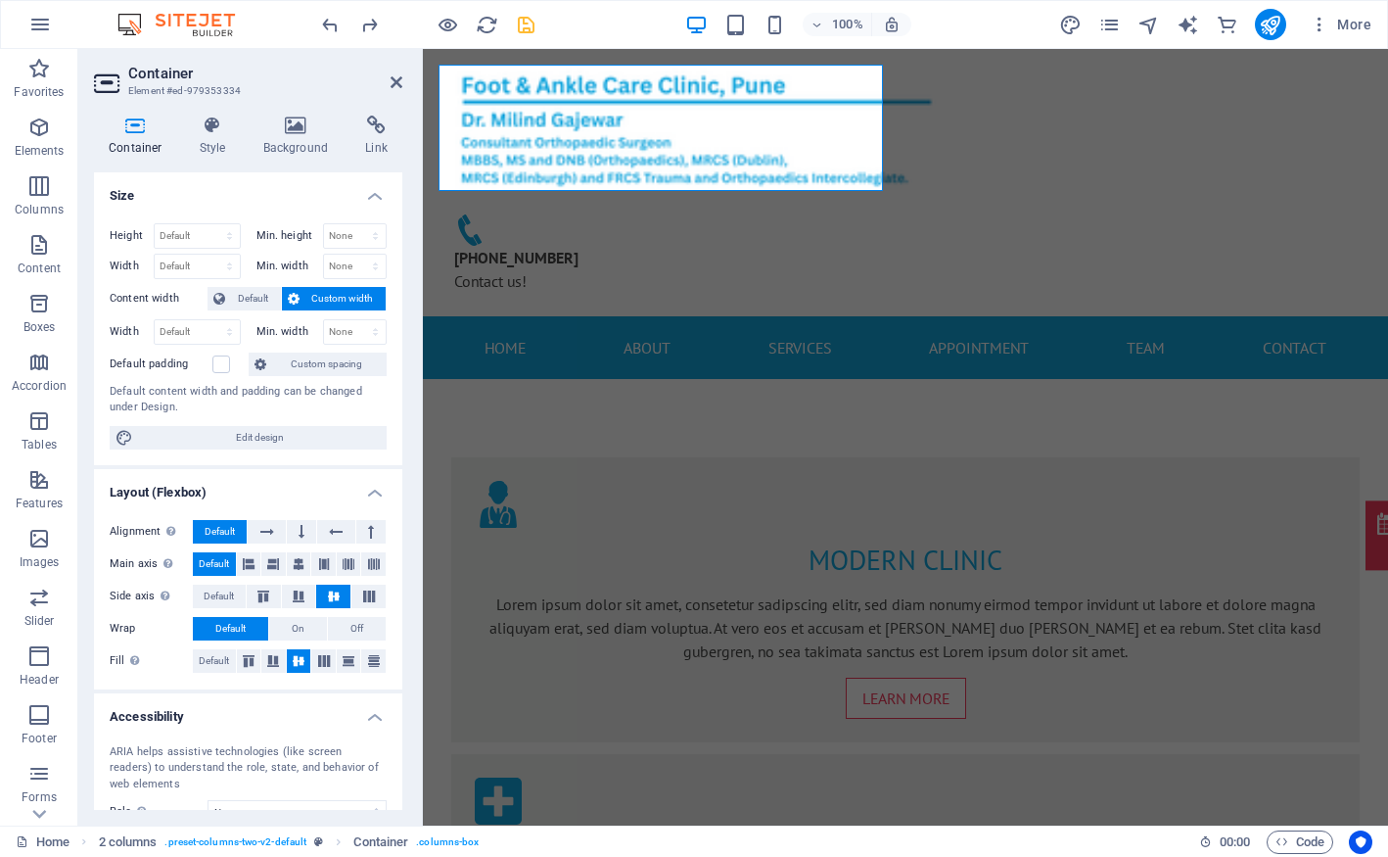
click at [144, 143] on h4 "Container" at bounding box center [139, 136] width 91 height 41
click at [228, 134] on icon at bounding box center [213, 126] width 56 height 20
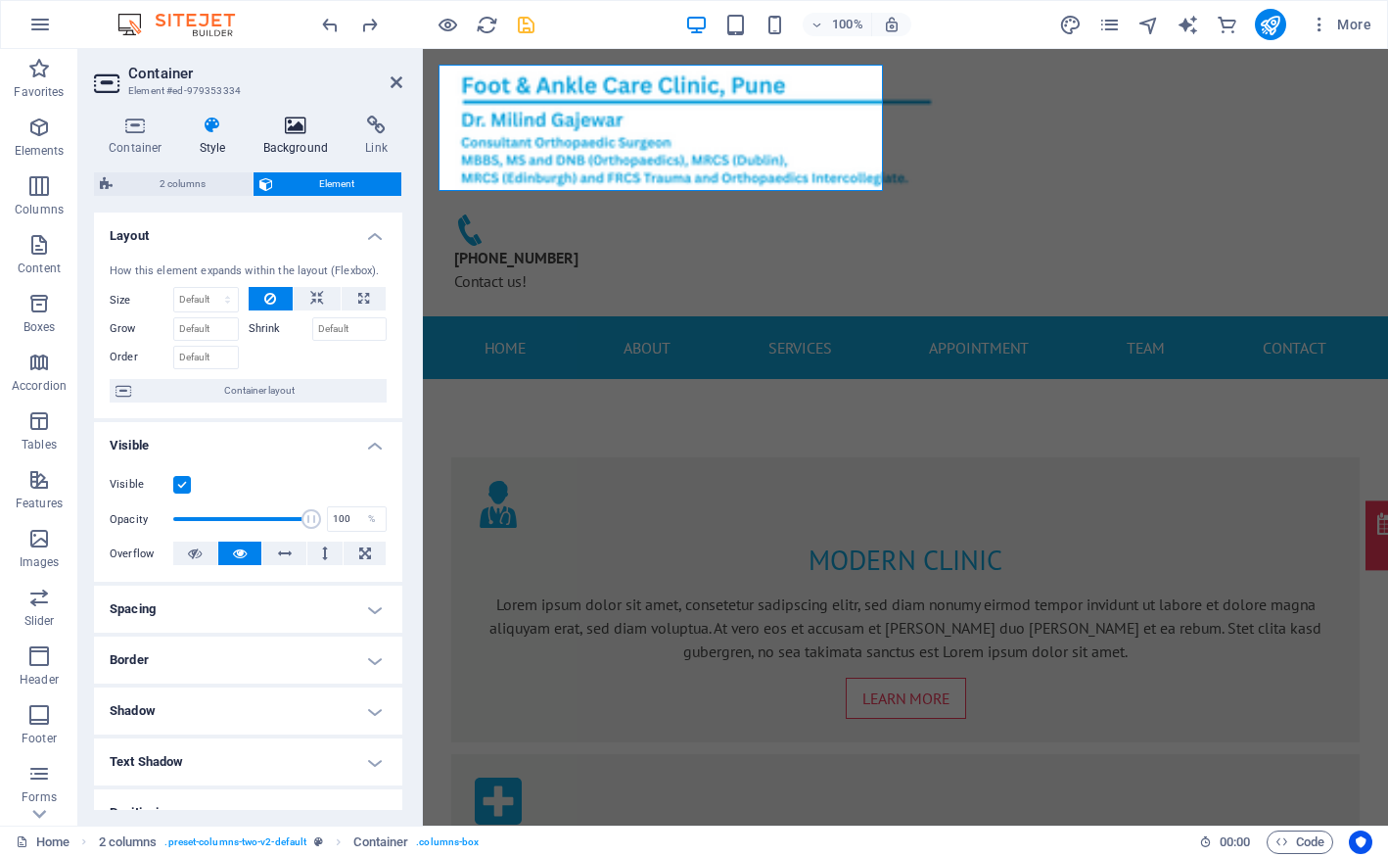
click at [297, 131] on icon at bounding box center [296, 126] width 95 height 20
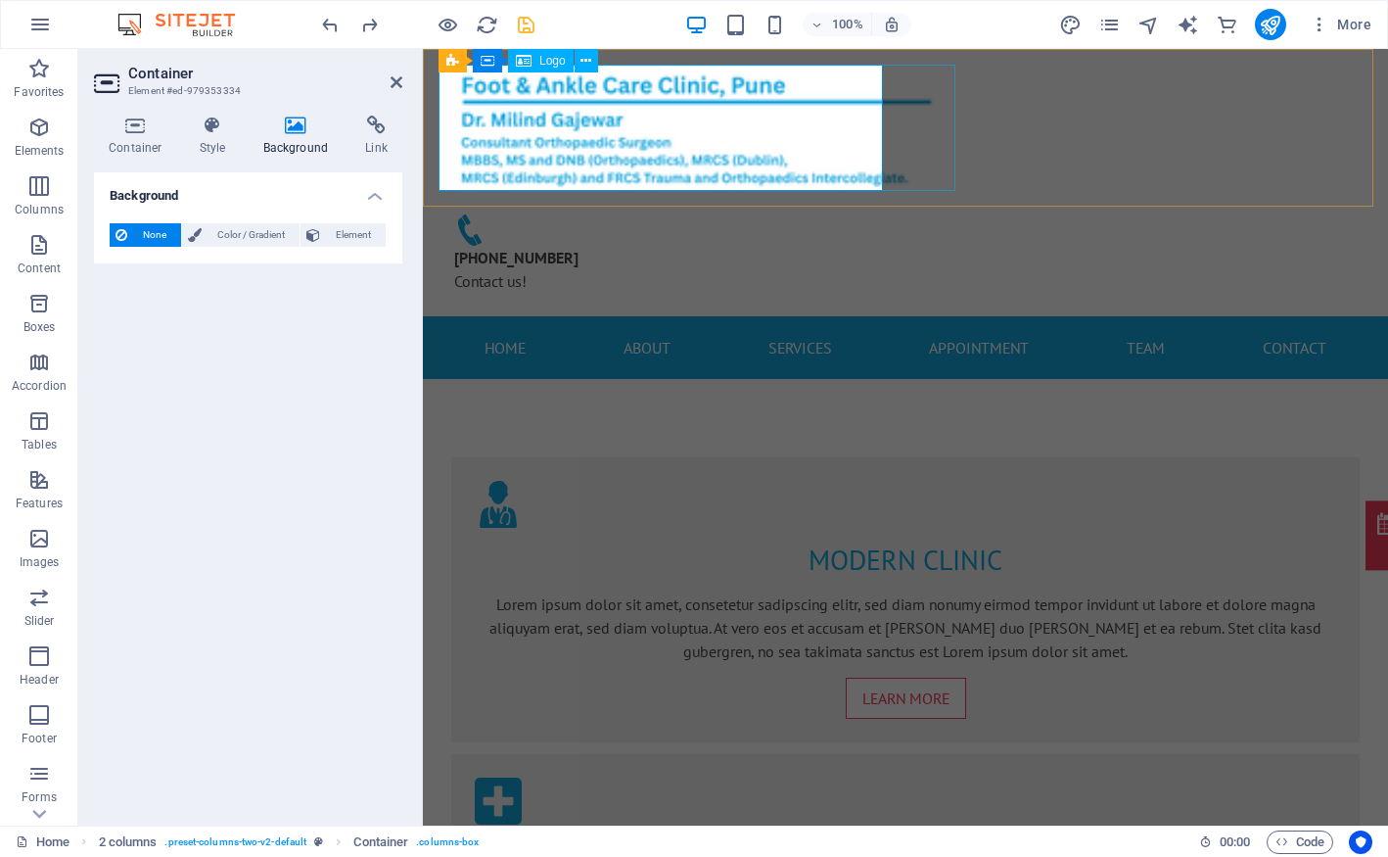
click at [495, 137] on div at bounding box center [662, 128] width 446 height 126
select select "px"
select select "%"
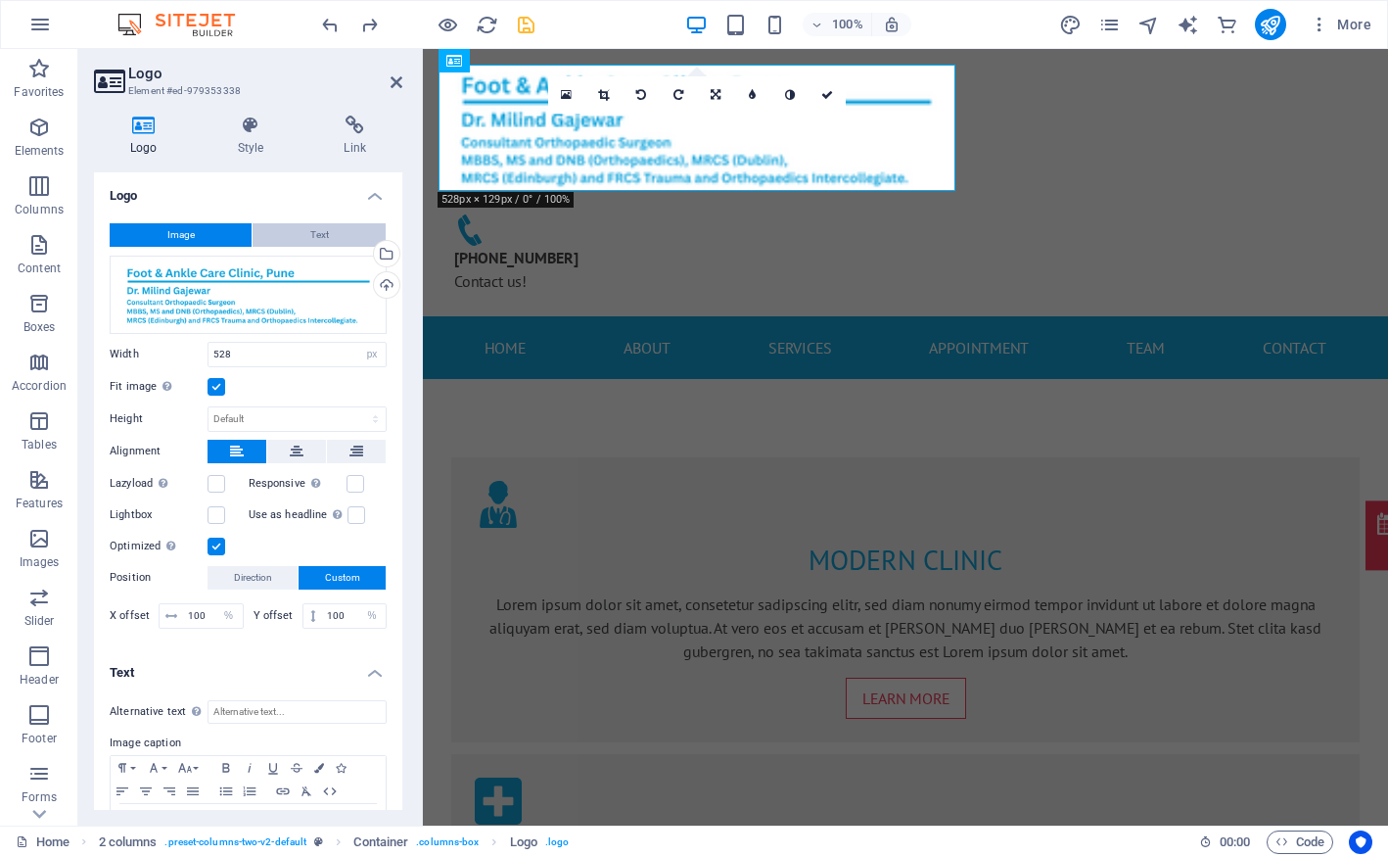
click at [318, 234] on span "Text" at bounding box center [319, 234] width 19 height 23
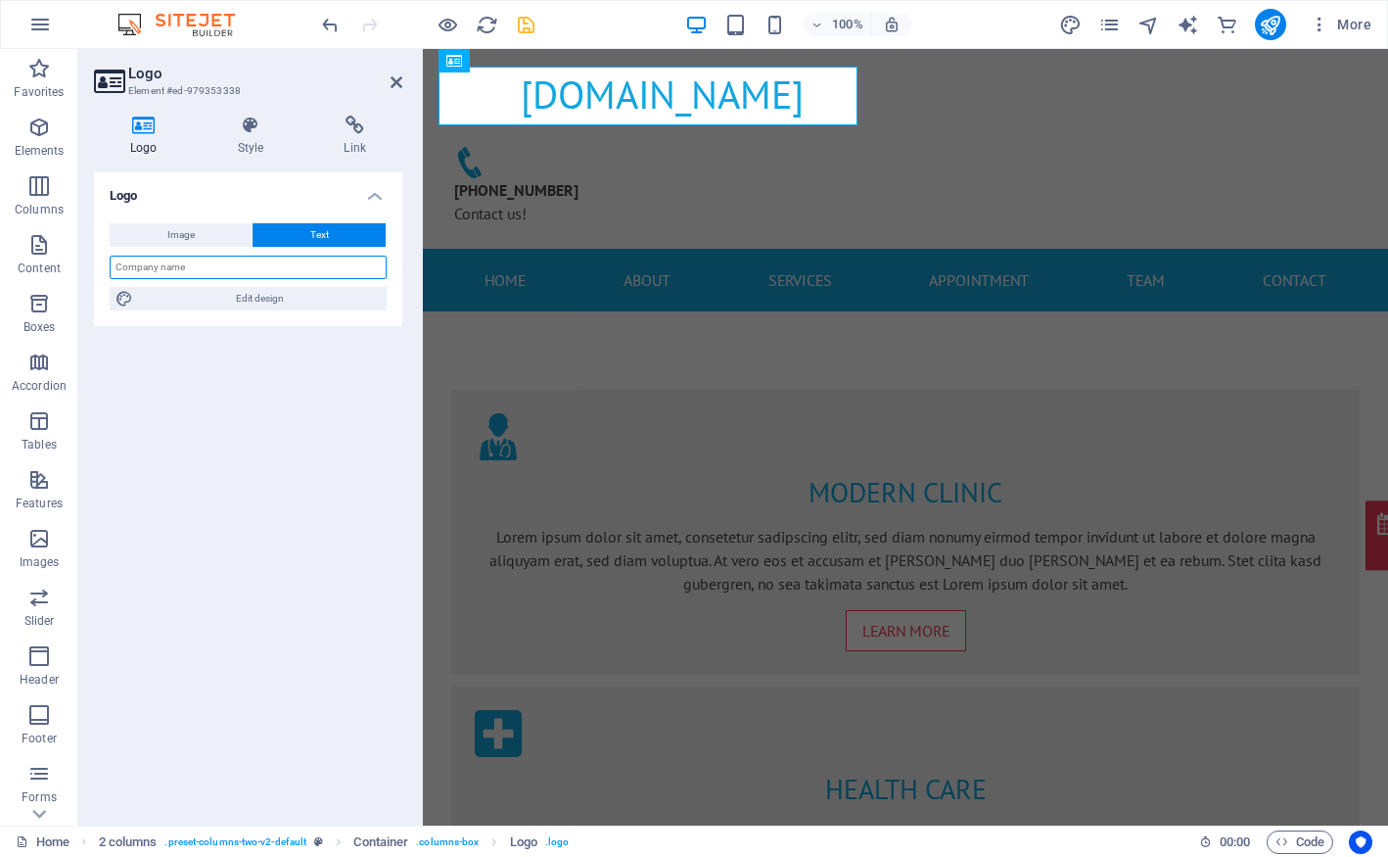
drag, startPoint x: 260, startPoint y: 270, endPoint x: 141, endPoint y: 266, distance: 119.5
click at [141, 266] on input "text" at bounding box center [248, 267] width 277 height 23
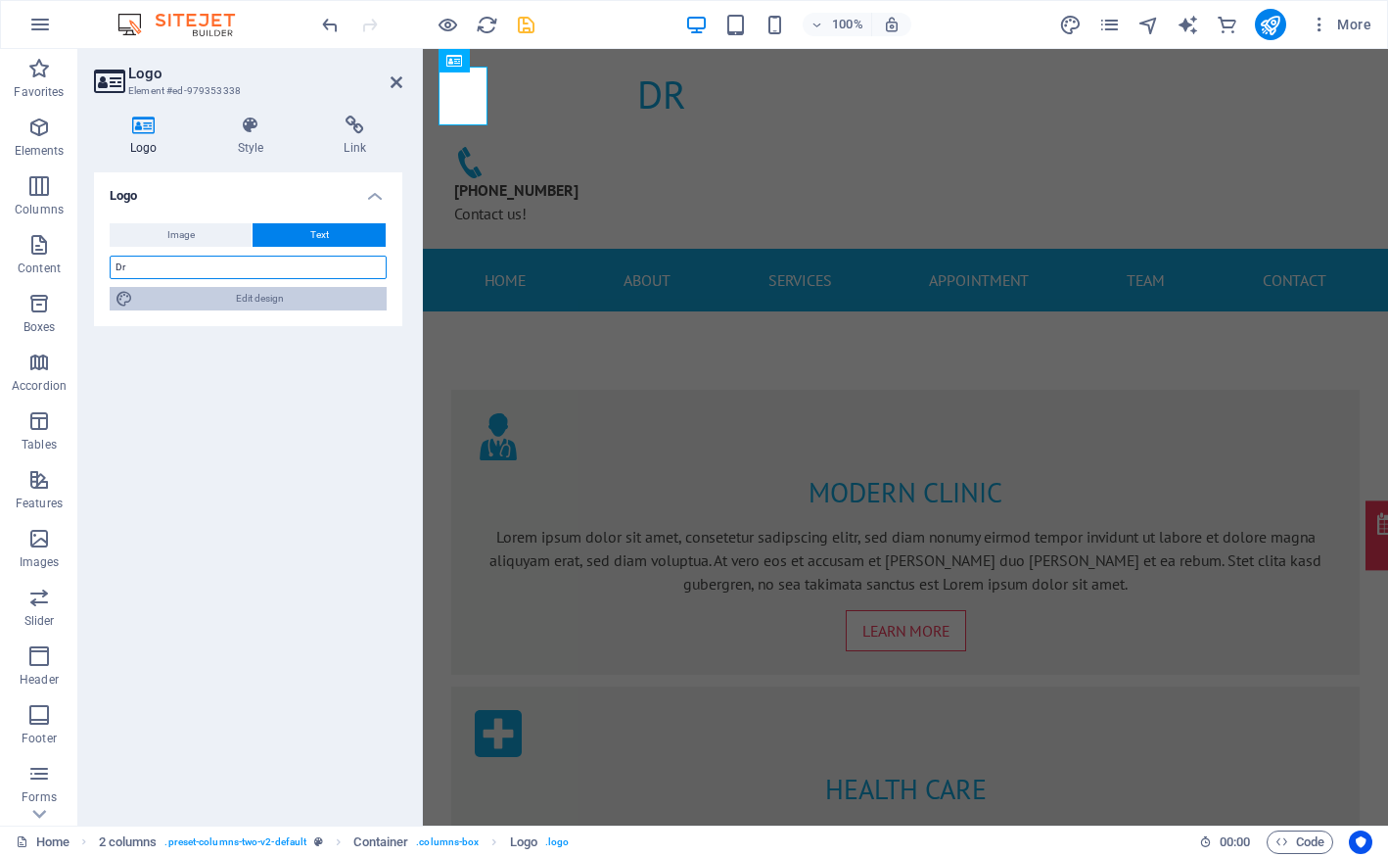
type input "Dr"
click at [184, 302] on span "Edit design" at bounding box center [260, 298] width 242 height 23
select select "px"
select select "400"
select select "px"
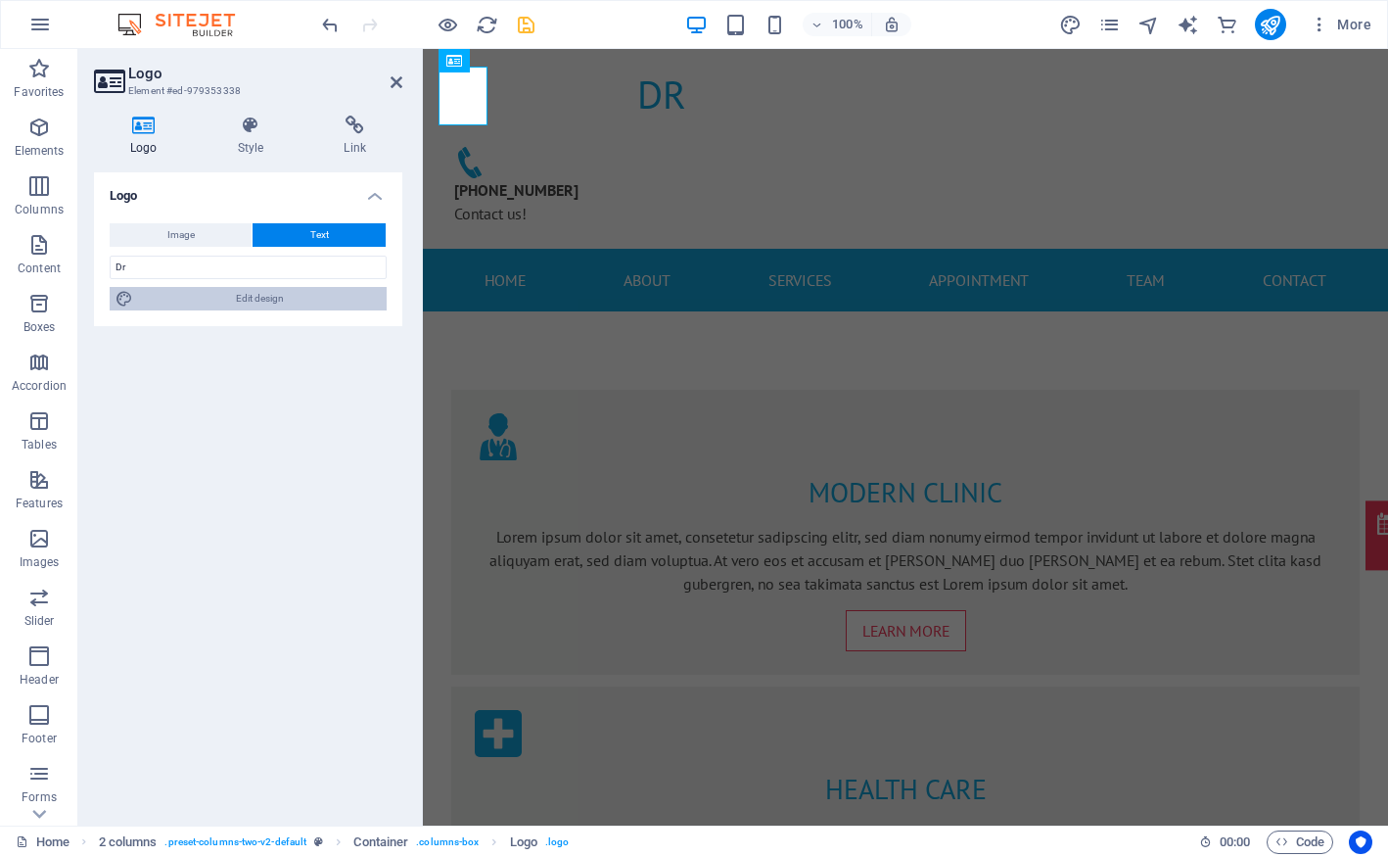
select select "rem"
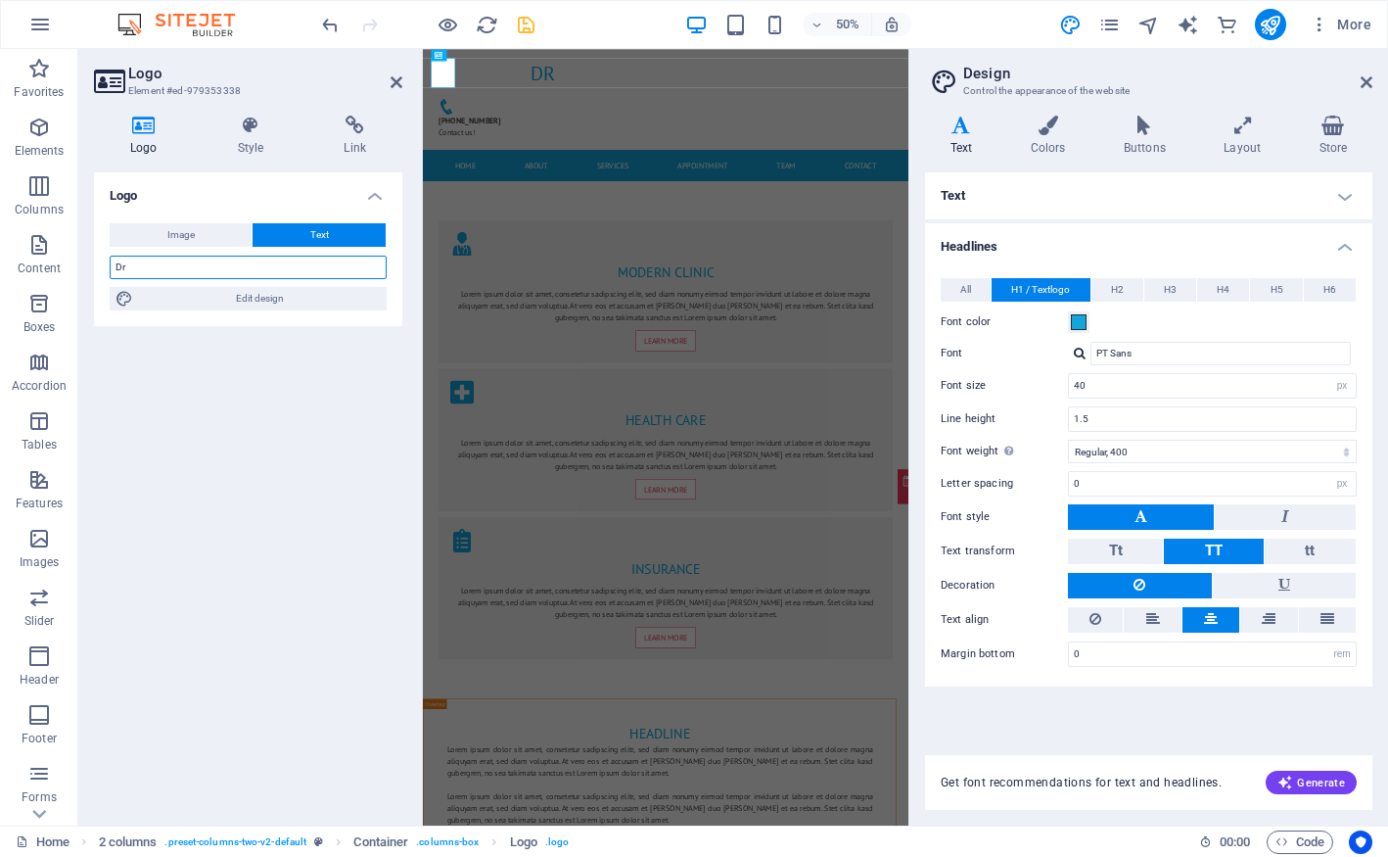
click at [153, 268] on input "Dr" at bounding box center [248, 267] width 277 height 23
click at [202, 258] on input "Dr" at bounding box center [248, 267] width 277 height 23
paste input ". Milind Gajewar Consultant Orthopaedic Surgeon MBBS, MS and DNB (Orthopaedics)…"
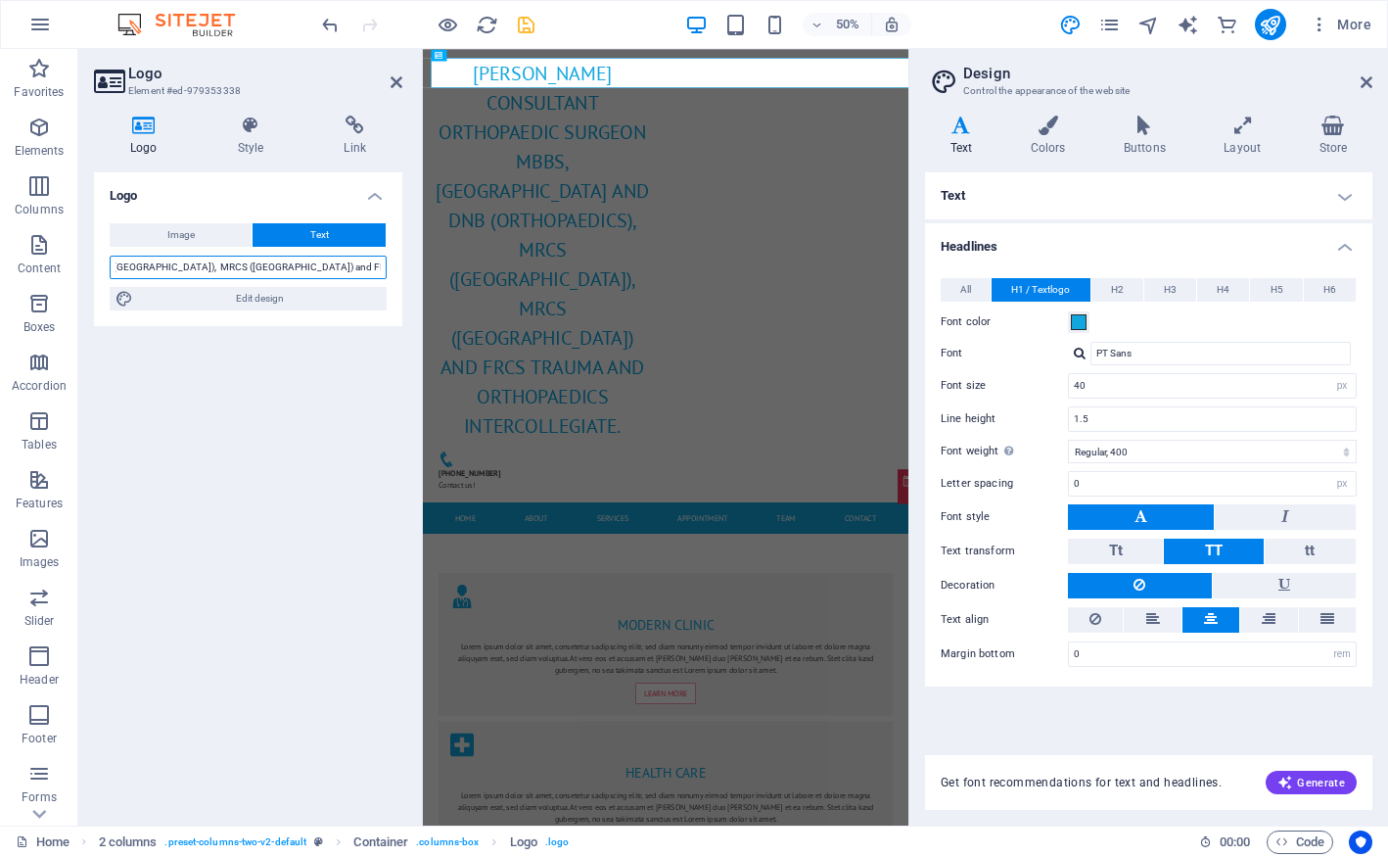
type input "Dr"
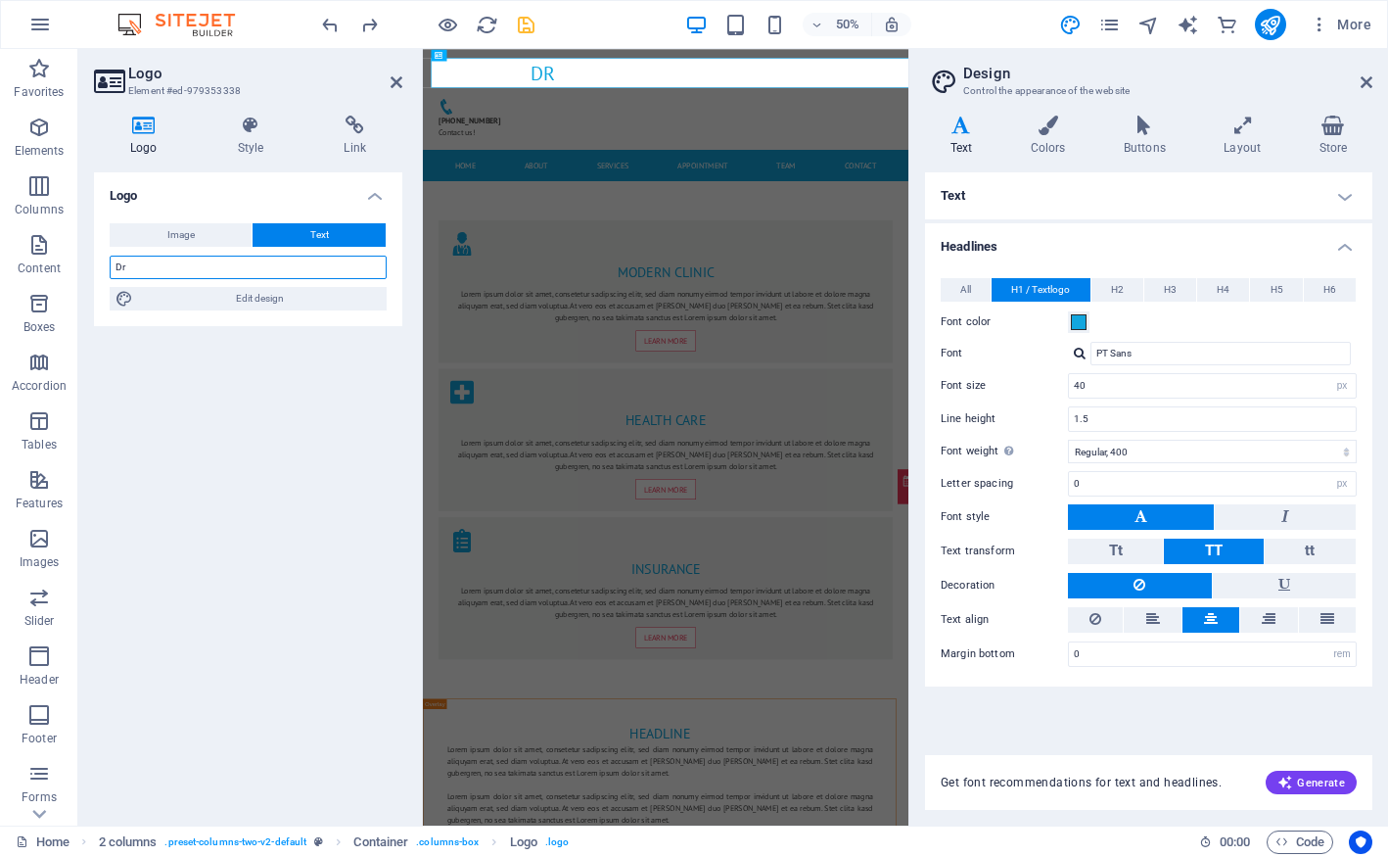
scroll to position [0, 0]
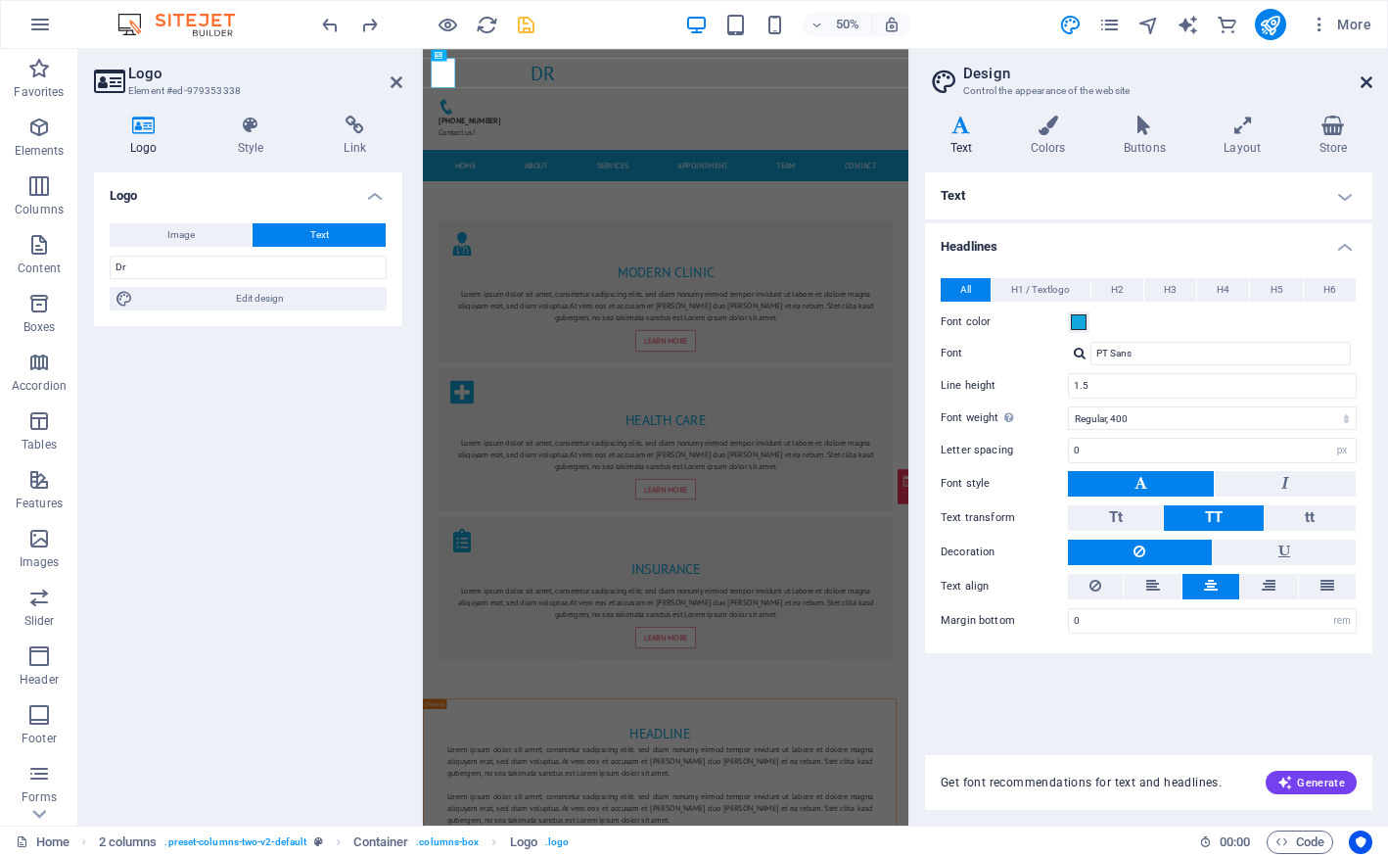
click at [1366, 79] on icon at bounding box center [1367, 82] width 12 height 16
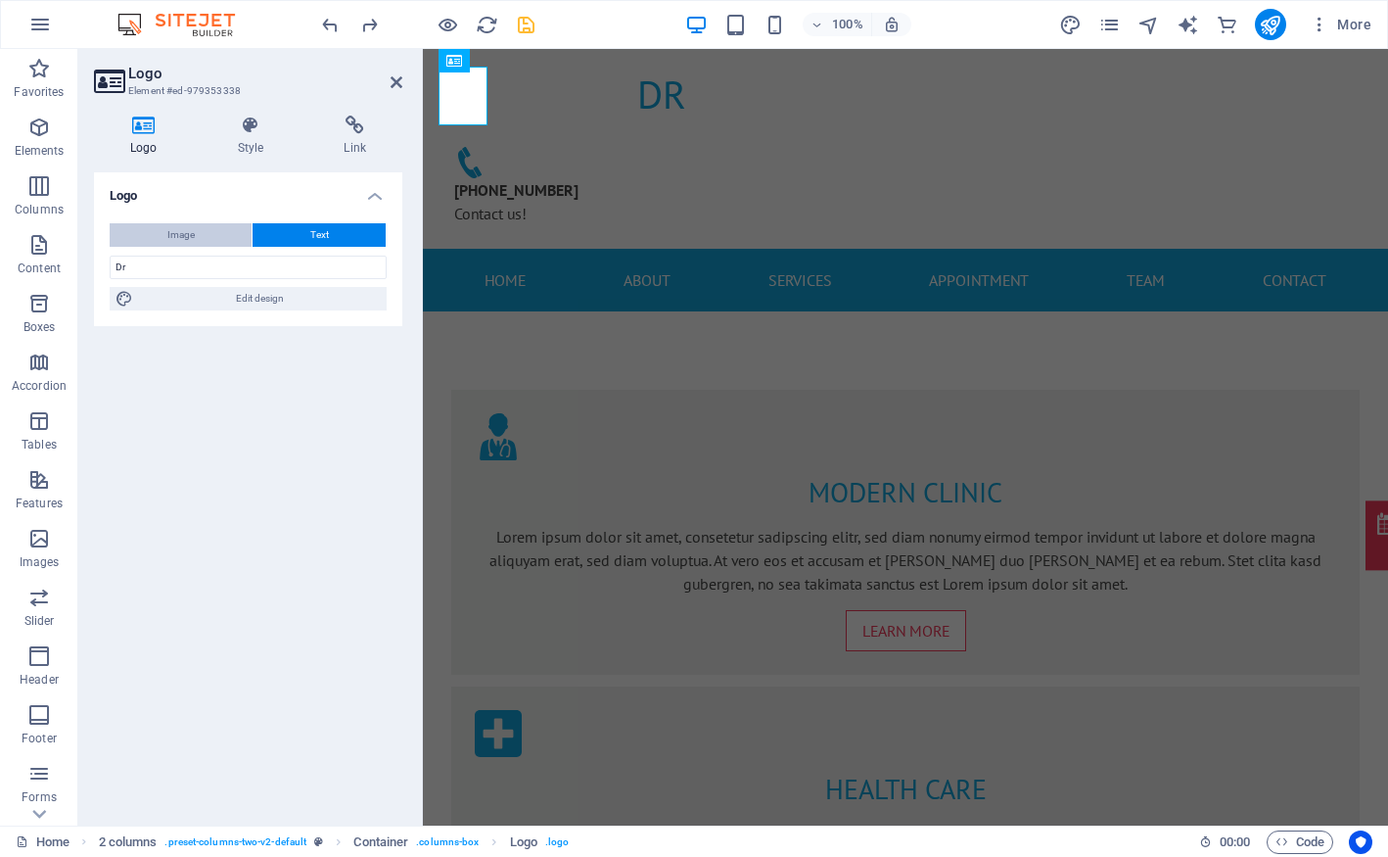
click at [163, 235] on button "Image" at bounding box center [181, 234] width 142 height 23
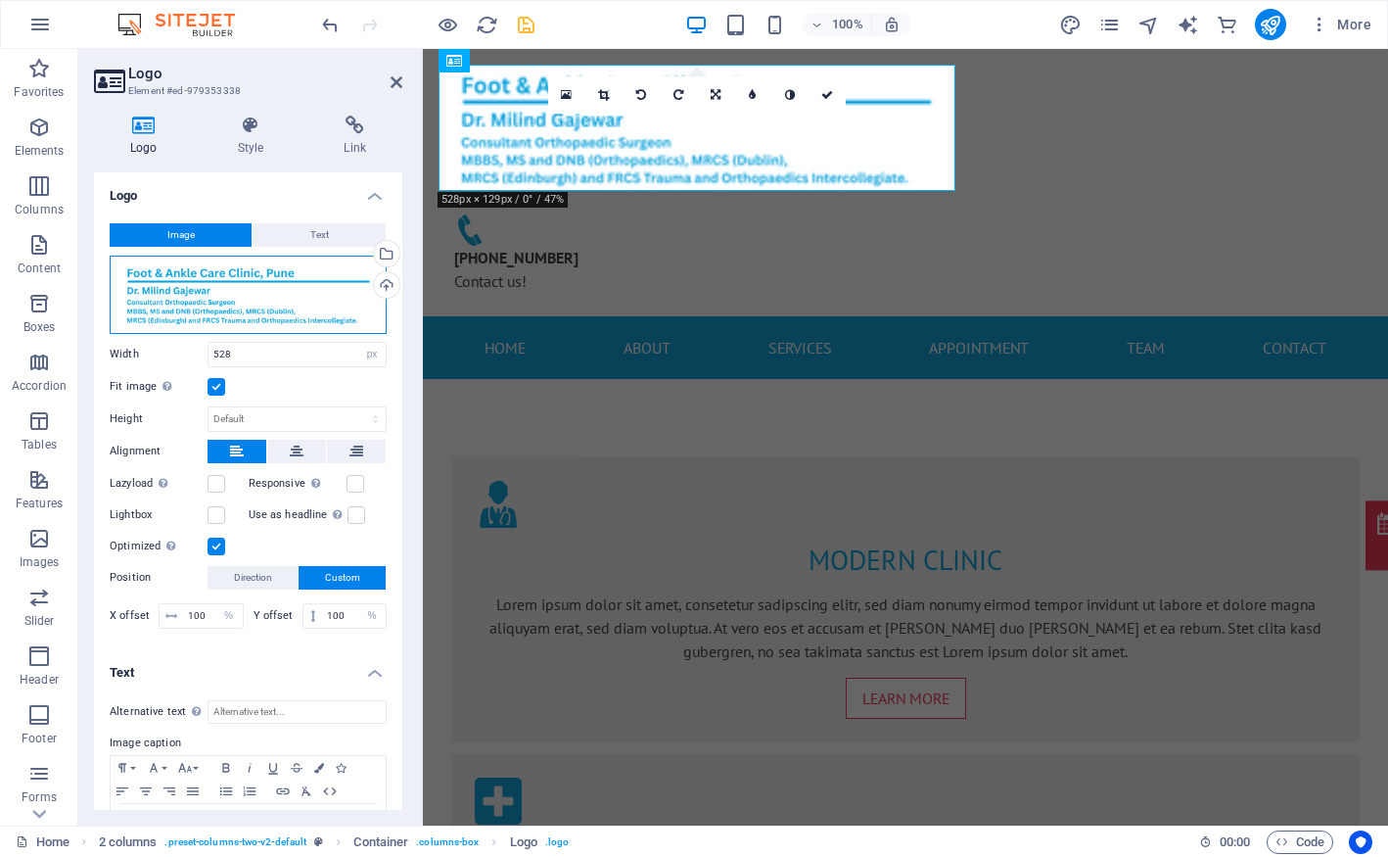
click at [223, 311] on div "Drag files here, click to choose files or select files from Files or our free s…" at bounding box center [248, 295] width 277 height 78
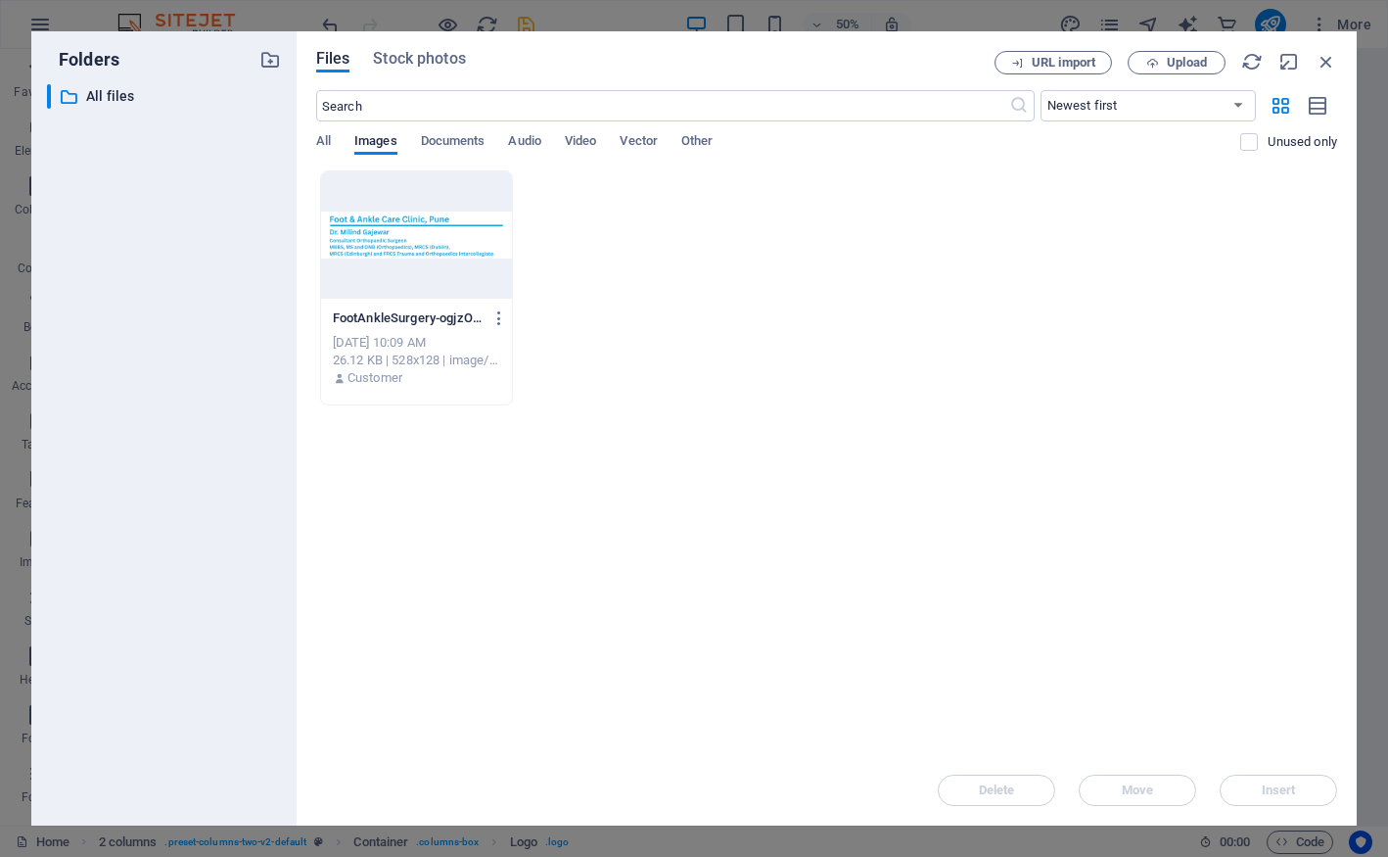
click at [406, 256] on div at bounding box center [416, 234] width 191 height 127
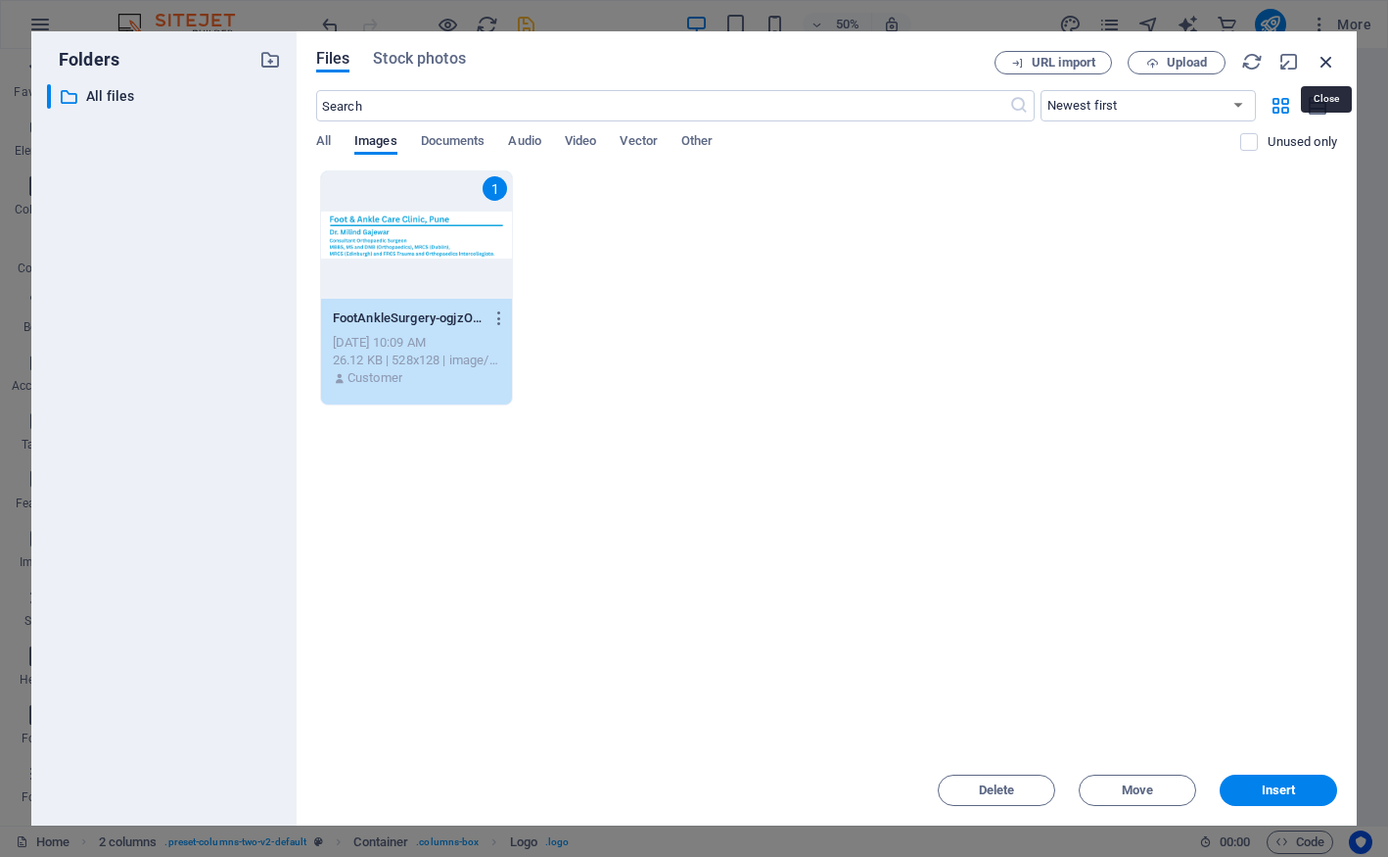
drag, startPoint x: 787, startPoint y: 23, endPoint x: 1328, endPoint y: 64, distance: 542.9
click at [1328, 64] on icon "button" at bounding box center [1327, 62] width 22 height 22
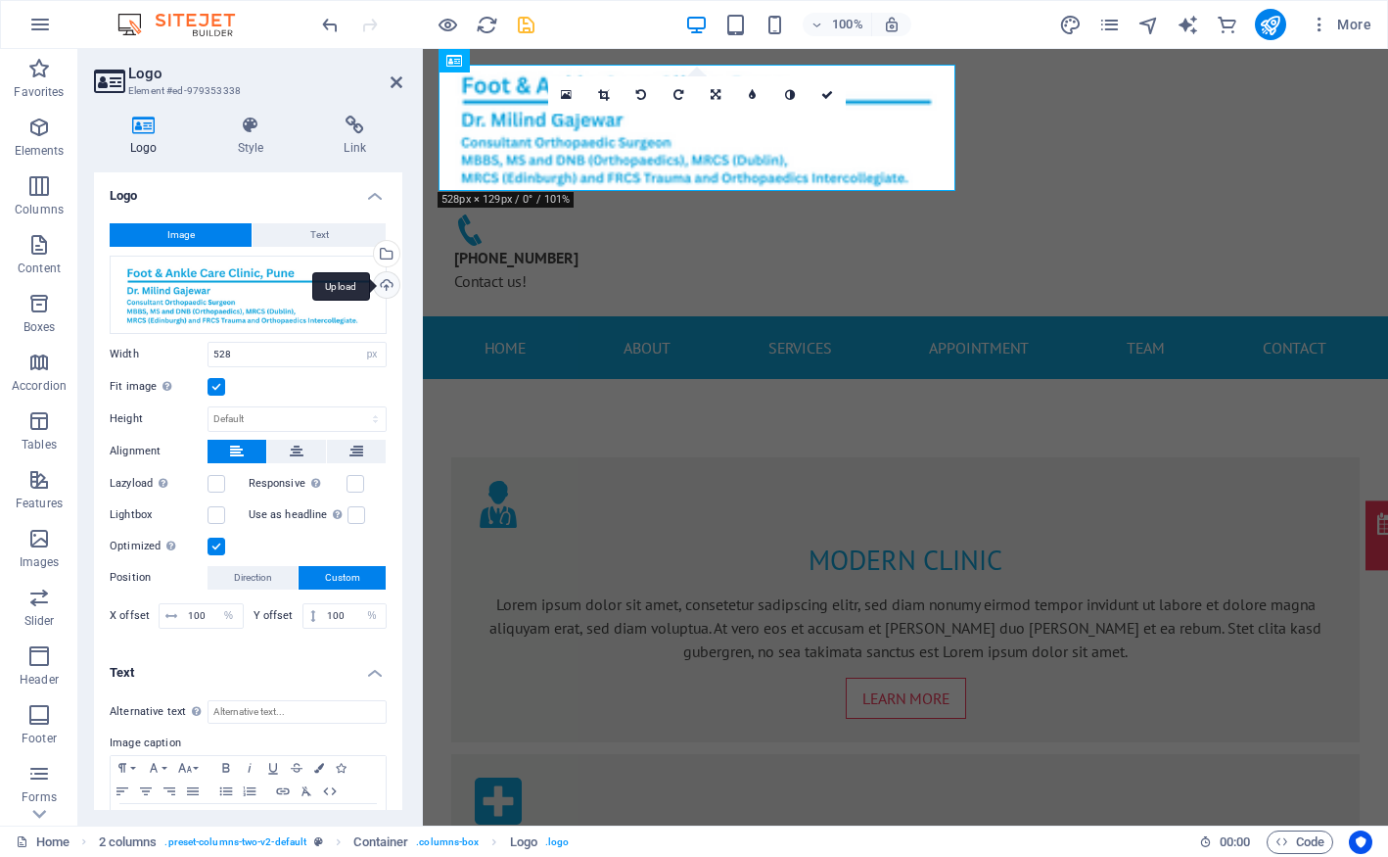
click at [387, 284] on div "Upload" at bounding box center [384, 286] width 29 height 29
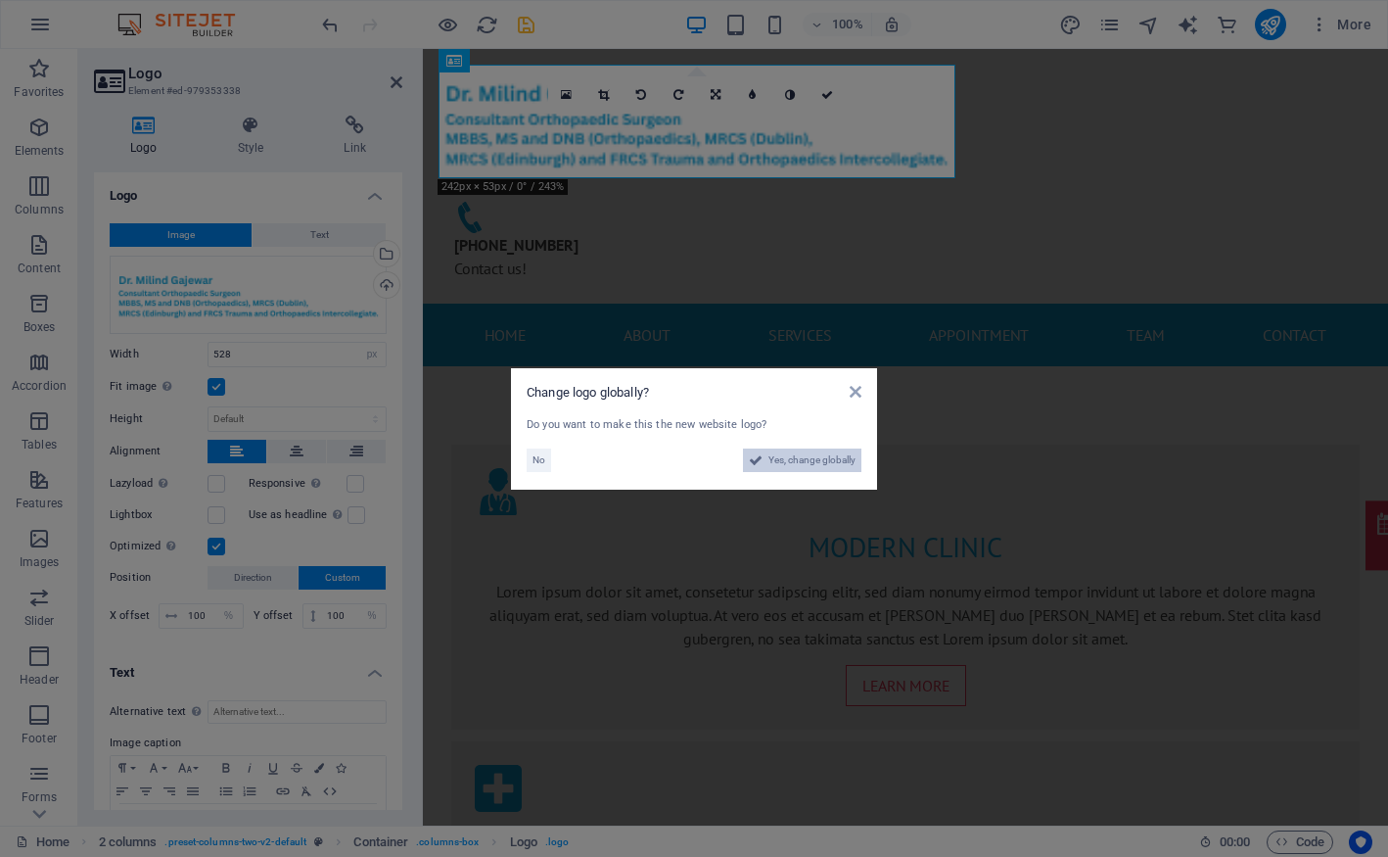
click at [782, 466] on span "Yes, change globally" at bounding box center [811, 459] width 87 height 23
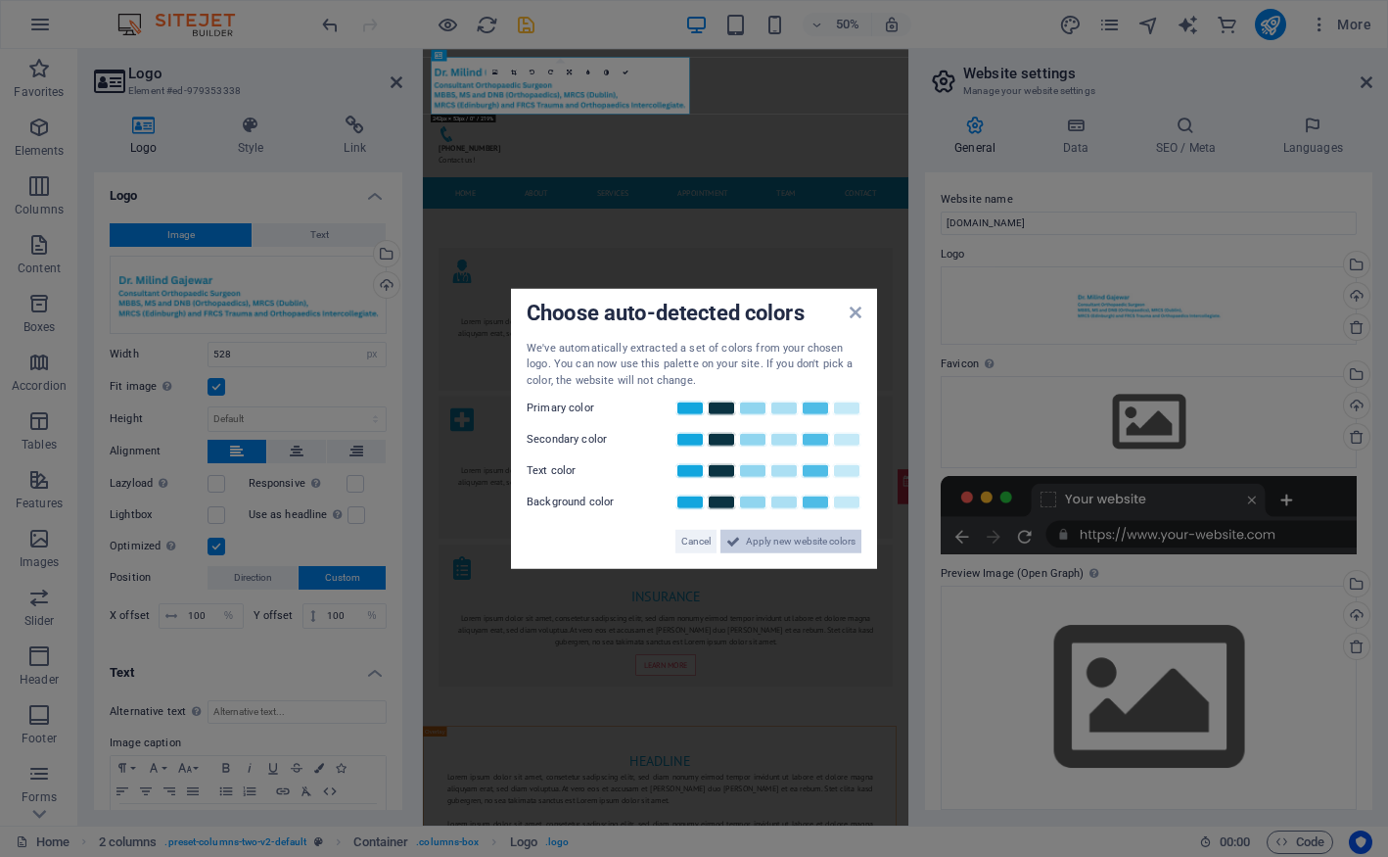
click at [792, 542] on span "Apply new website colors" at bounding box center [801, 541] width 110 height 23
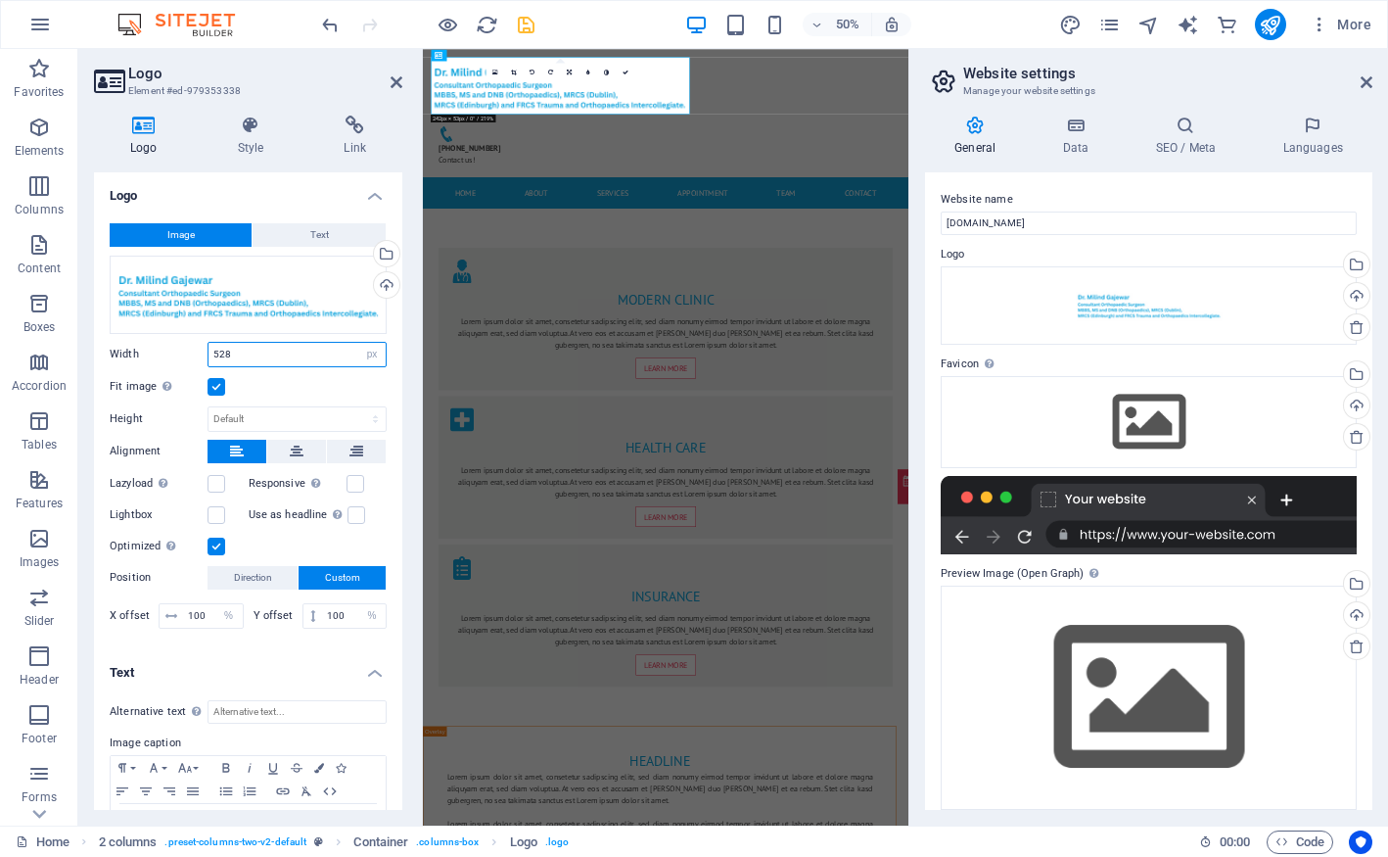
drag, startPoint x: 254, startPoint y: 354, endPoint x: 182, endPoint y: 355, distance: 71.5
click at [182, 355] on div "Width 528 Default auto px rem % em vh vw" at bounding box center [248, 354] width 277 height 25
click at [236, 348] on input "528" at bounding box center [297, 354] width 177 height 23
drag, startPoint x: 236, startPoint y: 348, endPoint x: 199, endPoint y: 343, distance: 37.5
click at [202, 343] on div "Width 528 Default auto px rem % em vh vw" at bounding box center [248, 354] width 277 height 25
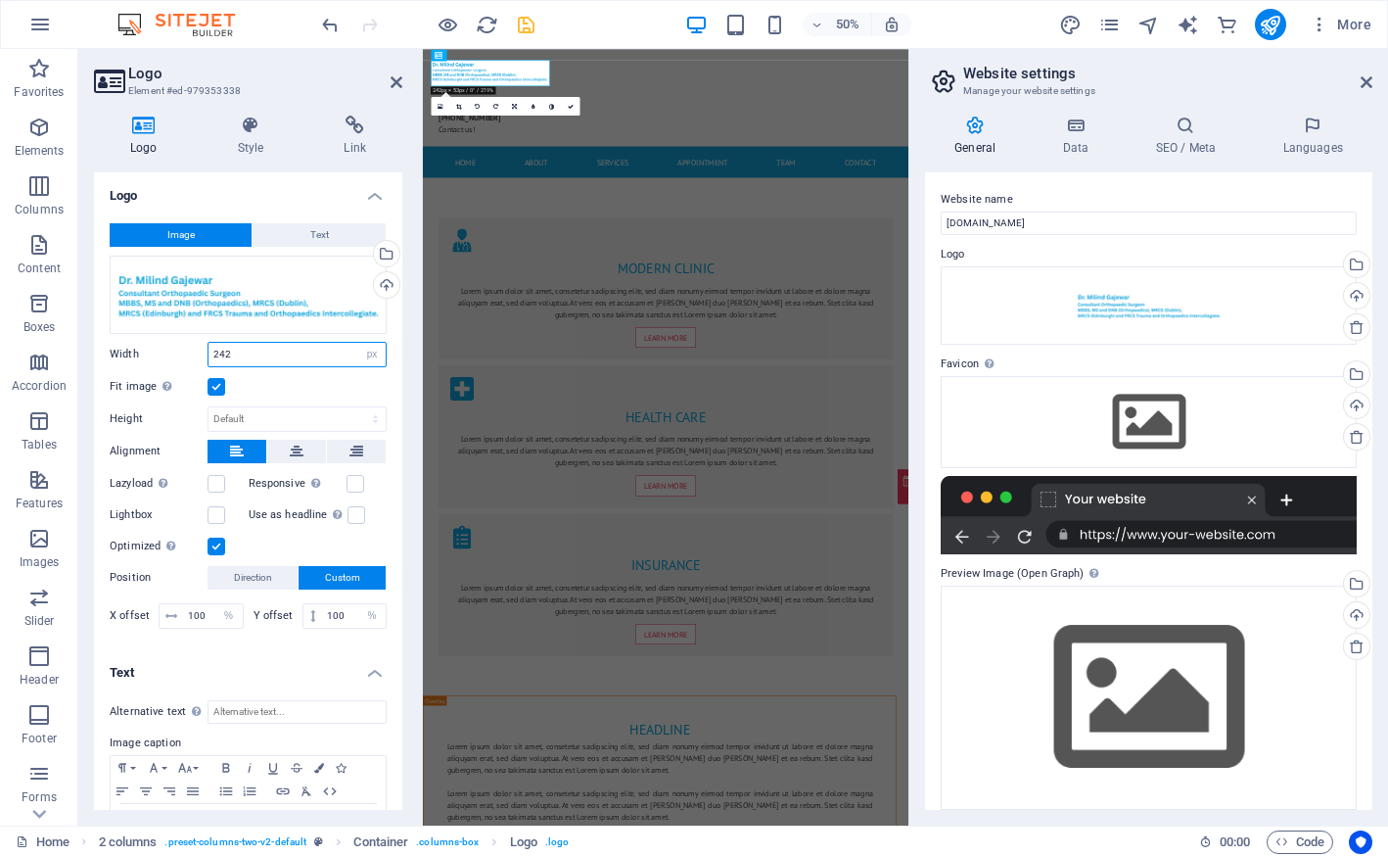
type input "242"
click at [347, 73] on h2 "Logo" at bounding box center [265, 74] width 274 height 18
click at [526, 15] on icon "save" at bounding box center [526, 25] width 23 height 23
checkbox input "false"
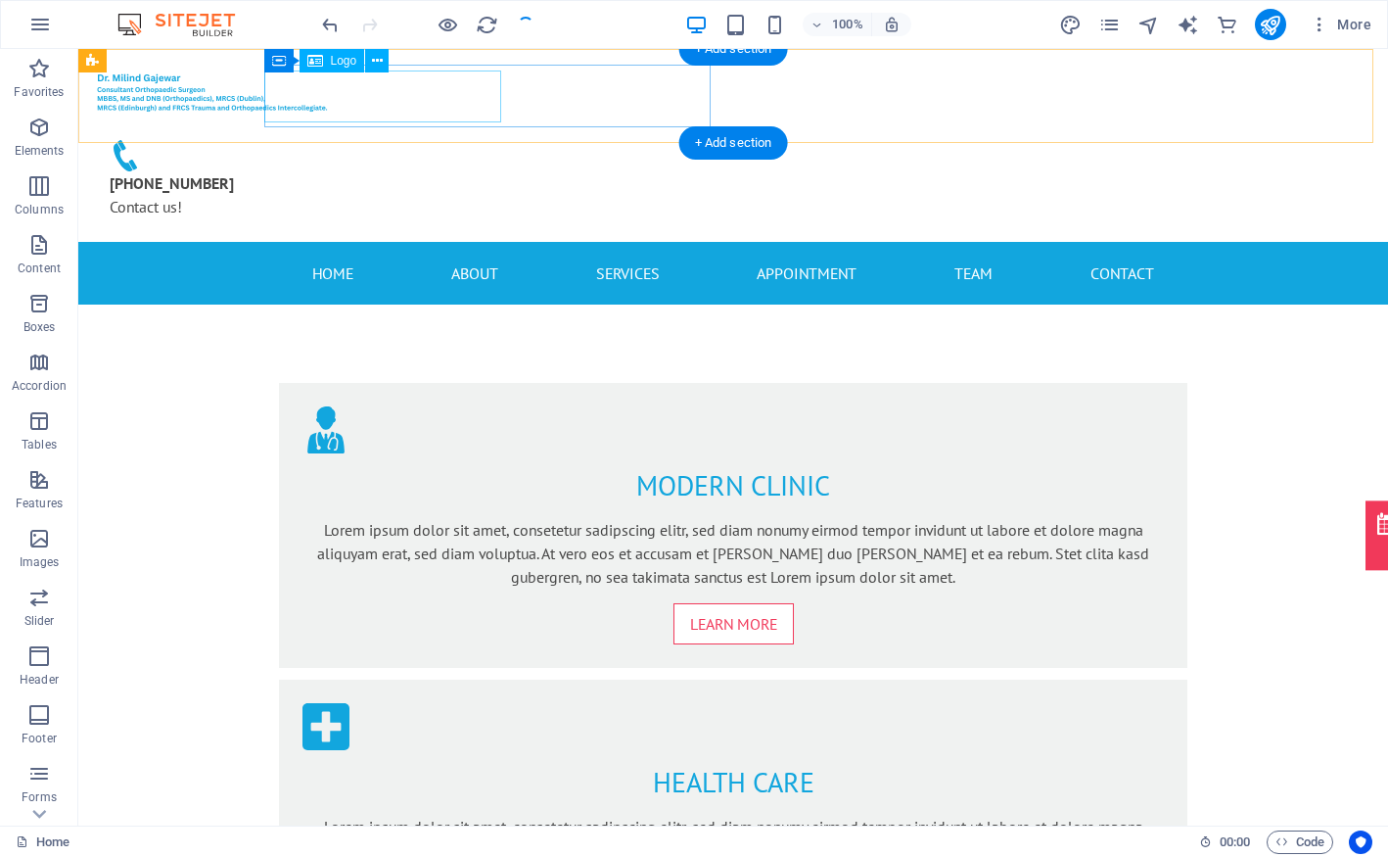
click at [403, 111] on div at bounding box center [317, 91] width 446 height 52
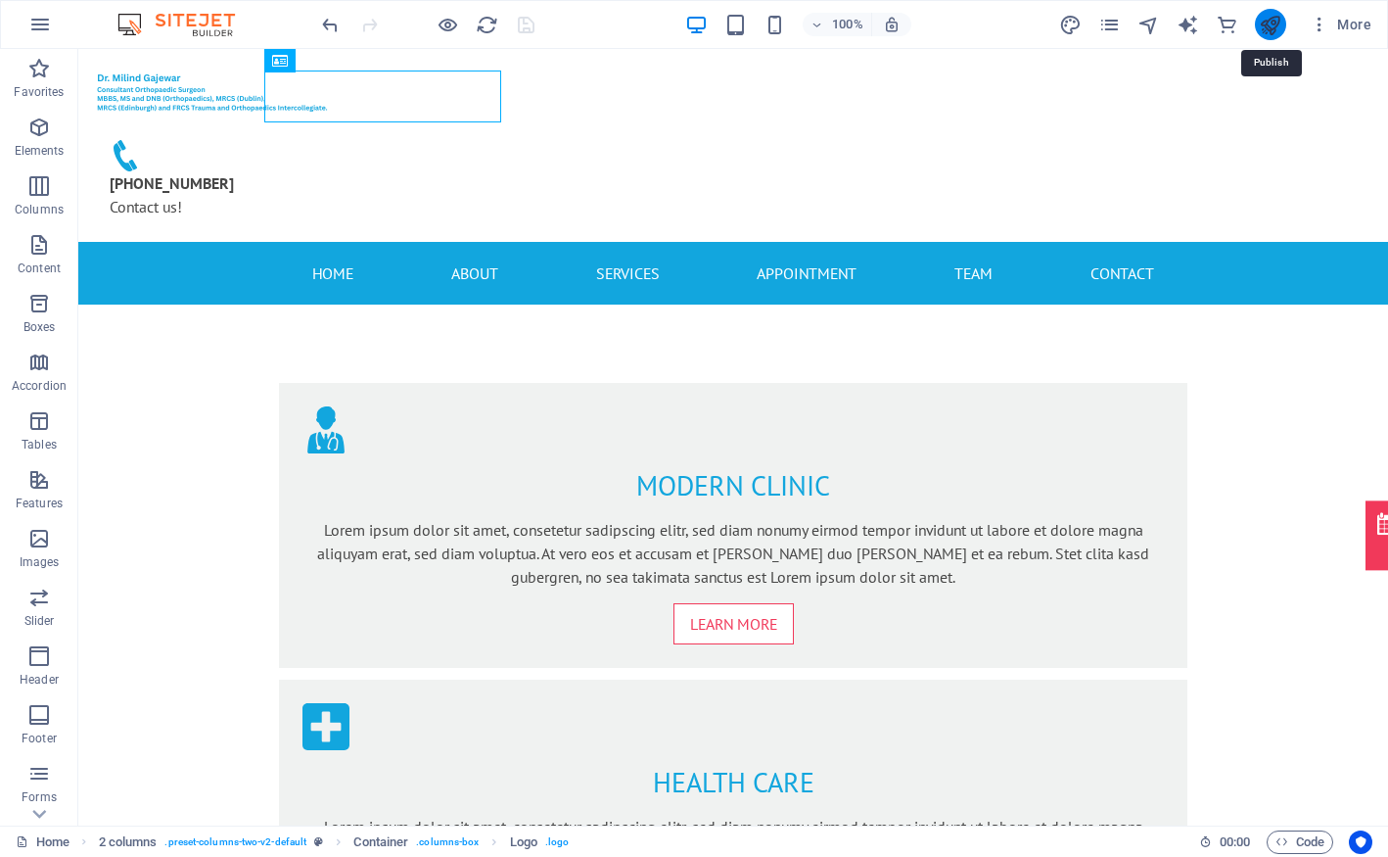
click at [1265, 23] on icon "publish" at bounding box center [1270, 25] width 23 height 23
